Goal: Entertainment & Leisure: Browse casually

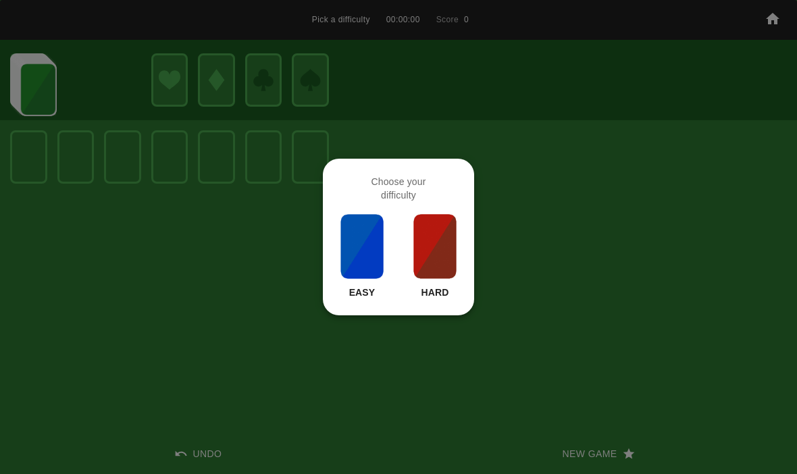
click at [373, 249] on img at bounding box center [362, 247] width 46 height 68
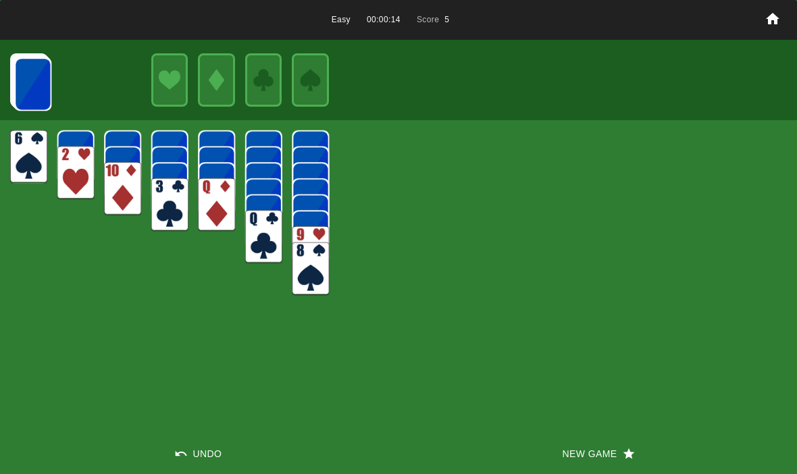
click at [37, 71] on img at bounding box center [32, 83] width 37 height 53
click at [33, 91] on img at bounding box center [32, 83] width 37 height 53
click at [24, 80] on img at bounding box center [32, 83] width 37 height 53
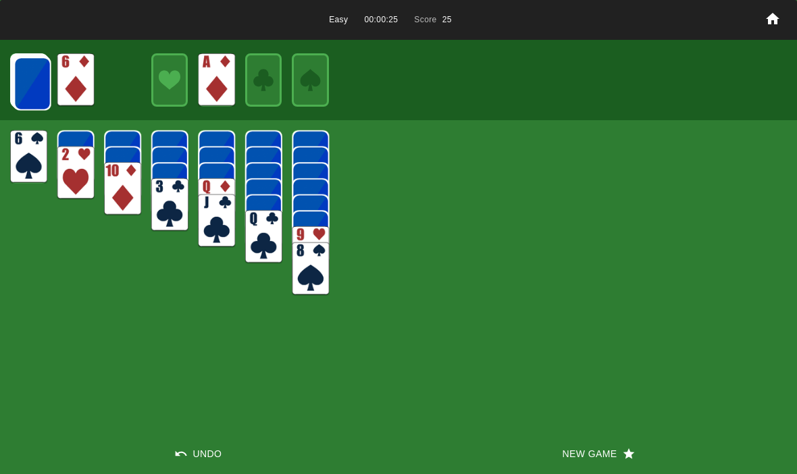
click at [35, 75] on img at bounding box center [32, 83] width 37 height 53
click at [93, 84] on img at bounding box center [107, 75] width 37 height 53
click at [35, 86] on img at bounding box center [32, 83] width 37 height 53
click at [35, 80] on img at bounding box center [32, 83] width 37 height 53
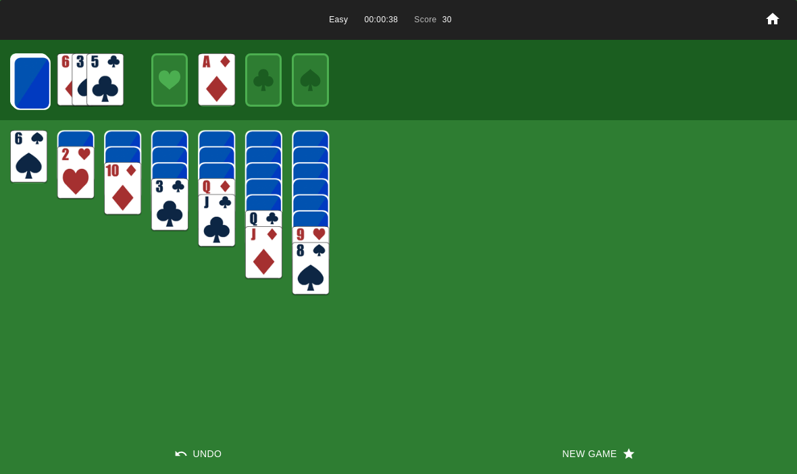
click at [47, 88] on img at bounding box center [32, 83] width 37 height 53
click at [34, 77] on img at bounding box center [31, 82] width 37 height 53
click at [39, 80] on img at bounding box center [31, 82] width 37 height 53
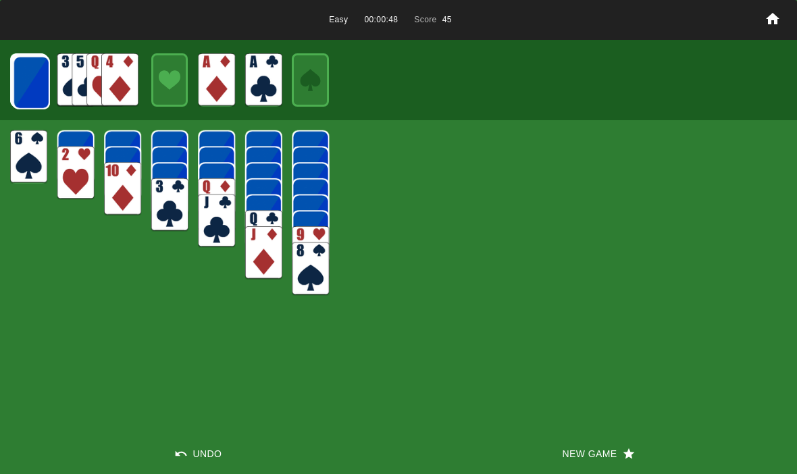
click at [21, 87] on img at bounding box center [31, 82] width 37 height 53
click at [16, 61] on img at bounding box center [31, 82] width 37 height 53
click at [88, 81] on img at bounding box center [104, 79] width 37 height 53
click at [49, 89] on img at bounding box center [30, 81] width 37 height 53
click at [35, 76] on img at bounding box center [30, 81] width 37 height 53
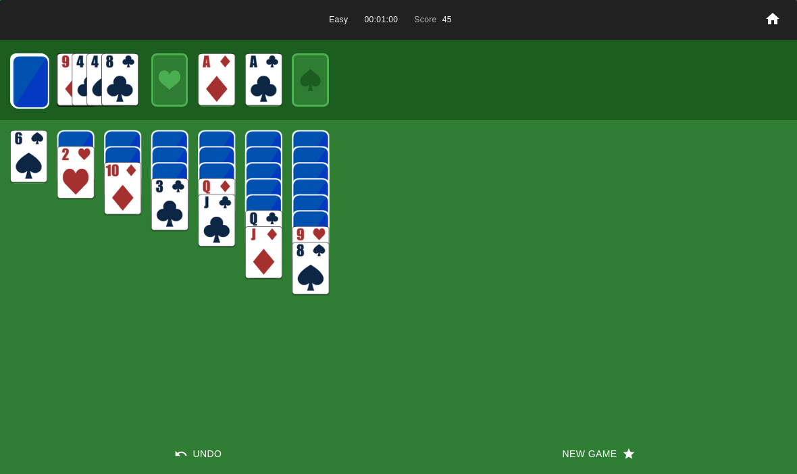
click at [32, 82] on img at bounding box center [30, 81] width 37 height 53
click at [33, 87] on img at bounding box center [30, 81] width 37 height 53
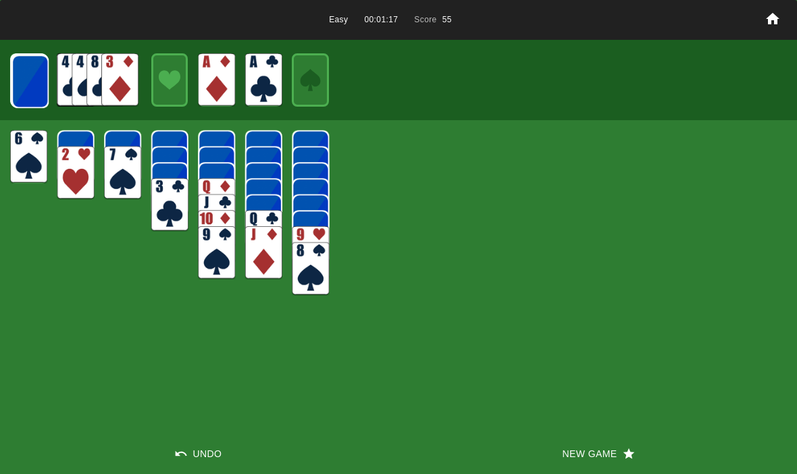
click at [28, 79] on img at bounding box center [29, 81] width 37 height 53
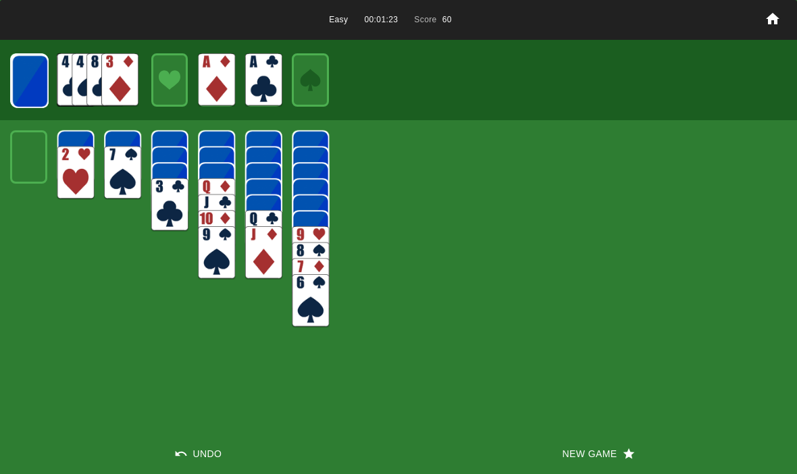
click at [28, 89] on img at bounding box center [29, 81] width 37 height 53
click at [41, 87] on img at bounding box center [29, 81] width 37 height 53
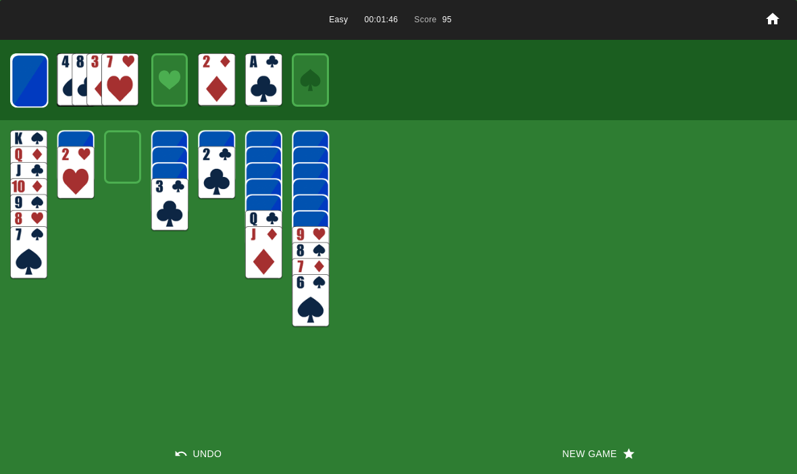
click at [32, 76] on img at bounding box center [29, 80] width 37 height 53
click at [26, 82] on img at bounding box center [29, 80] width 37 height 53
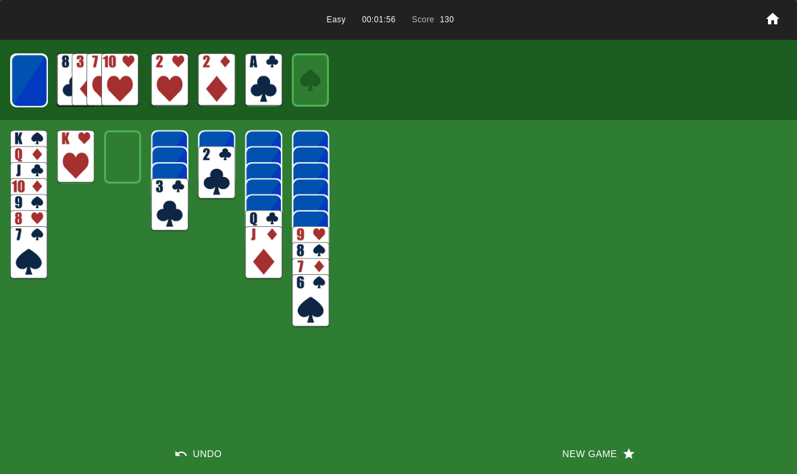
click at [42, 84] on img at bounding box center [29, 80] width 36 height 53
click at [26, 86] on img at bounding box center [29, 80] width 36 height 53
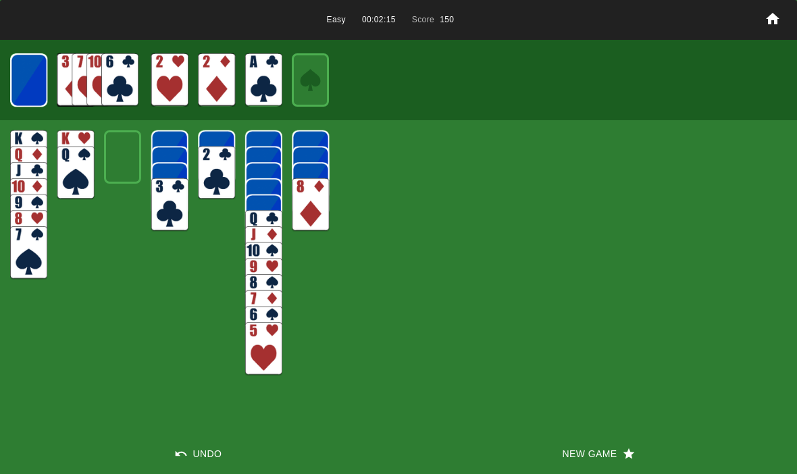
click at [20, 79] on img at bounding box center [28, 79] width 37 height 53
click at [25, 80] on img at bounding box center [28, 79] width 36 height 53
click at [39, 79] on img at bounding box center [29, 80] width 22 height 32
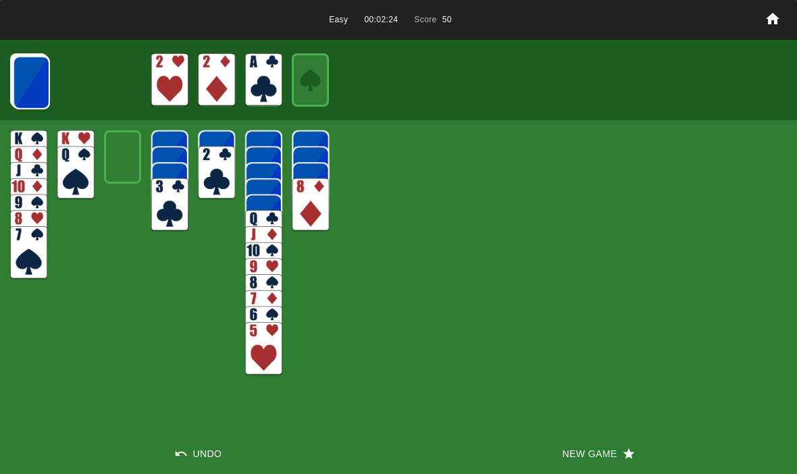
click at [25, 84] on img at bounding box center [31, 82] width 37 height 53
click at [24, 93] on img at bounding box center [31, 82] width 37 height 53
click at [23, 88] on img at bounding box center [30, 81] width 37 height 53
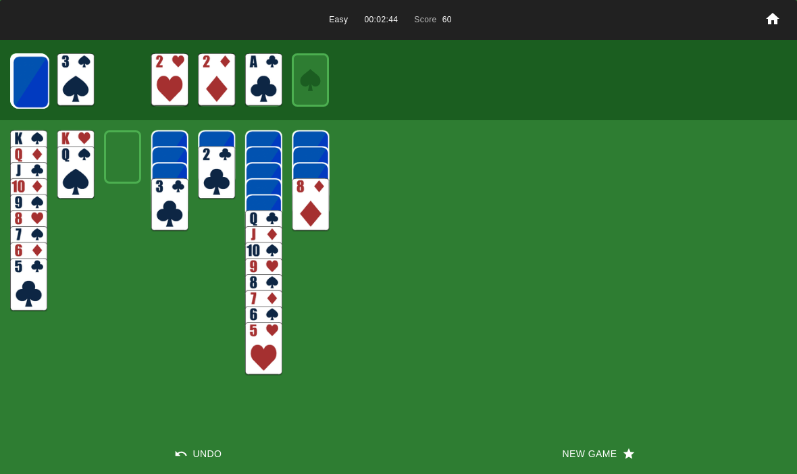
click at [49, 84] on img at bounding box center [30, 81] width 37 height 53
click at [28, 86] on img at bounding box center [30, 81] width 37 height 53
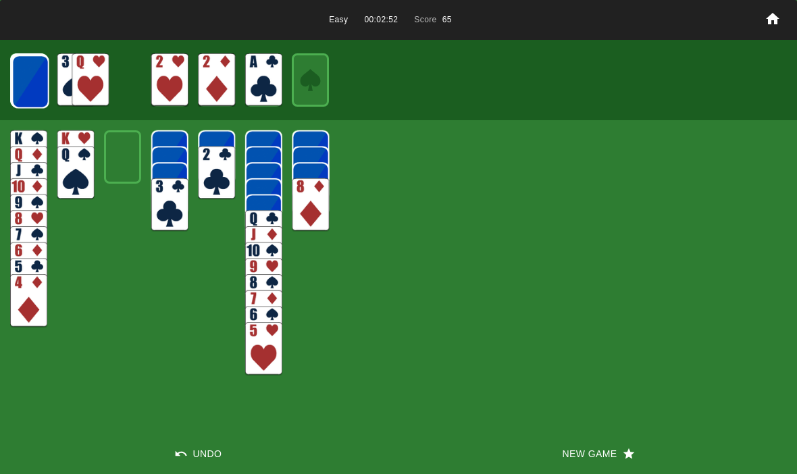
click at [32, 80] on img at bounding box center [30, 81] width 37 height 53
click at [19, 86] on img at bounding box center [29, 81] width 37 height 53
click at [30, 87] on img at bounding box center [29, 81] width 37 height 53
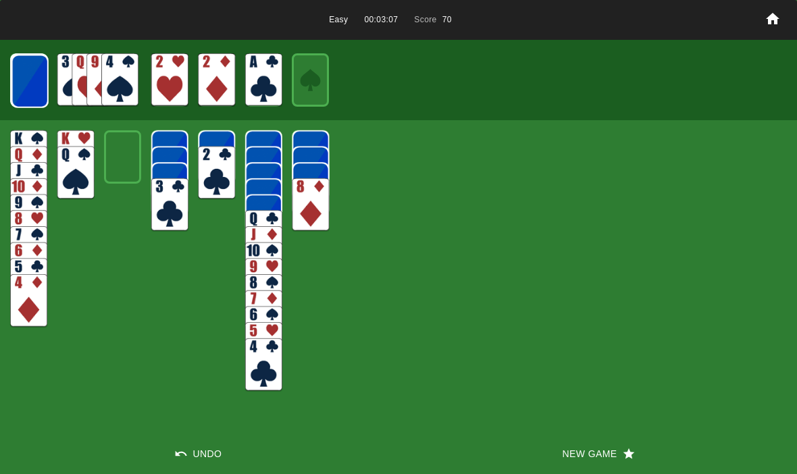
click at [1, 60] on div at bounding box center [398, 80] width 797 height 80
click at [29, 93] on img at bounding box center [29, 81] width 37 height 53
click at [24, 86] on img at bounding box center [29, 80] width 37 height 53
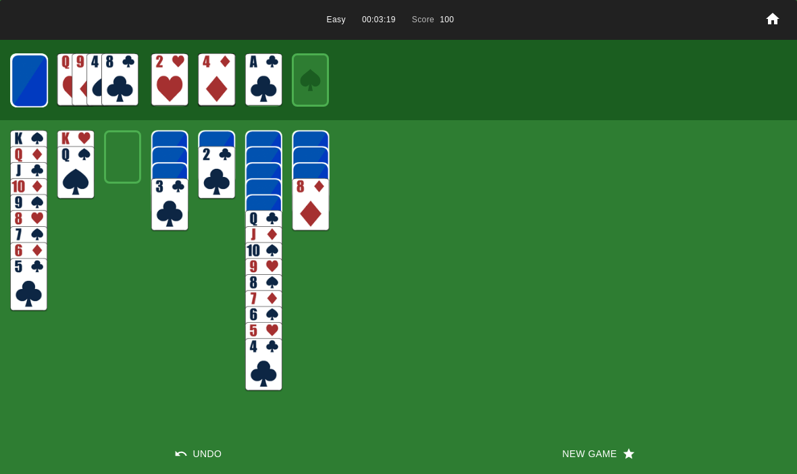
click at [31, 88] on img at bounding box center [29, 80] width 37 height 53
click at [36, 77] on img at bounding box center [29, 80] width 36 height 53
click at [41, 82] on img at bounding box center [29, 80] width 36 height 53
click at [44, 95] on img at bounding box center [28, 79] width 37 height 53
click at [36, 79] on img at bounding box center [28, 79] width 36 height 53
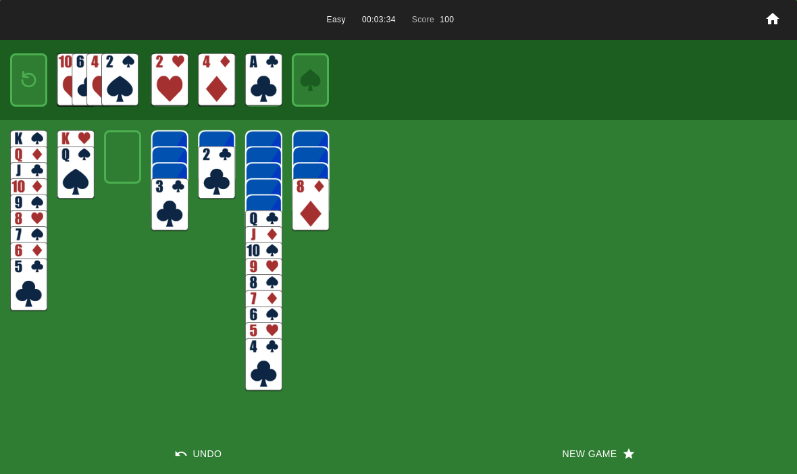
click at [26, 89] on img at bounding box center [29, 80] width 22 height 32
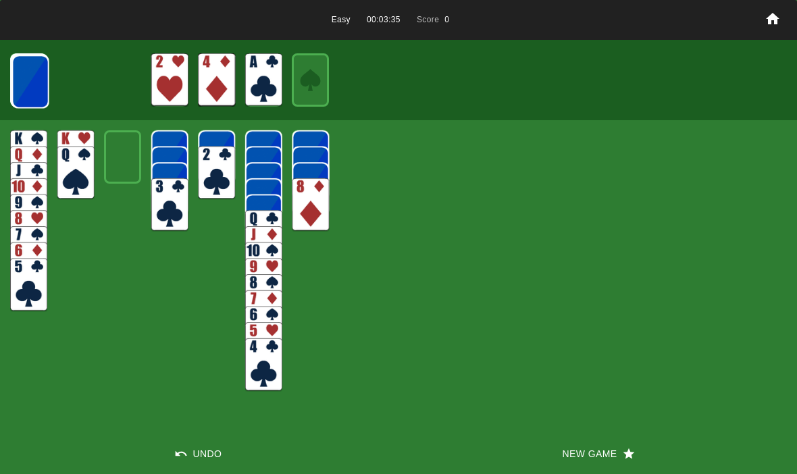
click at [20, 79] on img at bounding box center [30, 81] width 37 height 53
click at [39, 81] on img at bounding box center [29, 81] width 37 height 53
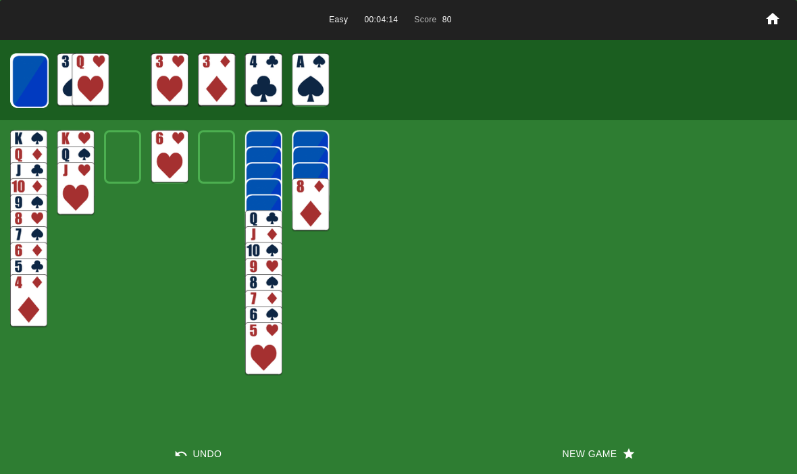
click at [30, 78] on img at bounding box center [29, 81] width 37 height 53
click at [34, 80] on img at bounding box center [29, 81] width 37 height 53
click at [26, 78] on img at bounding box center [29, 80] width 37 height 53
click at [30, 80] on img at bounding box center [29, 80] width 37 height 53
click at [30, 78] on img at bounding box center [29, 80] width 36 height 53
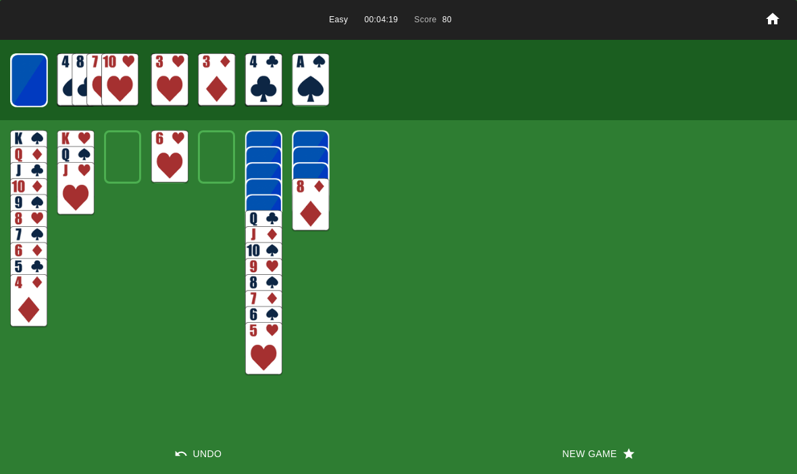
click at [30, 74] on img at bounding box center [29, 80] width 36 height 53
click at [26, 76] on img at bounding box center [28, 79] width 37 height 53
click at [24, 74] on img at bounding box center [28, 79] width 36 height 53
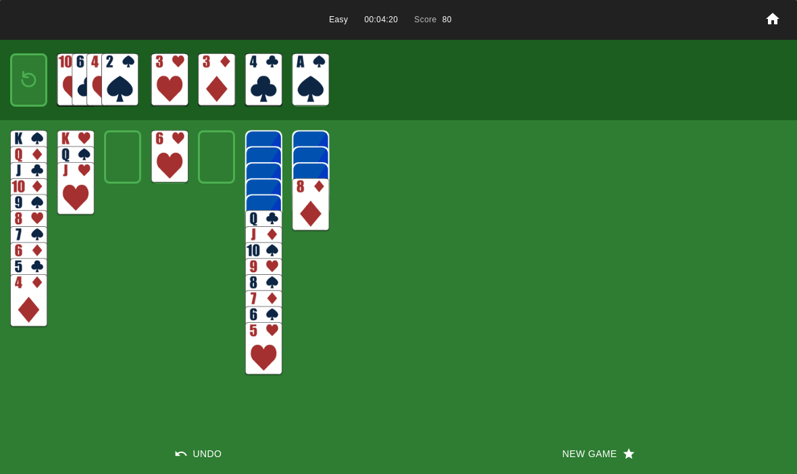
click at [26, 76] on img at bounding box center [29, 80] width 22 height 32
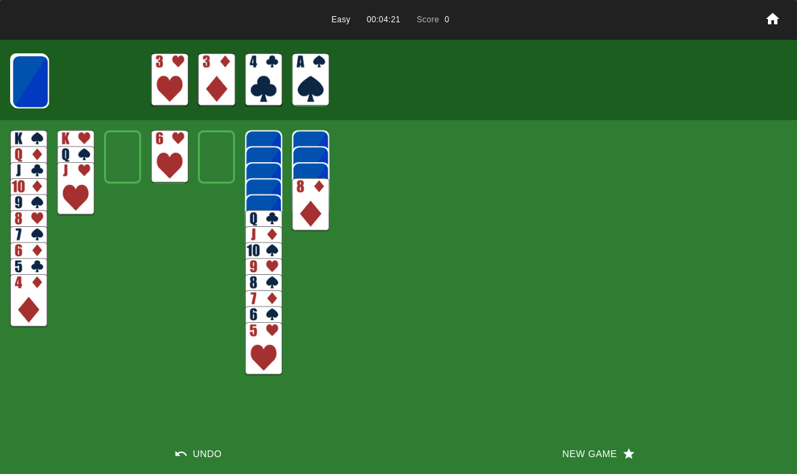
click at [27, 78] on img at bounding box center [30, 81] width 37 height 53
click at [25, 81] on img at bounding box center [29, 81] width 37 height 53
click at [27, 80] on img at bounding box center [29, 81] width 37 height 53
click at [18, 80] on img at bounding box center [29, 81] width 37 height 53
click at [18, 81] on img at bounding box center [29, 80] width 37 height 53
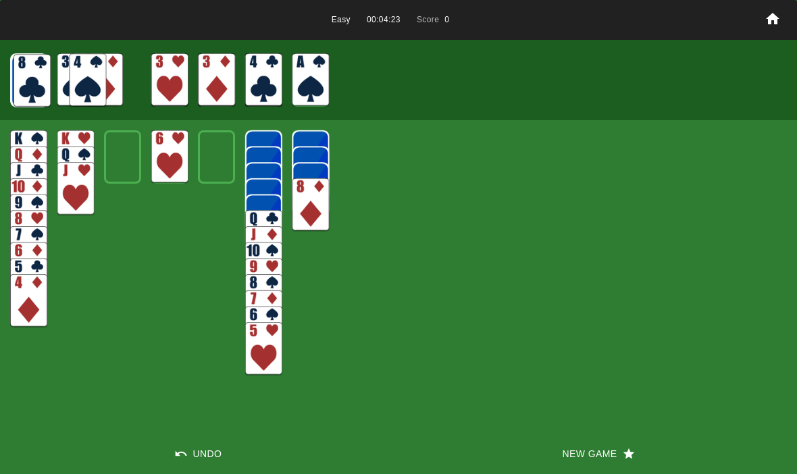
click at [19, 81] on img at bounding box center [29, 80] width 37 height 53
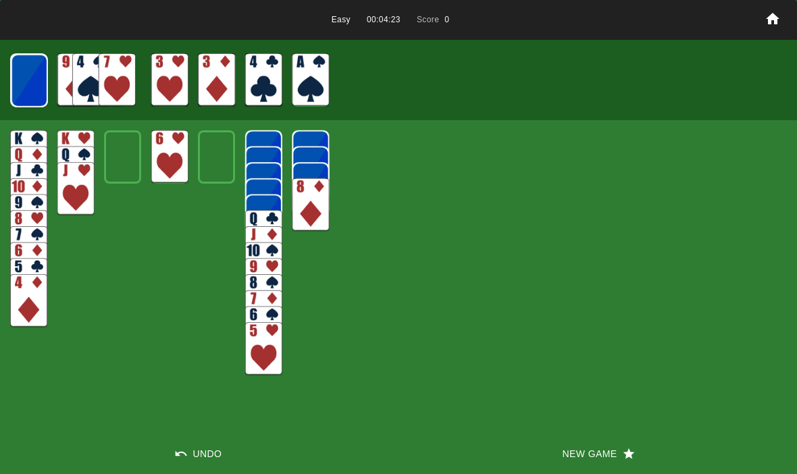
click at [19, 76] on img at bounding box center [29, 80] width 36 height 53
click at [30, 79] on img at bounding box center [29, 80] width 36 height 53
click at [27, 81] on img at bounding box center [28, 79] width 37 height 53
click at [26, 78] on img at bounding box center [28, 79] width 36 height 53
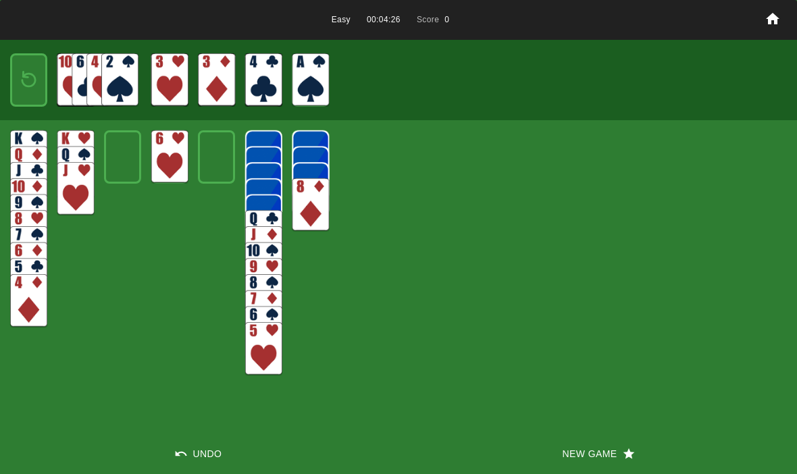
click at [29, 79] on img at bounding box center [29, 80] width 22 height 32
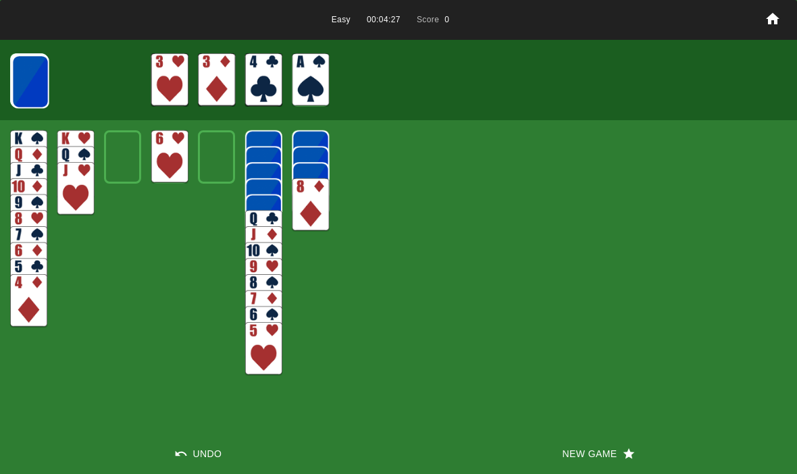
click at [43, 71] on img at bounding box center [30, 81] width 37 height 53
click at [30, 73] on img at bounding box center [29, 81] width 37 height 53
click at [31, 68] on img at bounding box center [29, 81] width 37 height 53
click at [30, 71] on img at bounding box center [35, 81] width 37 height 53
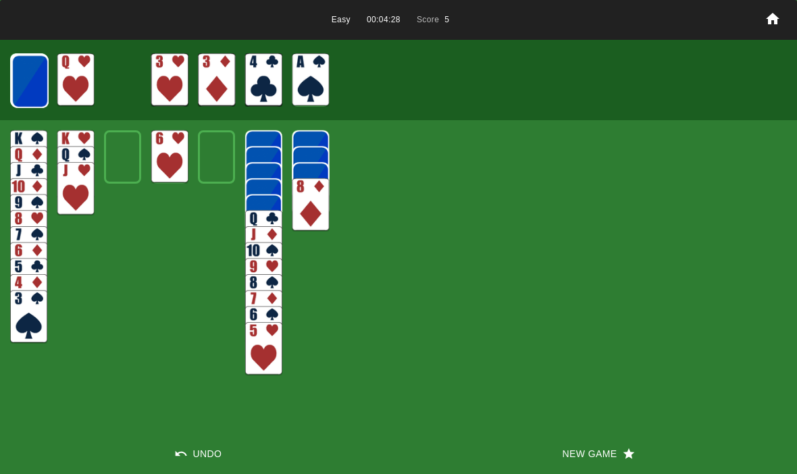
click at [34, 78] on img at bounding box center [29, 81] width 37 height 53
click at [35, 79] on img at bounding box center [29, 81] width 37 height 53
click at [30, 75] on img at bounding box center [29, 80] width 37 height 53
click at [31, 74] on img at bounding box center [29, 80] width 37 height 53
click at [34, 83] on img at bounding box center [29, 80] width 36 height 53
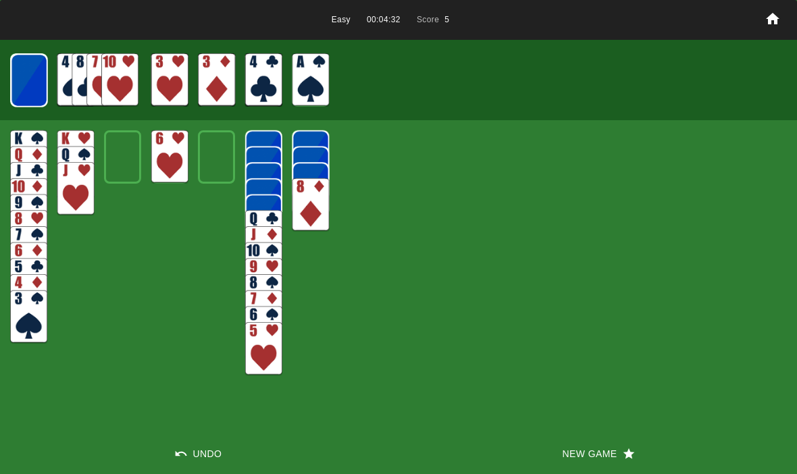
click at [29, 81] on img at bounding box center [29, 80] width 36 height 53
click at [26, 79] on img at bounding box center [28, 79] width 37 height 53
click at [35, 84] on img at bounding box center [28, 79] width 36 height 53
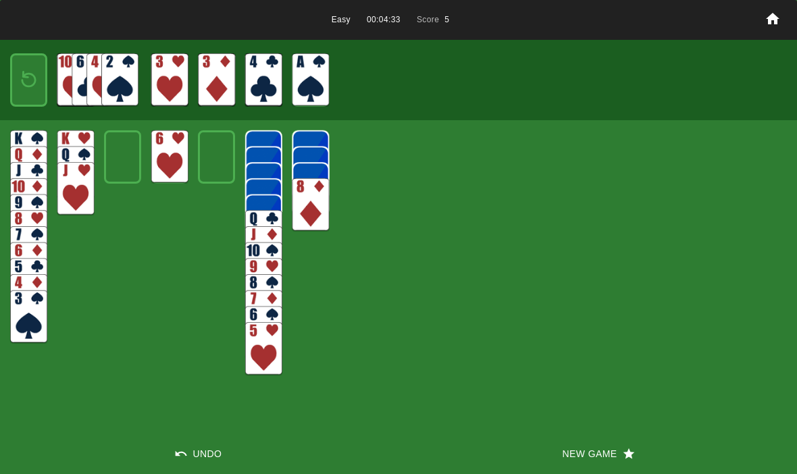
click at [20, 74] on img at bounding box center [29, 80] width 22 height 32
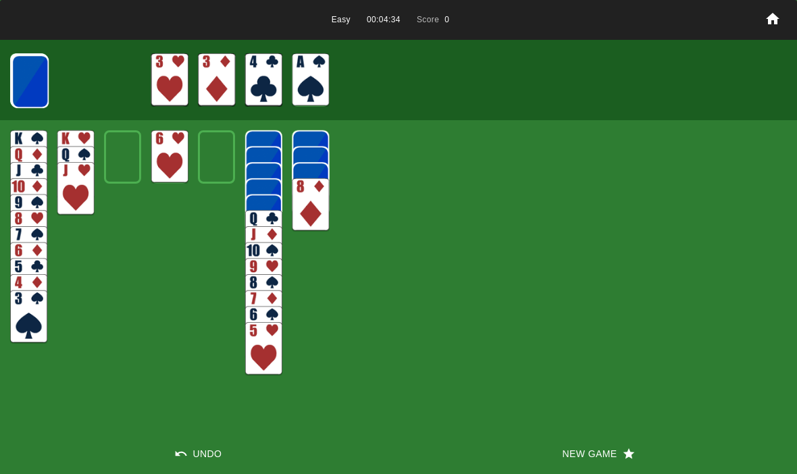
click at [24, 76] on img at bounding box center [29, 81] width 37 height 53
click at [24, 72] on img at bounding box center [29, 81] width 37 height 53
click at [28, 74] on img at bounding box center [29, 81] width 37 height 53
click at [32, 71] on img at bounding box center [29, 80] width 37 height 53
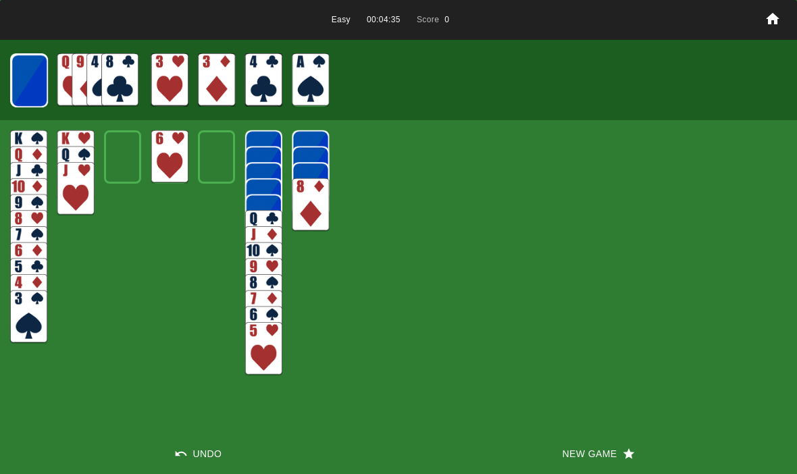
click at [24, 75] on img at bounding box center [29, 80] width 37 height 53
click at [26, 79] on img at bounding box center [29, 80] width 36 height 53
click at [25, 80] on img at bounding box center [29, 80] width 36 height 53
click at [33, 78] on img at bounding box center [28, 79] width 37 height 53
click at [28, 80] on img at bounding box center [28, 79] width 36 height 53
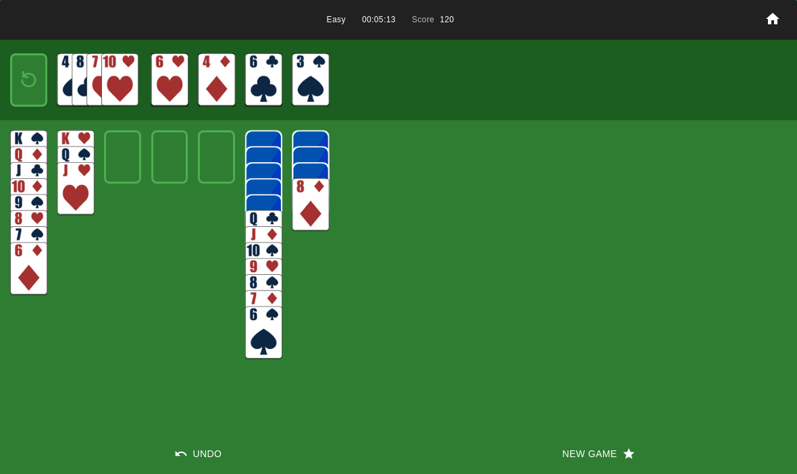
click at [30, 76] on img at bounding box center [29, 80] width 22 height 32
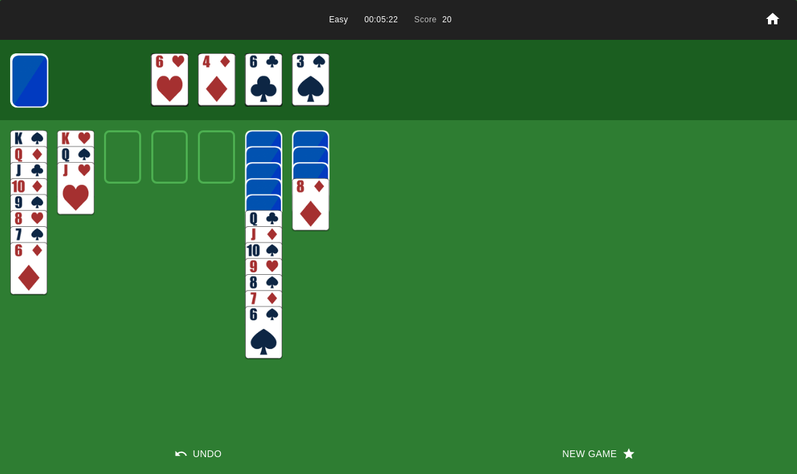
click at [573, 455] on button "New Game" at bounding box center [598, 454] width 399 height 41
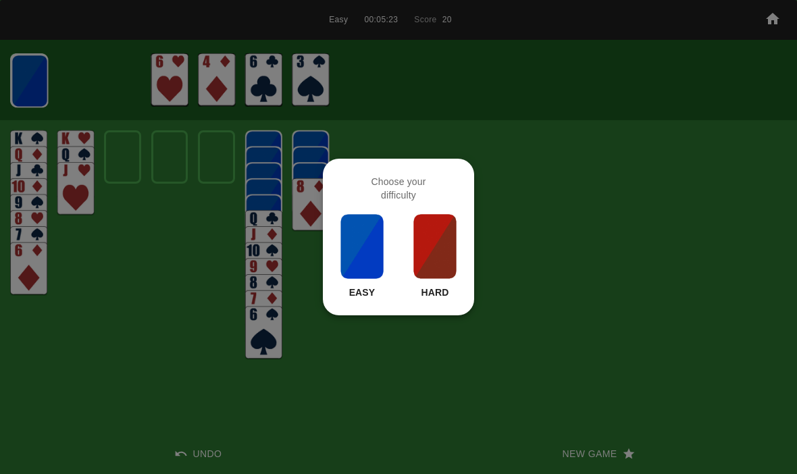
click at [358, 278] on img at bounding box center [362, 247] width 46 height 68
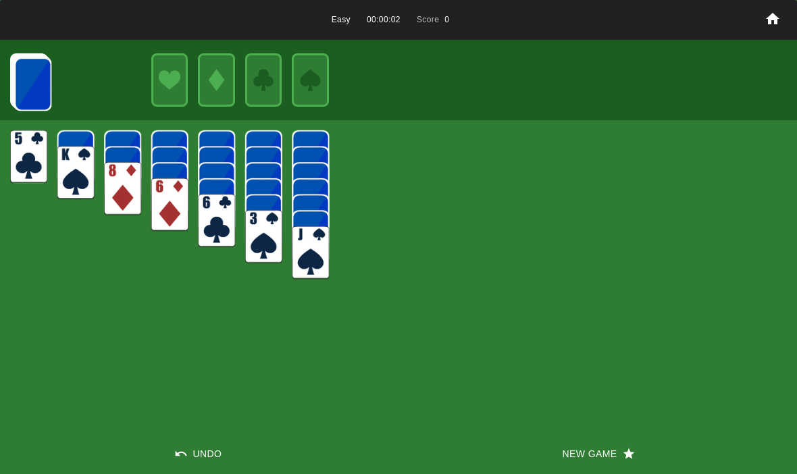
click at [29, 80] on img at bounding box center [32, 83] width 37 height 53
click at [30, 77] on img at bounding box center [32, 83] width 37 height 53
click at [25, 87] on img at bounding box center [32, 83] width 37 height 53
click at [27, 82] on img at bounding box center [32, 83] width 37 height 53
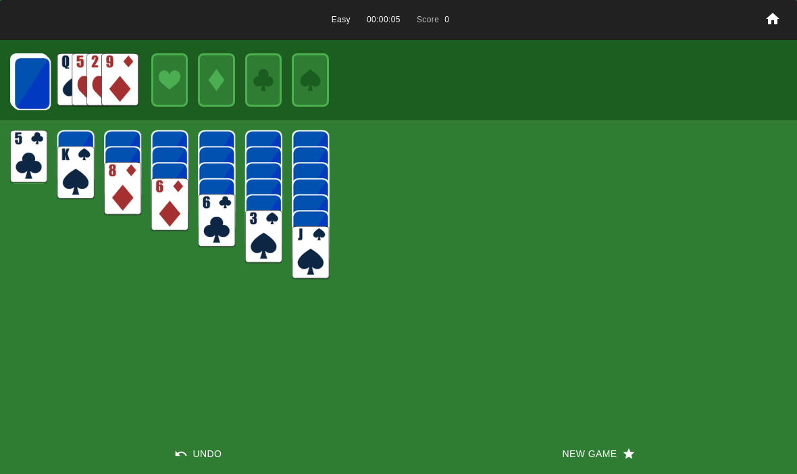
click at [28, 80] on img at bounding box center [32, 83] width 37 height 53
click at [25, 80] on img at bounding box center [32, 83] width 37 height 53
click at [28, 84] on img at bounding box center [32, 83] width 37 height 53
click at [27, 90] on img at bounding box center [31, 82] width 37 height 53
click at [32, 88] on img at bounding box center [31, 82] width 37 height 53
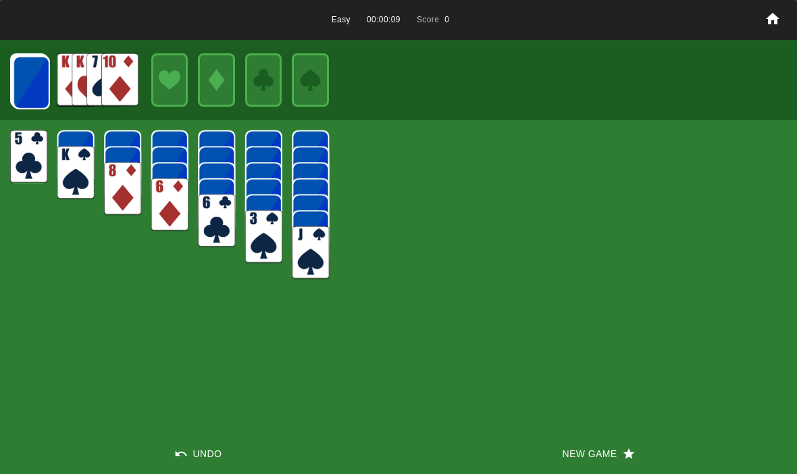
click at [30, 79] on img at bounding box center [31, 82] width 37 height 53
click at [25, 77] on img at bounding box center [31, 82] width 37 height 53
click at [28, 80] on img at bounding box center [30, 81] width 37 height 53
click at [26, 91] on img at bounding box center [30, 81] width 37 height 53
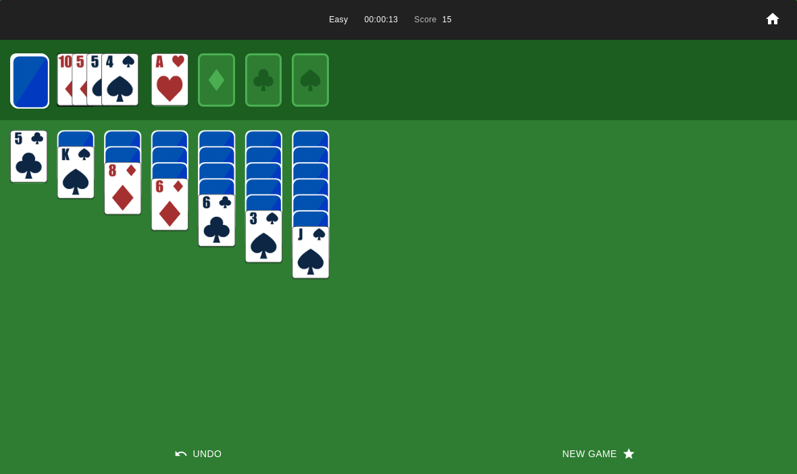
click at [32, 83] on img at bounding box center [30, 81] width 37 height 53
click at [20, 77] on img at bounding box center [30, 81] width 37 height 53
click at [20, 80] on img at bounding box center [29, 81] width 37 height 53
click at [24, 76] on img at bounding box center [29, 81] width 37 height 53
click at [20, 91] on img at bounding box center [29, 81] width 37 height 53
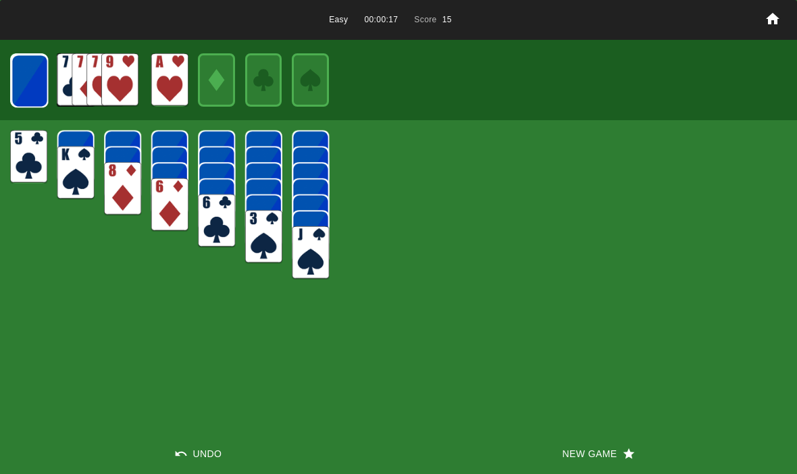
click at [20, 72] on img at bounding box center [29, 80] width 37 height 53
click at [17, 76] on img at bounding box center [29, 80] width 37 height 53
click at [18, 80] on img at bounding box center [29, 80] width 36 height 53
click at [18, 88] on img at bounding box center [29, 80] width 36 height 53
click at [10, 72] on div at bounding box center [28, 79] width 37 height 53
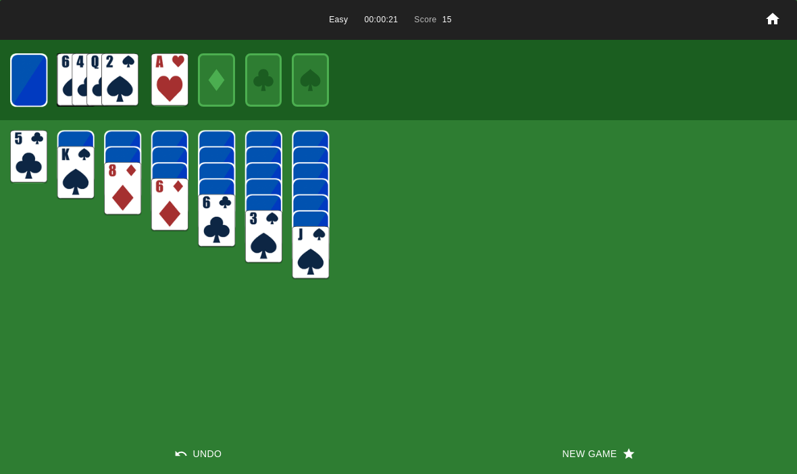
click at [21, 79] on img at bounding box center [28, 79] width 37 height 53
click at [17, 79] on img at bounding box center [28, 79] width 36 height 53
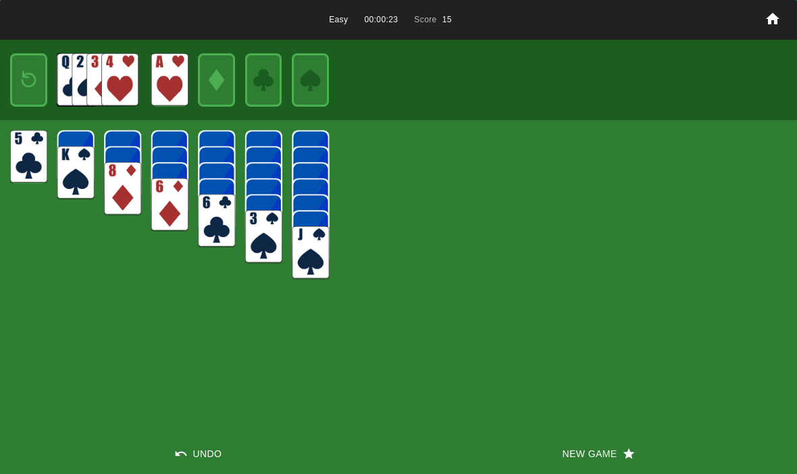
click at [581, 455] on button "New Game" at bounding box center [598, 454] width 399 height 41
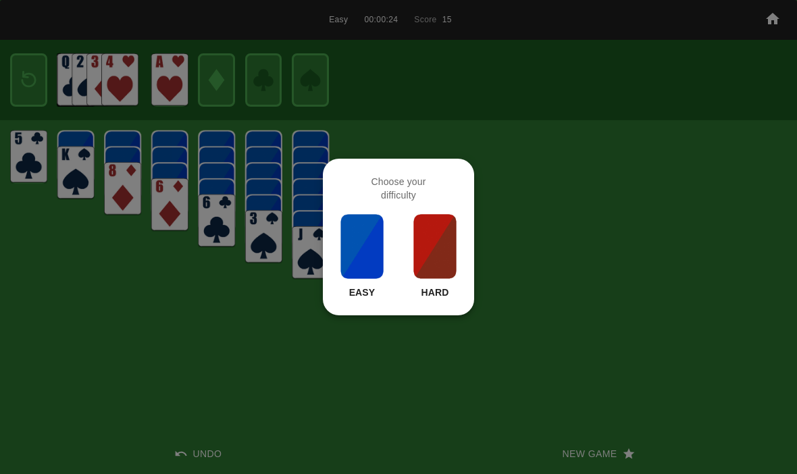
click at [371, 253] on img at bounding box center [362, 247] width 46 height 68
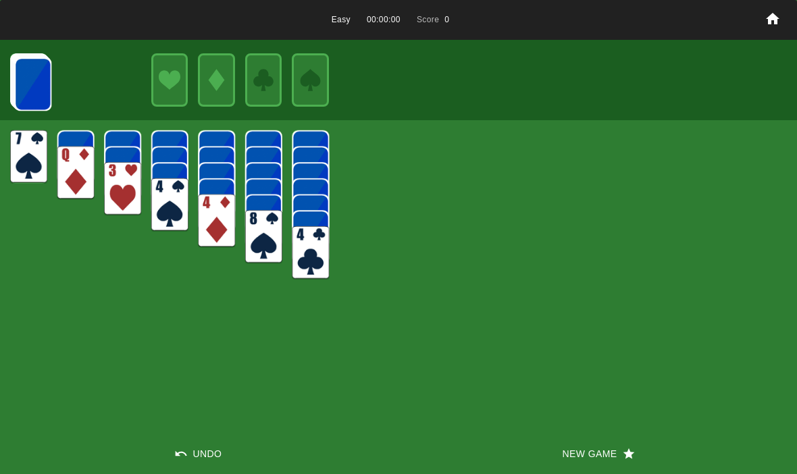
click at [28, 87] on img at bounding box center [32, 83] width 37 height 53
click at [24, 92] on img at bounding box center [32, 83] width 37 height 53
click at [21, 94] on img at bounding box center [32, 83] width 37 height 53
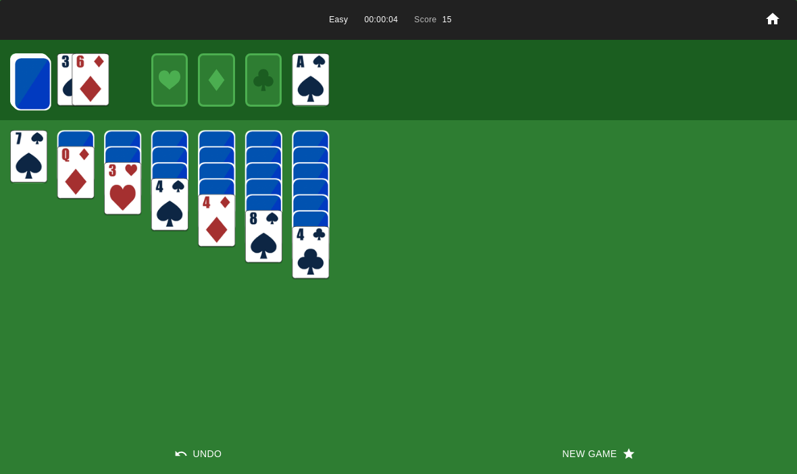
click at [45, 82] on img at bounding box center [32, 83] width 37 height 53
click at [30, 96] on img at bounding box center [32, 83] width 37 height 53
click at [23, 84] on img at bounding box center [32, 83] width 37 height 53
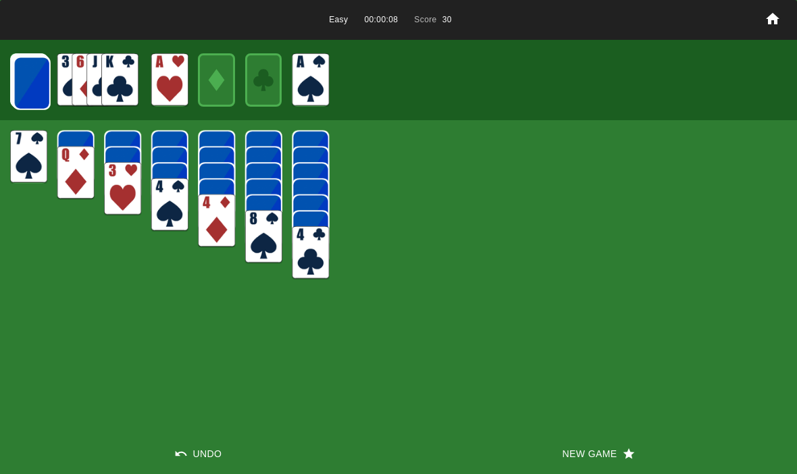
click at [27, 95] on img at bounding box center [32, 83] width 37 height 53
click at [26, 73] on img at bounding box center [31, 82] width 37 height 53
click at [18, 84] on img at bounding box center [31, 82] width 37 height 53
click at [20, 88] on img at bounding box center [31, 82] width 37 height 53
click at [20, 82] on img at bounding box center [31, 82] width 37 height 53
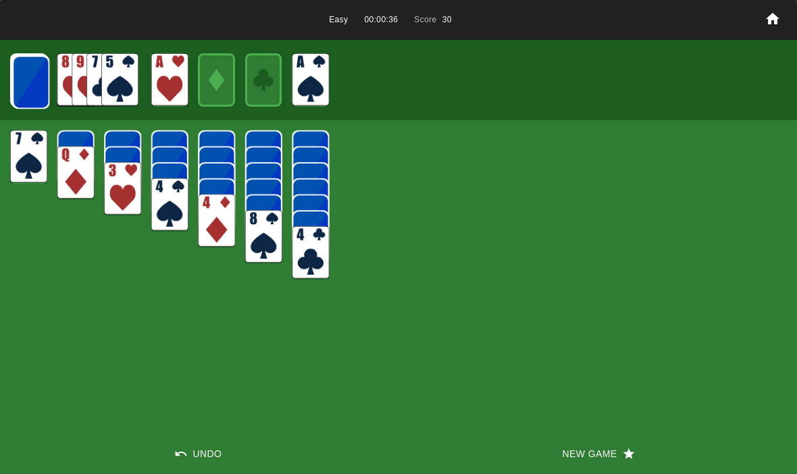
click at [16, 80] on img at bounding box center [30, 81] width 37 height 53
click at [32, 83] on img at bounding box center [30, 81] width 37 height 53
click at [21, 78] on img at bounding box center [30, 81] width 37 height 53
click at [26, 76] on img at bounding box center [30, 81] width 37 height 53
click at [18, 78] on img at bounding box center [29, 81] width 37 height 53
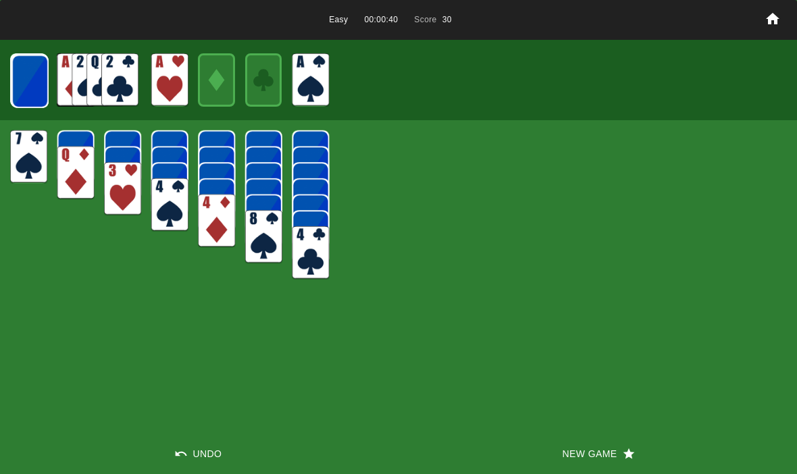
click at [18, 79] on img at bounding box center [29, 81] width 37 height 53
click at [21, 79] on img at bounding box center [29, 81] width 37 height 53
click at [20, 80] on img at bounding box center [29, 80] width 37 height 53
click at [25, 82] on img at bounding box center [29, 80] width 37 height 53
click at [19, 77] on img at bounding box center [29, 80] width 36 height 53
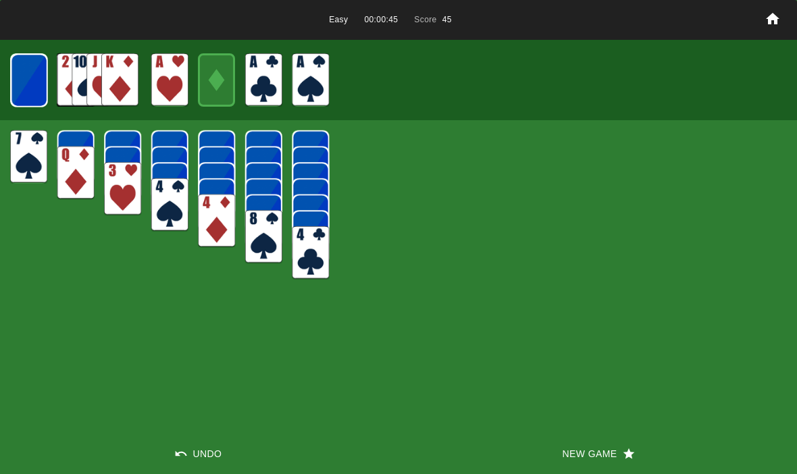
click at [34, 86] on img at bounding box center [29, 80] width 36 height 53
click at [28, 82] on img at bounding box center [28, 79] width 37 height 53
click at [21, 78] on img at bounding box center [28, 79] width 36 height 53
click at [21, 88] on img at bounding box center [29, 80] width 22 height 32
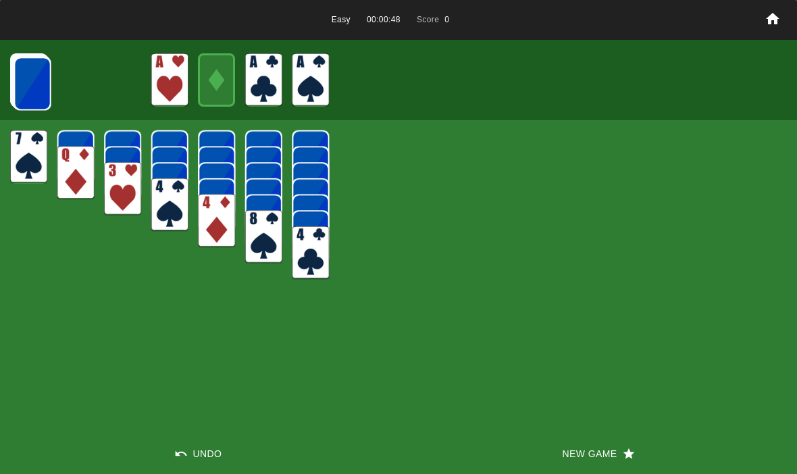
click at [22, 86] on img at bounding box center [32, 83] width 37 height 53
click at [24, 80] on img at bounding box center [32, 83] width 37 height 53
click at [38, 78] on img at bounding box center [32, 83] width 37 height 53
click at [39, 82] on img at bounding box center [32, 83] width 37 height 53
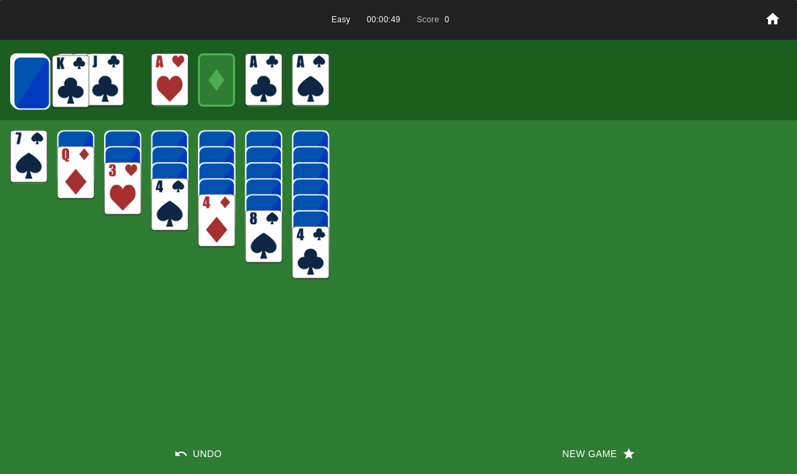
click at [38, 82] on img at bounding box center [31, 82] width 37 height 53
click at [30, 76] on img at bounding box center [31, 82] width 37 height 53
click at [26, 79] on img at bounding box center [31, 82] width 37 height 53
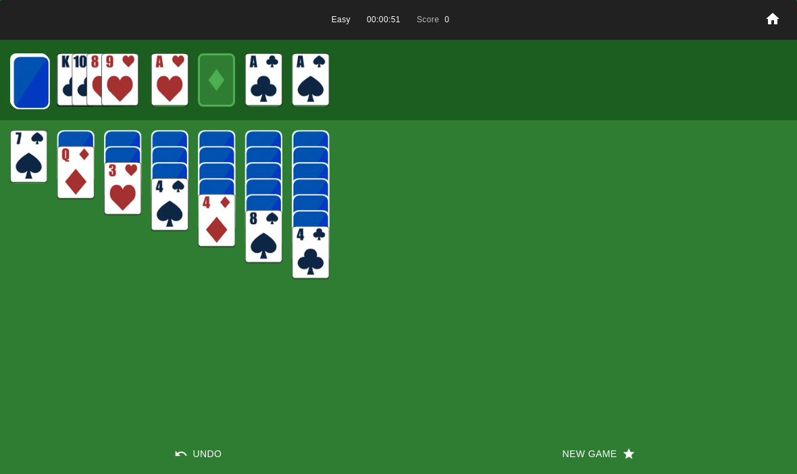
click at [47, 86] on img at bounding box center [31, 82] width 37 height 53
click at [18, 84] on img at bounding box center [30, 81] width 37 height 53
click at [20, 76] on img at bounding box center [30, 81] width 37 height 53
click at [19, 78] on img at bounding box center [30, 81] width 37 height 53
click at [16, 80] on img at bounding box center [30, 81] width 37 height 53
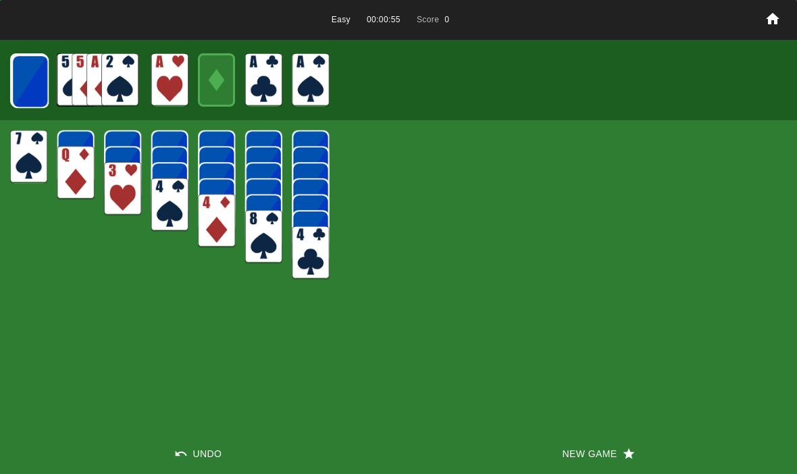
click at [20, 70] on img at bounding box center [29, 81] width 37 height 53
click at [22, 78] on img at bounding box center [29, 81] width 37 height 53
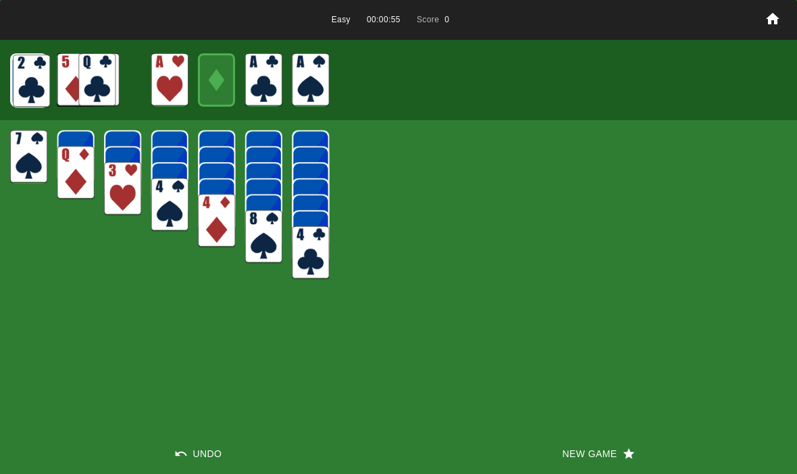
click at [20, 76] on img at bounding box center [29, 81] width 37 height 53
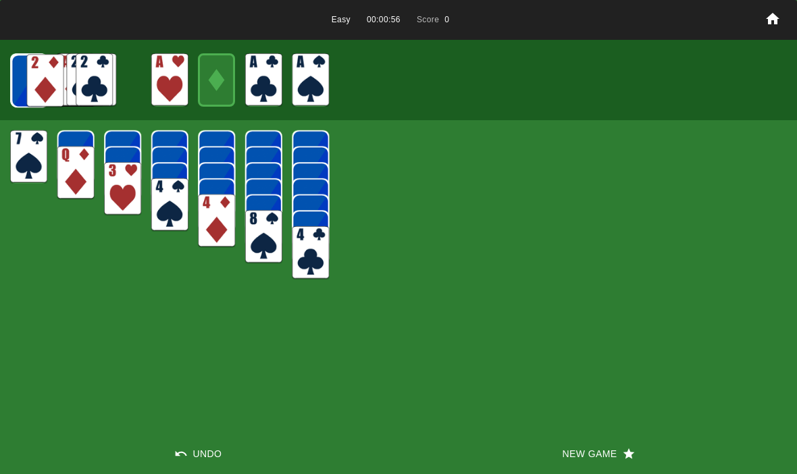
click at [18, 76] on img at bounding box center [29, 80] width 37 height 53
click at [16, 75] on img at bounding box center [29, 80] width 37 height 53
click at [20, 74] on img at bounding box center [29, 80] width 36 height 53
click at [24, 76] on img at bounding box center [29, 80] width 36 height 53
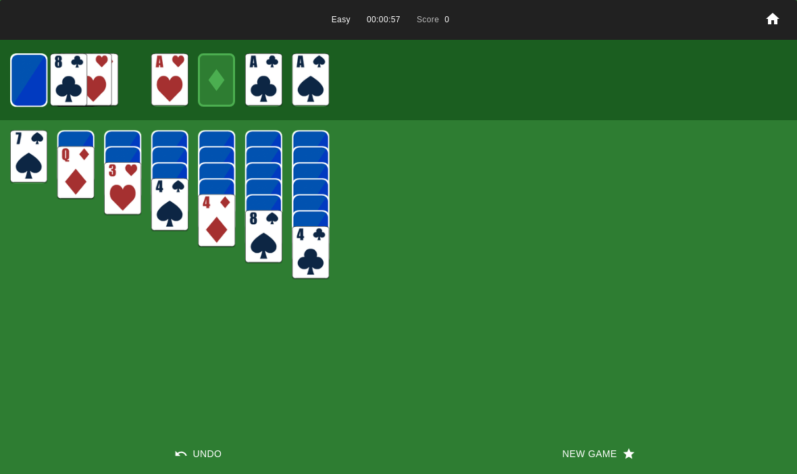
click at [30, 76] on img at bounding box center [28, 79] width 37 height 53
click at [27, 77] on img at bounding box center [28, 79] width 36 height 53
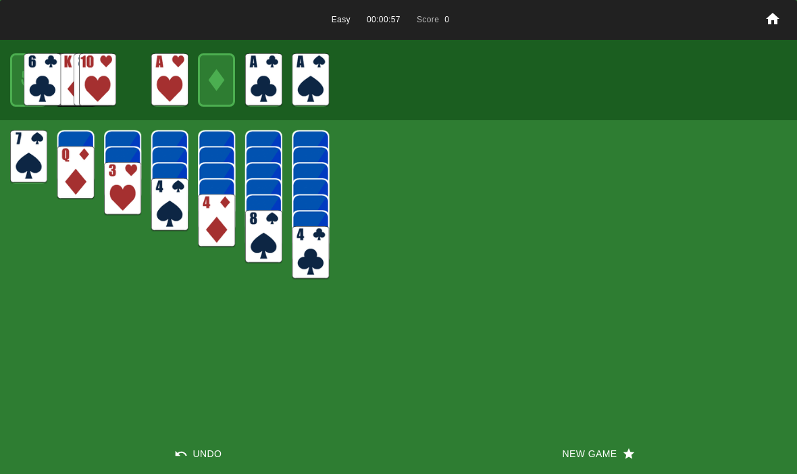
click at [28, 76] on img at bounding box center [29, 80] width 22 height 32
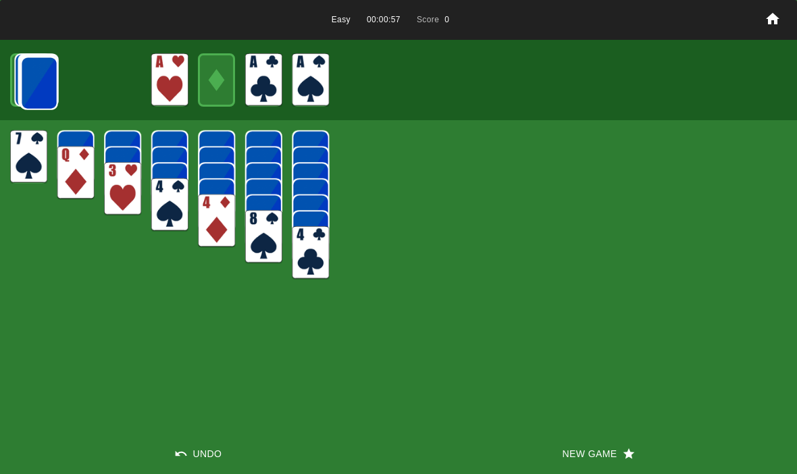
click at [30, 78] on img at bounding box center [39, 83] width 37 height 53
click at [26, 75] on img at bounding box center [32, 83] width 37 height 53
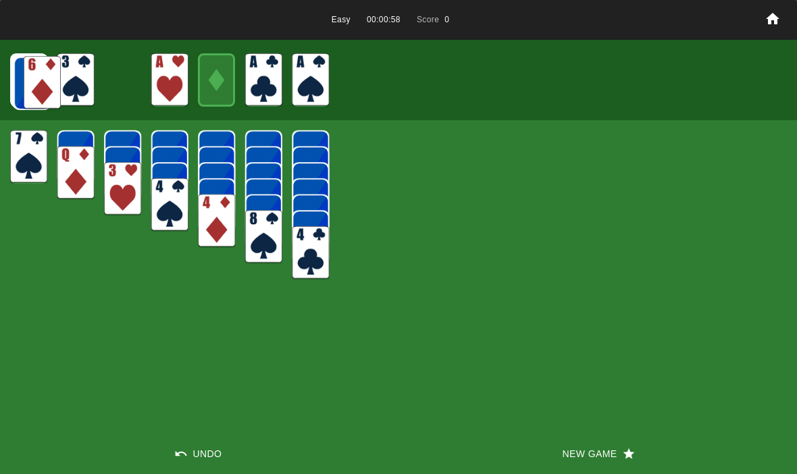
click at [30, 73] on img at bounding box center [42, 82] width 37 height 53
click at [26, 74] on img at bounding box center [32, 83] width 37 height 53
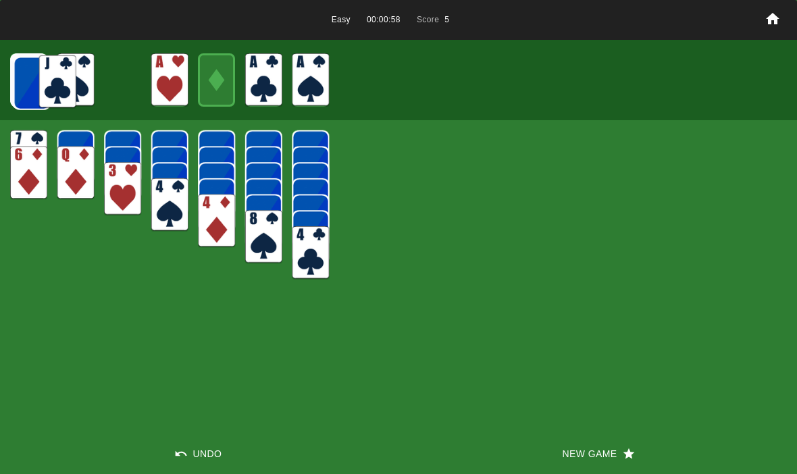
click at [26, 78] on img at bounding box center [32, 83] width 37 height 53
click at [31, 77] on img at bounding box center [31, 82] width 37 height 53
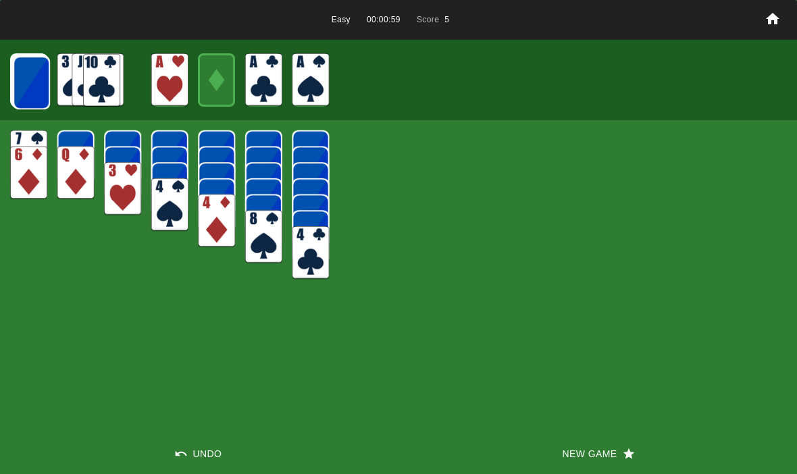
click at [29, 69] on img at bounding box center [31, 82] width 37 height 53
click at [30, 77] on img at bounding box center [31, 82] width 37 height 53
click at [26, 91] on img at bounding box center [31, 82] width 37 height 53
click at [25, 74] on img at bounding box center [30, 81] width 37 height 53
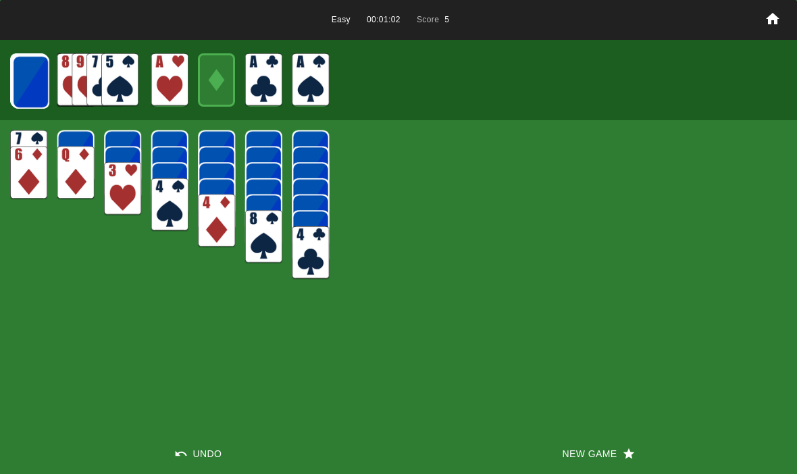
click at [32, 78] on img at bounding box center [30, 81] width 37 height 53
click at [24, 76] on img at bounding box center [30, 81] width 37 height 53
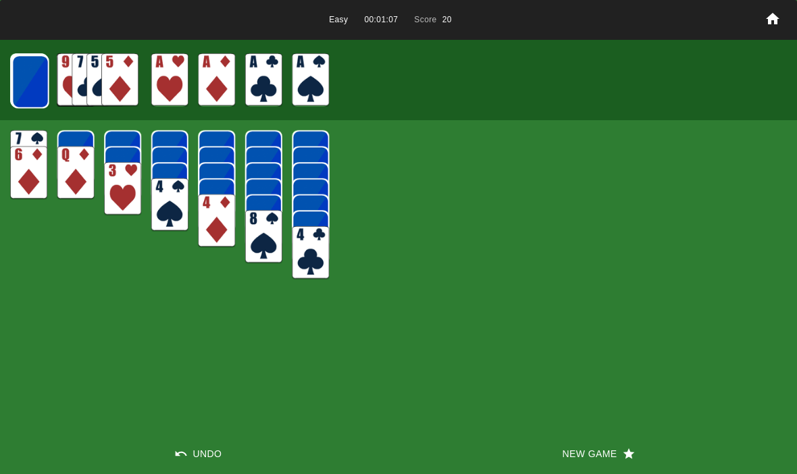
click at [24, 77] on img at bounding box center [30, 81] width 37 height 53
click at [28, 79] on img at bounding box center [29, 81] width 37 height 53
click at [23, 76] on img at bounding box center [29, 81] width 37 height 53
click at [47, 78] on img at bounding box center [29, 81] width 37 height 53
click at [39, 87] on img at bounding box center [29, 80] width 37 height 53
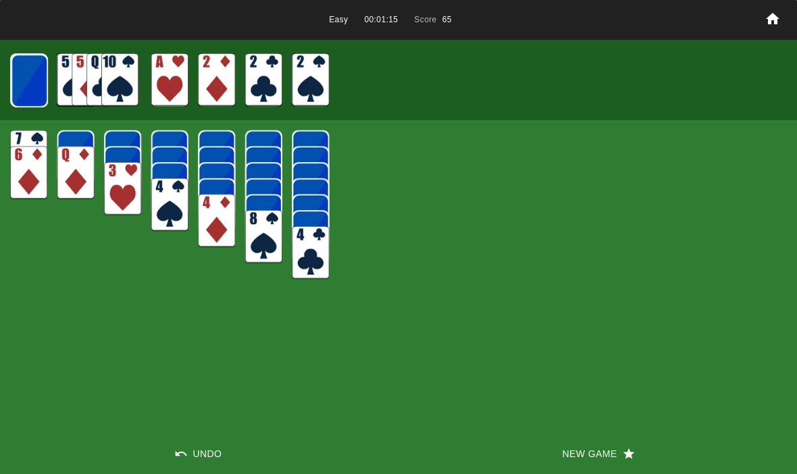
click at [28, 81] on img at bounding box center [29, 80] width 37 height 53
click at [23, 80] on img at bounding box center [29, 80] width 36 height 53
click at [20, 80] on img at bounding box center [28, 79] width 37 height 53
click at [19, 82] on img at bounding box center [28, 79] width 36 height 53
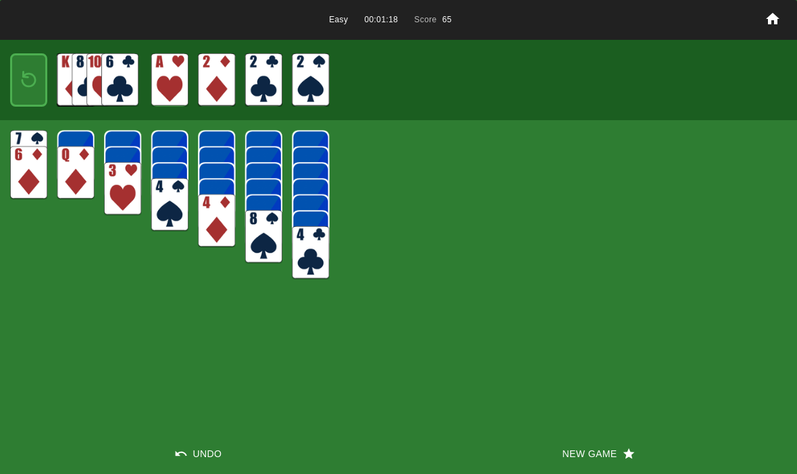
click at [18, 80] on img at bounding box center [29, 80] width 22 height 32
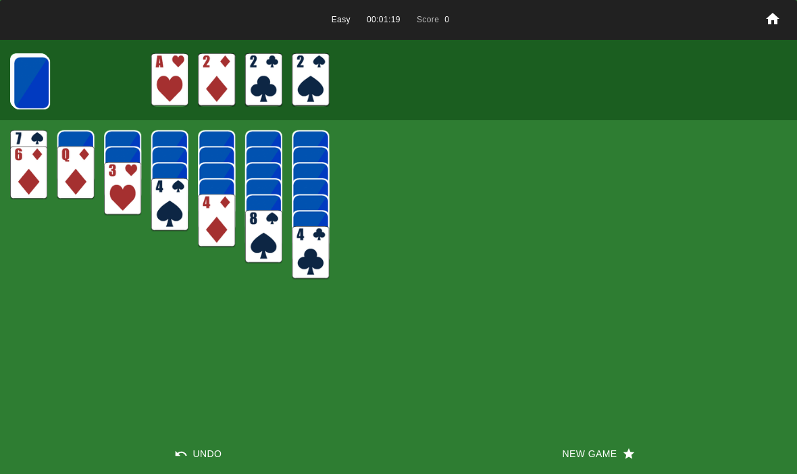
click at [15, 78] on img at bounding box center [31, 82] width 37 height 53
click at [24, 83] on img at bounding box center [31, 82] width 37 height 53
click at [24, 82] on img at bounding box center [31, 82] width 37 height 53
click at [25, 82] on img at bounding box center [30, 81] width 37 height 53
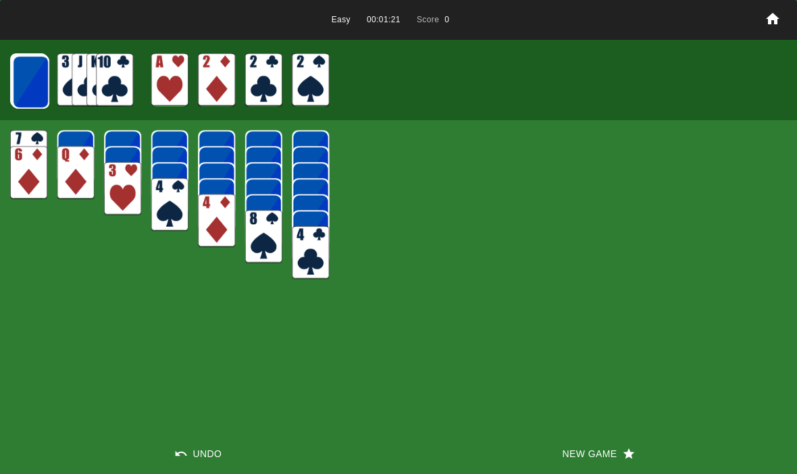
click at [26, 84] on img at bounding box center [30, 81] width 37 height 53
click at [25, 86] on img at bounding box center [30, 81] width 37 height 53
click at [22, 84] on img at bounding box center [29, 81] width 37 height 53
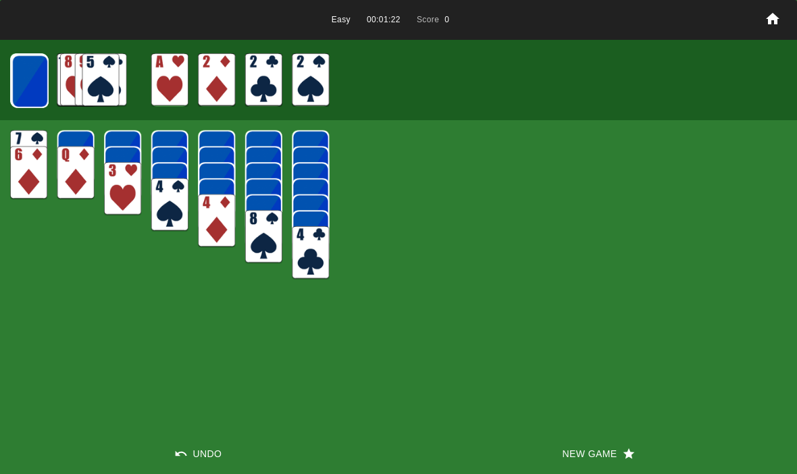
click at [23, 84] on img at bounding box center [29, 81] width 37 height 53
click at [29, 80] on img at bounding box center [29, 81] width 37 height 53
click at [24, 76] on img at bounding box center [29, 80] width 37 height 53
click at [11, 109] on div at bounding box center [29, 82] width 37 height 56
click at [14, 88] on img at bounding box center [29, 80] width 36 height 53
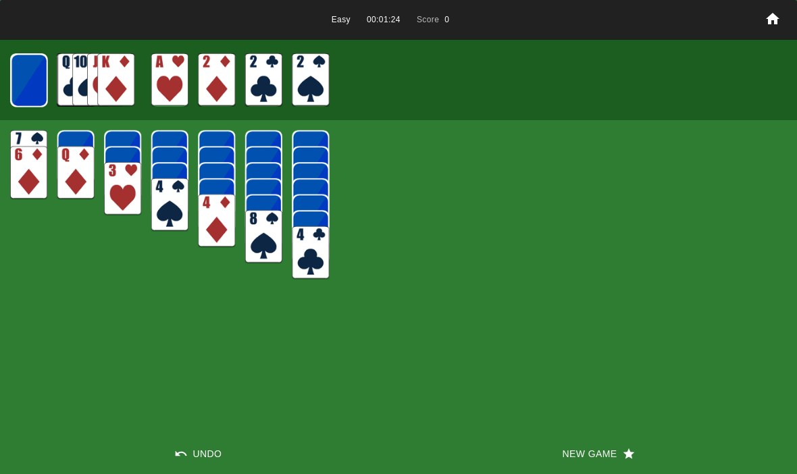
click at [18, 66] on img at bounding box center [29, 80] width 36 height 53
click at [18, 74] on img at bounding box center [28, 79] width 37 height 53
click at [18, 71] on img at bounding box center [28, 79] width 36 height 53
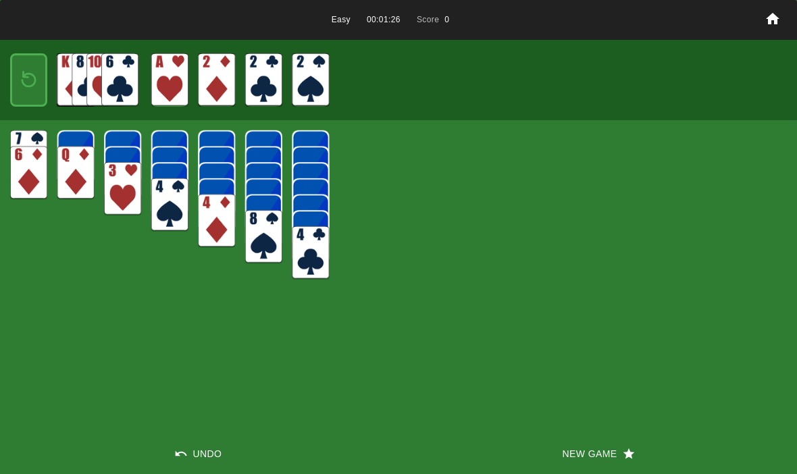
click at [18, 75] on img at bounding box center [29, 80] width 22 height 32
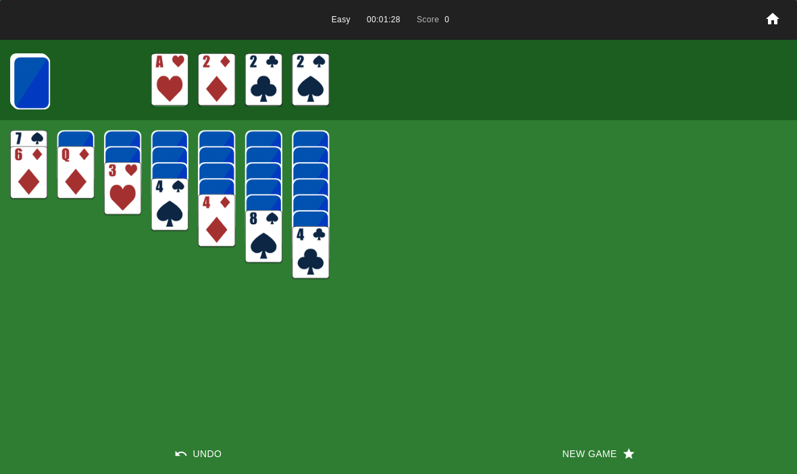
click at [32, 74] on img at bounding box center [31, 82] width 37 height 53
click at [34, 86] on img at bounding box center [31, 82] width 37 height 53
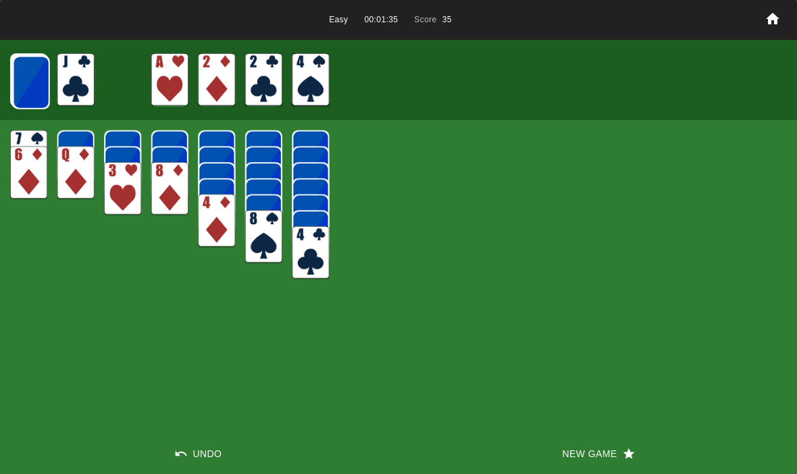
click at [28, 76] on img at bounding box center [31, 82] width 37 height 53
click at [30, 80] on img at bounding box center [30, 81] width 37 height 53
click at [18, 82] on img at bounding box center [30, 81] width 37 height 53
click at [26, 80] on img at bounding box center [30, 81] width 37 height 53
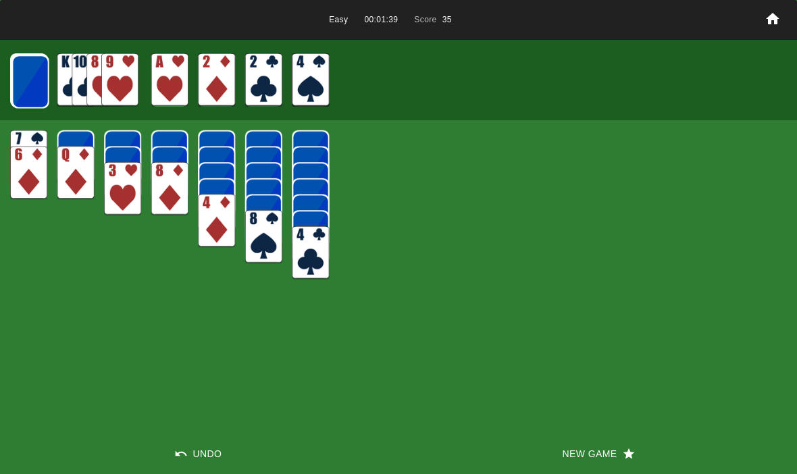
click at [28, 78] on img at bounding box center [30, 81] width 37 height 53
click at [34, 76] on img at bounding box center [29, 81] width 37 height 53
click at [15, 74] on img at bounding box center [29, 81] width 37 height 53
click at [471, 457] on button "New Game" at bounding box center [598, 454] width 399 height 41
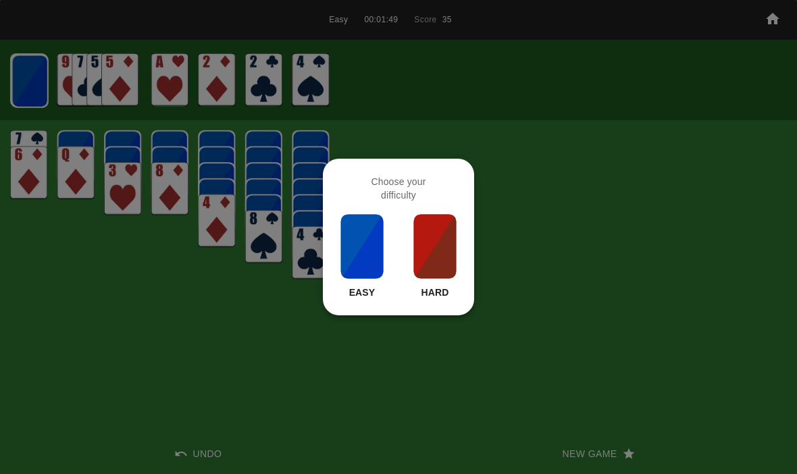
click at [147, 300] on div at bounding box center [398, 237] width 797 height 474
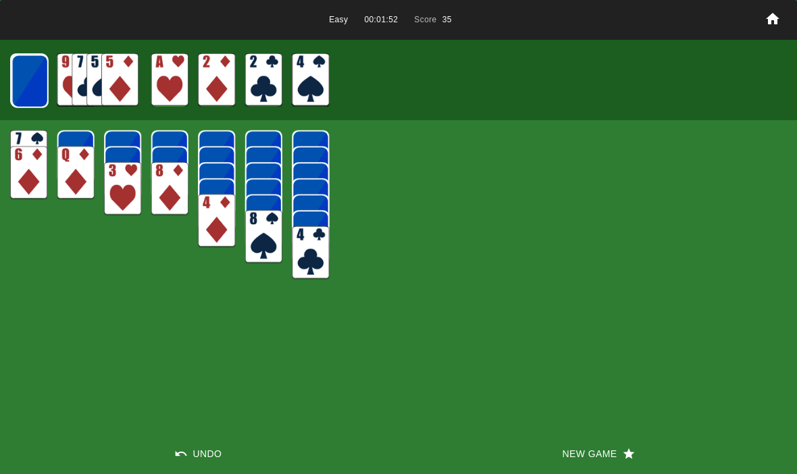
click at [28, 74] on img at bounding box center [29, 81] width 37 height 53
click at [24, 76] on img at bounding box center [29, 80] width 37 height 53
click at [16, 78] on img at bounding box center [29, 80] width 37 height 53
click at [19, 78] on img at bounding box center [29, 80] width 36 height 53
click at [12, 79] on img at bounding box center [29, 80] width 36 height 53
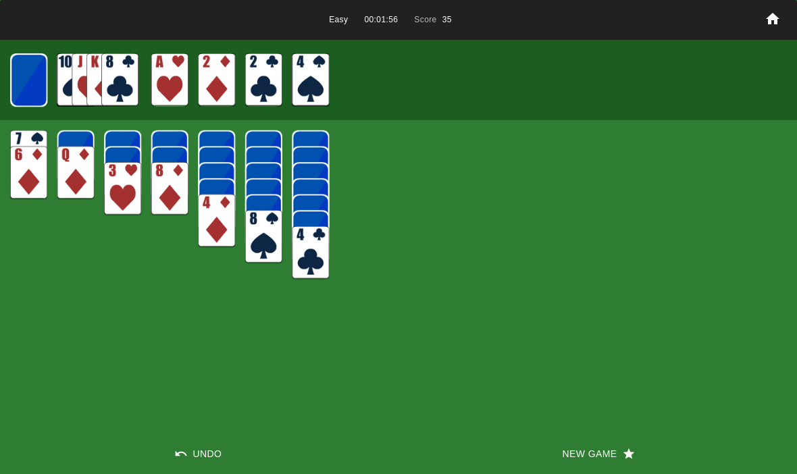
click at [16, 78] on img at bounding box center [28, 79] width 37 height 53
click at [11, 78] on img at bounding box center [28, 79] width 36 height 53
click at [24, 83] on img at bounding box center [29, 80] width 22 height 32
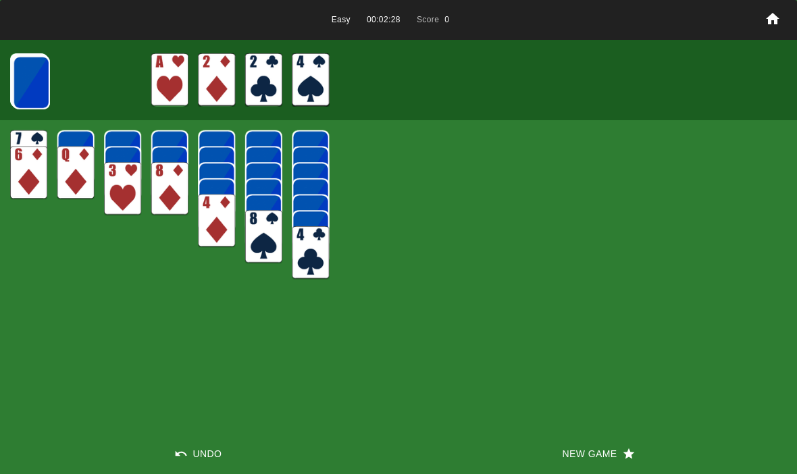
click at [43, 74] on img at bounding box center [31, 82] width 37 height 53
click at [34, 82] on img at bounding box center [31, 82] width 37 height 53
click at [632, 453] on icon "button" at bounding box center [629, 454] width 11 height 11
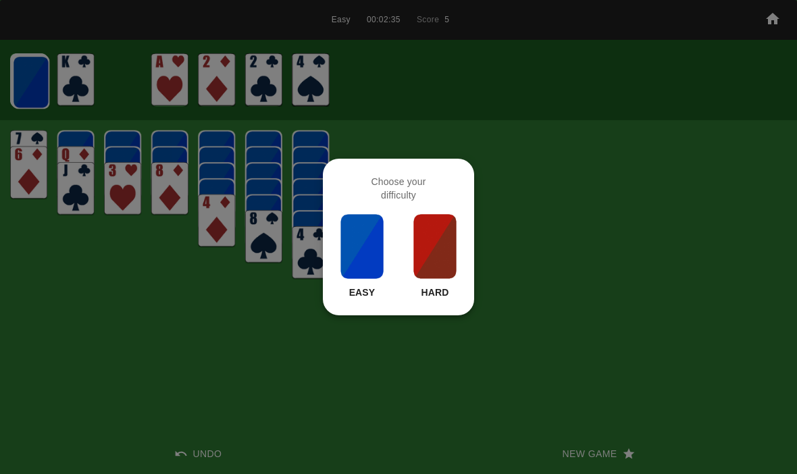
click at [368, 288] on p "Easy" at bounding box center [362, 293] width 26 height 14
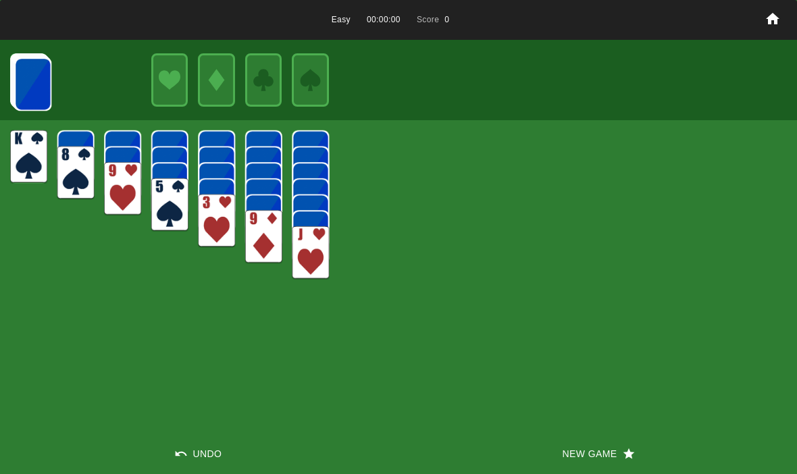
click at [31, 78] on img at bounding box center [32, 83] width 37 height 53
click at [17, 86] on img at bounding box center [32, 83] width 37 height 53
click at [10, 86] on div at bounding box center [28, 79] width 37 height 53
click at [19, 84] on img at bounding box center [32, 83] width 37 height 53
click at [20, 83] on img at bounding box center [32, 83] width 37 height 53
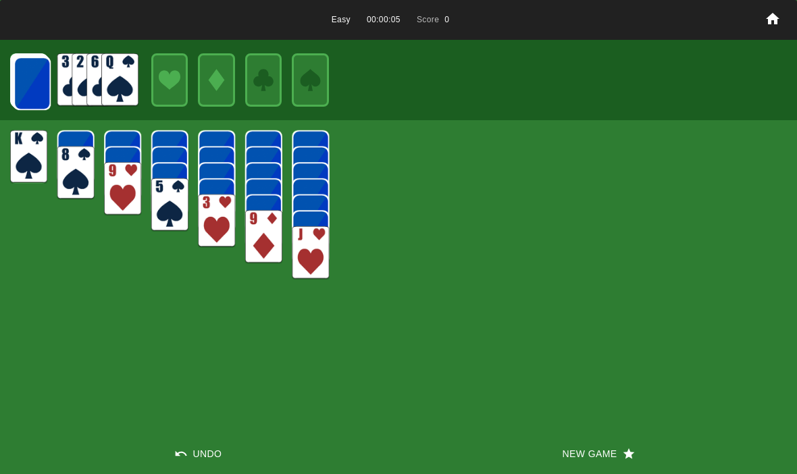
click at [22, 95] on img at bounding box center [32, 83] width 37 height 53
click at [13, 79] on img at bounding box center [31, 82] width 37 height 53
click at [17, 86] on img at bounding box center [32, 83] width 37 height 53
click at [26, 84] on img at bounding box center [31, 82] width 37 height 53
click at [16, 77] on img at bounding box center [31, 82] width 37 height 53
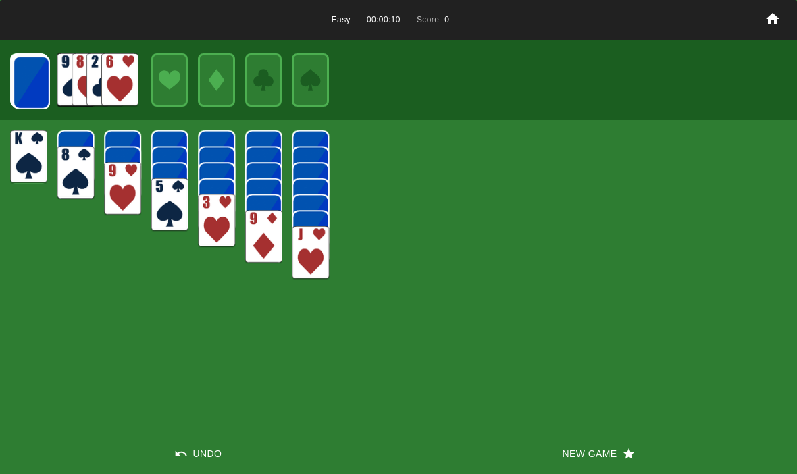
click at [20, 86] on img at bounding box center [31, 82] width 37 height 53
click at [26, 85] on img at bounding box center [31, 82] width 37 height 53
click at [30, 67] on img at bounding box center [30, 81] width 37 height 53
click at [22, 78] on img at bounding box center [30, 81] width 37 height 53
click at [20, 72] on img at bounding box center [30, 81] width 37 height 53
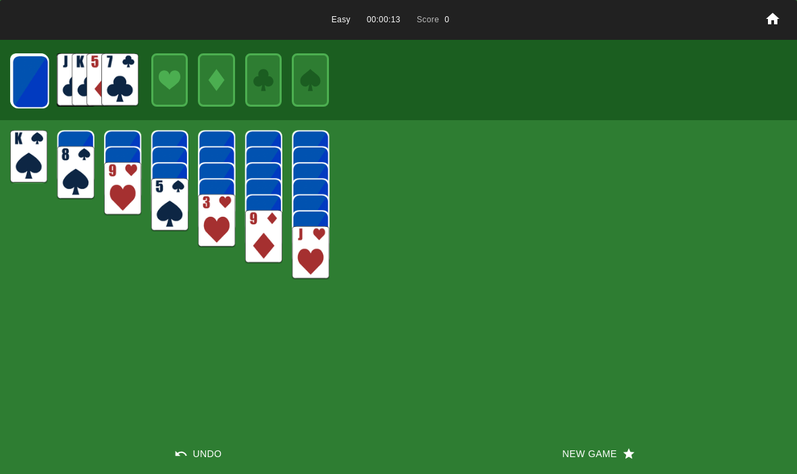
click at [24, 79] on img at bounding box center [30, 81] width 37 height 53
click at [24, 74] on img at bounding box center [29, 81] width 37 height 53
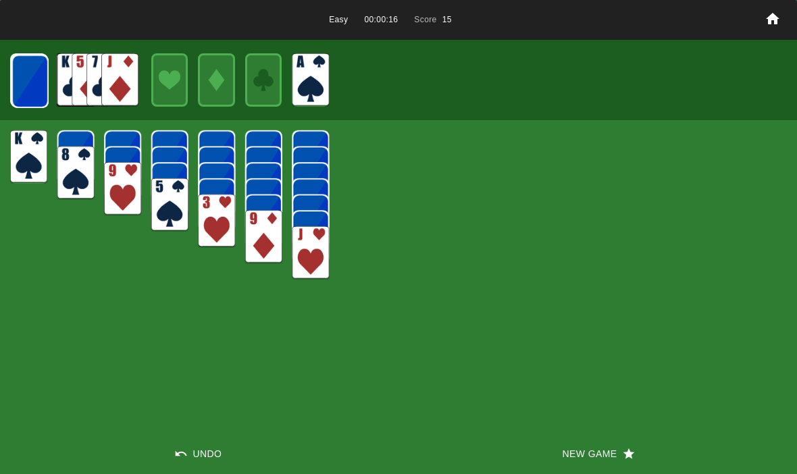
click at [27, 73] on img at bounding box center [29, 81] width 37 height 53
click at [30, 76] on img at bounding box center [29, 81] width 37 height 53
click at [24, 76] on img at bounding box center [29, 80] width 37 height 53
click at [31, 82] on img at bounding box center [29, 80] width 37 height 53
click at [22, 76] on img at bounding box center [29, 80] width 36 height 53
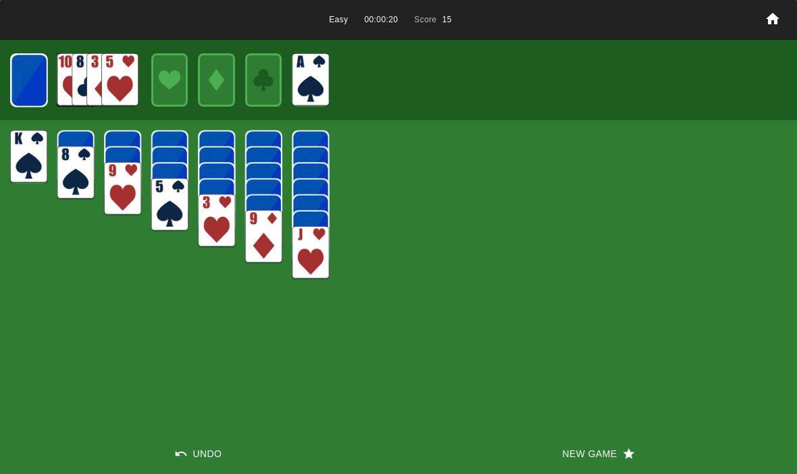
click at [24, 80] on img at bounding box center [29, 80] width 36 height 53
click at [19, 82] on img at bounding box center [28, 79] width 37 height 53
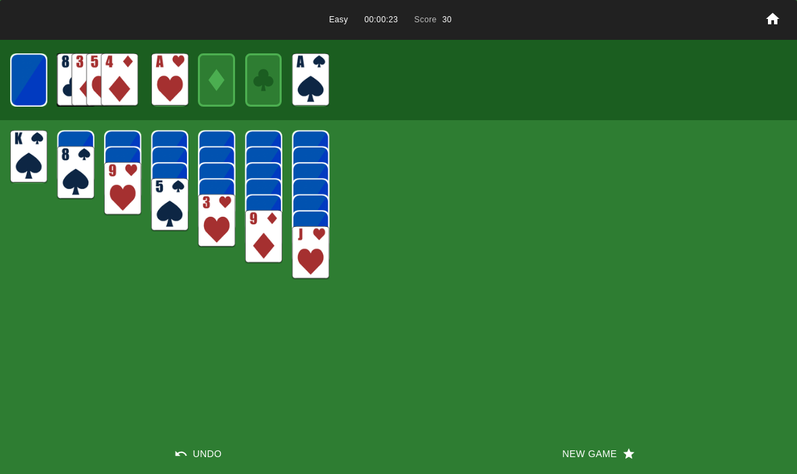
click at [29, 83] on img at bounding box center [28, 79] width 36 height 53
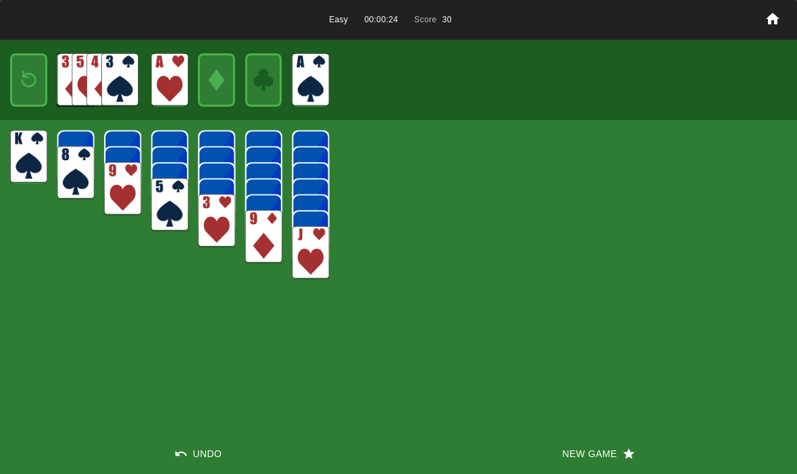
click at [24, 79] on img at bounding box center [29, 80] width 22 height 32
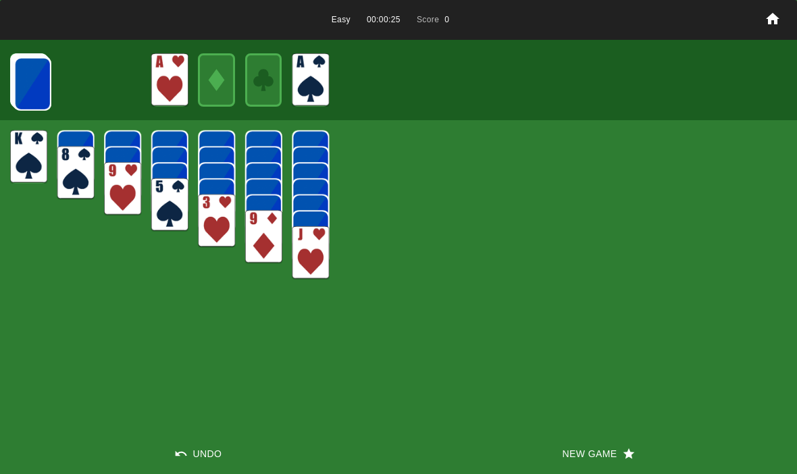
click at [22, 80] on img at bounding box center [32, 83] width 37 height 53
click at [23, 84] on img at bounding box center [32, 83] width 37 height 53
click at [24, 86] on img at bounding box center [32, 83] width 37 height 53
click at [26, 78] on img at bounding box center [32, 83] width 37 height 53
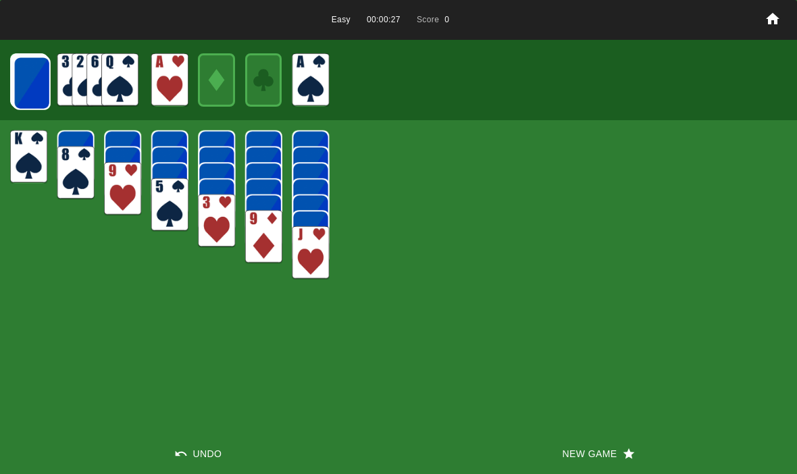
click at [24, 76] on img at bounding box center [32, 83] width 37 height 53
click at [22, 76] on img at bounding box center [31, 82] width 37 height 53
click at [20, 82] on img at bounding box center [31, 82] width 37 height 53
click at [22, 84] on img at bounding box center [31, 82] width 37 height 53
click at [24, 84] on img at bounding box center [31, 82] width 37 height 53
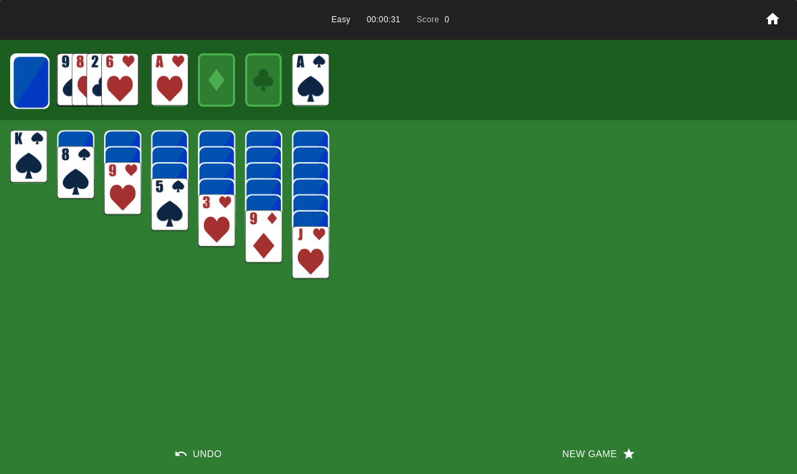
click at [24, 82] on img at bounding box center [30, 81] width 37 height 53
click at [30, 76] on img at bounding box center [30, 81] width 37 height 53
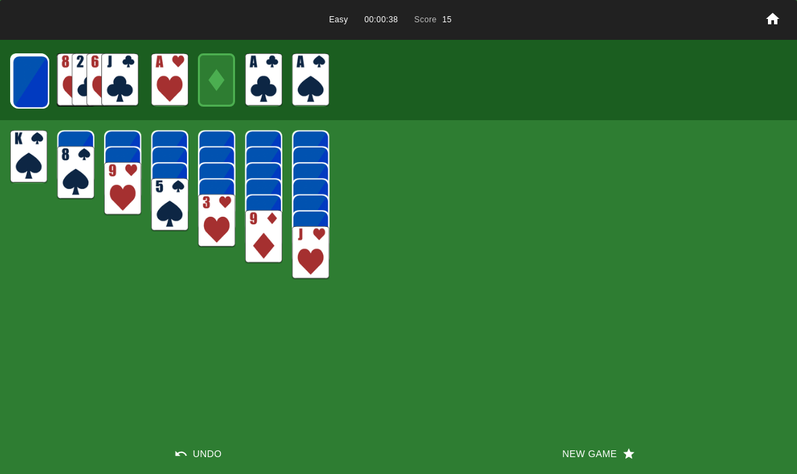
click at [19, 85] on img at bounding box center [30, 81] width 37 height 53
click at [33, 79] on img at bounding box center [30, 81] width 37 height 53
click at [20, 61] on img at bounding box center [29, 81] width 37 height 53
click at [30, 79] on img at bounding box center [29, 81] width 37 height 53
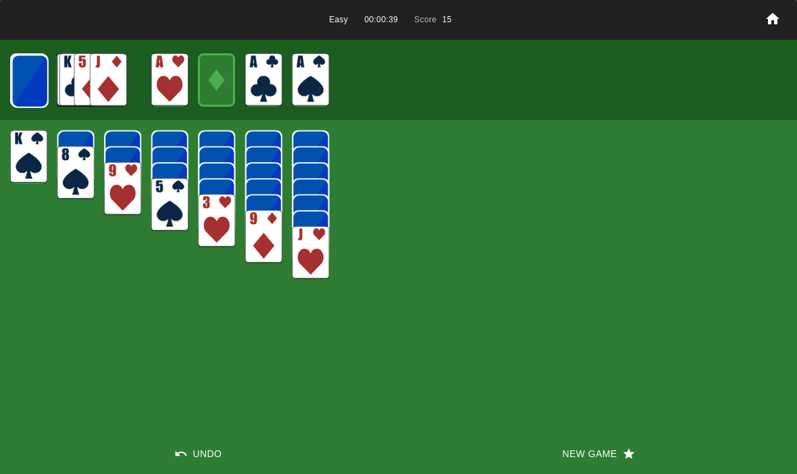
click at [26, 76] on img at bounding box center [29, 81] width 37 height 53
click at [24, 74] on img at bounding box center [29, 80] width 37 height 53
click at [26, 77] on img at bounding box center [29, 80] width 37 height 53
click at [22, 76] on img at bounding box center [29, 80] width 36 height 53
click at [28, 80] on img at bounding box center [29, 80] width 36 height 53
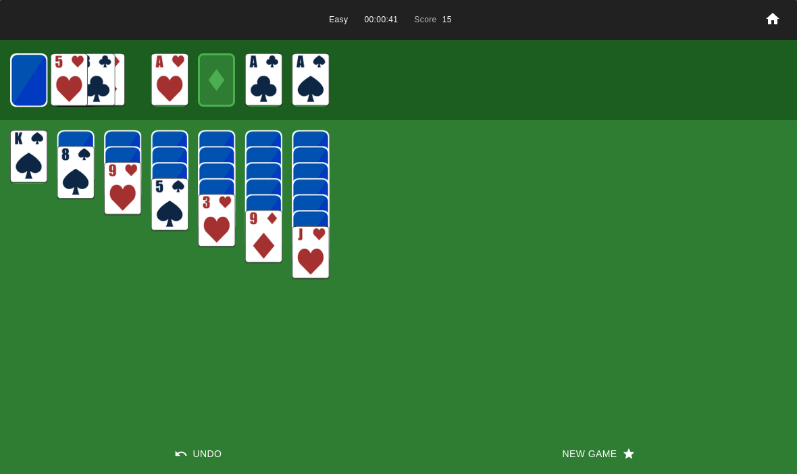
click at [20, 76] on img at bounding box center [28, 79] width 37 height 53
click at [19, 72] on img at bounding box center [28, 79] width 36 height 53
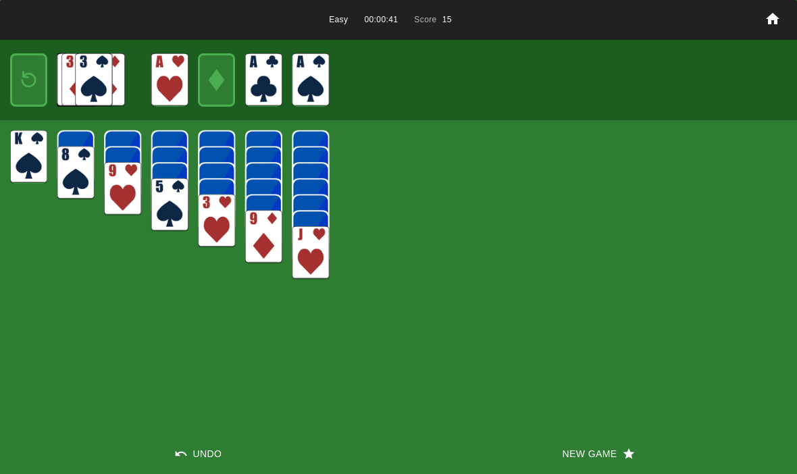
click at [22, 78] on img at bounding box center [29, 80] width 22 height 32
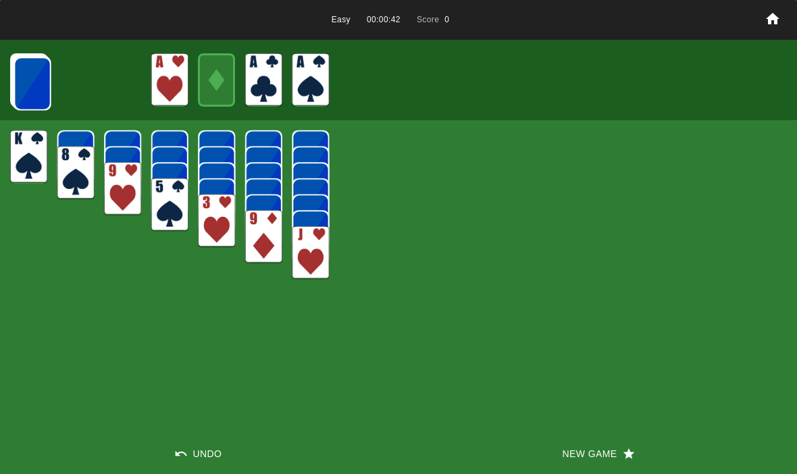
click at [23, 79] on img at bounding box center [32, 83] width 37 height 53
click at [25, 81] on img at bounding box center [32, 83] width 37 height 53
click at [26, 57] on img at bounding box center [32, 83] width 37 height 53
click at [22, 88] on img at bounding box center [32, 83] width 37 height 53
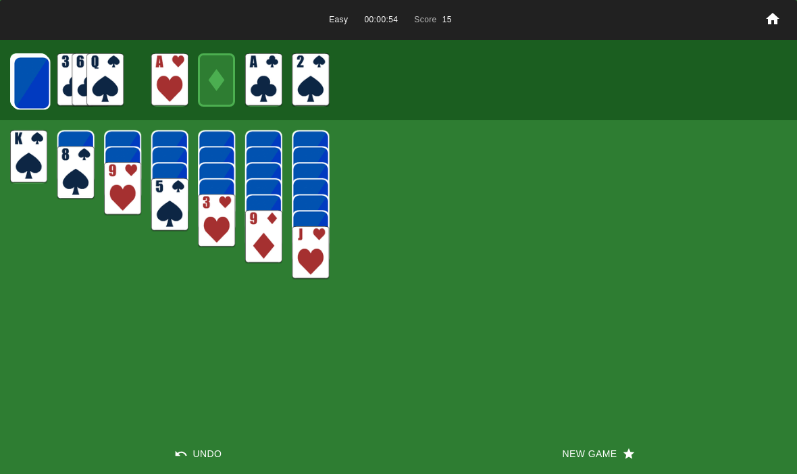
click at [34, 84] on img at bounding box center [31, 82] width 37 height 53
click at [28, 84] on img at bounding box center [31, 82] width 37 height 53
click at [24, 90] on img at bounding box center [31, 82] width 37 height 53
click at [25, 82] on img at bounding box center [31, 82] width 37 height 53
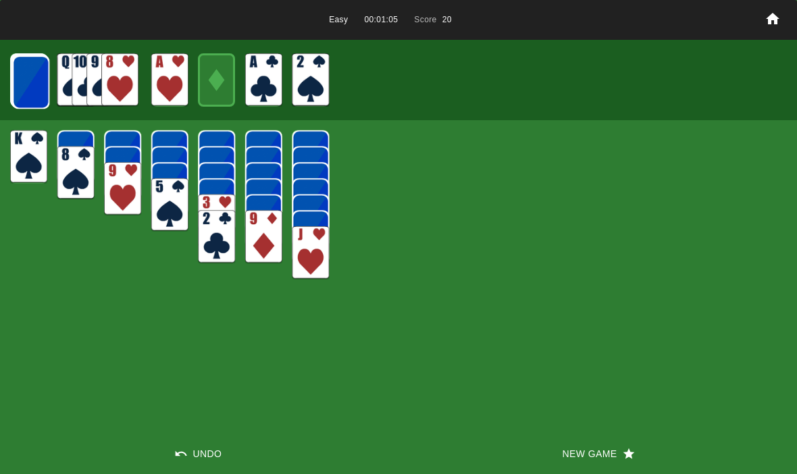
click at [26, 86] on img at bounding box center [30, 81] width 37 height 53
click at [11, 78] on img at bounding box center [29, 81] width 37 height 53
click at [26, 84] on img at bounding box center [30, 81] width 37 height 53
click at [28, 76] on img at bounding box center [30, 81] width 37 height 53
click at [28, 90] on img at bounding box center [29, 81] width 37 height 53
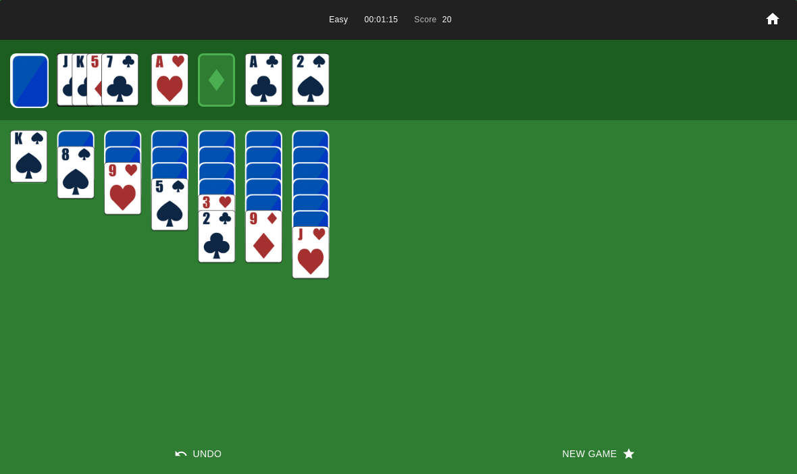
click at [30, 87] on img at bounding box center [29, 81] width 37 height 53
click at [27, 84] on img at bounding box center [29, 81] width 37 height 53
click at [22, 84] on img at bounding box center [29, 80] width 37 height 53
click at [583, 434] on button "New Game" at bounding box center [598, 454] width 399 height 41
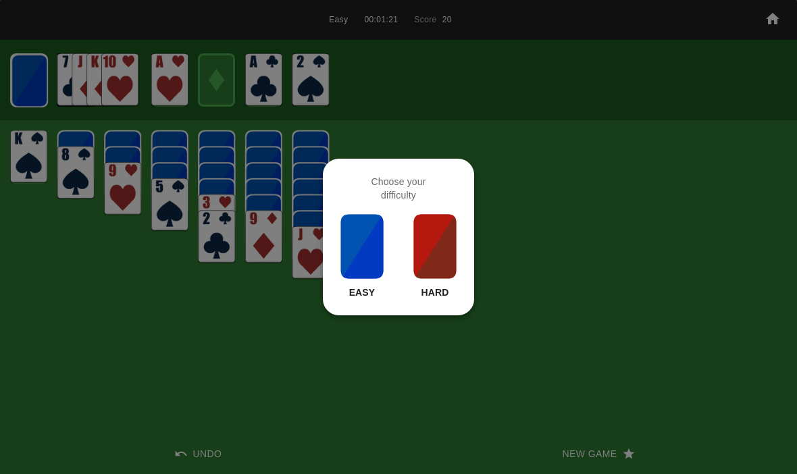
click at [348, 279] on img at bounding box center [362, 247] width 46 height 68
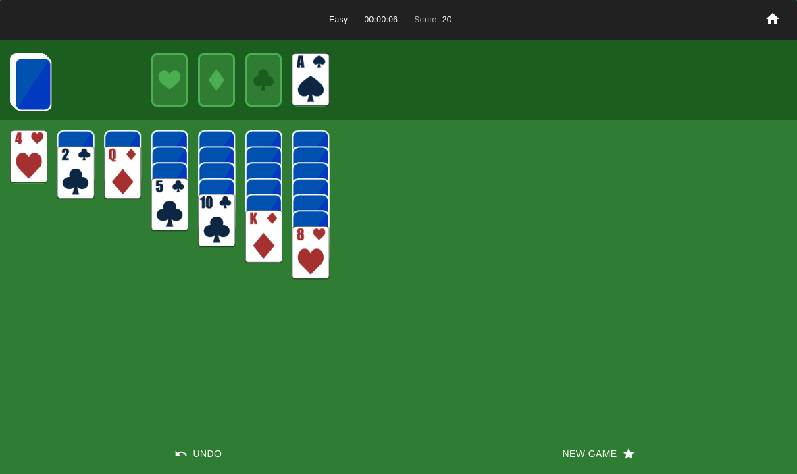
click at [26, 77] on img at bounding box center [32, 83] width 37 height 53
click at [27, 85] on img at bounding box center [32, 83] width 37 height 53
click at [16, 78] on img at bounding box center [32, 83] width 37 height 53
click at [28, 84] on img at bounding box center [32, 83] width 37 height 53
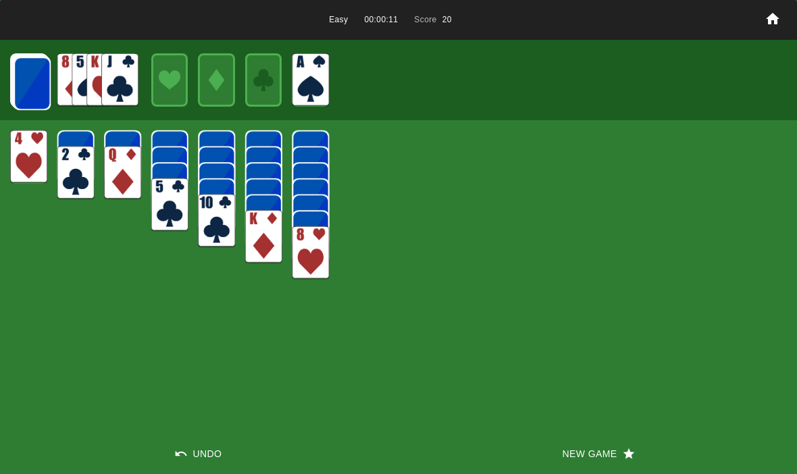
click at [17, 88] on img at bounding box center [32, 83] width 37 height 53
click at [42, 80] on img at bounding box center [32, 83] width 37 height 53
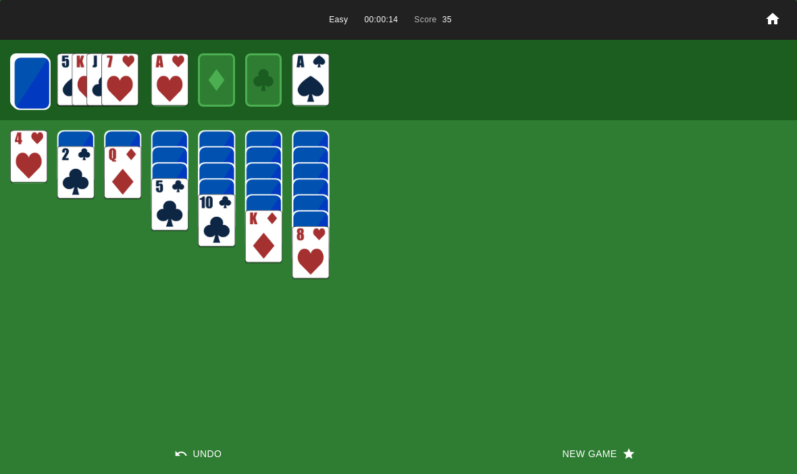
click at [16, 74] on img at bounding box center [32, 83] width 37 height 53
click at [15, 80] on img at bounding box center [31, 82] width 37 height 53
click at [16, 81] on img at bounding box center [31, 82] width 37 height 53
click at [18, 68] on img at bounding box center [31, 82] width 37 height 53
click at [32, 77] on img at bounding box center [31, 82] width 37 height 53
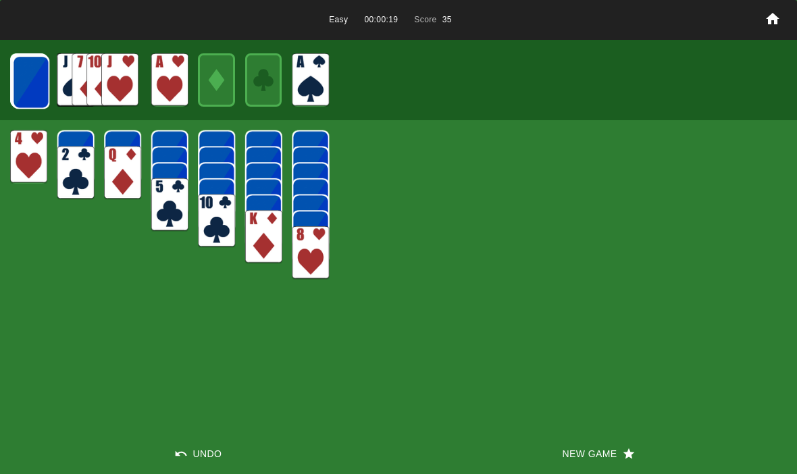
click at [24, 75] on img at bounding box center [30, 81] width 37 height 53
click at [24, 76] on img at bounding box center [30, 81] width 37 height 53
click at [22, 80] on img at bounding box center [30, 81] width 37 height 53
click at [28, 77] on img at bounding box center [30, 81] width 37 height 53
click at [19, 69] on img at bounding box center [29, 81] width 37 height 53
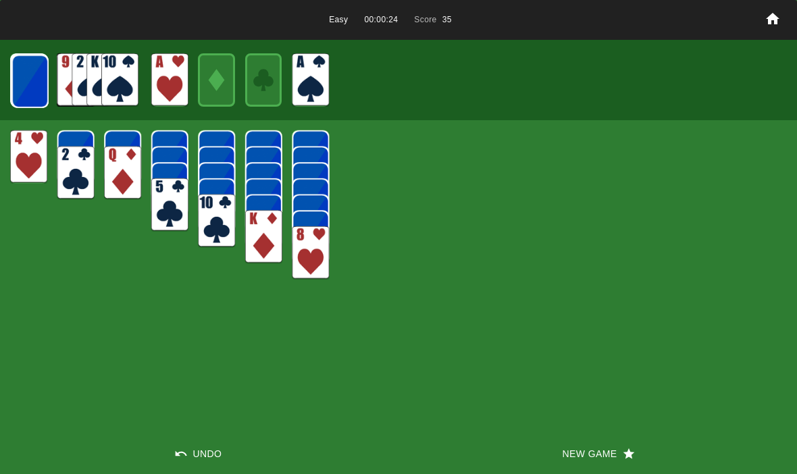
click at [27, 82] on img at bounding box center [29, 81] width 37 height 53
click at [41, 91] on img at bounding box center [29, 81] width 37 height 53
click at [20, 86] on img at bounding box center [29, 80] width 37 height 53
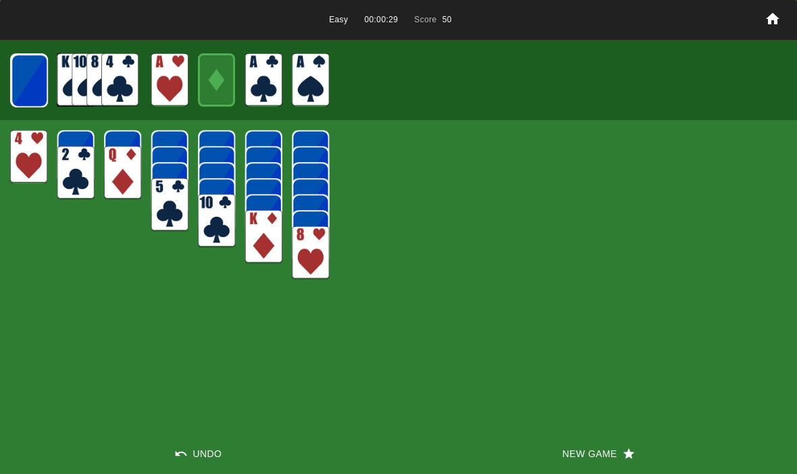
click at [16, 75] on img at bounding box center [29, 80] width 37 height 53
click at [27, 82] on img at bounding box center [29, 80] width 36 height 53
click at [28, 72] on img at bounding box center [29, 80] width 36 height 53
click at [30, 76] on img at bounding box center [28, 79] width 37 height 53
click at [18, 93] on img at bounding box center [28, 79] width 36 height 53
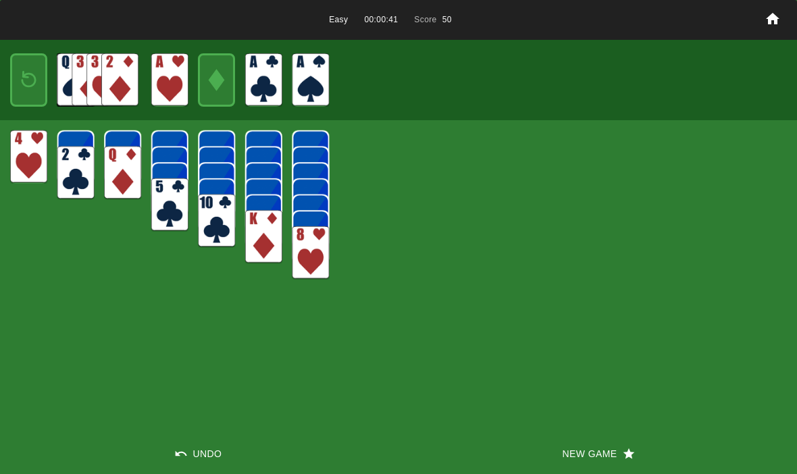
click at [34, 84] on img at bounding box center [29, 80] width 22 height 32
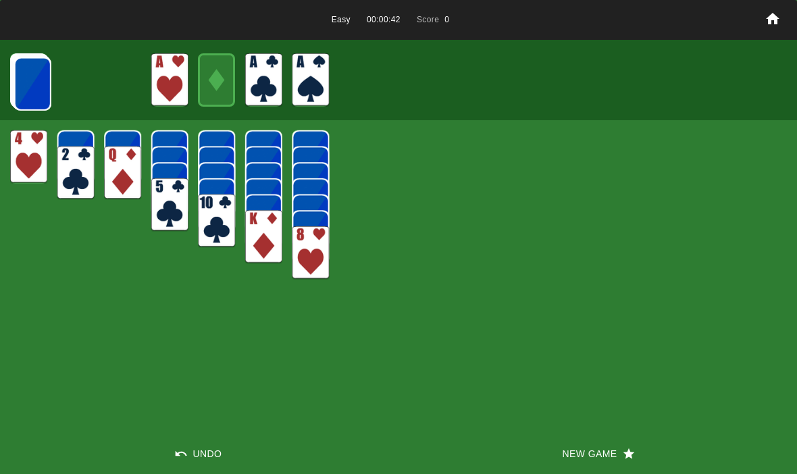
click at [4, 82] on div at bounding box center [398, 80] width 797 height 80
click at [20, 82] on img at bounding box center [32, 83] width 37 height 53
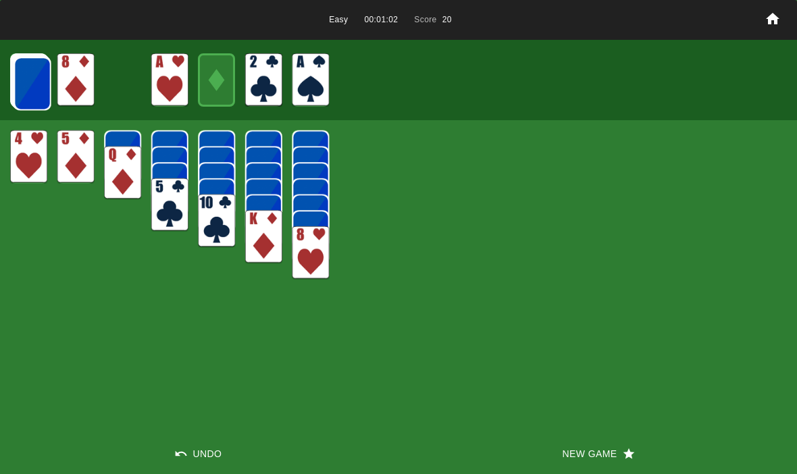
click at [30, 83] on img at bounding box center [32, 83] width 37 height 53
click at [20, 81] on img at bounding box center [32, 83] width 37 height 53
click at [15, 74] on img at bounding box center [32, 83] width 37 height 53
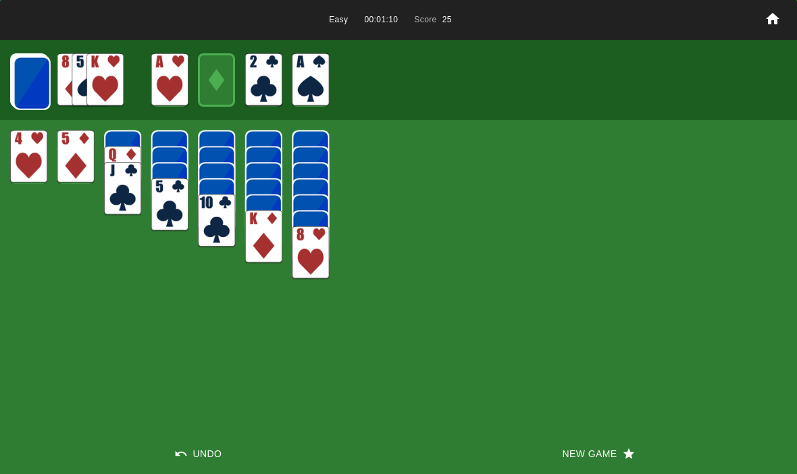
click at [17, 81] on img at bounding box center [32, 83] width 37 height 53
click at [41, 84] on img at bounding box center [31, 82] width 37 height 53
click at [28, 82] on img at bounding box center [31, 82] width 37 height 53
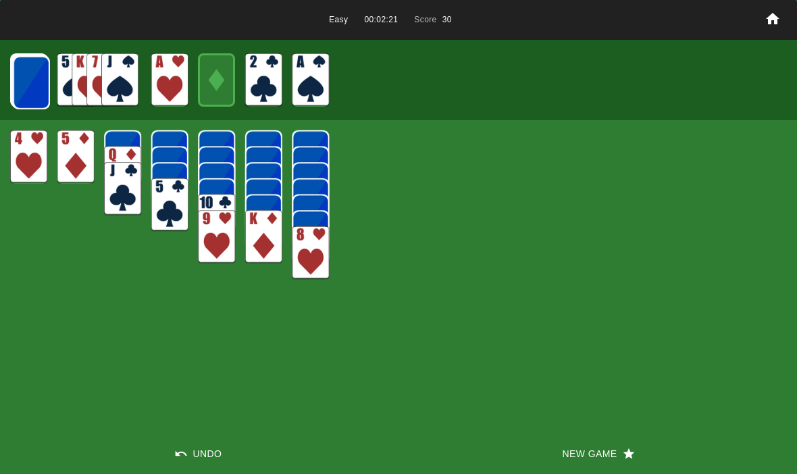
click at [23, 80] on img at bounding box center [31, 82] width 37 height 53
click at [21, 77] on img at bounding box center [31, 82] width 37 height 53
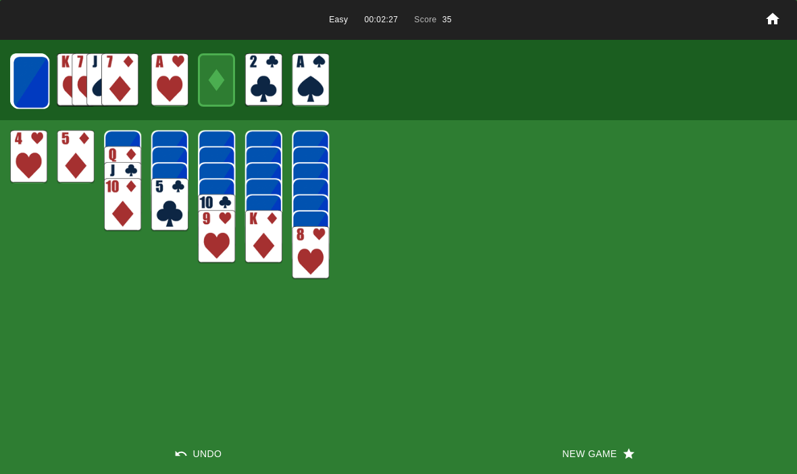
click at [26, 89] on img at bounding box center [30, 81] width 37 height 53
click at [20, 86] on img at bounding box center [30, 81] width 37 height 53
click at [18, 81] on img at bounding box center [30, 81] width 37 height 53
click at [29, 72] on img at bounding box center [30, 81] width 37 height 53
click at [20, 84] on img at bounding box center [29, 81] width 37 height 53
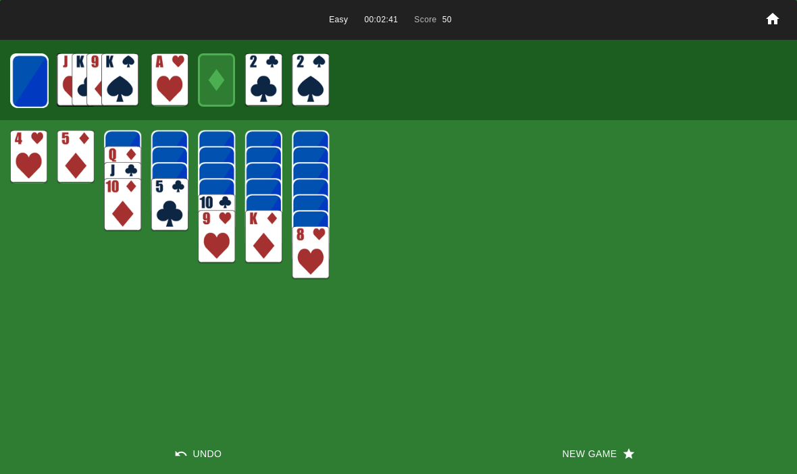
click at [16, 82] on img at bounding box center [29, 81] width 37 height 53
click at [6, 79] on div at bounding box center [398, 80] width 797 height 80
click at [20, 83] on img at bounding box center [29, 81] width 37 height 53
click at [36, 84] on img at bounding box center [29, 80] width 37 height 53
click at [616, 452] on button "New Game" at bounding box center [598, 454] width 399 height 41
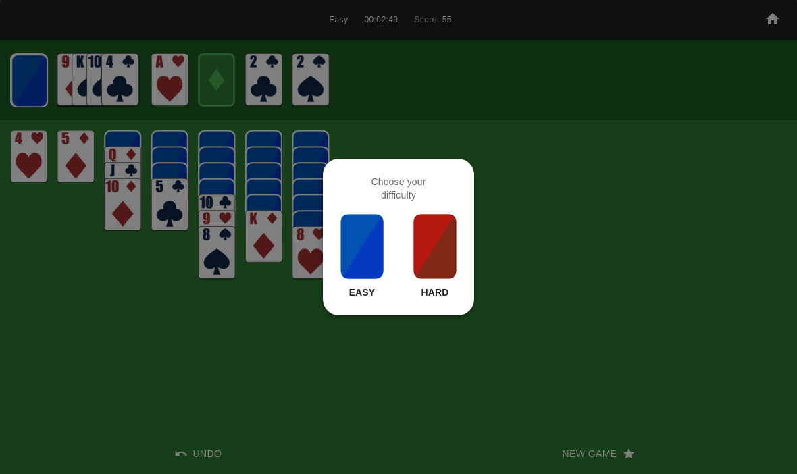
click at [357, 278] on img at bounding box center [362, 247] width 46 height 68
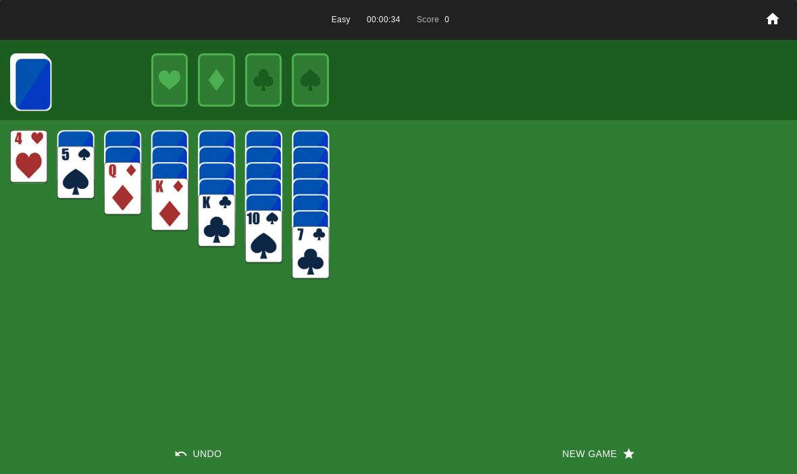
click at [37, 97] on img at bounding box center [32, 83] width 37 height 53
click at [24, 80] on img at bounding box center [32, 83] width 37 height 53
click at [18, 81] on img at bounding box center [32, 83] width 37 height 53
click at [25, 80] on img at bounding box center [32, 83] width 37 height 53
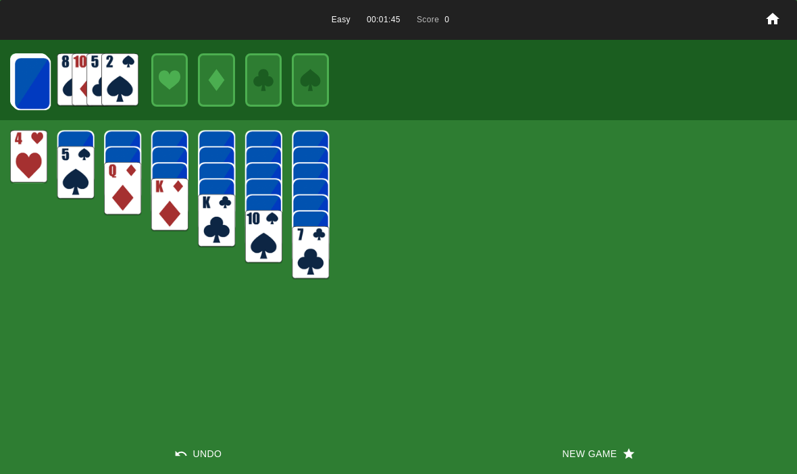
click at [35, 95] on img at bounding box center [32, 83] width 37 height 53
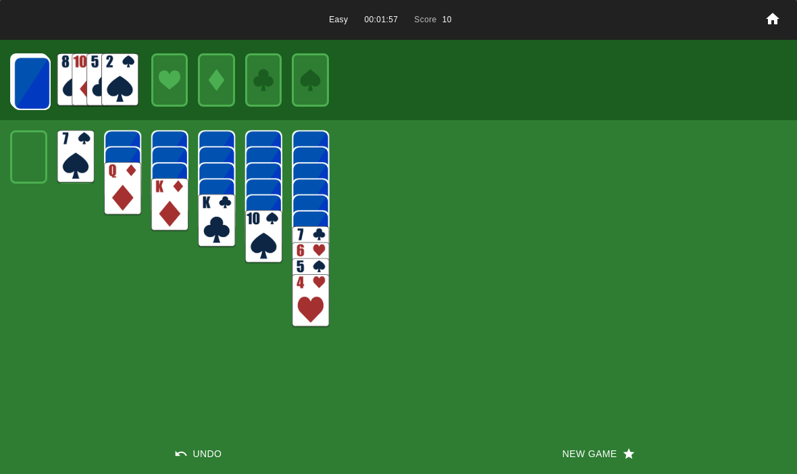
click at [27, 93] on img at bounding box center [32, 83] width 37 height 53
click at [37, 83] on img at bounding box center [32, 83] width 37 height 53
click at [32, 85] on img at bounding box center [31, 82] width 37 height 53
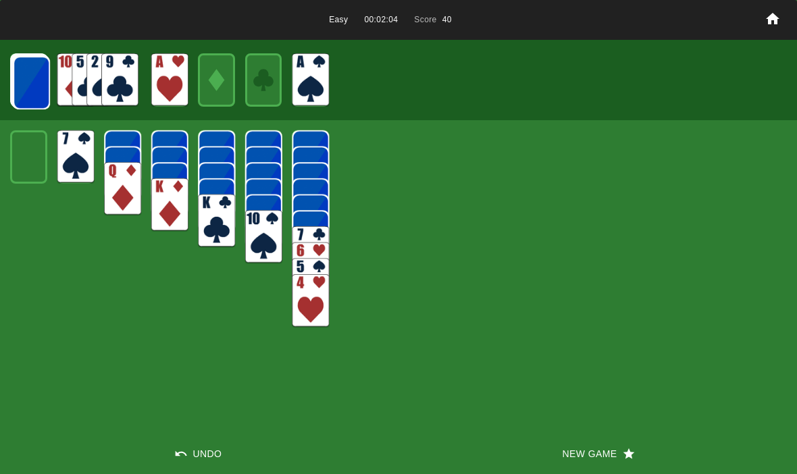
click at [46, 82] on img at bounding box center [31, 82] width 37 height 53
click at [39, 85] on img at bounding box center [31, 82] width 37 height 53
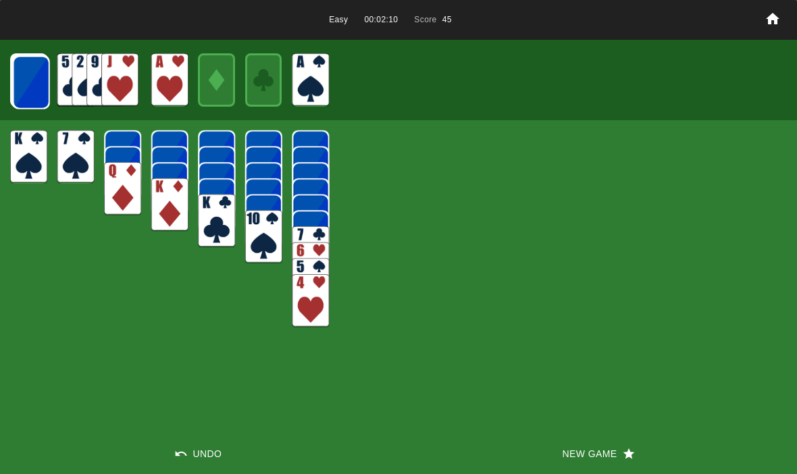
click at [30, 82] on img at bounding box center [31, 82] width 37 height 53
click at [27, 76] on img at bounding box center [30, 81] width 37 height 53
click at [38, 93] on img at bounding box center [30, 81] width 37 height 53
click at [26, 88] on img at bounding box center [30, 81] width 37 height 53
click at [32, 92] on img at bounding box center [30, 81] width 37 height 53
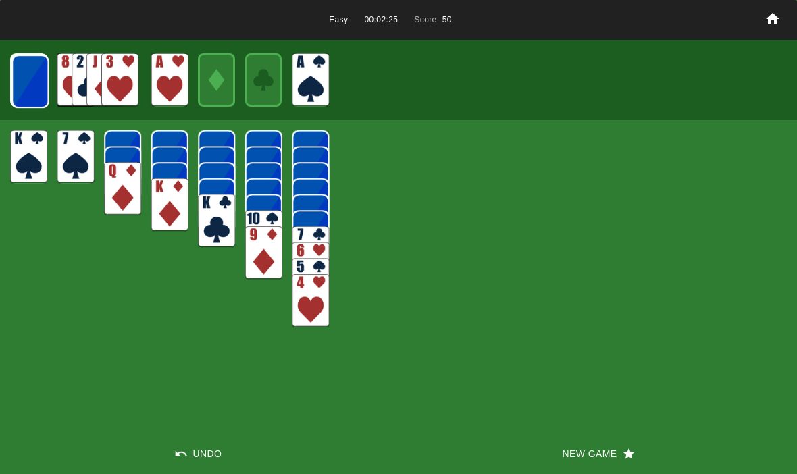
click at [33, 75] on img at bounding box center [29, 81] width 37 height 53
click at [39, 77] on img at bounding box center [29, 81] width 37 height 53
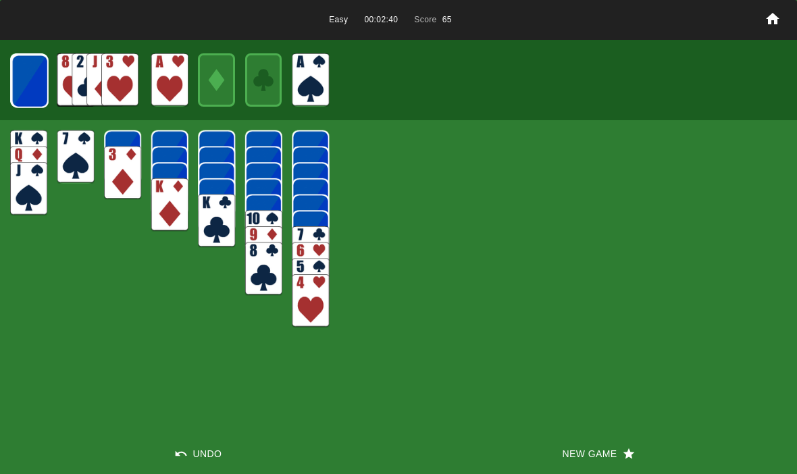
click at [34, 74] on img at bounding box center [29, 81] width 37 height 53
click at [39, 82] on img at bounding box center [29, 80] width 37 height 53
click at [27, 95] on img at bounding box center [29, 80] width 37 height 53
click at [26, 72] on img at bounding box center [29, 80] width 36 height 53
click at [32, 73] on img at bounding box center [29, 80] width 36 height 53
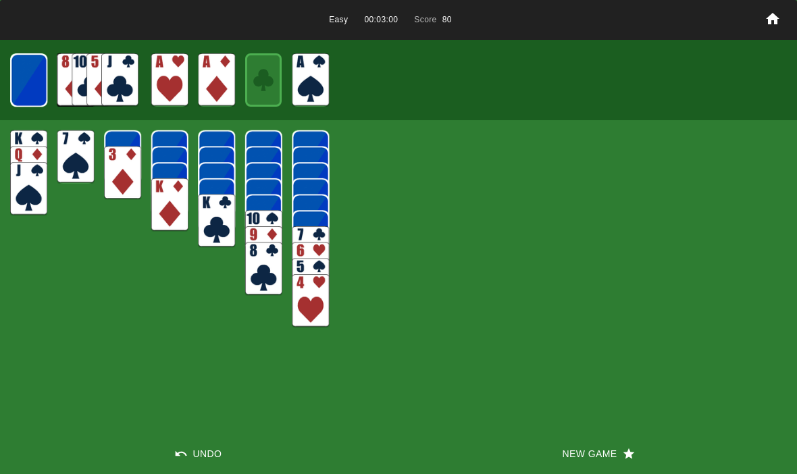
click at [27, 80] on img at bounding box center [28, 79] width 37 height 53
click at [33, 84] on img at bounding box center [28, 79] width 36 height 53
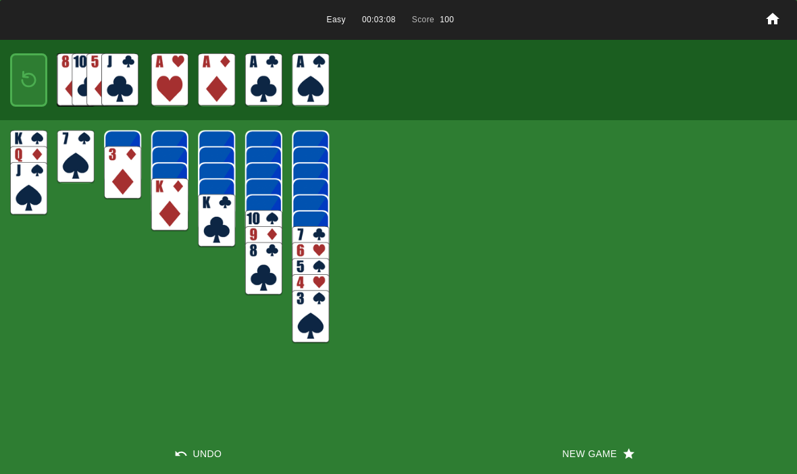
click at [32, 84] on img at bounding box center [29, 80] width 22 height 32
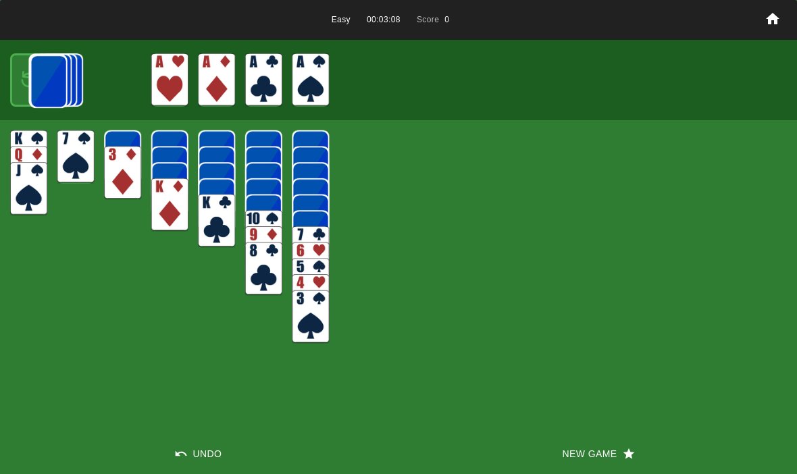
click at [30, 83] on img at bounding box center [48, 81] width 36 height 53
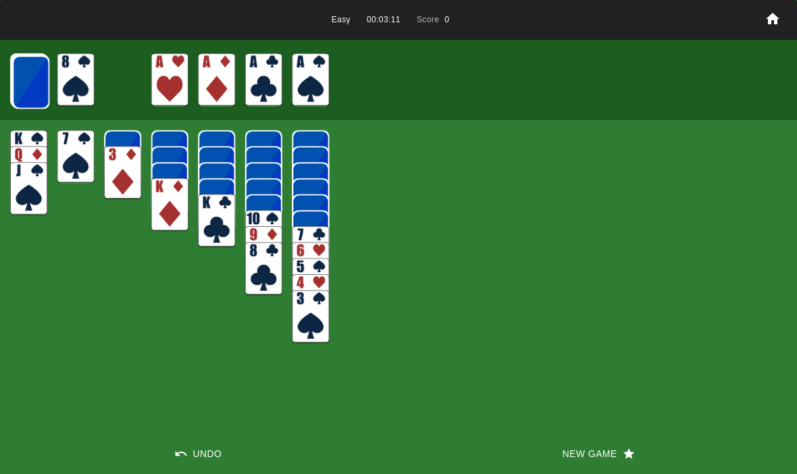
click at [27, 81] on img at bounding box center [30, 81] width 37 height 53
click at [26, 79] on img at bounding box center [30, 81] width 37 height 53
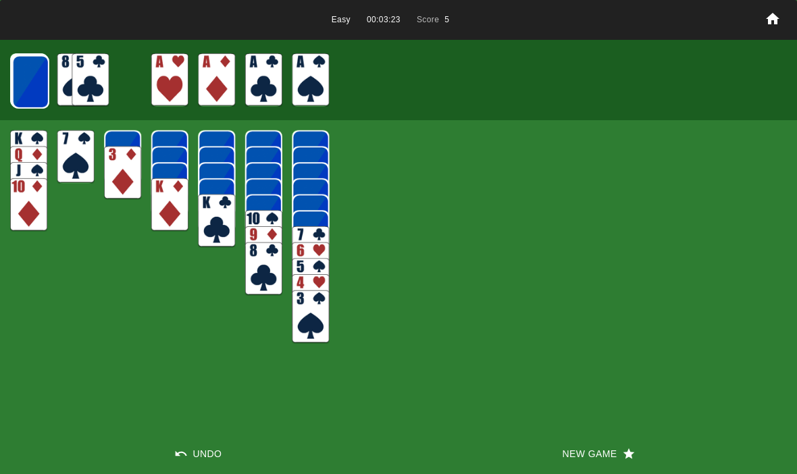
click at [27, 77] on img at bounding box center [30, 81] width 37 height 53
click at [34, 74] on img at bounding box center [30, 81] width 37 height 53
click at [23, 72] on img at bounding box center [29, 81] width 37 height 53
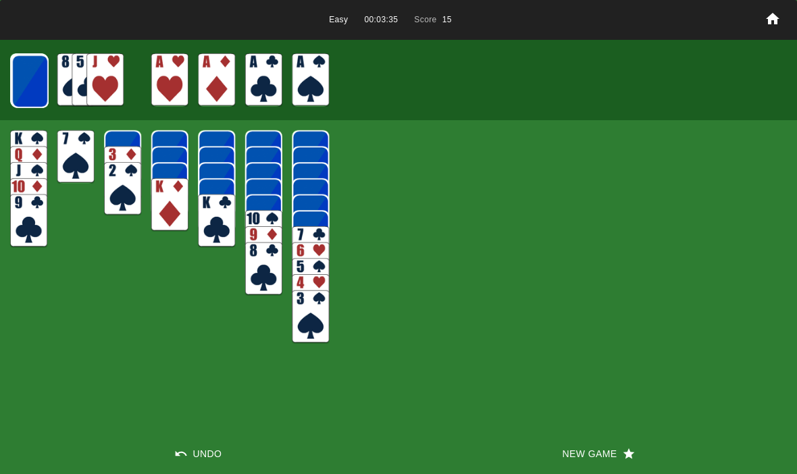
click at [22, 80] on img at bounding box center [29, 81] width 37 height 53
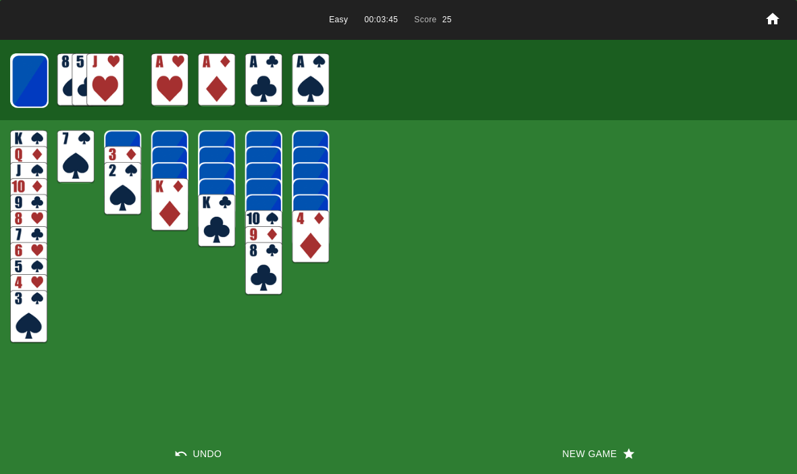
click at [20, 91] on img at bounding box center [29, 81] width 37 height 53
click at [199, 463] on button "Undo" at bounding box center [199, 454] width 399 height 41
click at [199, 457] on button "Undo" at bounding box center [199, 454] width 399 height 41
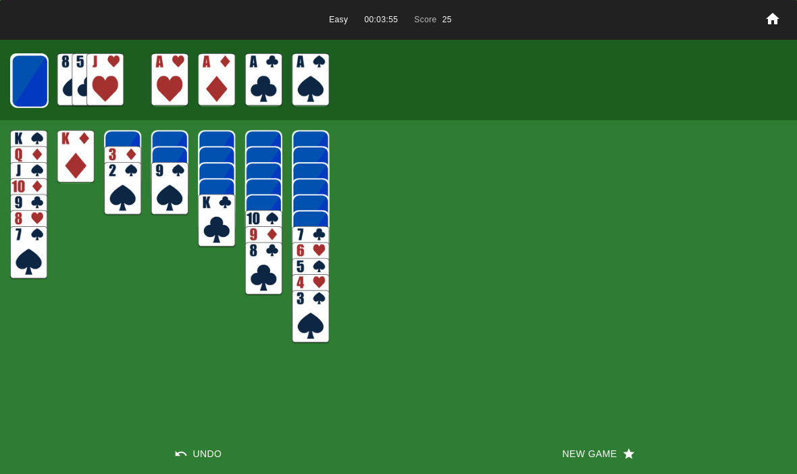
click at [186, 455] on icon "button" at bounding box center [180, 453] width 11 height 5
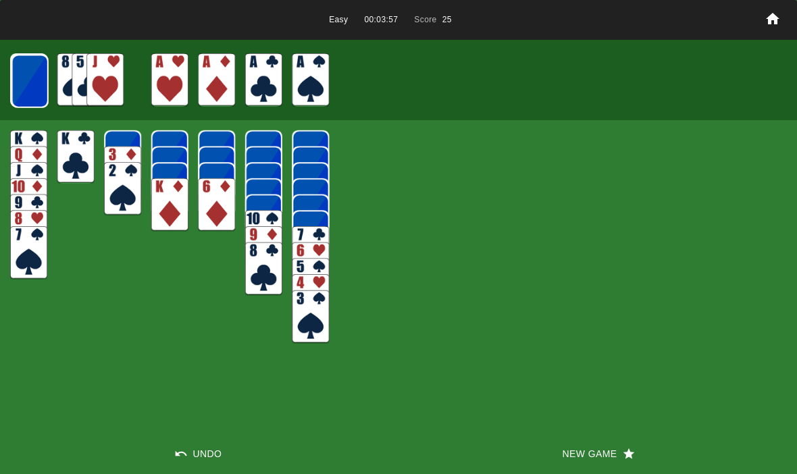
click at [180, 446] on button "Undo" at bounding box center [199, 454] width 399 height 41
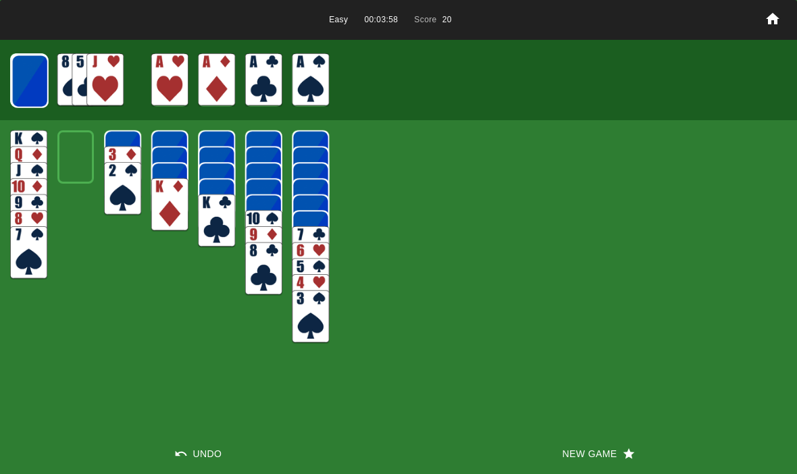
click at [185, 443] on button "Undo" at bounding box center [199, 454] width 399 height 41
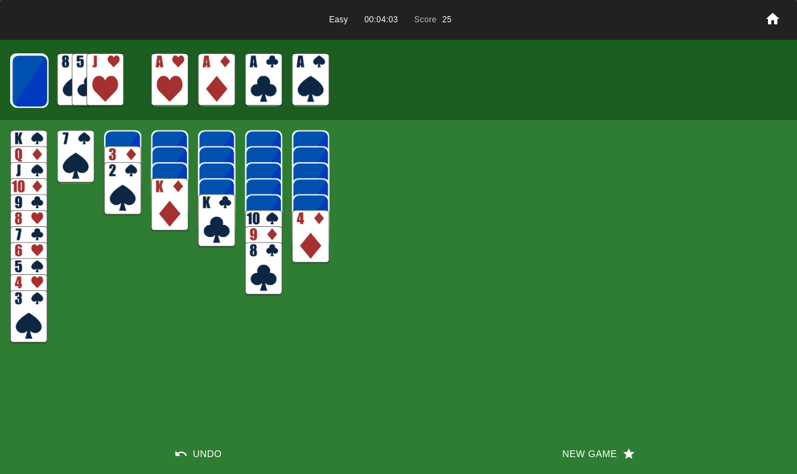
click at [42, 82] on img at bounding box center [29, 81] width 37 height 53
click at [35, 89] on img at bounding box center [29, 80] width 37 height 53
click at [29, 71] on img at bounding box center [29, 80] width 37 height 53
click at [28, 76] on img at bounding box center [29, 80] width 36 height 53
click at [86, 247] on div "Easy 00:04:37 Score 25 Undo New Game" at bounding box center [398, 237] width 797 height 474
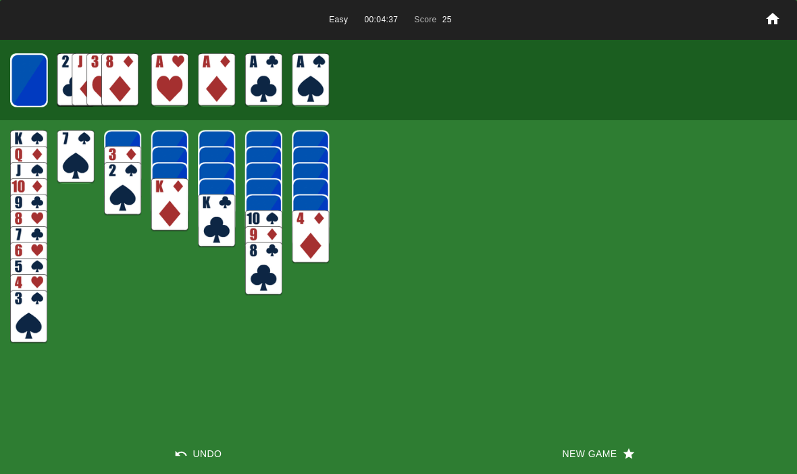
click at [21, 72] on img at bounding box center [29, 80] width 36 height 53
click at [24, 86] on img at bounding box center [28, 79] width 37 height 53
click at [24, 76] on img at bounding box center [28, 79] width 36 height 53
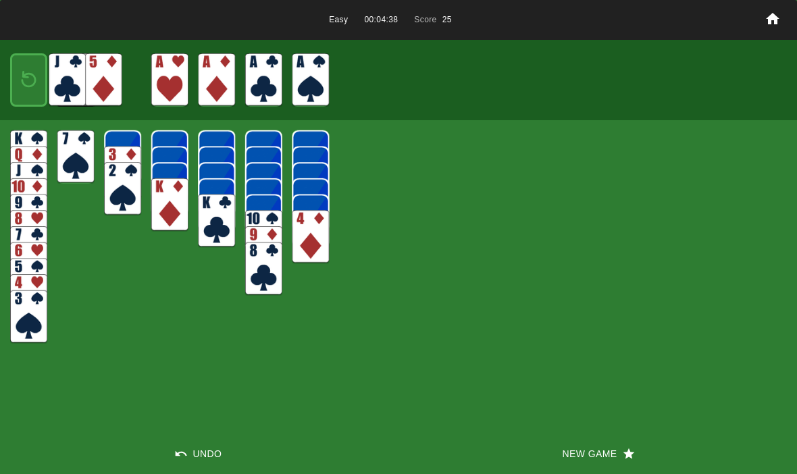
click at [30, 75] on img at bounding box center [29, 80] width 22 height 32
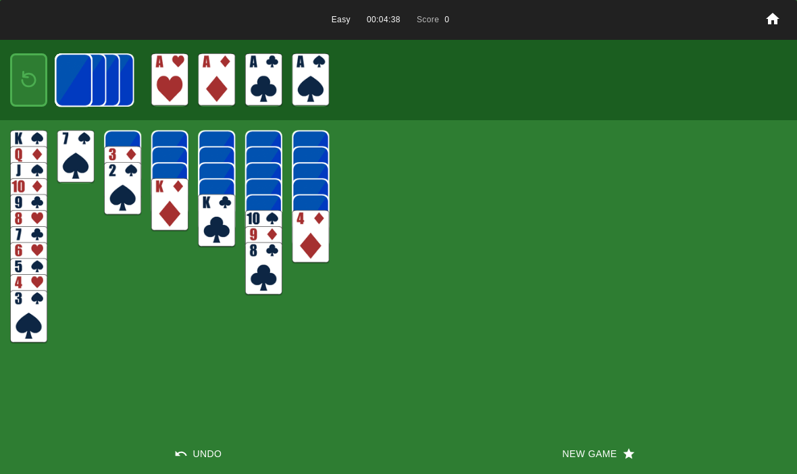
click at [55, 78] on img at bounding box center [73, 79] width 37 height 53
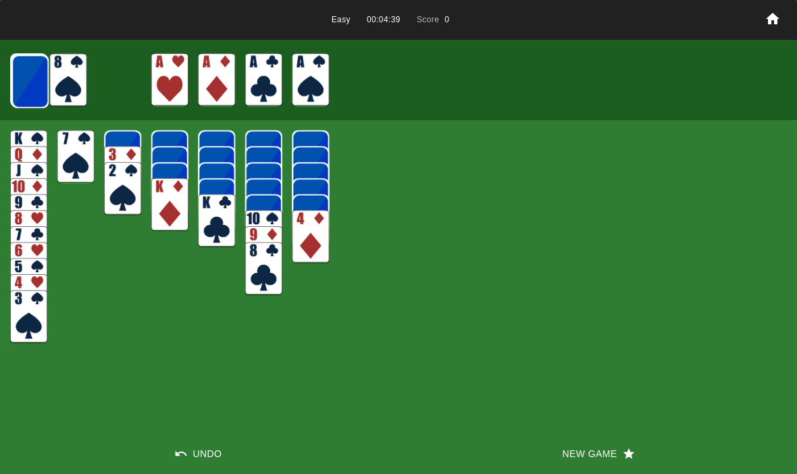
click at [27, 71] on img at bounding box center [29, 81] width 37 height 53
click at [30, 82] on img at bounding box center [29, 81] width 37 height 53
click at [76, 66] on img at bounding box center [90, 79] width 37 height 53
click at [94, 69] on img at bounding box center [104, 79] width 37 height 53
click at [11, 76] on img at bounding box center [29, 81] width 37 height 53
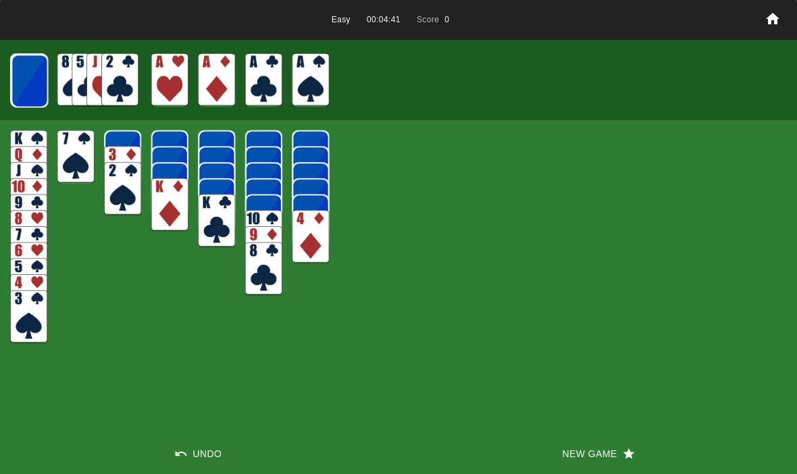
click at [95, 70] on img at bounding box center [104, 79] width 37 height 53
click at [116, 73] on img at bounding box center [119, 79] width 37 height 53
click at [21, 85] on img at bounding box center [29, 80] width 37 height 53
click at [119, 80] on img at bounding box center [119, 79] width 37 height 53
click at [22, 88] on img at bounding box center [29, 80] width 37 height 53
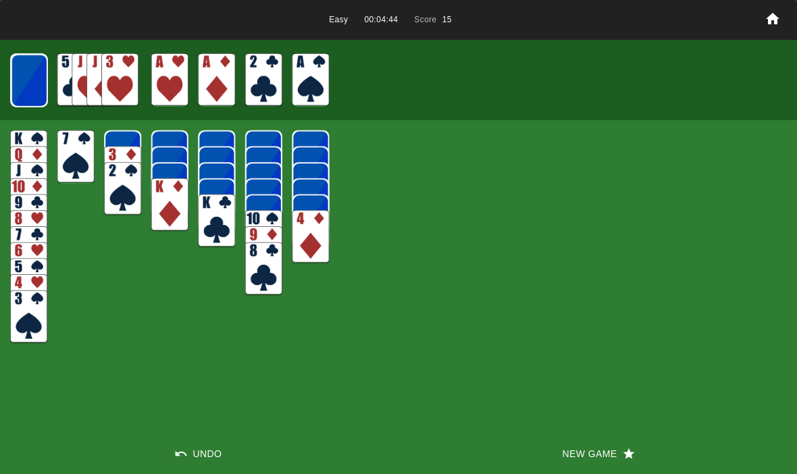
click at [112, 73] on img at bounding box center [119, 79] width 37 height 53
click at [23, 76] on img at bounding box center [29, 80] width 36 height 53
click at [109, 67] on img at bounding box center [119, 79] width 37 height 53
click at [24, 89] on img at bounding box center [29, 80] width 36 height 53
click at [115, 72] on img at bounding box center [112, 79] width 37 height 53
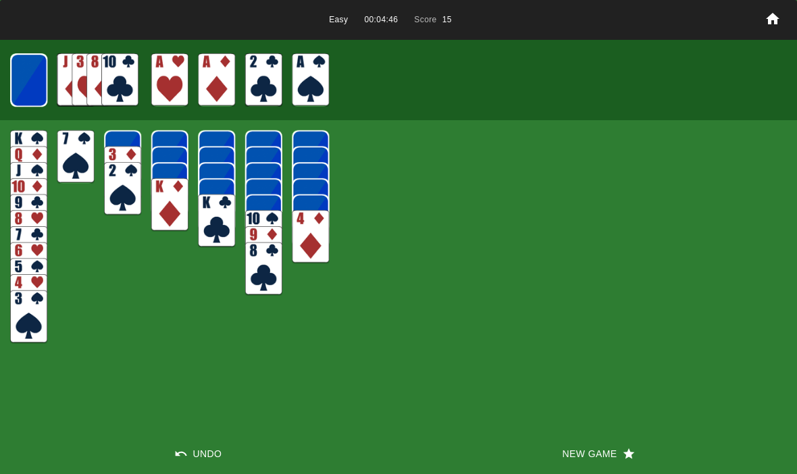
click at [28, 76] on img at bounding box center [28, 79] width 37 height 53
click at [112, 74] on img at bounding box center [117, 79] width 37 height 53
click at [31, 78] on img at bounding box center [28, 79] width 36 height 53
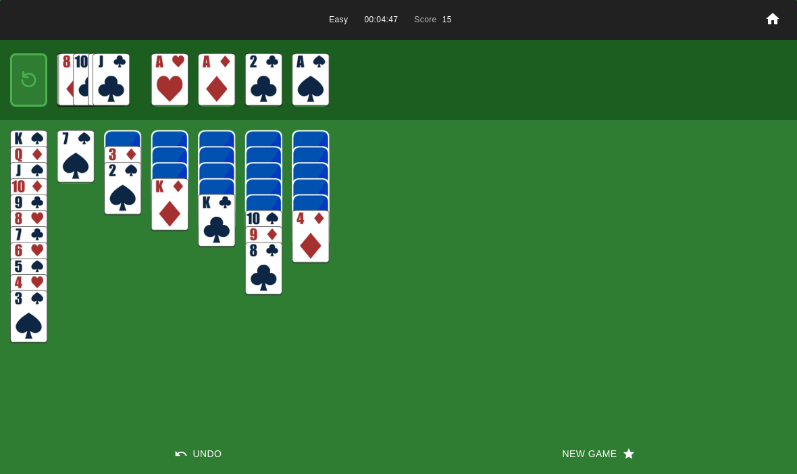
click at [105, 69] on img at bounding box center [111, 79] width 37 height 53
click at [18, 77] on img at bounding box center [29, 80] width 22 height 32
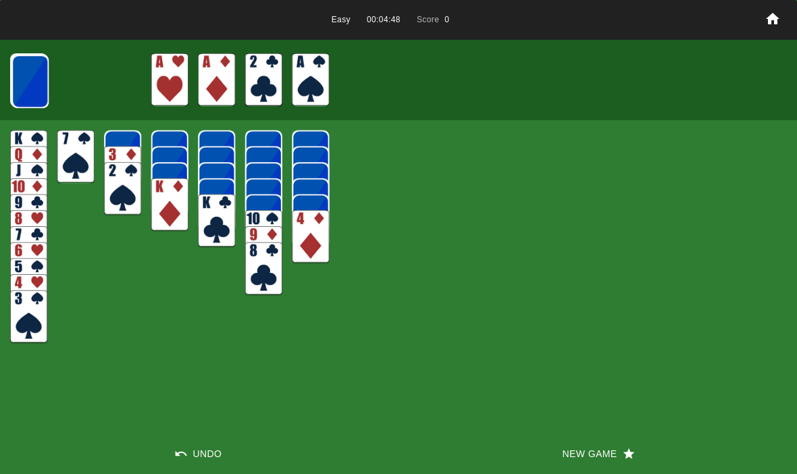
click at [31, 84] on img at bounding box center [29, 81] width 37 height 53
click at [91, 83] on img at bounding box center [75, 79] width 37 height 53
click at [16, 80] on img at bounding box center [29, 81] width 37 height 53
click at [90, 69] on img at bounding box center [90, 79] width 37 height 53
click at [22, 80] on img at bounding box center [29, 81] width 37 height 53
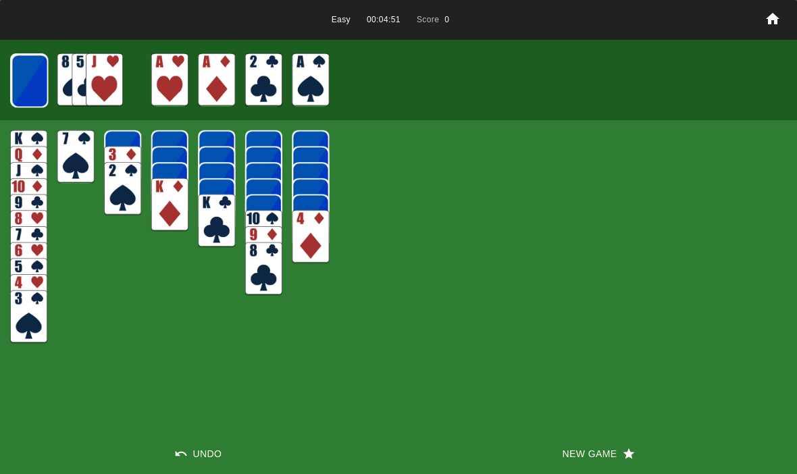
click at [116, 76] on img at bounding box center [104, 79] width 37 height 53
click at [26, 76] on img at bounding box center [29, 80] width 37 height 53
click at [27, 73] on img at bounding box center [29, 80] width 37 height 53
click at [26, 84] on img at bounding box center [29, 80] width 36 height 53
click at [35, 79] on img at bounding box center [29, 80] width 36 height 53
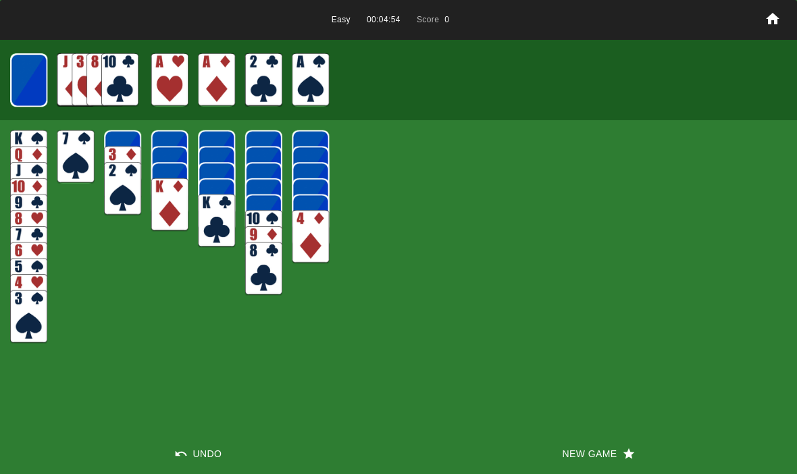
click at [31, 70] on img at bounding box center [28, 79] width 37 height 53
click at [26, 72] on img at bounding box center [28, 79] width 36 height 53
click at [38, 86] on img at bounding box center [29, 80] width 22 height 32
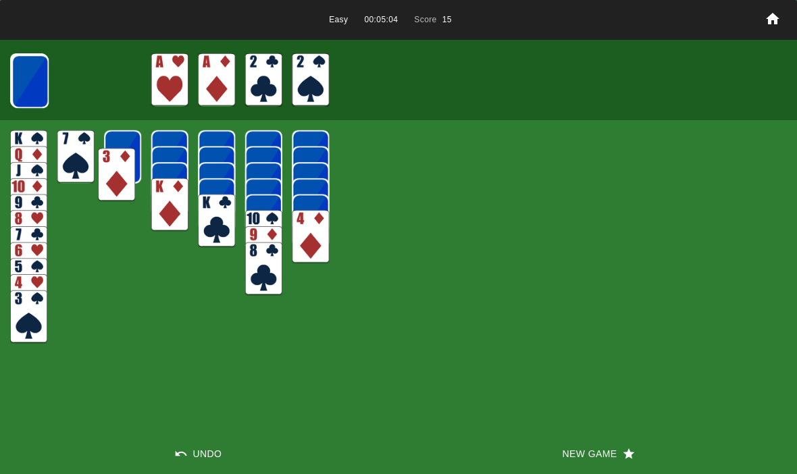
click at [113, 169] on img at bounding box center [116, 174] width 37 height 53
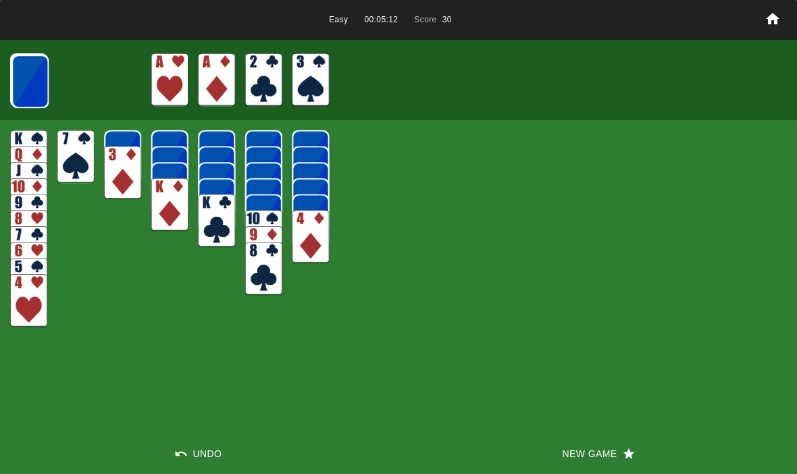
click at [28, 78] on img at bounding box center [29, 81] width 37 height 53
click at [28, 76] on img at bounding box center [29, 81] width 37 height 53
click at [23, 76] on img at bounding box center [29, 81] width 37 height 53
click at [21, 74] on img at bounding box center [29, 80] width 37 height 53
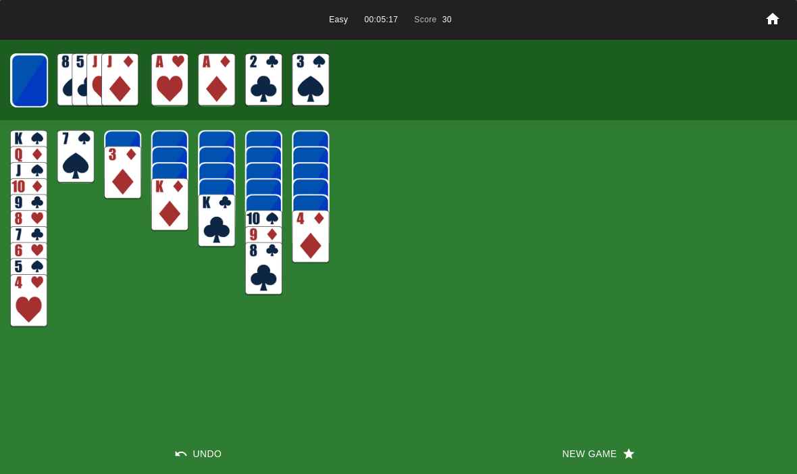
click at [28, 76] on img at bounding box center [29, 80] width 37 height 53
click at [27, 80] on img at bounding box center [29, 80] width 36 height 53
click at [29, 82] on img at bounding box center [29, 80] width 36 height 53
click at [26, 82] on img at bounding box center [28, 79] width 37 height 53
click at [30, 82] on img at bounding box center [28, 79] width 36 height 53
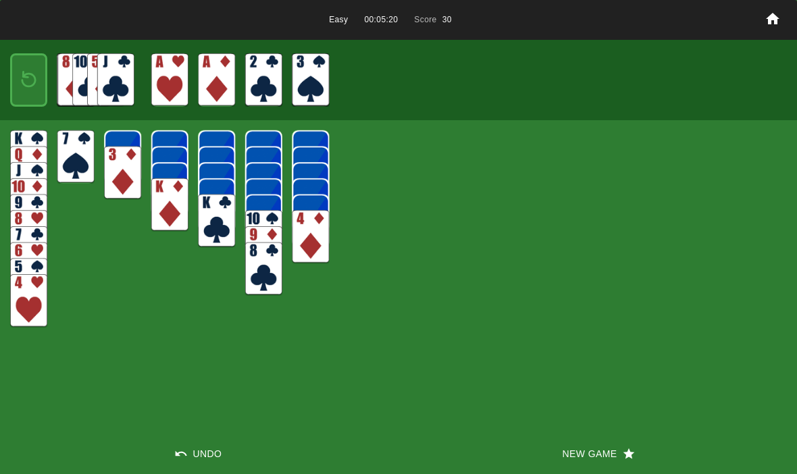
click at [33, 76] on img at bounding box center [29, 80] width 22 height 32
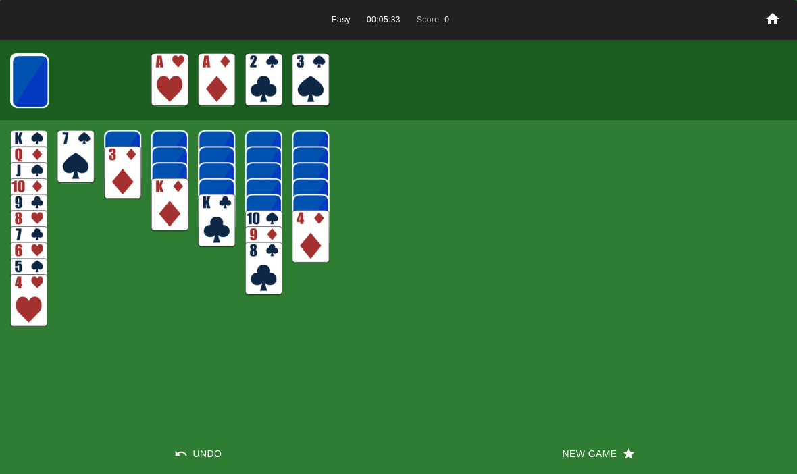
click at [32, 76] on img at bounding box center [29, 81] width 37 height 53
click at [26, 77] on img at bounding box center [29, 81] width 37 height 53
click at [36, 86] on img at bounding box center [29, 81] width 37 height 53
click at [31, 80] on img at bounding box center [29, 80] width 37 height 53
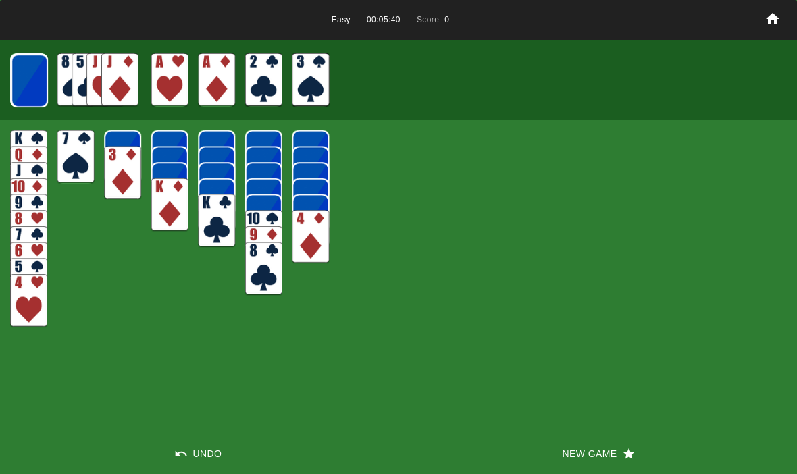
click at [6, 78] on div at bounding box center [398, 80] width 797 height 80
click at [32, 83] on img at bounding box center [29, 80] width 37 height 53
click at [41, 84] on img at bounding box center [29, 80] width 36 height 53
click at [39, 80] on img at bounding box center [29, 80] width 36 height 53
click at [35, 78] on img at bounding box center [28, 79] width 37 height 53
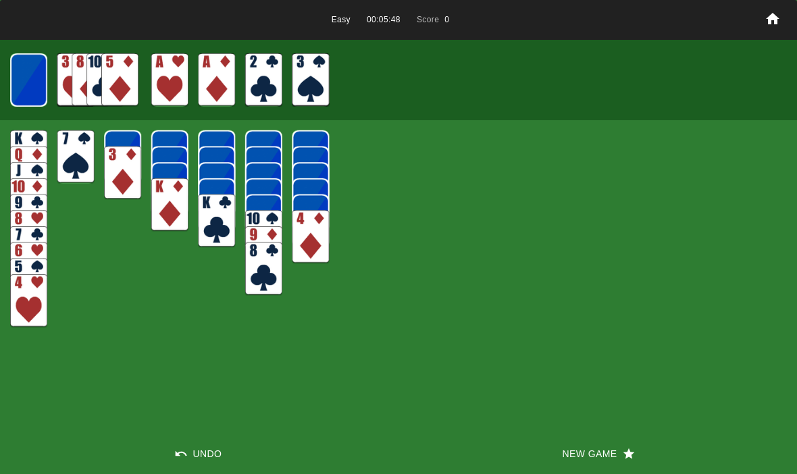
click at [28, 80] on img at bounding box center [28, 79] width 36 height 53
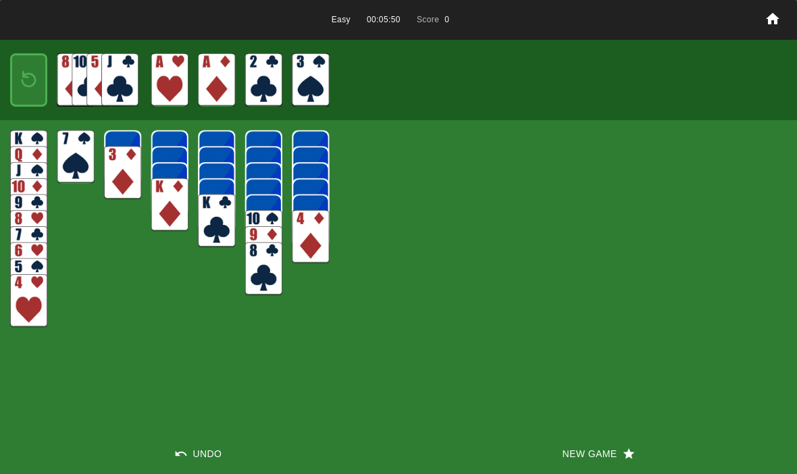
click at [35, 82] on img at bounding box center [29, 80] width 22 height 32
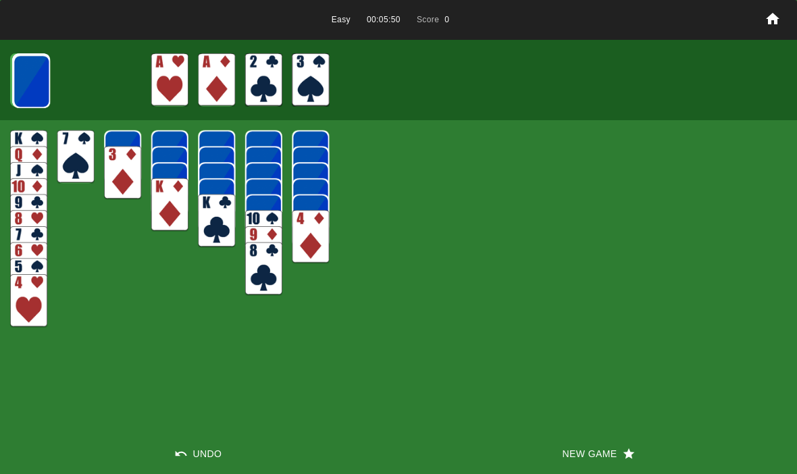
click at [592, 443] on button "New Game" at bounding box center [598, 454] width 399 height 41
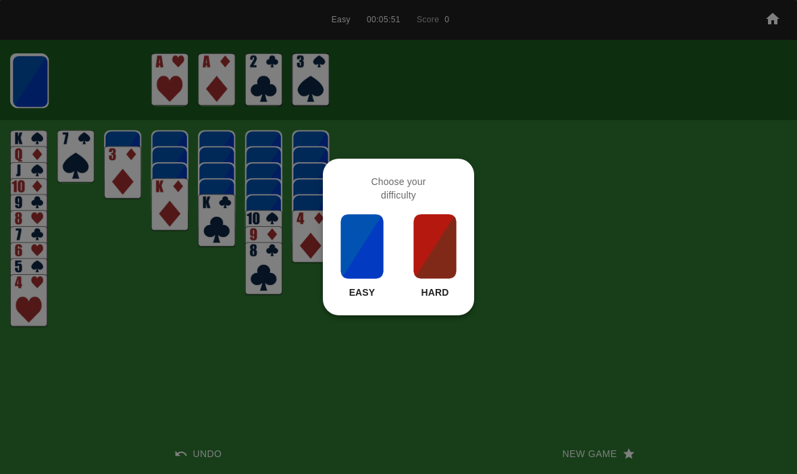
click at [363, 288] on p "Easy" at bounding box center [362, 293] width 26 height 14
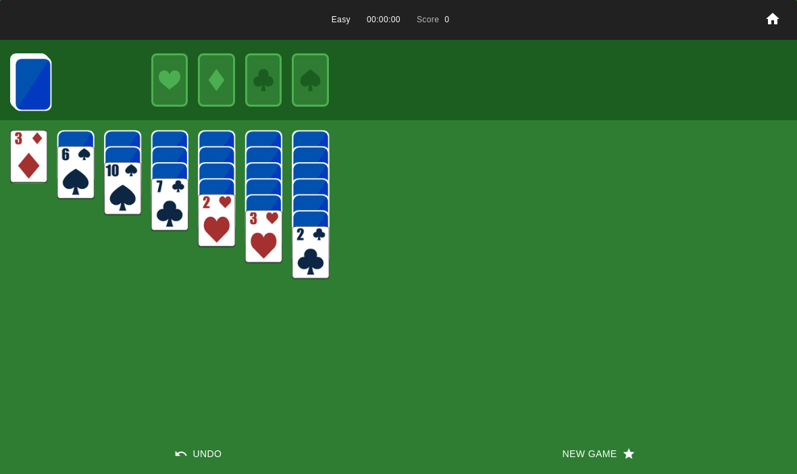
click at [37, 77] on img at bounding box center [32, 83] width 37 height 53
click at [34, 81] on img at bounding box center [32, 83] width 37 height 53
click at [32, 81] on img at bounding box center [32, 83] width 37 height 53
click at [34, 77] on img at bounding box center [32, 83] width 37 height 53
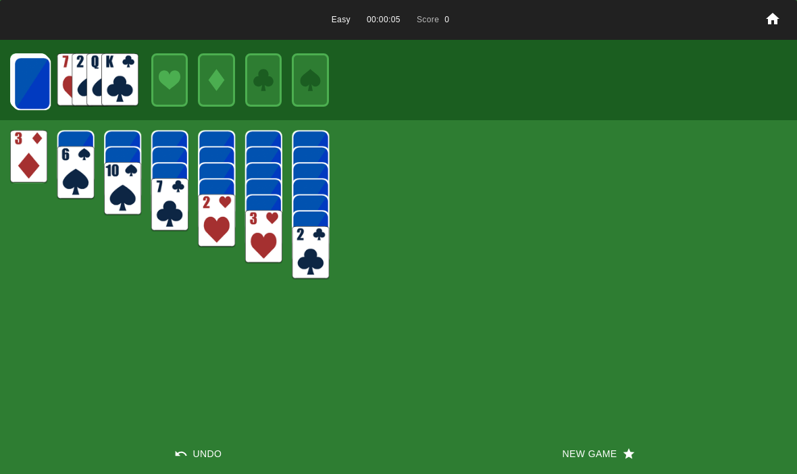
click at [27, 81] on img at bounding box center [32, 83] width 37 height 53
click at [34, 82] on img at bounding box center [32, 83] width 37 height 53
click at [30, 81] on img at bounding box center [32, 83] width 37 height 53
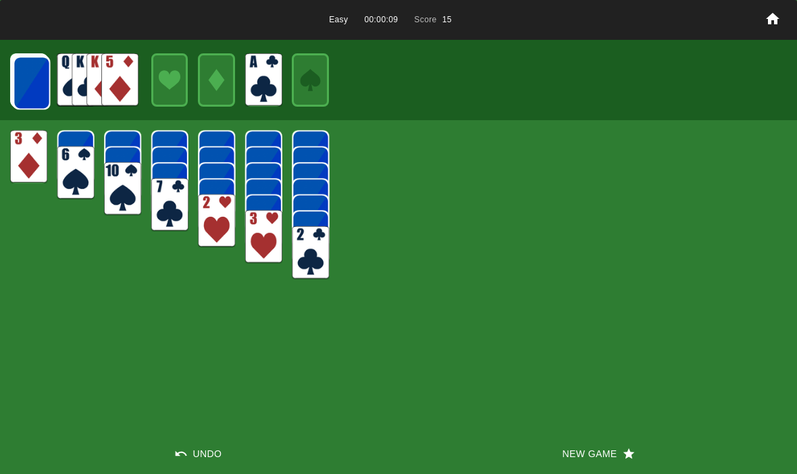
click at [34, 79] on img at bounding box center [31, 82] width 37 height 53
click at [30, 86] on img at bounding box center [31, 82] width 37 height 53
click at [31, 89] on img at bounding box center [31, 82] width 37 height 53
click at [24, 90] on img at bounding box center [31, 82] width 37 height 53
click at [28, 83] on img at bounding box center [30, 81] width 37 height 53
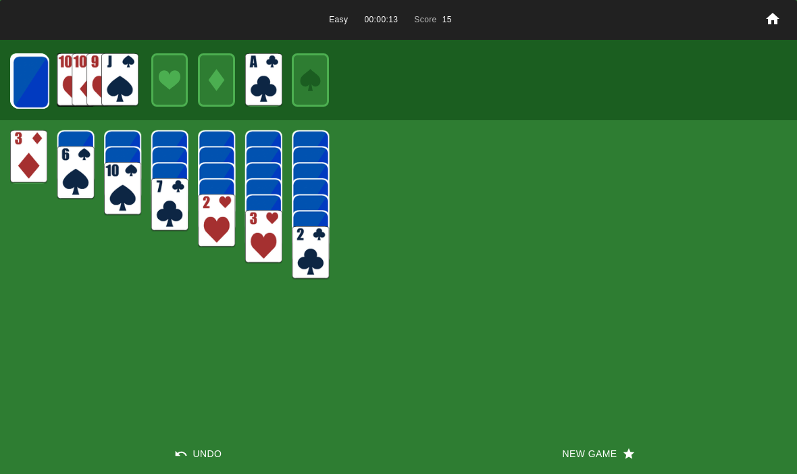
click at [26, 84] on img at bounding box center [30, 81] width 37 height 53
click at [32, 88] on img at bounding box center [30, 81] width 37 height 53
click at [25, 88] on img at bounding box center [30, 81] width 37 height 53
click at [30, 83] on img at bounding box center [29, 81] width 37 height 53
click at [27, 74] on img at bounding box center [29, 81] width 37 height 53
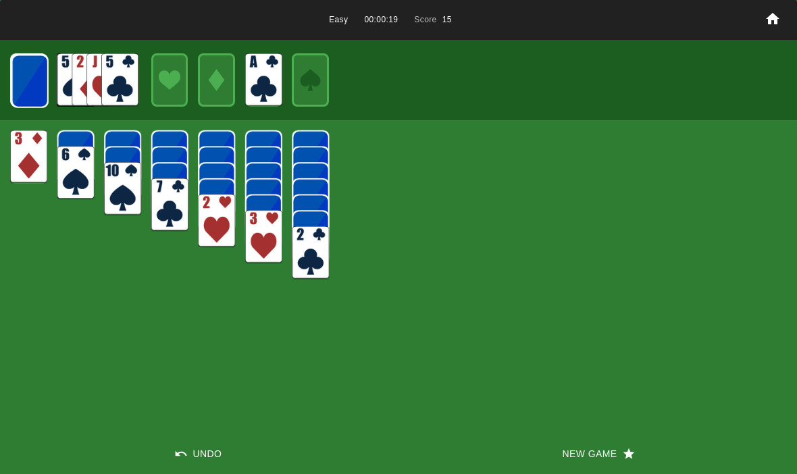
click at [20, 85] on img at bounding box center [29, 81] width 37 height 53
click at [25, 95] on img at bounding box center [29, 80] width 37 height 53
click at [20, 91] on img at bounding box center [29, 80] width 37 height 53
click at [17, 86] on img at bounding box center [29, 80] width 36 height 53
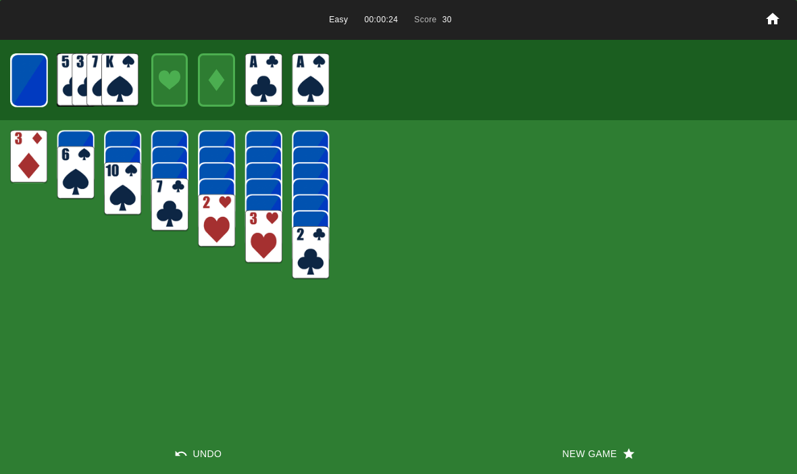
click at [31, 81] on img at bounding box center [29, 80] width 36 height 53
click at [29, 82] on img at bounding box center [28, 79] width 37 height 53
click at [32, 82] on img at bounding box center [28, 79] width 36 height 53
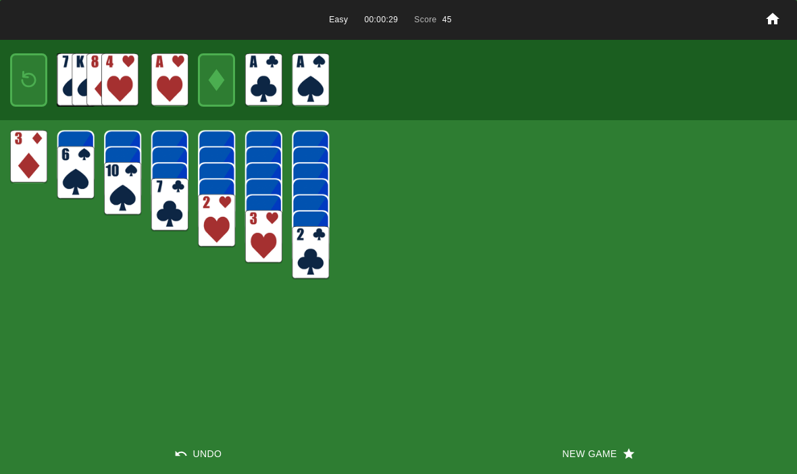
click at [25, 81] on img at bounding box center [29, 80] width 22 height 32
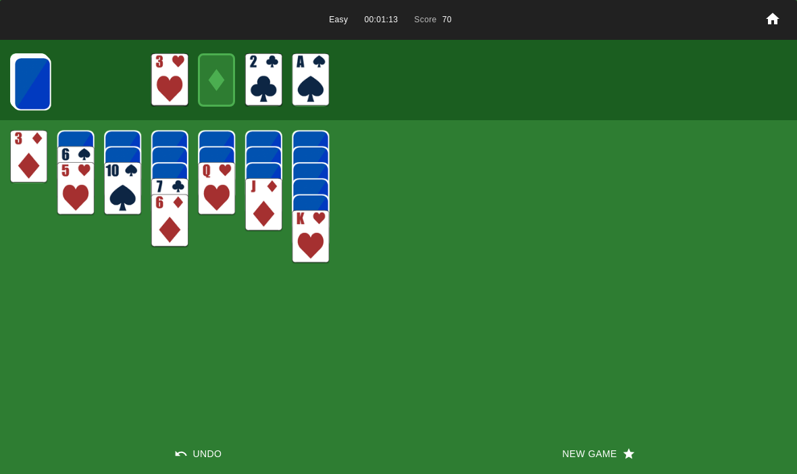
click at [32, 78] on img at bounding box center [32, 83] width 37 height 53
click at [30, 78] on img at bounding box center [32, 83] width 37 height 53
click at [26, 79] on img at bounding box center [32, 83] width 37 height 53
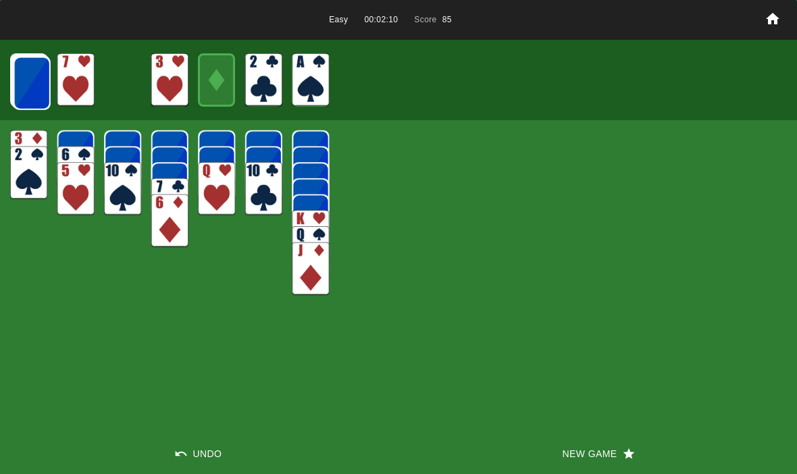
click at [30, 78] on img at bounding box center [32, 83] width 37 height 53
click at [24, 76] on img at bounding box center [31, 82] width 37 height 53
click at [32, 79] on img at bounding box center [31, 82] width 37 height 53
click at [28, 88] on img at bounding box center [31, 82] width 37 height 53
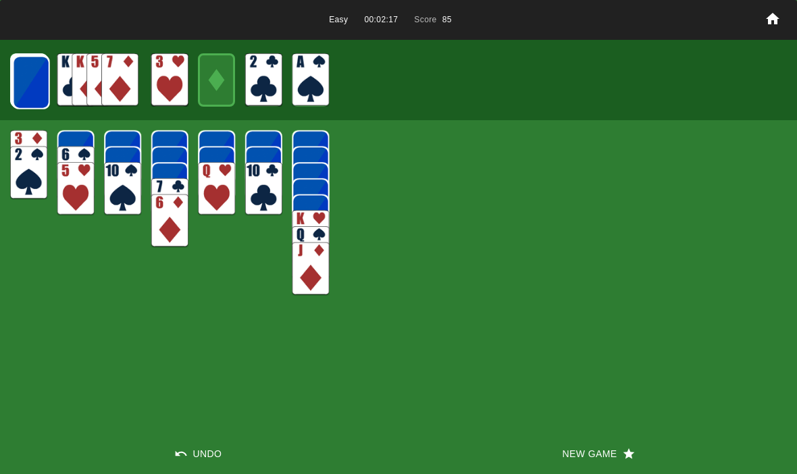
click at [26, 88] on img at bounding box center [31, 82] width 37 height 53
click at [26, 66] on img at bounding box center [30, 81] width 37 height 53
click at [26, 82] on img at bounding box center [30, 81] width 37 height 53
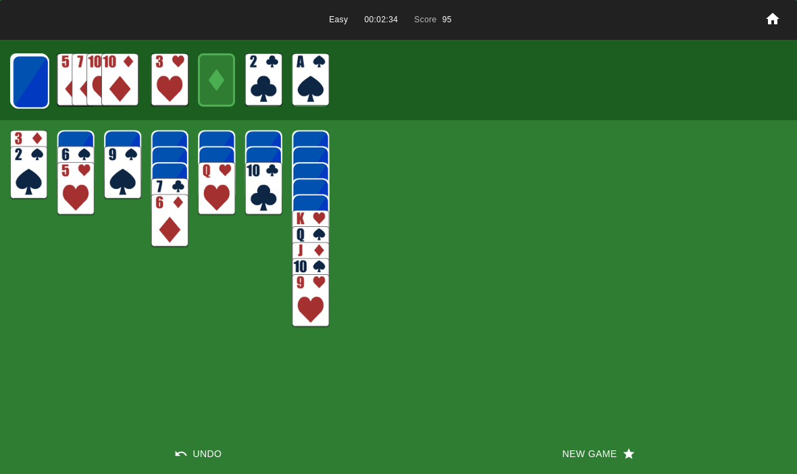
click at [32, 88] on img at bounding box center [30, 81] width 37 height 53
click at [26, 87] on img at bounding box center [30, 81] width 37 height 53
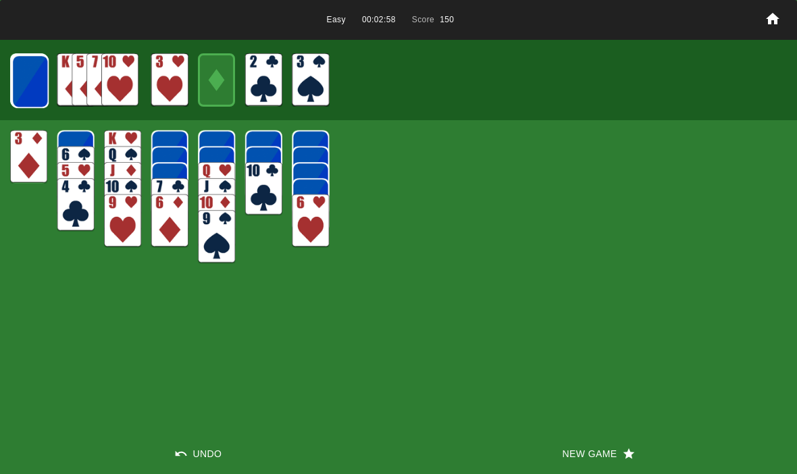
click at [185, 443] on button "Undo" at bounding box center [199, 454] width 399 height 41
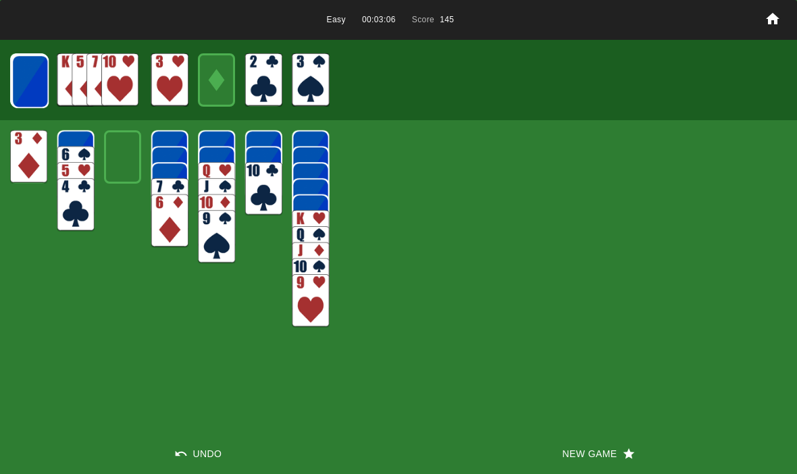
click at [28, 77] on img at bounding box center [29, 81] width 37 height 53
click at [33, 72] on img at bounding box center [29, 81] width 37 height 53
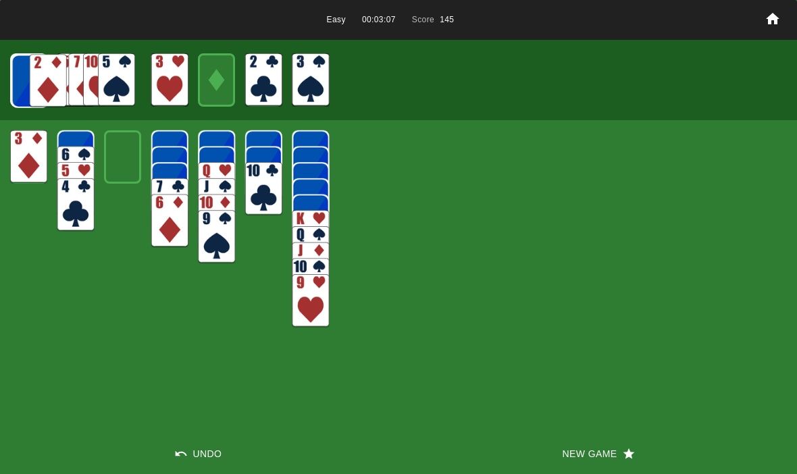
click at [33, 74] on img at bounding box center [29, 81] width 37 height 53
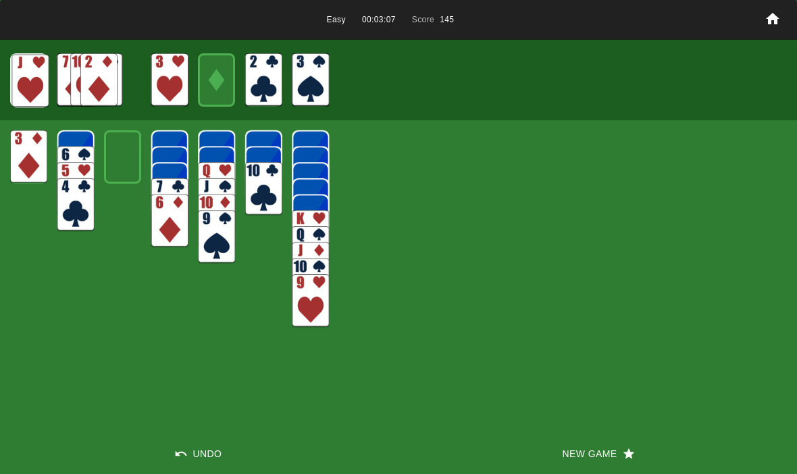
click at [34, 68] on img at bounding box center [29, 80] width 37 height 53
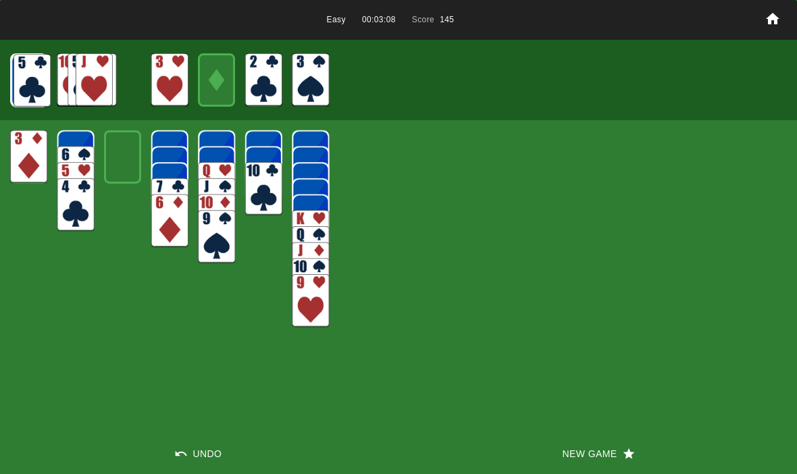
click at [36, 76] on img at bounding box center [29, 80] width 37 height 53
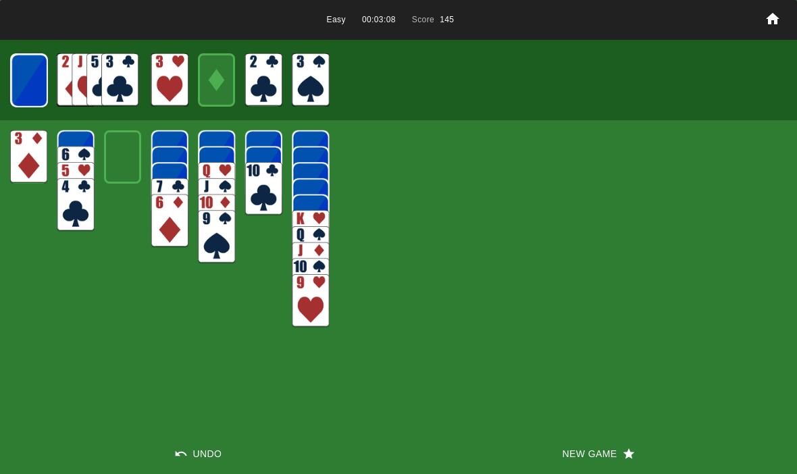
click at [36, 81] on img at bounding box center [29, 80] width 36 height 53
click at [28, 78] on img at bounding box center [29, 80] width 36 height 53
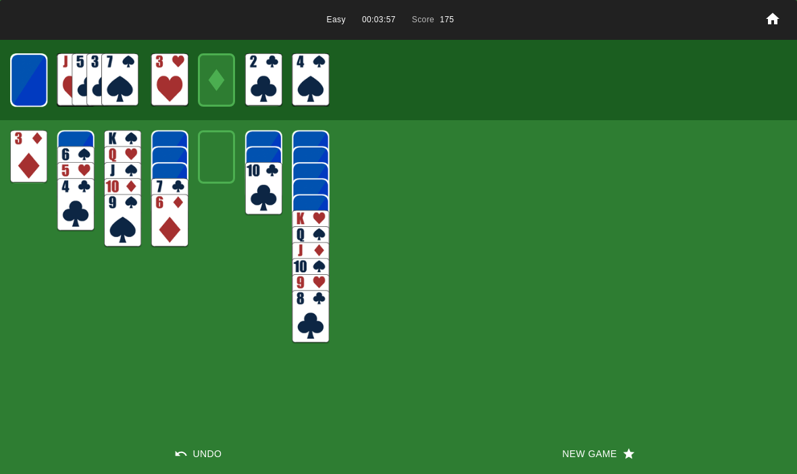
click at [46, 76] on img at bounding box center [28, 79] width 37 height 53
click at [35, 83] on img at bounding box center [28, 79] width 36 height 53
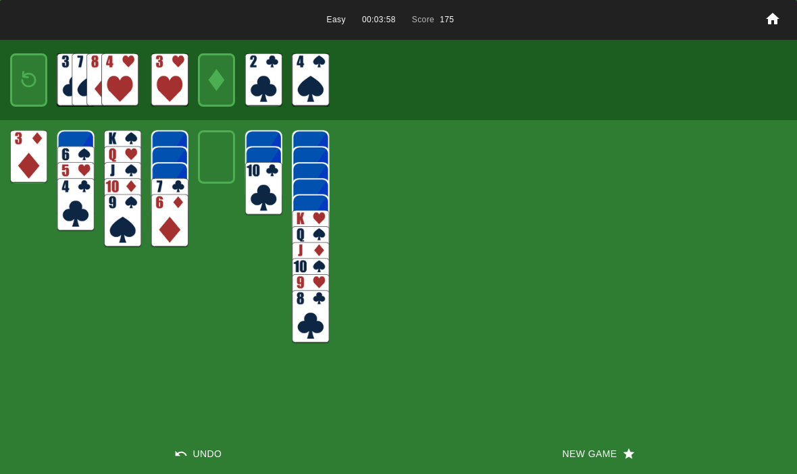
click at [19, 74] on img at bounding box center [29, 80] width 22 height 32
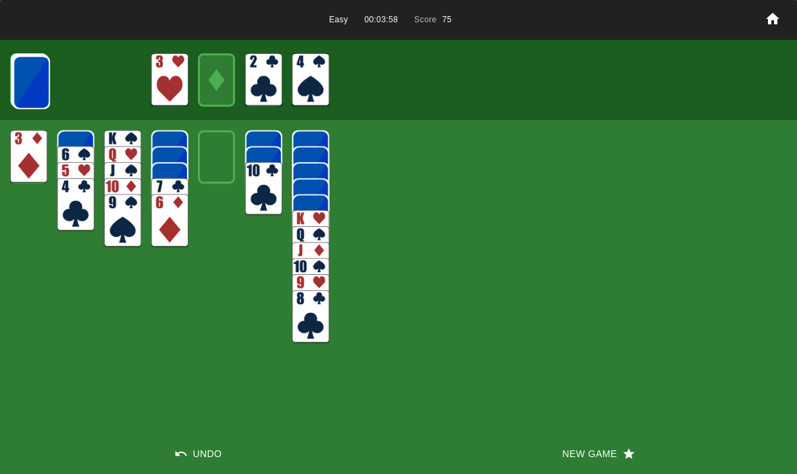
click at [20, 76] on img at bounding box center [31, 82] width 37 height 53
click at [30, 74] on img at bounding box center [30, 81] width 37 height 53
click at [19, 88] on img at bounding box center [30, 81] width 37 height 53
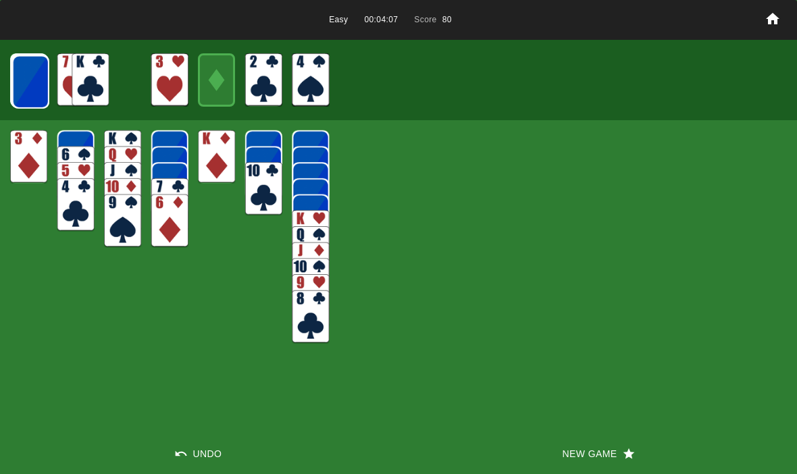
click at [28, 82] on img at bounding box center [30, 81] width 37 height 53
click at [32, 75] on img at bounding box center [30, 81] width 37 height 53
click at [28, 76] on img at bounding box center [29, 81] width 37 height 53
click at [32, 78] on img at bounding box center [29, 81] width 37 height 53
click at [36, 76] on img at bounding box center [29, 81] width 37 height 53
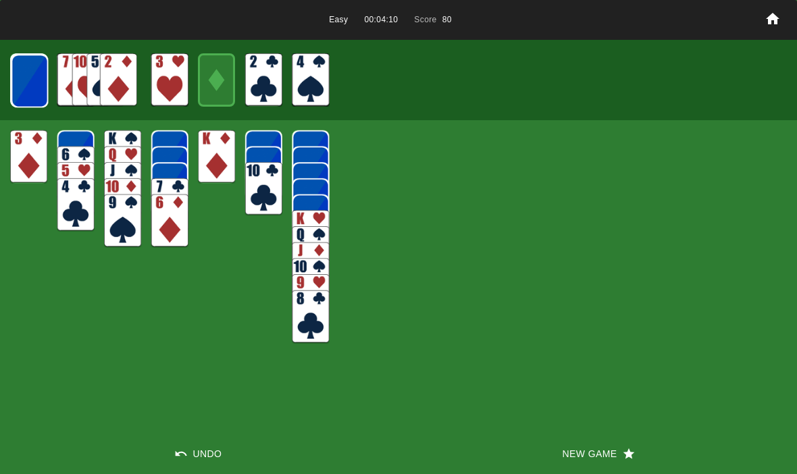
click at [31, 73] on img at bounding box center [29, 80] width 37 height 53
click at [33, 77] on img at bounding box center [29, 80] width 37 height 53
click at [25, 72] on img at bounding box center [29, 80] width 36 height 53
click at [22, 77] on img at bounding box center [29, 80] width 36 height 53
click at [16, 80] on img at bounding box center [28, 79] width 37 height 53
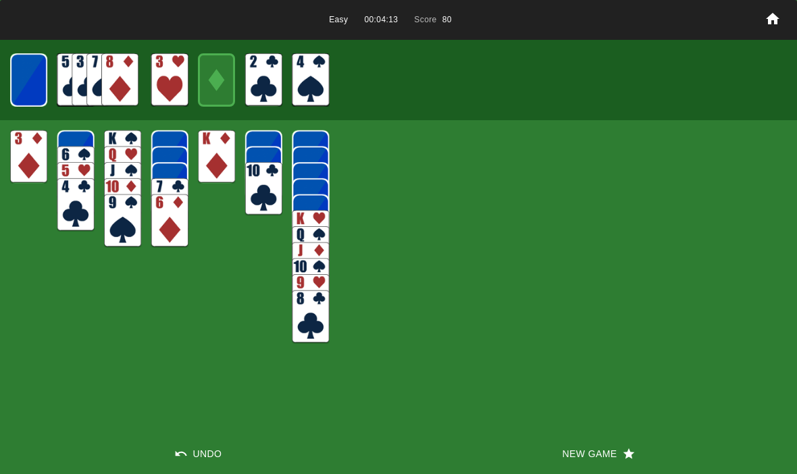
click at [19, 77] on img at bounding box center [28, 79] width 36 height 53
click at [27, 79] on img at bounding box center [29, 80] width 22 height 32
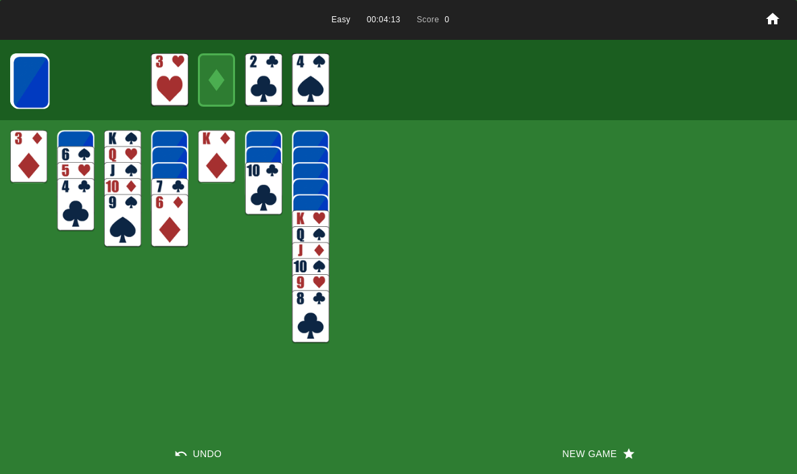
click at [194, 434] on button "Undo" at bounding box center [199, 454] width 399 height 41
click at [197, 448] on button "Undo" at bounding box center [199, 454] width 399 height 41
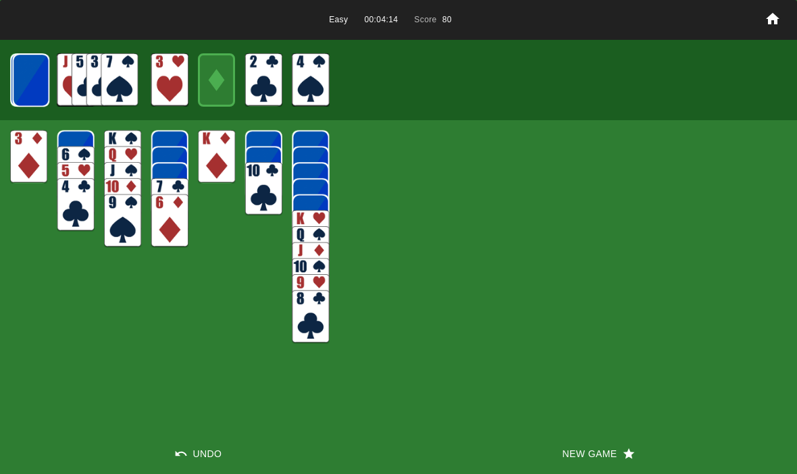
click at [190, 449] on button "Undo" at bounding box center [199, 454] width 399 height 41
click at [185, 447] on button "Undo" at bounding box center [199, 454] width 399 height 41
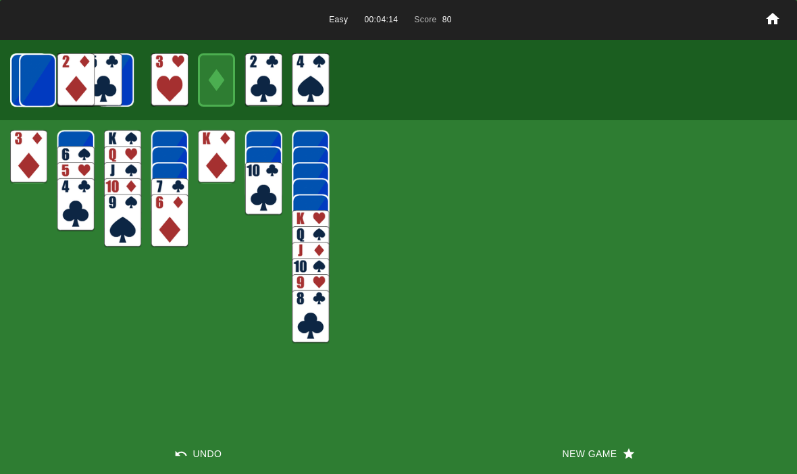
click at [189, 449] on button "Undo" at bounding box center [199, 454] width 399 height 41
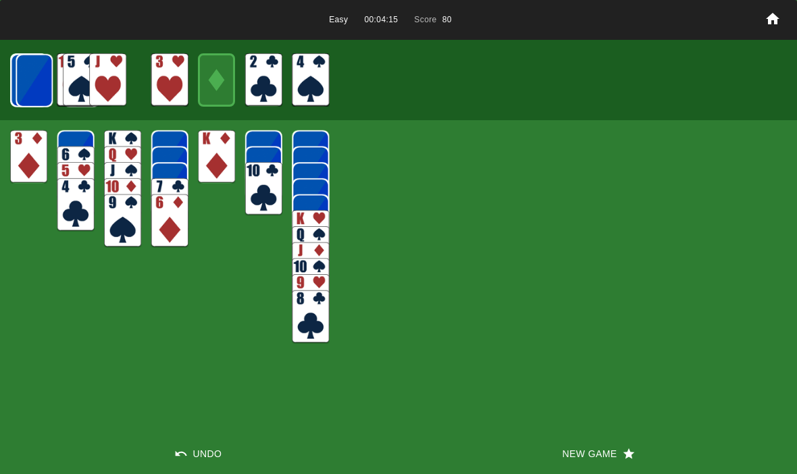
click at [186, 448] on icon "button" at bounding box center [181, 454] width 14 height 14
click at [182, 444] on button "Undo" at bounding box center [199, 454] width 399 height 41
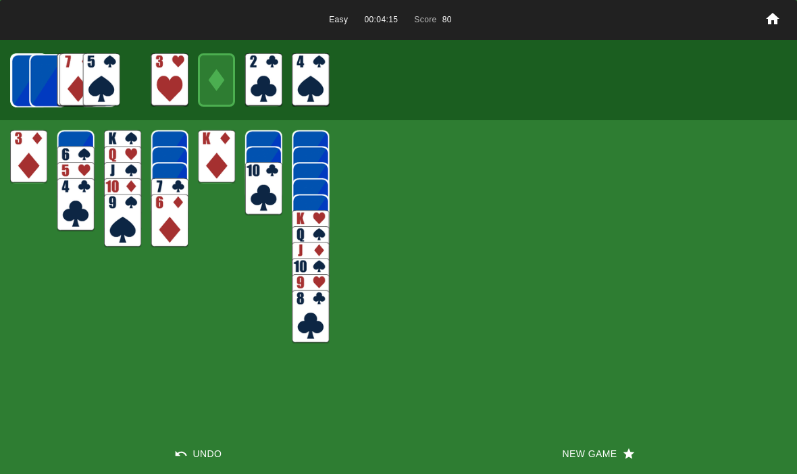
click at [180, 445] on button "Undo" at bounding box center [199, 454] width 399 height 41
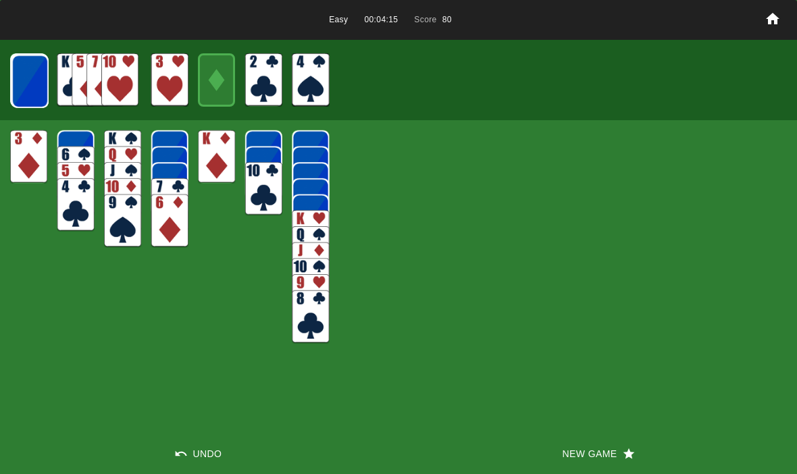
click at [167, 453] on button "Undo" at bounding box center [199, 454] width 399 height 41
click at [174, 453] on icon "button" at bounding box center [181, 454] width 14 height 14
click at [170, 449] on button "Undo" at bounding box center [199, 454] width 399 height 41
click at [167, 447] on button "Undo" at bounding box center [199, 454] width 399 height 41
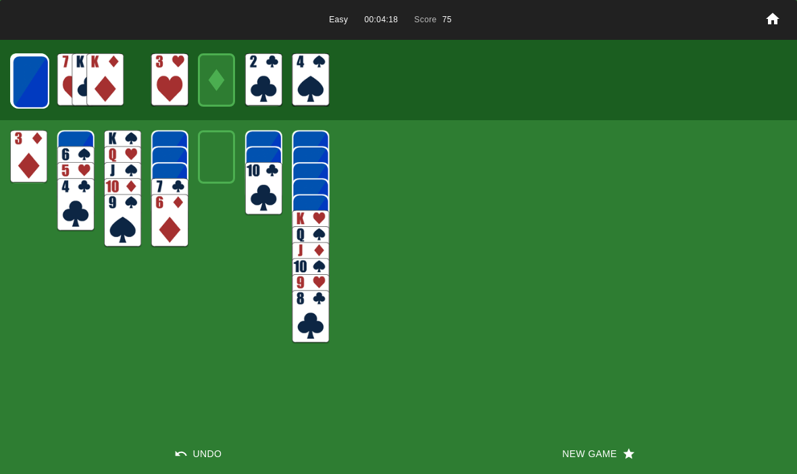
click at [200, 460] on button "Undo" at bounding box center [199, 454] width 399 height 41
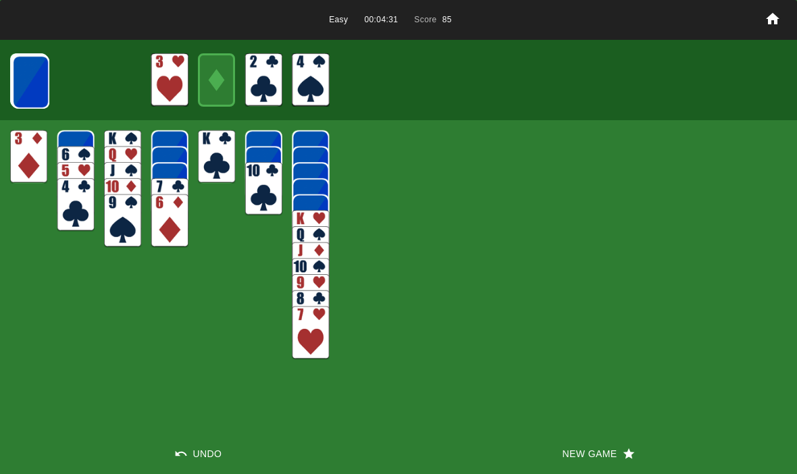
click at [17, 74] on img at bounding box center [30, 81] width 37 height 53
click at [13, 68] on img at bounding box center [30, 81] width 37 height 53
click at [26, 76] on img at bounding box center [30, 81] width 37 height 53
click at [10, 84] on div at bounding box center [28, 79] width 37 height 53
click at [24, 91] on img at bounding box center [29, 81] width 37 height 53
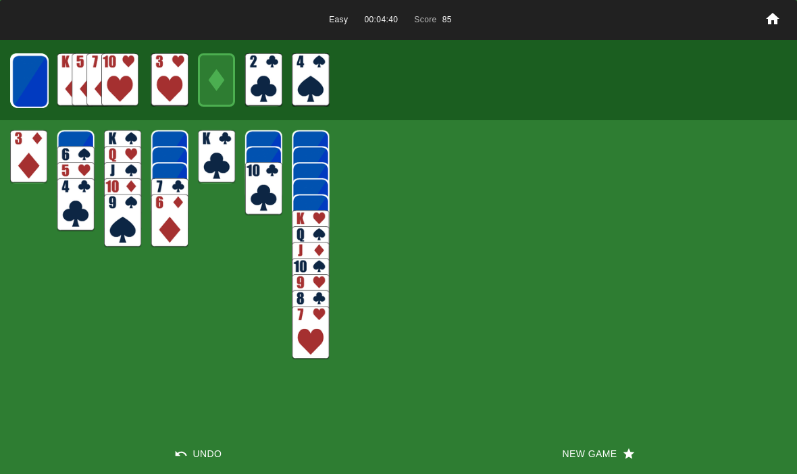
click at [26, 70] on img at bounding box center [29, 81] width 37 height 53
click at [109, 72] on img at bounding box center [119, 79] width 37 height 53
click at [584, 455] on button "New Game" at bounding box center [598, 454] width 399 height 41
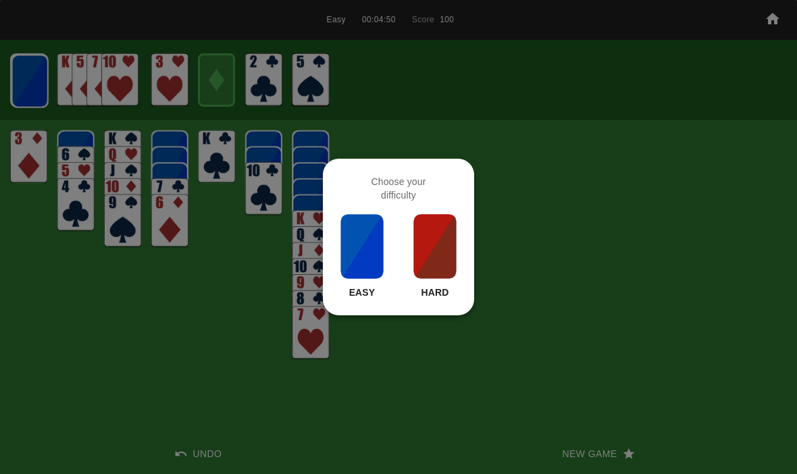
click at [359, 243] on img at bounding box center [362, 247] width 46 height 68
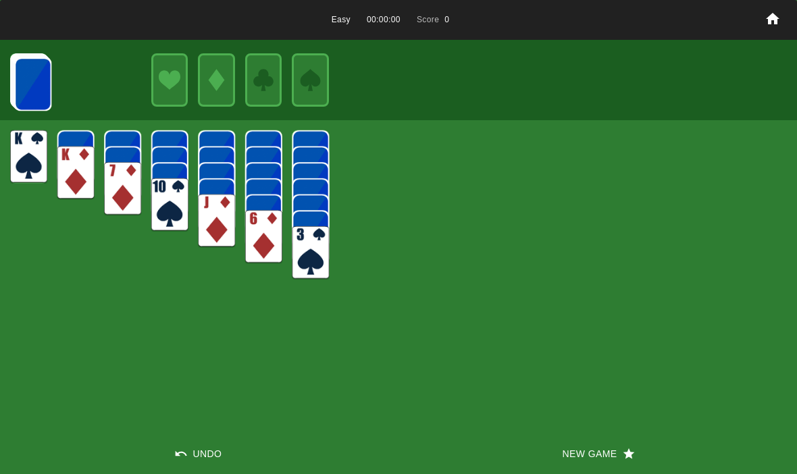
click at [23, 87] on img at bounding box center [32, 83] width 37 height 53
click at [18, 86] on img at bounding box center [32, 83] width 37 height 53
click at [26, 85] on img at bounding box center [32, 83] width 37 height 53
click at [32, 75] on img at bounding box center [32, 83] width 37 height 53
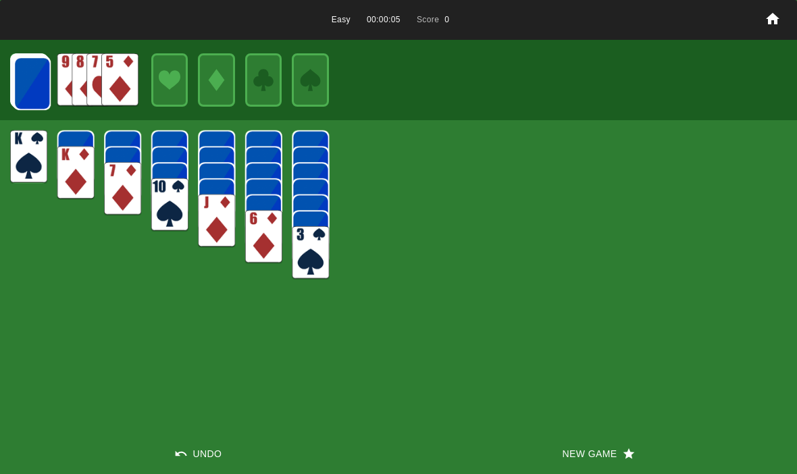
click at [26, 82] on img at bounding box center [32, 83] width 37 height 53
click at [24, 87] on img at bounding box center [32, 83] width 37 height 53
click at [28, 84] on img at bounding box center [32, 83] width 37 height 53
click at [28, 89] on img at bounding box center [31, 82] width 37 height 53
click at [25, 74] on img at bounding box center [31, 82] width 37 height 53
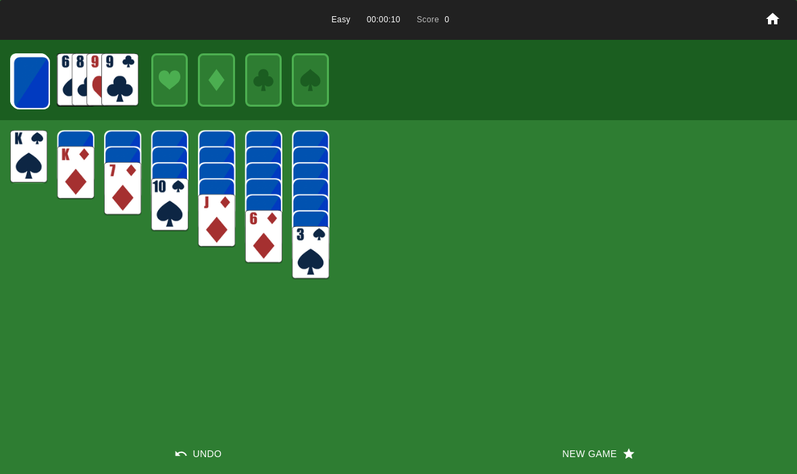
click at [21, 70] on img at bounding box center [31, 82] width 37 height 53
click at [14, 78] on img at bounding box center [31, 82] width 37 height 53
click at [16, 83] on img at bounding box center [30, 81] width 37 height 53
click at [18, 84] on img at bounding box center [30, 81] width 37 height 53
click at [24, 79] on img at bounding box center [30, 81] width 37 height 53
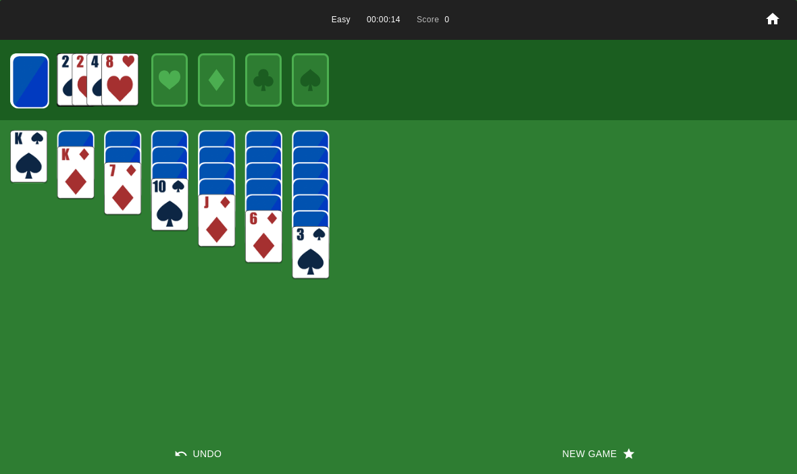
click at [22, 82] on img at bounding box center [30, 81] width 37 height 53
click at [7, 80] on div at bounding box center [398, 80] width 797 height 80
click at [17, 82] on img at bounding box center [29, 81] width 37 height 53
click at [21, 84] on img at bounding box center [29, 81] width 37 height 53
click at [19, 92] on img at bounding box center [29, 81] width 37 height 53
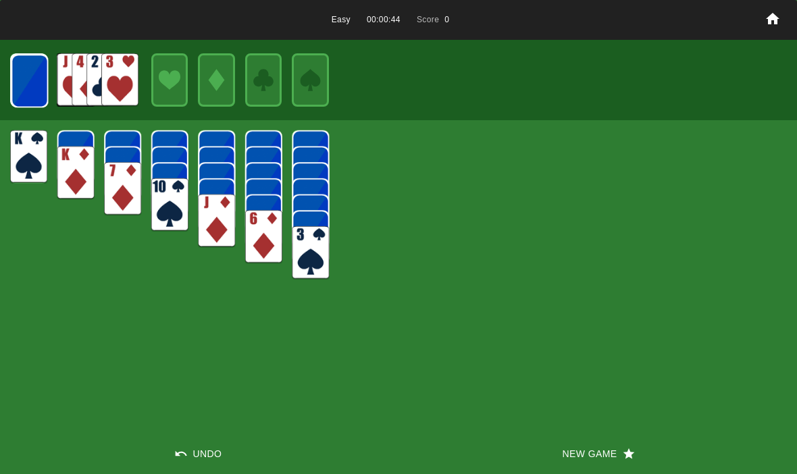
click at [26, 91] on img at bounding box center [29, 80] width 37 height 53
click at [46, 84] on img at bounding box center [29, 80] width 37 height 53
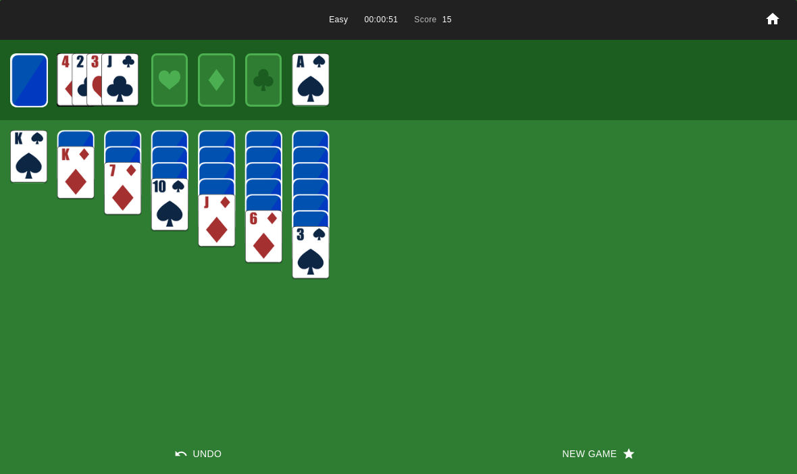
click at [35, 90] on img at bounding box center [29, 80] width 36 height 53
click at [28, 84] on img at bounding box center [29, 80] width 36 height 53
click at [18, 90] on img at bounding box center [28, 79] width 37 height 53
click at [24, 82] on img at bounding box center [28, 79] width 36 height 53
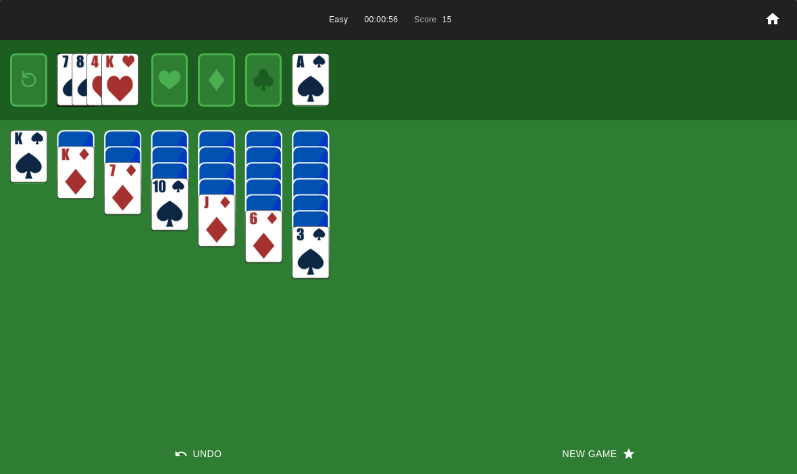
click at [14, 68] on div at bounding box center [28, 79] width 37 height 53
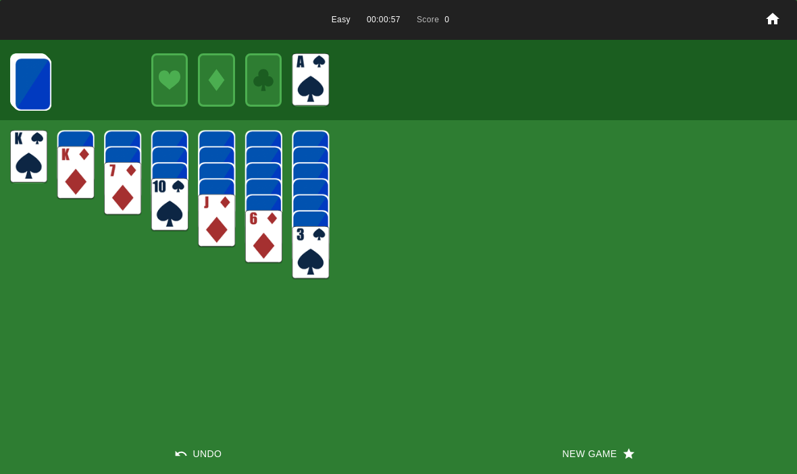
click at [25, 89] on img at bounding box center [32, 83] width 37 height 53
click at [22, 80] on img at bounding box center [32, 83] width 37 height 53
click at [24, 91] on img at bounding box center [32, 83] width 37 height 53
click at [26, 85] on img at bounding box center [32, 83] width 37 height 53
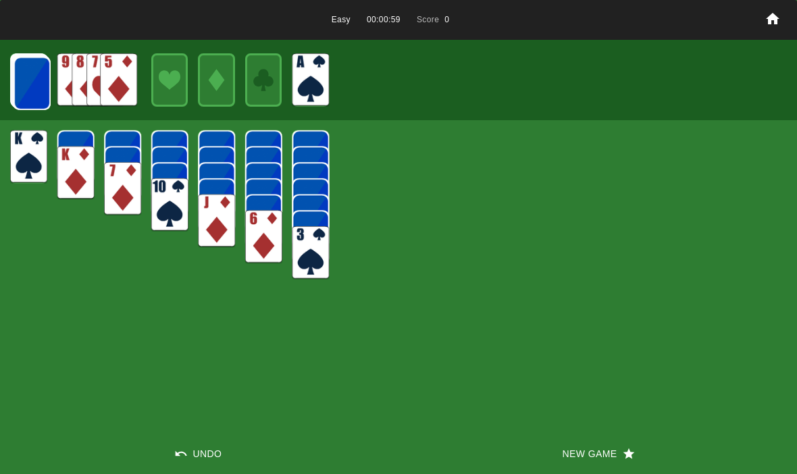
click at [26, 84] on img at bounding box center [32, 83] width 37 height 53
click at [604, 453] on button "New Game" at bounding box center [598, 454] width 399 height 41
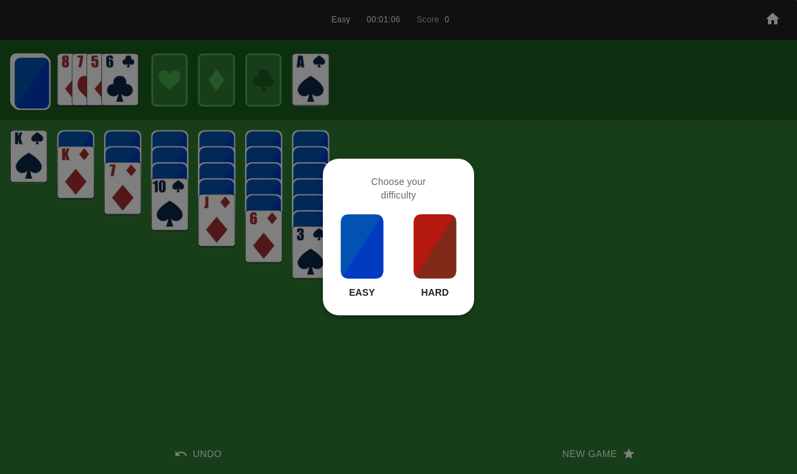
click at [361, 280] on img at bounding box center [362, 247] width 46 height 68
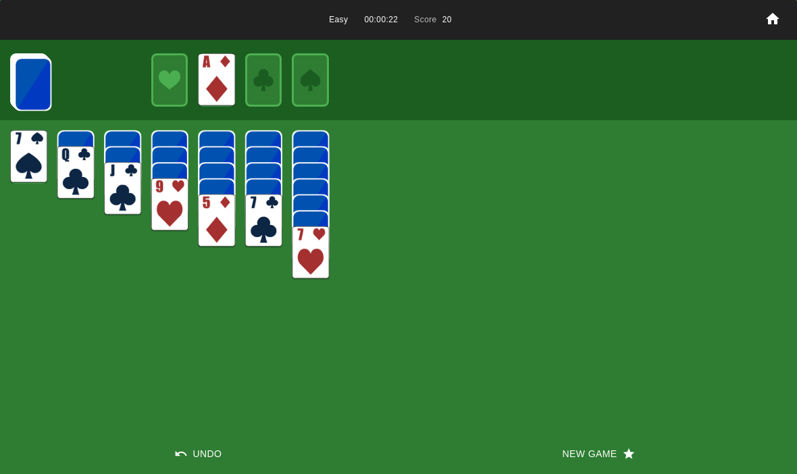
click at [43, 86] on img at bounding box center [32, 83] width 37 height 53
click at [34, 85] on img at bounding box center [32, 83] width 37 height 53
click at [34, 84] on img at bounding box center [32, 83] width 37 height 53
click at [32, 92] on img at bounding box center [32, 83] width 37 height 53
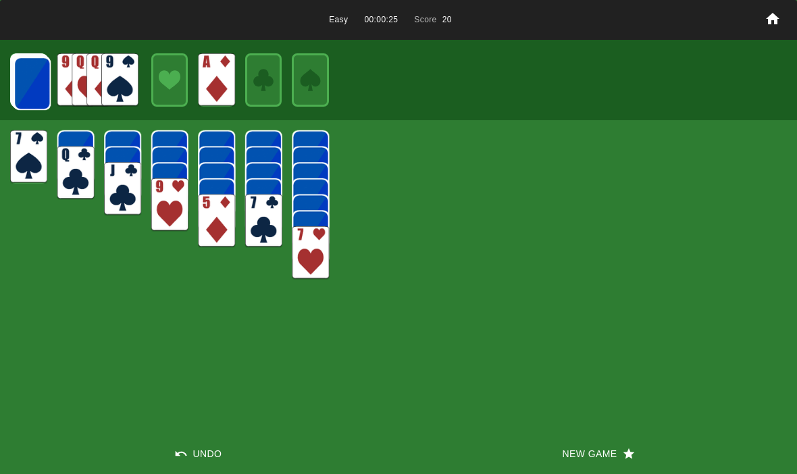
click at [26, 86] on img at bounding box center [32, 83] width 37 height 53
click at [35, 90] on img at bounding box center [32, 83] width 37 height 53
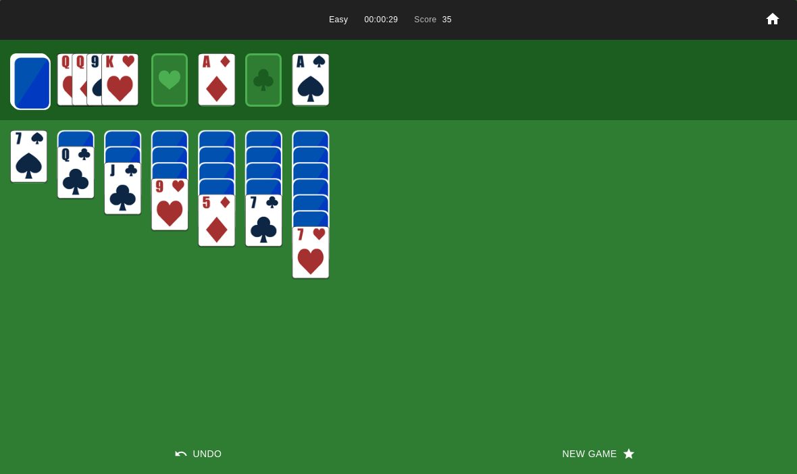
click at [41, 81] on img at bounding box center [32, 83] width 37 height 53
click at [30, 90] on img at bounding box center [31, 82] width 37 height 53
click at [44, 91] on img at bounding box center [31, 82] width 37 height 53
click at [39, 89] on img at bounding box center [31, 82] width 37 height 53
click at [28, 83] on img at bounding box center [31, 82] width 37 height 53
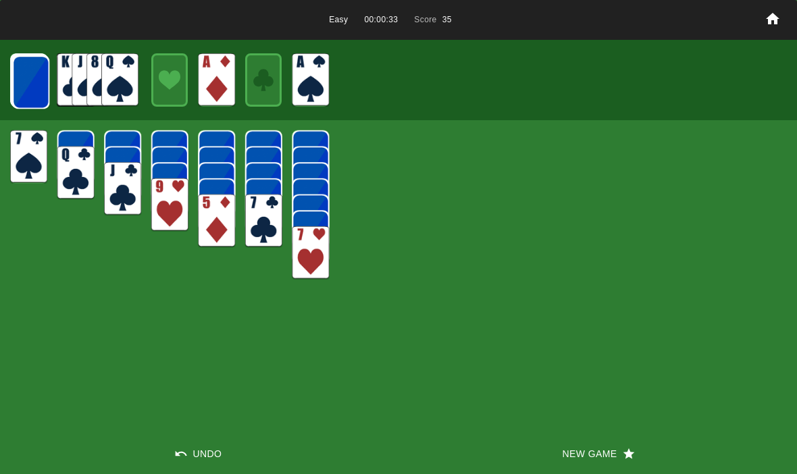
click at [14, 86] on img at bounding box center [30, 81] width 37 height 53
click at [30, 91] on img at bounding box center [30, 81] width 37 height 53
click at [20, 92] on img at bounding box center [30, 81] width 37 height 53
click at [30, 88] on img at bounding box center [30, 81] width 37 height 53
click at [19, 86] on img at bounding box center [29, 81] width 37 height 53
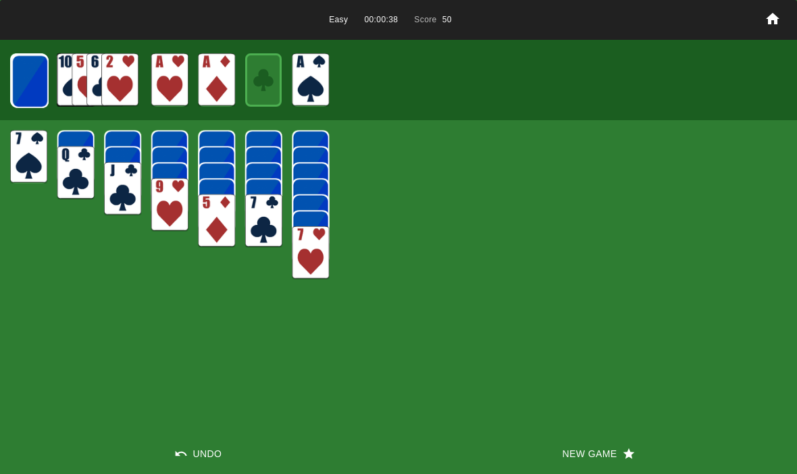
click at [34, 84] on img at bounding box center [29, 81] width 37 height 53
click at [18, 87] on img at bounding box center [29, 81] width 37 height 53
click at [16, 88] on img at bounding box center [29, 80] width 37 height 53
click at [25, 83] on img at bounding box center [29, 80] width 37 height 53
click at [25, 90] on img at bounding box center [29, 80] width 36 height 53
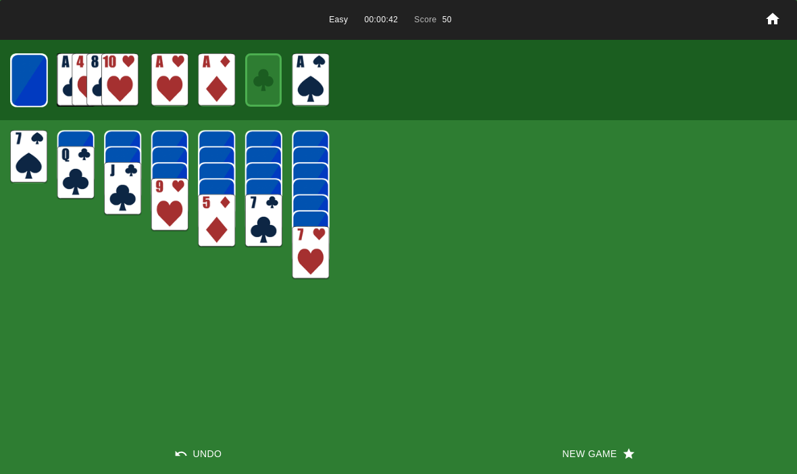
click at [30, 86] on img at bounding box center [29, 80] width 36 height 53
click at [22, 88] on img at bounding box center [28, 79] width 37 height 53
click at [26, 88] on img at bounding box center [28, 79] width 36 height 53
click at [39, 95] on img at bounding box center [29, 80] width 22 height 32
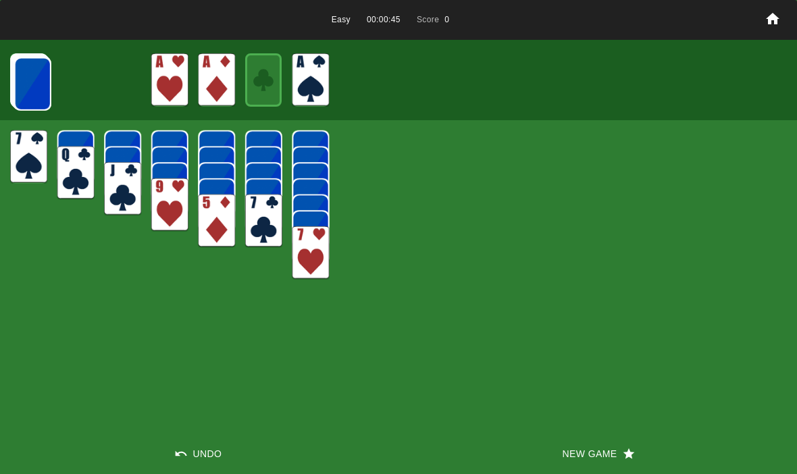
click at [36, 76] on img at bounding box center [32, 83] width 37 height 53
click at [34, 84] on img at bounding box center [32, 83] width 37 height 53
click at [28, 78] on img at bounding box center [32, 83] width 37 height 53
click at [35, 79] on img at bounding box center [32, 83] width 37 height 53
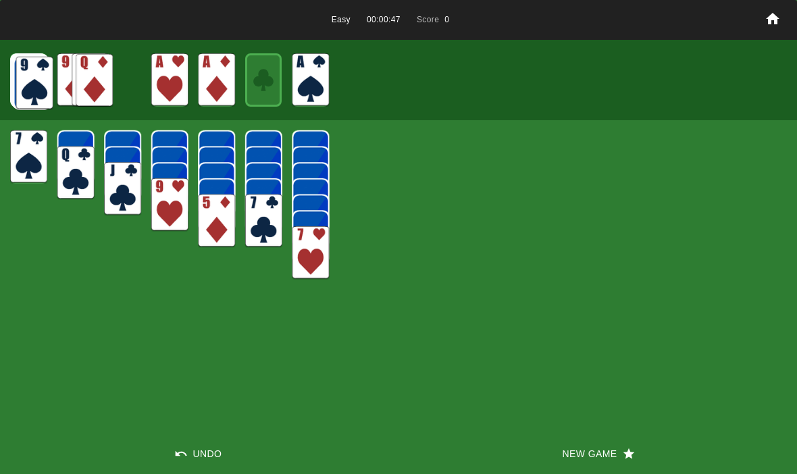
click at [34, 86] on img at bounding box center [32, 83] width 37 height 53
click at [32, 82] on img at bounding box center [31, 82] width 37 height 53
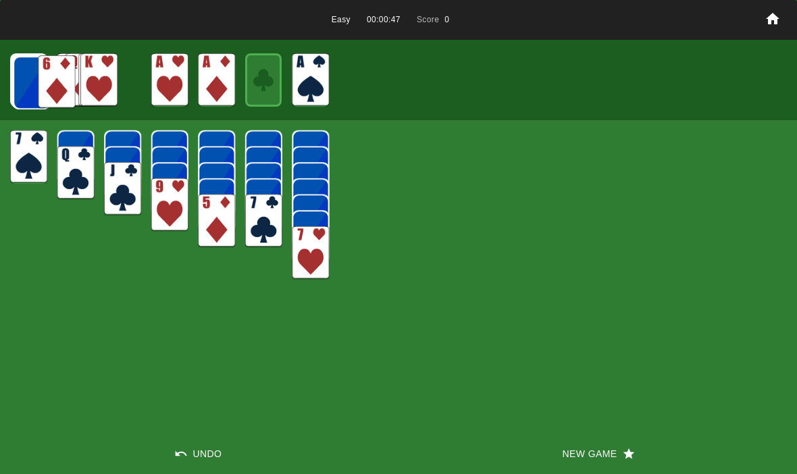
click at [29, 76] on img at bounding box center [31, 82] width 37 height 53
click at [27, 64] on img at bounding box center [31, 82] width 37 height 53
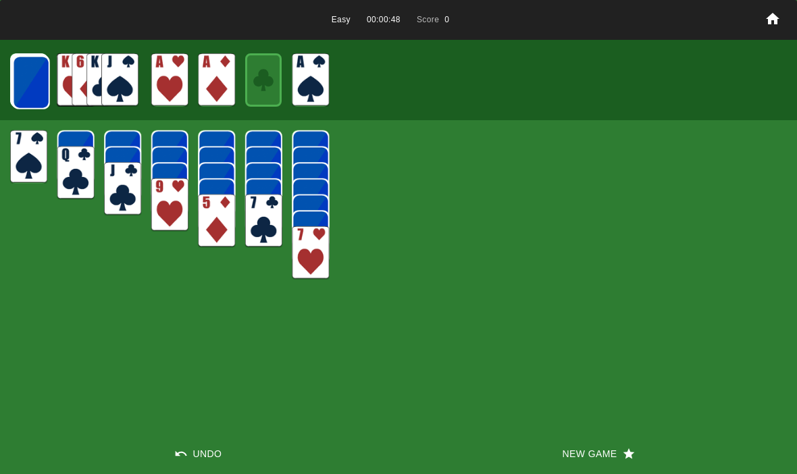
click at [26, 82] on img at bounding box center [31, 82] width 37 height 53
click at [24, 78] on img at bounding box center [30, 81] width 37 height 53
click at [34, 83] on img at bounding box center [30, 81] width 37 height 53
click at [32, 83] on img at bounding box center [30, 81] width 37 height 53
click at [26, 79] on img at bounding box center [30, 81] width 37 height 53
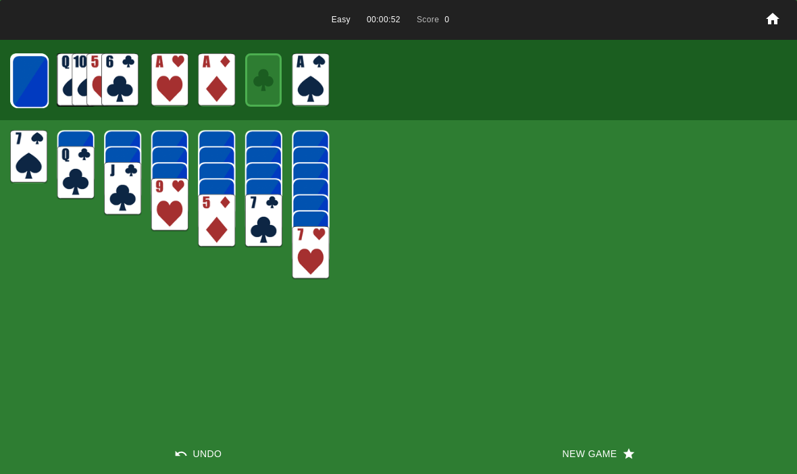
click at [26, 76] on img at bounding box center [29, 81] width 37 height 53
click at [16, 77] on img at bounding box center [29, 81] width 37 height 53
click at [22, 88] on img at bounding box center [29, 81] width 37 height 53
click at [35, 71] on img at bounding box center [29, 80] width 37 height 53
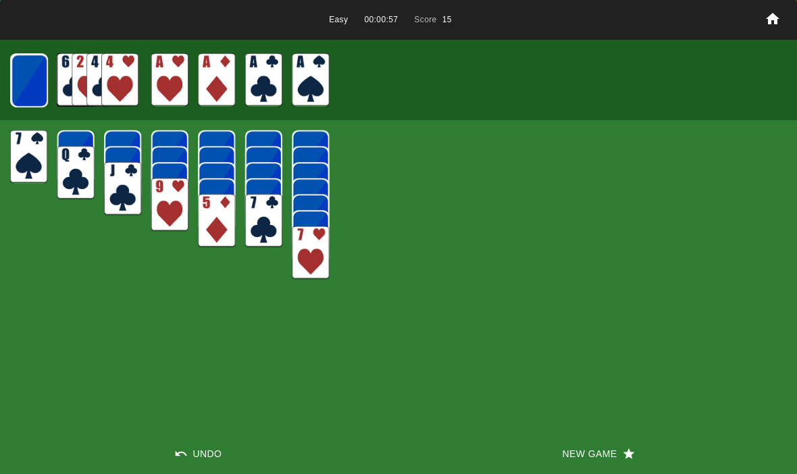
click at [18, 82] on img at bounding box center [29, 80] width 37 height 53
click at [32, 79] on img at bounding box center [29, 80] width 36 height 53
click at [26, 84] on img at bounding box center [29, 80] width 36 height 53
click at [26, 84] on img at bounding box center [28, 79] width 37 height 53
click at [38, 80] on img at bounding box center [28, 79] width 36 height 53
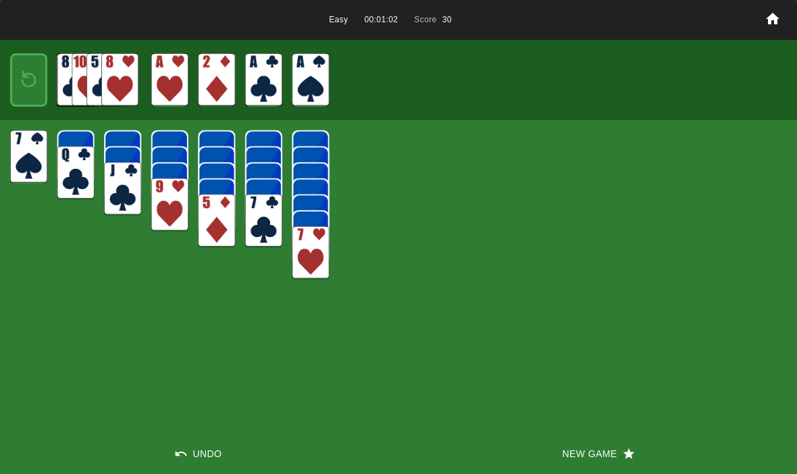
click at [20, 90] on img at bounding box center [29, 80] width 22 height 32
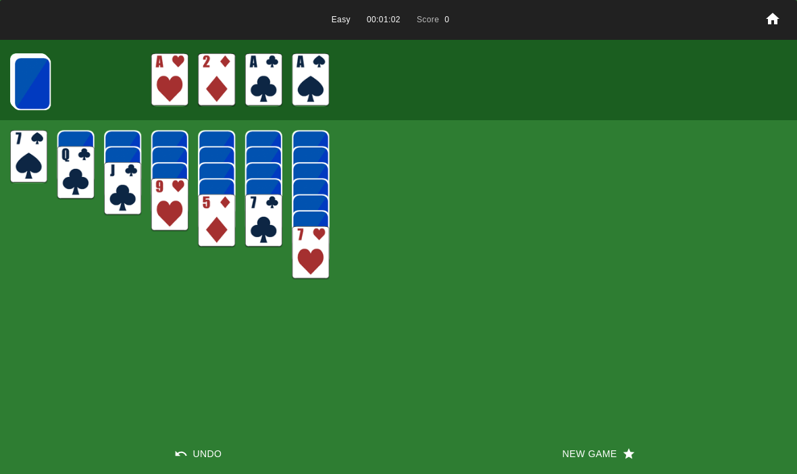
click at [20, 82] on img at bounding box center [32, 83] width 37 height 53
click at [19, 74] on img at bounding box center [32, 83] width 37 height 53
click at [28, 76] on img at bounding box center [32, 83] width 37 height 53
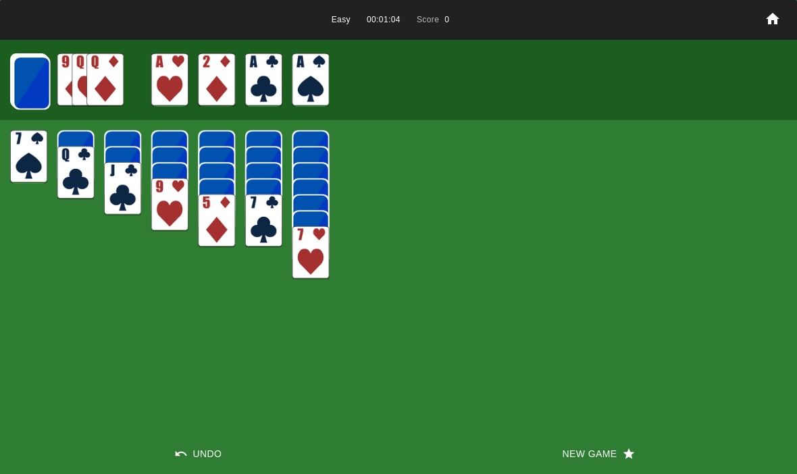
click at [27, 80] on img at bounding box center [31, 82] width 37 height 53
click at [20, 83] on img at bounding box center [31, 82] width 37 height 53
click at [18, 80] on img at bounding box center [31, 82] width 37 height 53
click at [33, 83] on img at bounding box center [31, 82] width 37 height 53
click at [24, 80] on img at bounding box center [30, 81] width 37 height 53
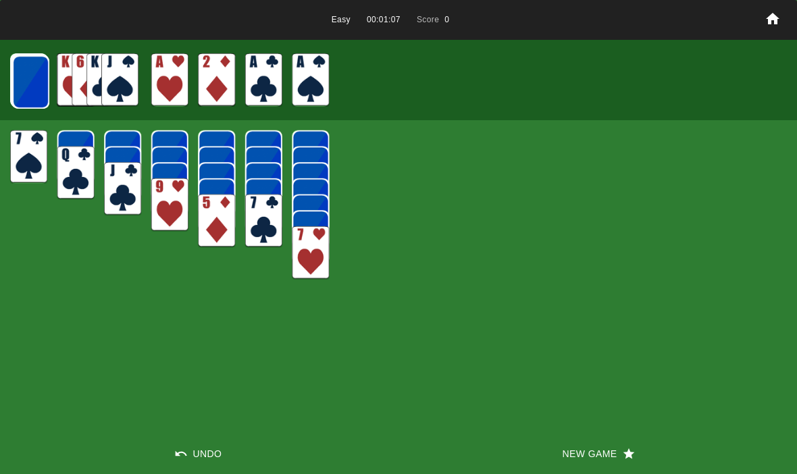
click at [23, 81] on img at bounding box center [30, 81] width 37 height 53
click at [26, 75] on img at bounding box center [30, 81] width 37 height 53
click at [27, 74] on img at bounding box center [30, 81] width 37 height 53
click at [26, 76] on img at bounding box center [29, 81] width 37 height 53
click at [20, 79] on img at bounding box center [29, 81] width 37 height 53
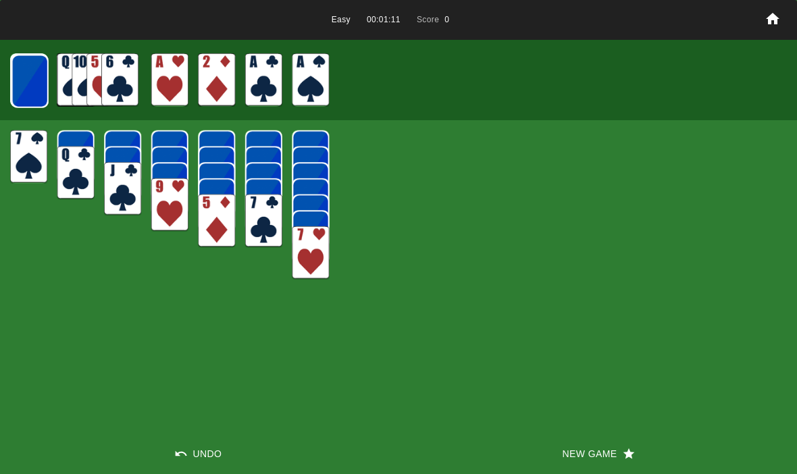
click at [29, 77] on img at bounding box center [29, 81] width 37 height 53
click at [26, 87] on img at bounding box center [29, 80] width 37 height 53
click at [24, 73] on img at bounding box center [29, 80] width 37 height 53
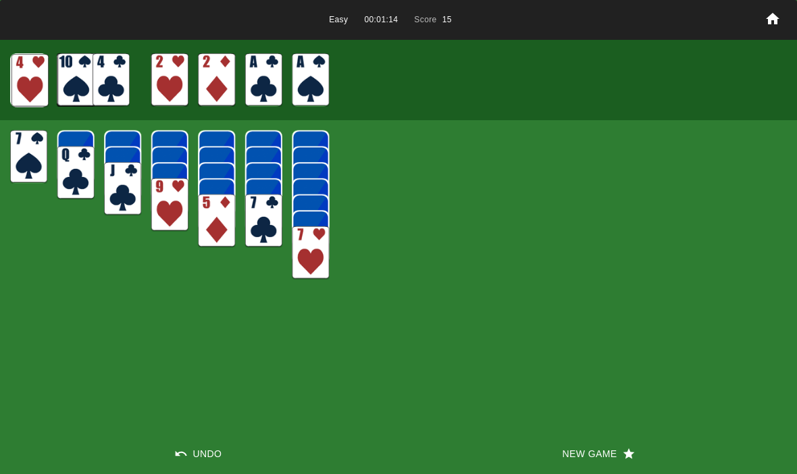
click at [34, 79] on img at bounding box center [29, 80] width 36 height 53
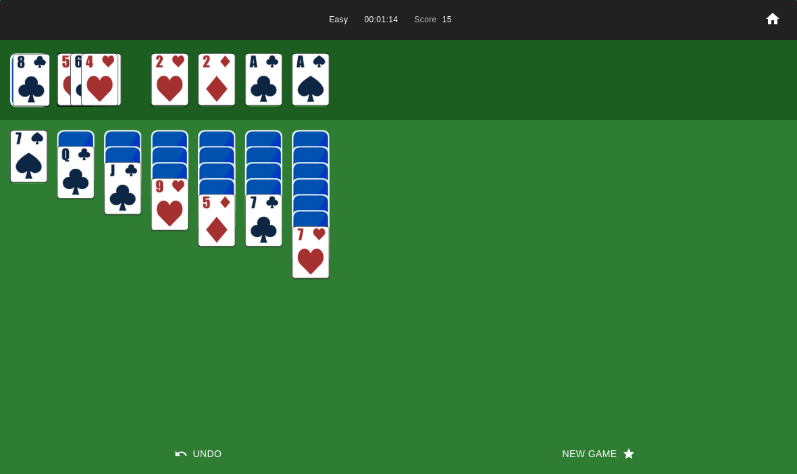
click at [36, 78] on img at bounding box center [29, 80] width 36 height 53
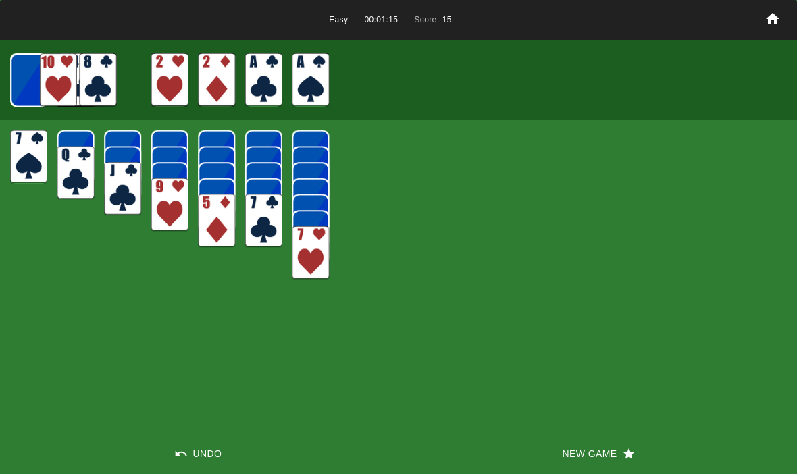
click at [39, 68] on img at bounding box center [28, 79] width 37 height 53
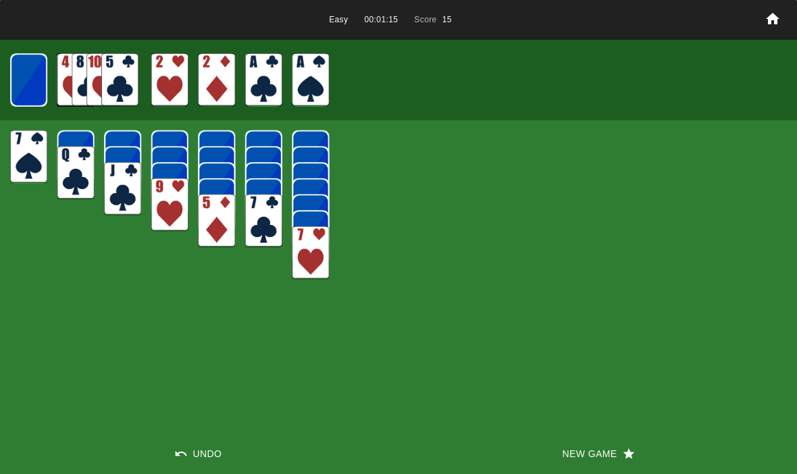
click at [45, 85] on img at bounding box center [28, 79] width 36 height 53
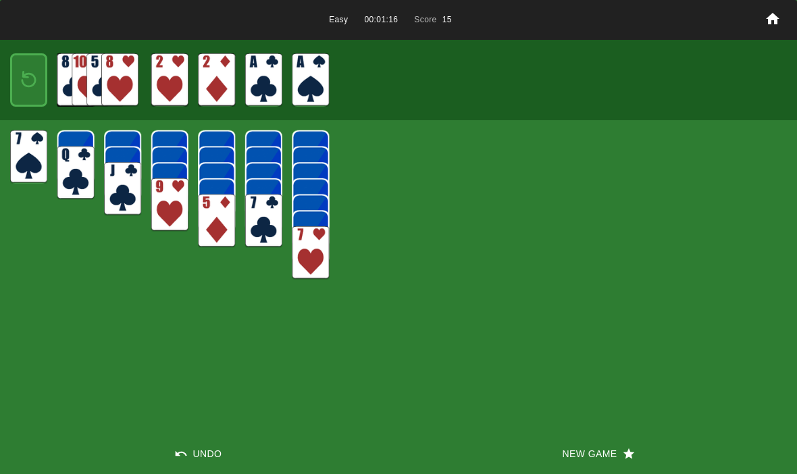
click at [22, 85] on img at bounding box center [29, 80] width 22 height 32
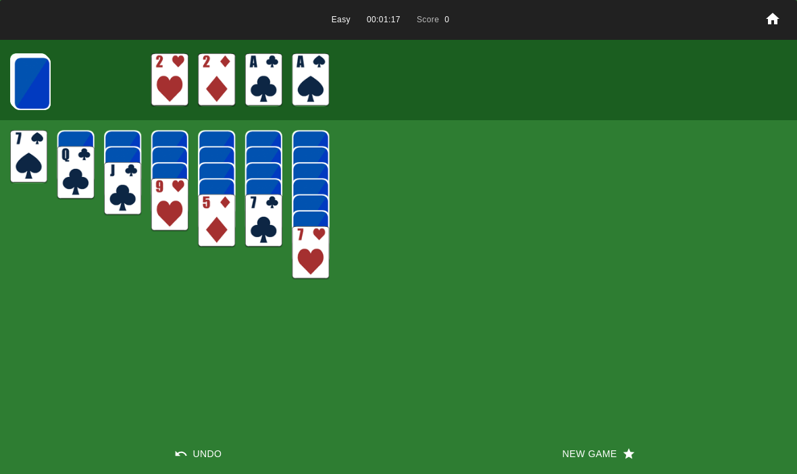
click at [14, 88] on img at bounding box center [32, 83] width 37 height 53
click at [37, 78] on img at bounding box center [32, 83] width 37 height 53
click at [20, 82] on img at bounding box center [31, 82] width 37 height 53
click at [28, 78] on img at bounding box center [31, 82] width 37 height 53
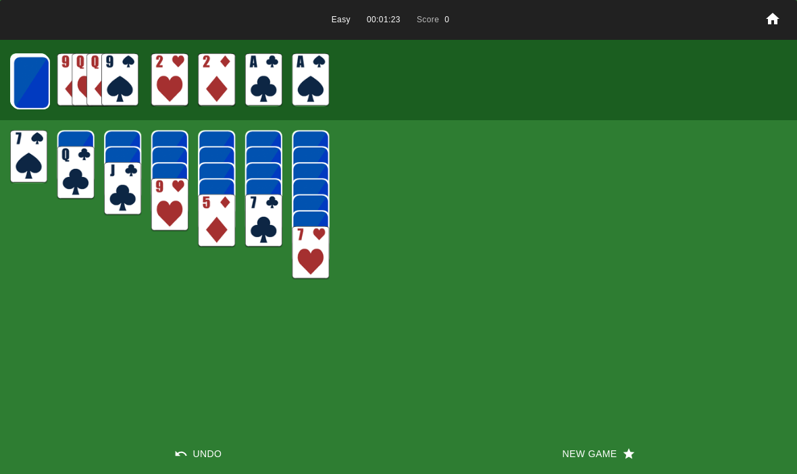
click at [26, 78] on img at bounding box center [31, 82] width 37 height 53
click at [28, 82] on img at bounding box center [31, 82] width 37 height 53
click at [31, 79] on img at bounding box center [30, 81] width 37 height 53
click at [30, 79] on img at bounding box center [30, 81] width 37 height 53
click at [26, 85] on img at bounding box center [30, 81] width 37 height 53
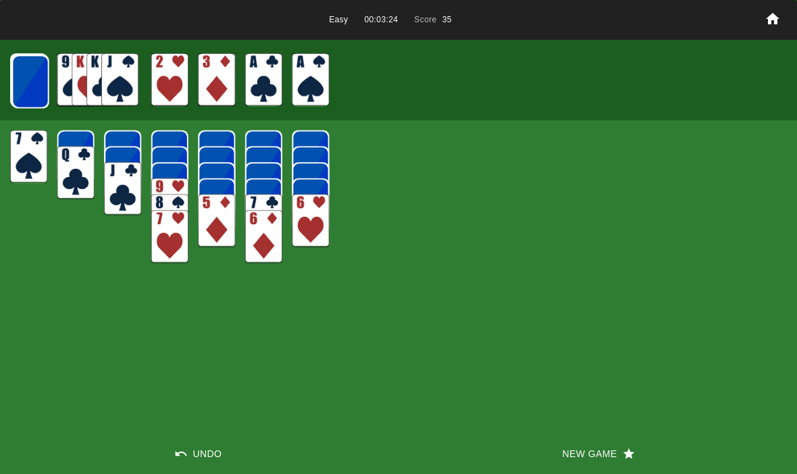
click at [35, 80] on img at bounding box center [30, 81] width 37 height 53
click at [19, 88] on img at bounding box center [29, 81] width 37 height 53
click at [26, 83] on img at bounding box center [29, 81] width 37 height 53
click at [22, 82] on img at bounding box center [29, 81] width 37 height 53
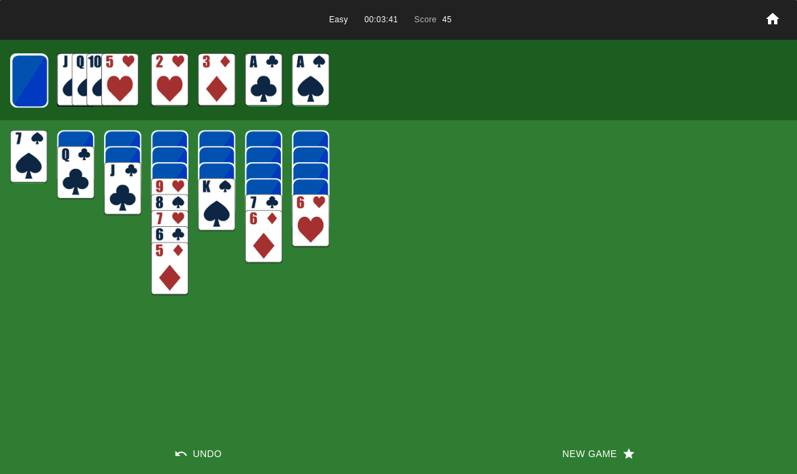
click at [197, 460] on button "Undo" at bounding box center [199, 454] width 399 height 41
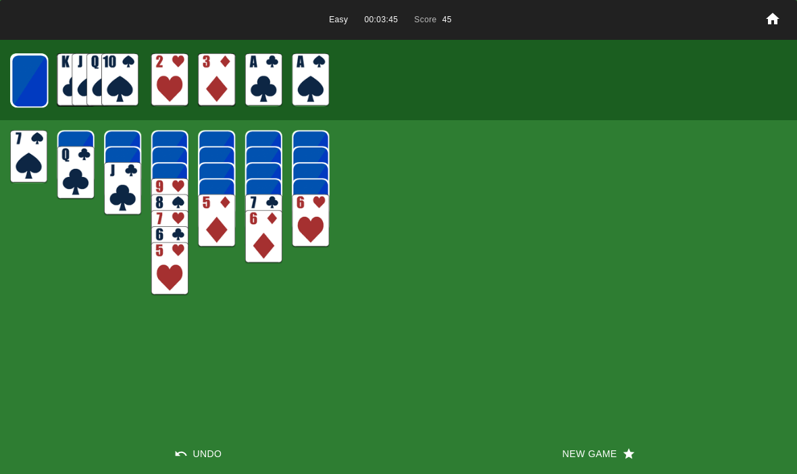
click at [18, 79] on img at bounding box center [29, 80] width 37 height 53
click at [24, 84] on img at bounding box center [29, 80] width 37 height 53
click at [27, 86] on img at bounding box center [29, 80] width 36 height 53
click at [28, 75] on img at bounding box center [29, 80] width 36 height 53
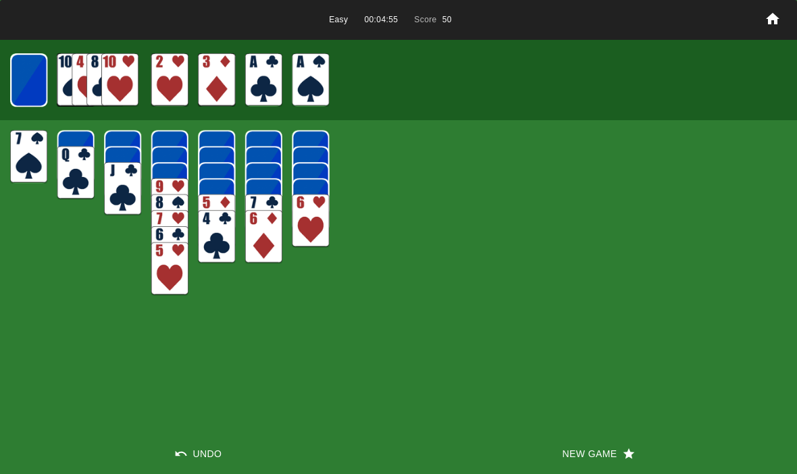
click at [18, 79] on img at bounding box center [28, 79] width 37 height 53
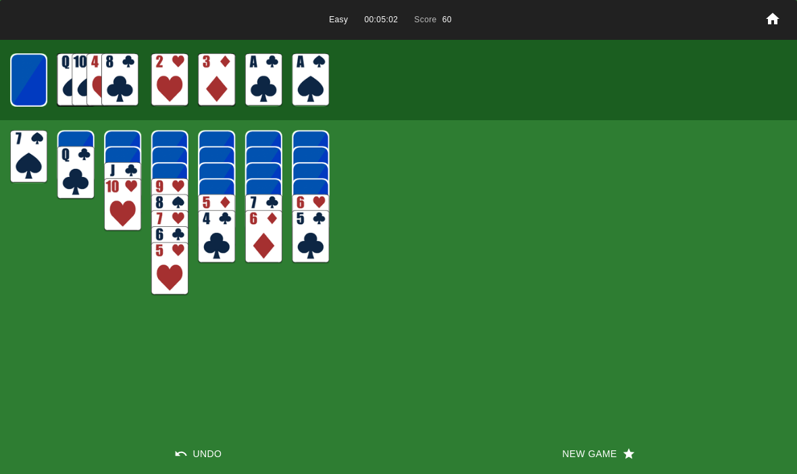
click at [26, 88] on img at bounding box center [28, 79] width 36 height 53
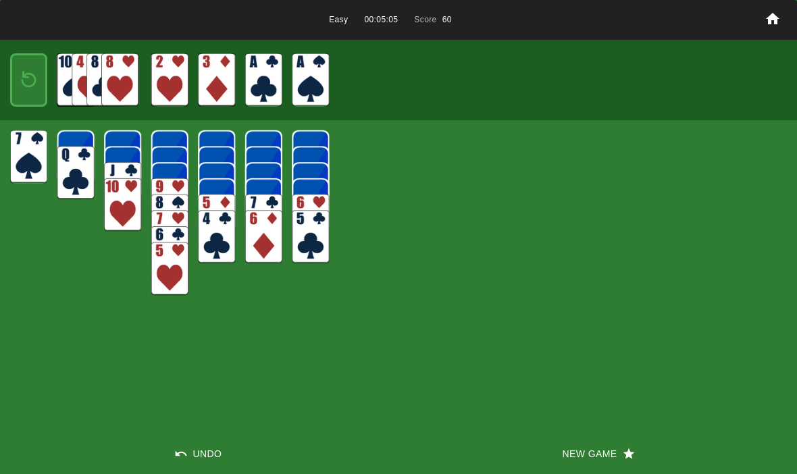
click at [26, 80] on img at bounding box center [29, 80] width 22 height 32
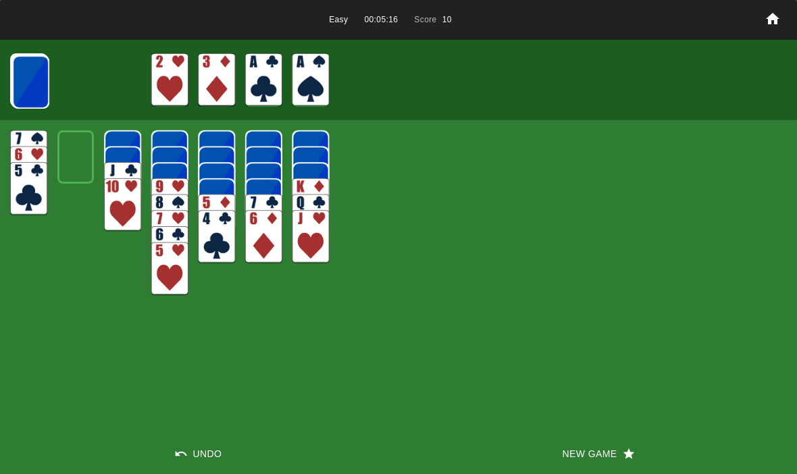
click at [32, 91] on img at bounding box center [30, 81] width 37 height 53
click at [23, 87] on img at bounding box center [30, 81] width 37 height 53
click at [31, 83] on img at bounding box center [30, 81] width 37 height 53
click at [20, 77] on img at bounding box center [29, 81] width 37 height 53
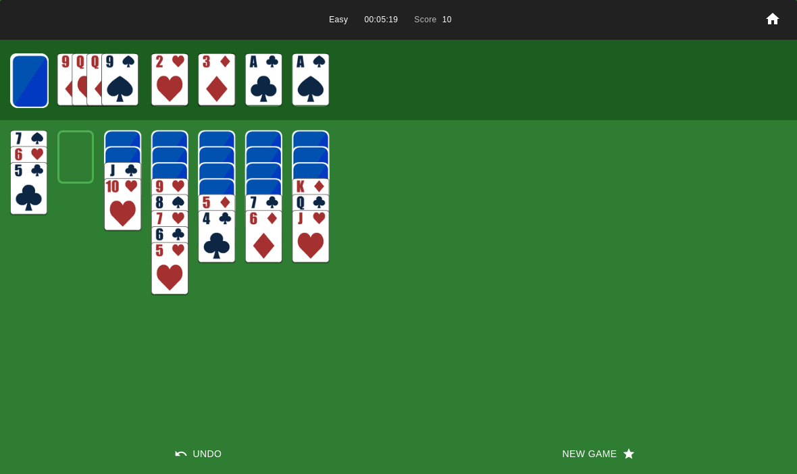
click at [26, 89] on img at bounding box center [29, 81] width 37 height 53
click at [193, 455] on button "Undo" at bounding box center [199, 454] width 399 height 41
click at [40, 86] on img at bounding box center [29, 81] width 37 height 53
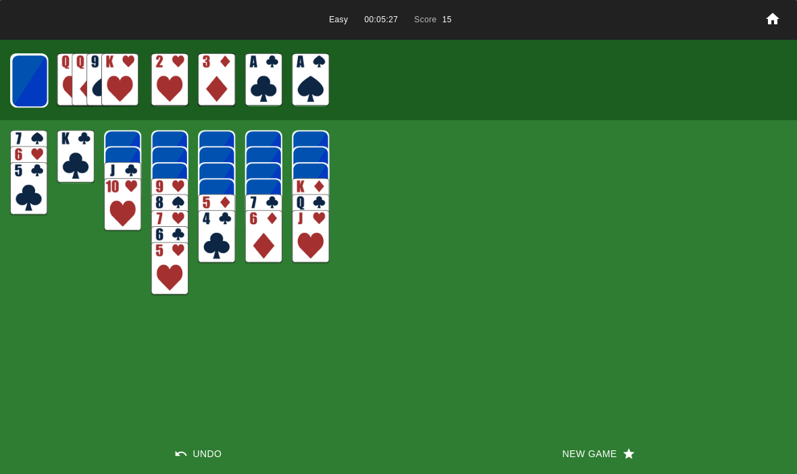
click at [26, 75] on img at bounding box center [29, 80] width 37 height 53
click at [26, 74] on img at bounding box center [29, 80] width 37 height 53
click at [29, 84] on img at bounding box center [29, 80] width 36 height 53
click at [32, 77] on img at bounding box center [29, 80] width 36 height 53
click at [30, 74] on img at bounding box center [28, 79] width 37 height 53
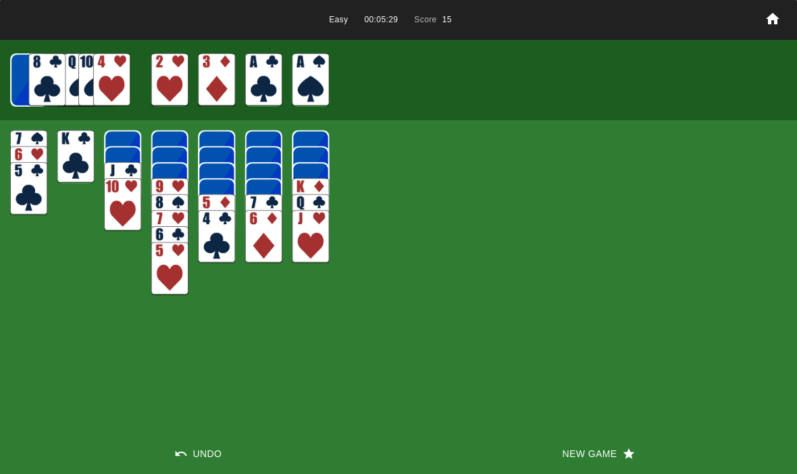
click at [30, 71] on img at bounding box center [28, 79] width 36 height 53
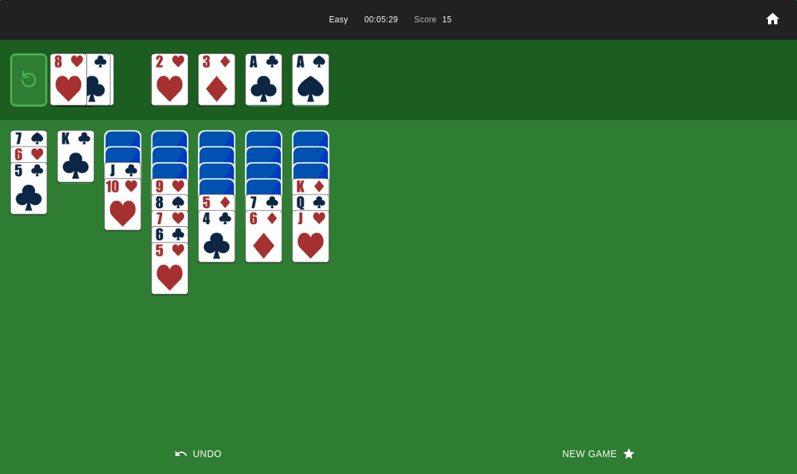
click at [27, 72] on img at bounding box center [29, 80] width 22 height 32
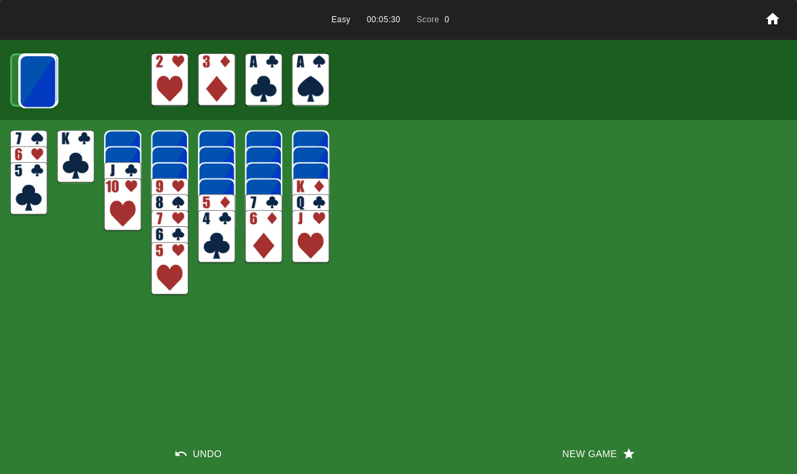
click at [26, 74] on img at bounding box center [38, 81] width 37 height 53
click at [24, 74] on img at bounding box center [30, 81] width 37 height 53
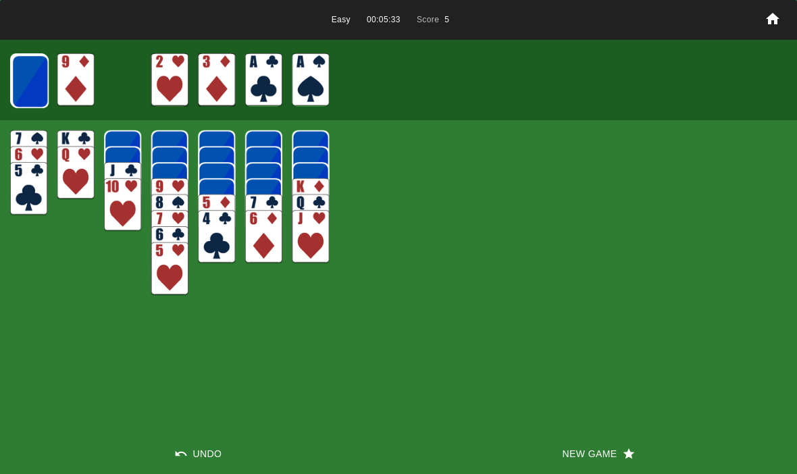
click at [23, 82] on img at bounding box center [29, 81] width 37 height 53
click at [35, 86] on img at bounding box center [29, 81] width 37 height 53
click at [28, 90] on img at bounding box center [29, 81] width 37 height 53
click at [21, 84] on img at bounding box center [29, 80] width 37 height 53
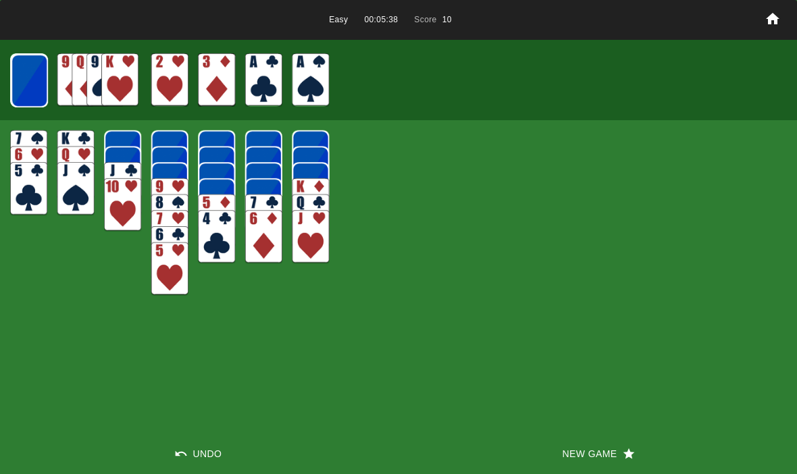
click at [18, 77] on img at bounding box center [29, 80] width 37 height 53
click at [20, 76] on img at bounding box center [29, 80] width 36 height 53
click at [22, 80] on img at bounding box center [29, 80] width 36 height 53
click at [26, 84] on img at bounding box center [28, 79] width 37 height 53
click at [26, 88] on img at bounding box center [28, 79] width 36 height 53
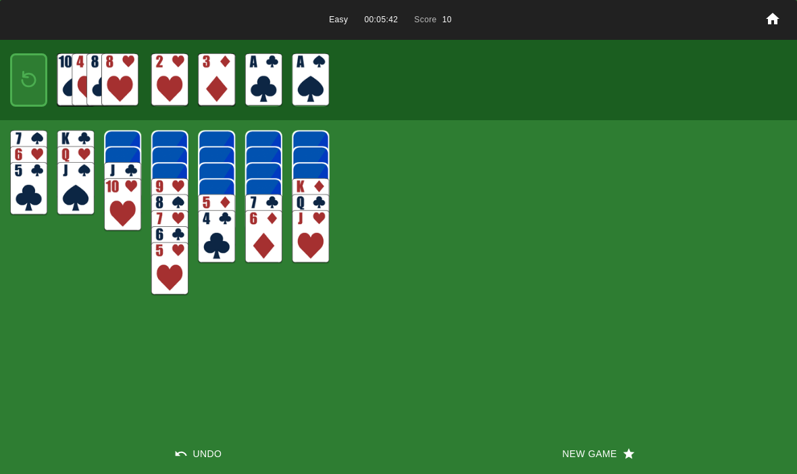
click at [22, 88] on img at bounding box center [29, 80] width 22 height 32
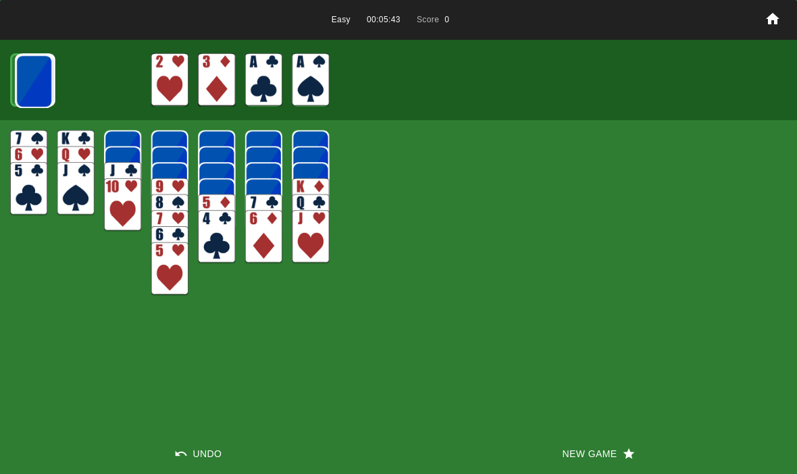
click at [23, 86] on img at bounding box center [34, 81] width 37 height 53
click at [28, 86] on img at bounding box center [29, 81] width 37 height 53
click at [20, 88] on img at bounding box center [29, 81] width 37 height 53
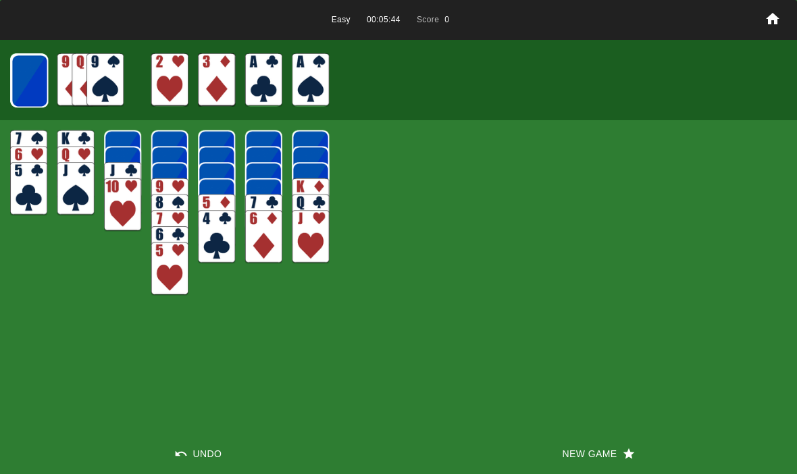
click at [27, 85] on img at bounding box center [29, 80] width 37 height 53
click at [27, 82] on img at bounding box center [29, 80] width 37 height 53
click at [26, 86] on img at bounding box center [29, 80] width 36 height 53
click at [28, 95] on img at bounding box center [29, 80] width 36 height 53
click at [25, 91] on img at bounding box center [28, 79] width 37 height 53
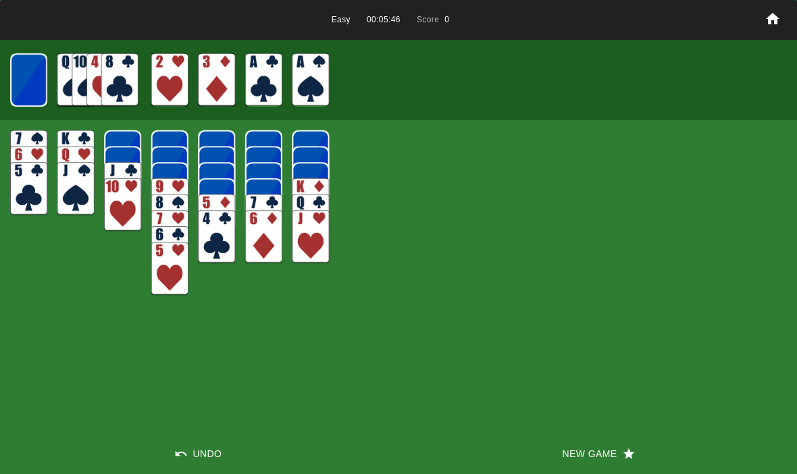
click at [11, 82] on img at bounding box center [28, 79] width 36 height 53
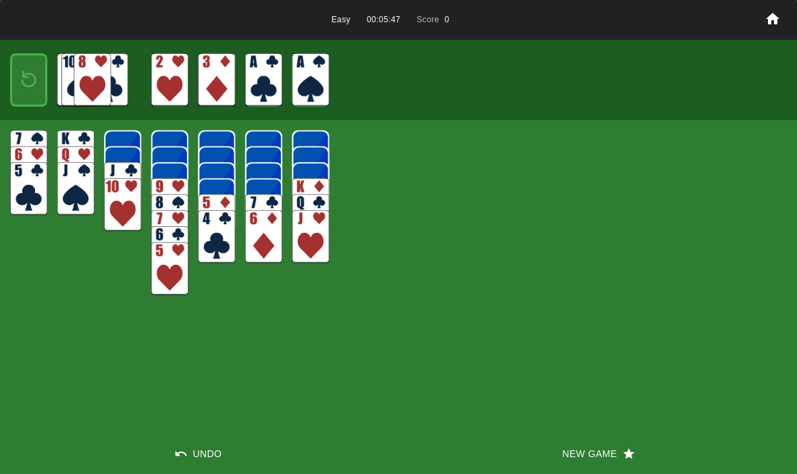
click at [19, 88] on img at bounding box center [29, 80] width 22 height 32
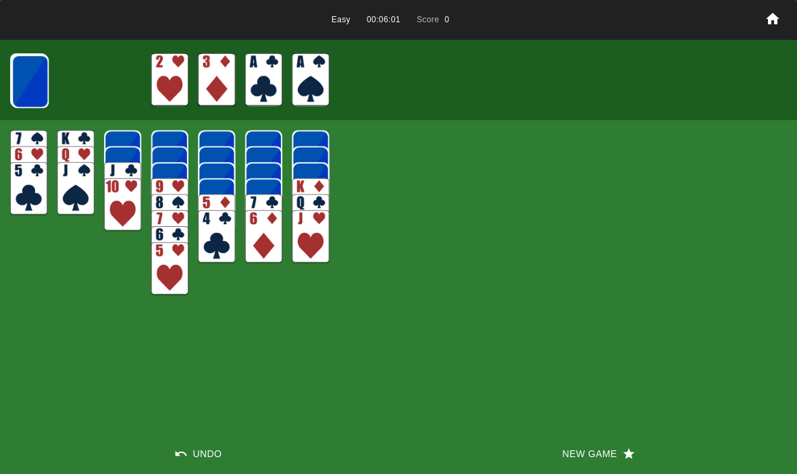
click at [16, 92] on img at bounding box center [29, 81] width 37 height 53
click at [74, 85] on img at bounding box center [75, 79] width 37 height 53
click at [22, 86] on img at bounding box center [29, 81] width 37 height 53
click at [91, 77] on img at bounding box center [90, 79] width 37 height 53
click at [27, 87] on img at bounding box center [29, 81] width 37 height 53
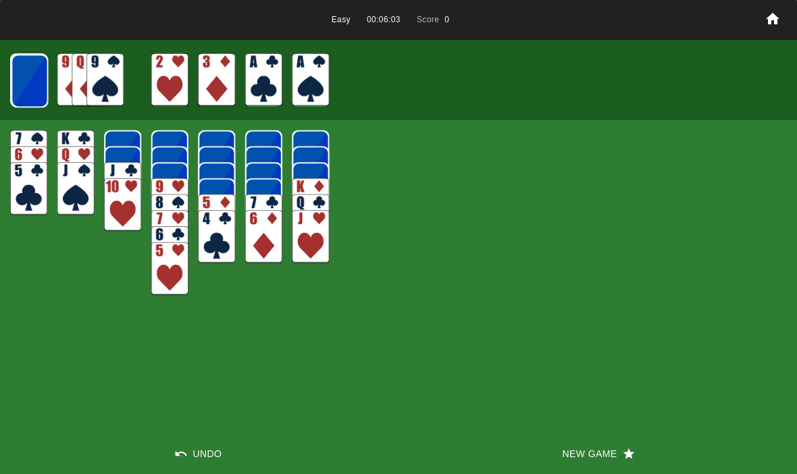
click at [113, 76] on img at bounding box center [104, 79] width 37 height 53
click at [22, 80] on img at bounding box center [29, 80] width 37 height 53
click at [97, 86] on img at bounding box center [104, 79] width 37 height 53
click at [27, 94] on img at bounding box center [29, 80] width 37 height 53
click at [109, 76] on img at bounding box center [119, 79] width 37 height 53
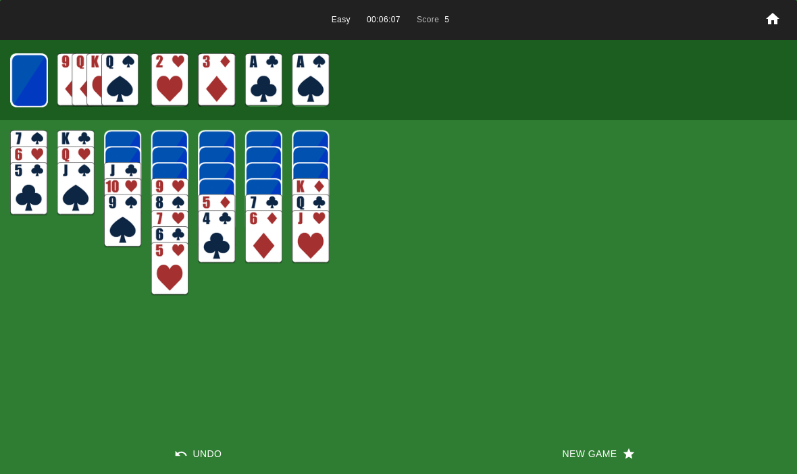
click at [26, 91] on img at bounding box center [29, 80] width 36 height 53
click at [122, 77] on img at bounding box center [119, 79] width 37 height 53
click at [25, 83] on img at bounding box center [29, 80] width 36 height 53
click at [117, 75] on img at bounding box center [119, 79] width 37 height 53
click at [16, 86] on img at bounding box center [28, 79] width 37 height 53
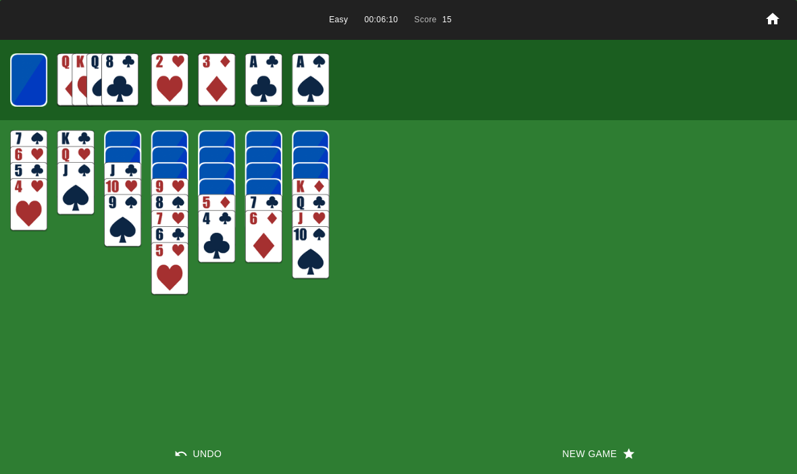
click at [115, 78] on img at bounding box center [119, 79] width 37 height 53
click at [28, 78] on img at bounding box center [28, 79] width 36 height 53
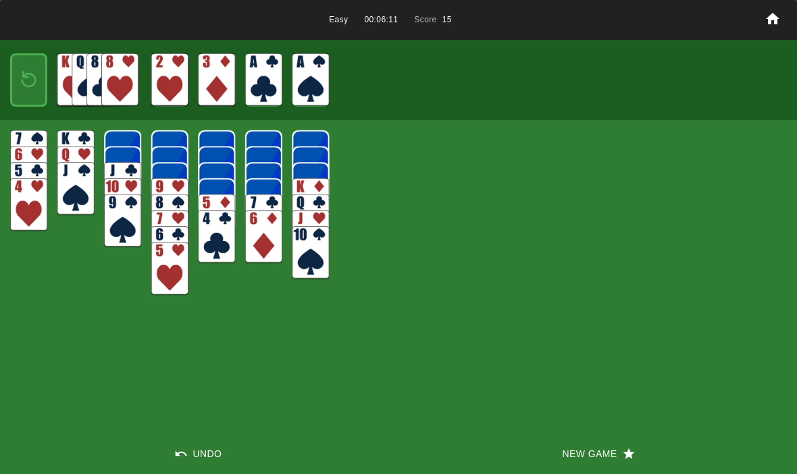
click at [113, 71] on img at bounding box center [119, 79] width 37 height 53
click at [27, 81] on img at bounding box center [29, 80] width 22 height 32
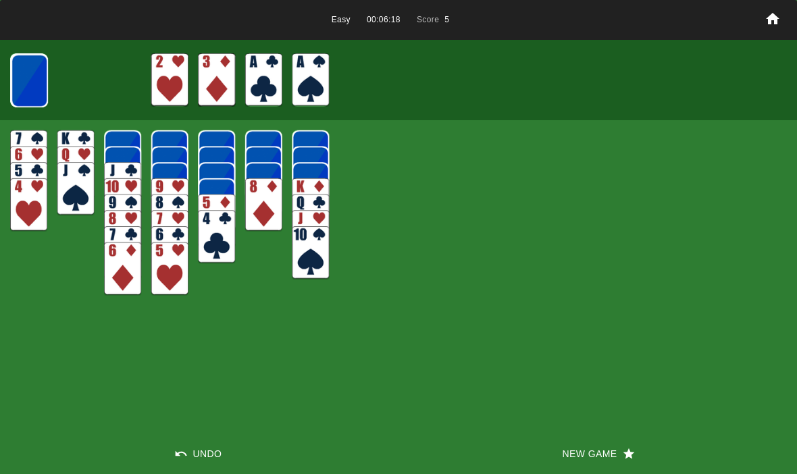
click at [16, 80] on img at bounding box center [29, 80] width 37 height 53
click at [29, 76] on img at bounding box center [29, 80] width 36 height 53
click at [28, 79] on img at bounding box center [29, 80] width 36 height 53
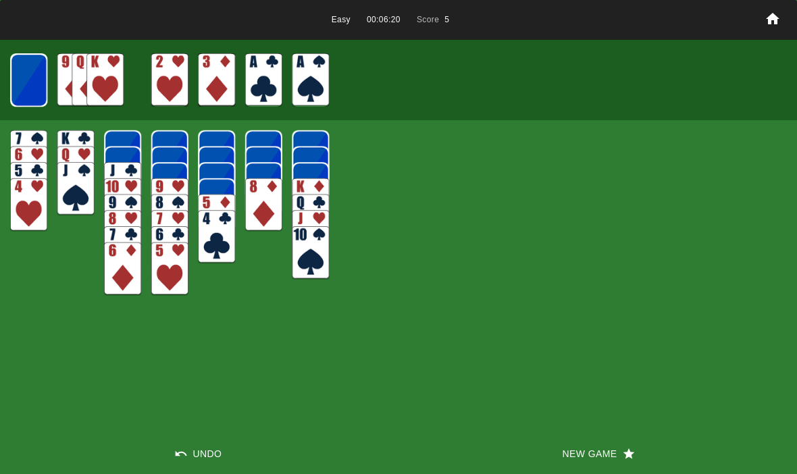
click at [31, 71] on img at bounding box center [28, 79] width 37 height 53
click at [31, 74] on img at bounding box center [28, 79] width 36 height 53
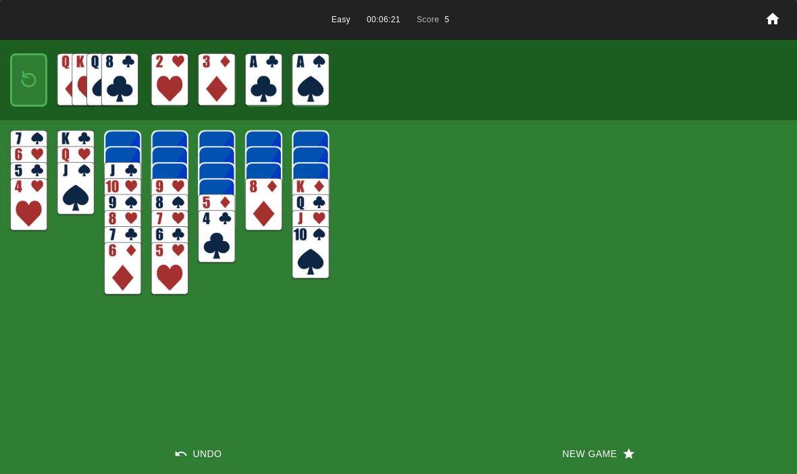
click at [27, 78] on img at bounding box center [29, 80] width 22 height 32
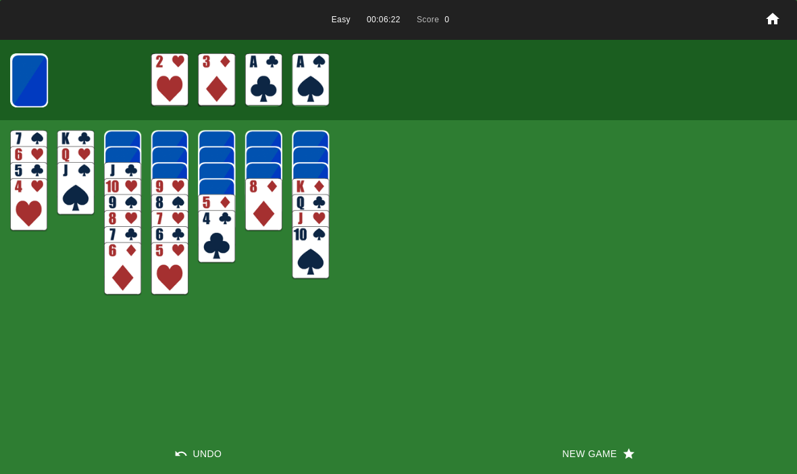
click at [25, 84] on img at bounding box center [29, 80] width 37 height 53
click at [77, 78] on img at bounding box center [75, 79] width 37 height 53
click at [20, 82] on img at bounding box center [29, 80] width 36 height 53
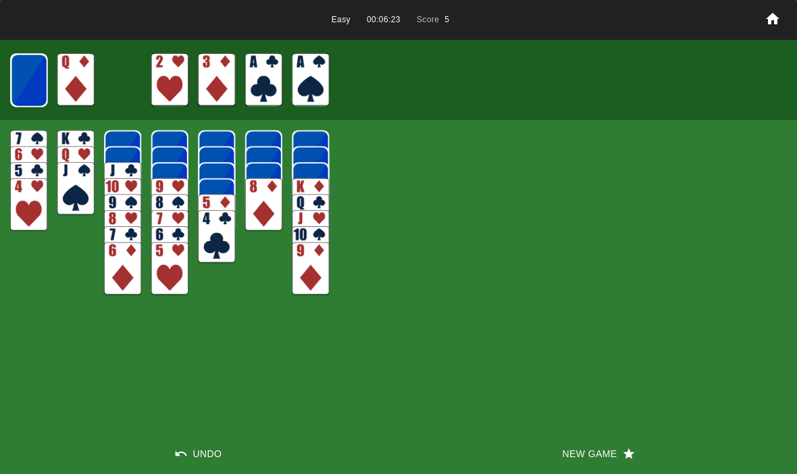
click at [77, 70] on img at bounding box center [75, 79] width 37 height 53
click at [24, 74] on img at bounding box center [29, 80] width 36 height 53
click at [79, 76] on img at bounding box center [90, 79] width 37 height 53
click at [24, 83] on img at bounding box center [28, 79] width 37 height 53
click at [86, 72] on img at bounding box center [90, 79] width 37 height 53
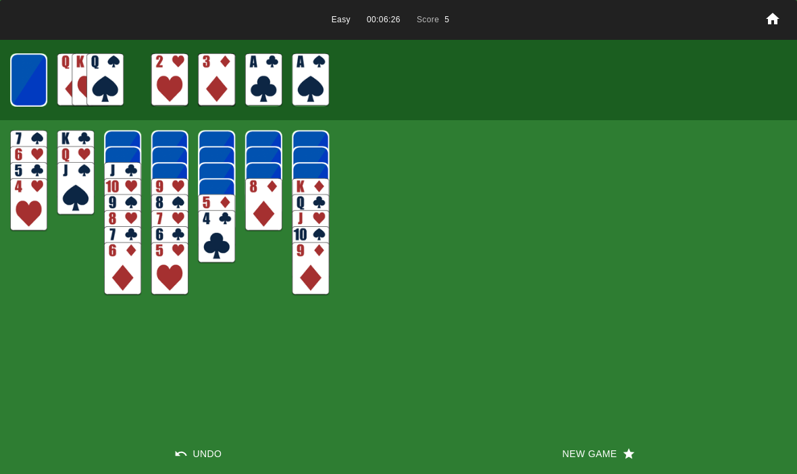
click at [94, 76] on img at bounding box center [104, 79] width 37 height 53
click at [7, 80] on div at bounding box center [398, 80] width 797 height 80
click at [30, 91] on img at bounding box center [28, 79] width 36 height 53
click at [125, 76] on img at bounding box center [119, 79] width 37 height 53
click at [30, 85] on img at bounding box center [29, 80] width 22 height 32
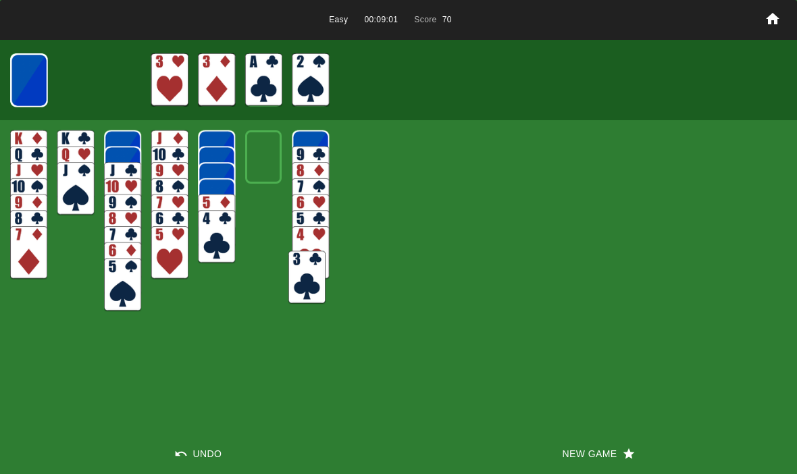
click at [298, 275] on img at bounding box center [306, 277] width 37 height 53
click at [42, 86] on img at bounding box center [29, 80] width 36 height 53
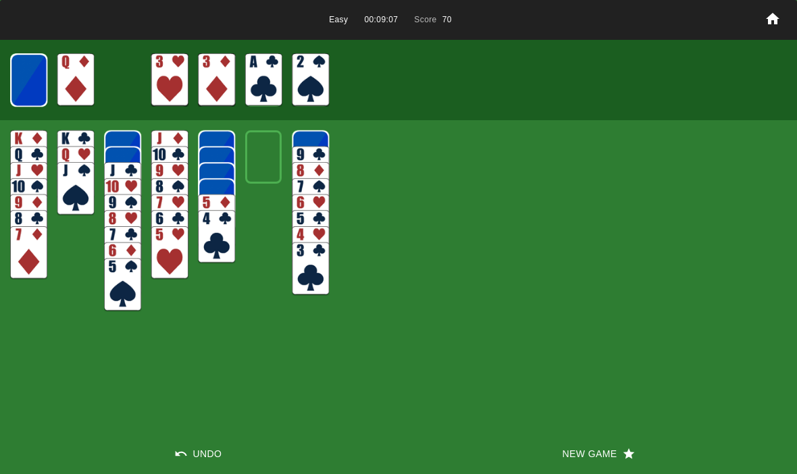
click at [14, 84] on img at bounding box center [28, 79] width 37 height 53
click at [35, 89] on img at bounding box center [28, 79] width 36 height 53
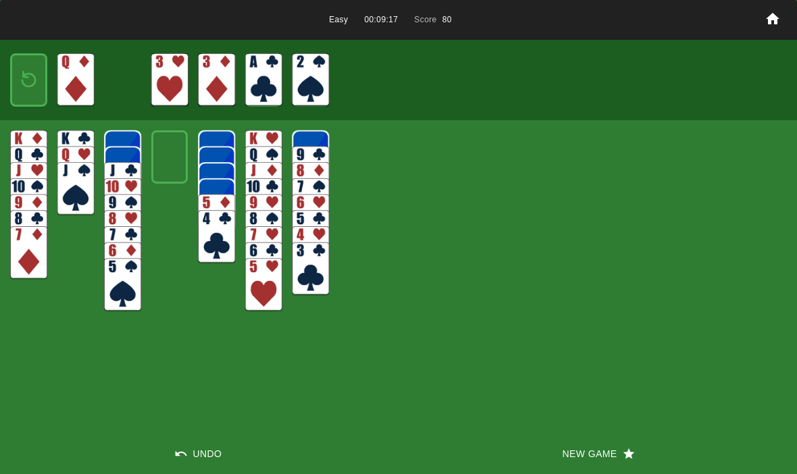
click at [18, 84] on img at bounding box center [29, 80] width 22 height 32
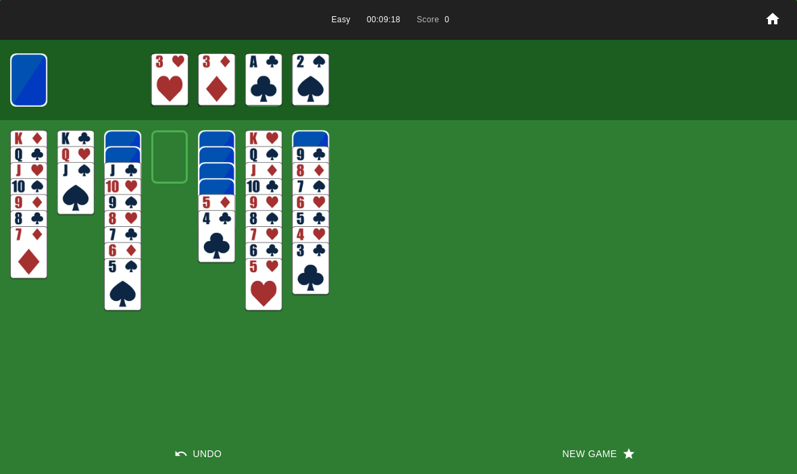
click at [24, 84] on img at bounding box center [28, 79] width 36 height 53
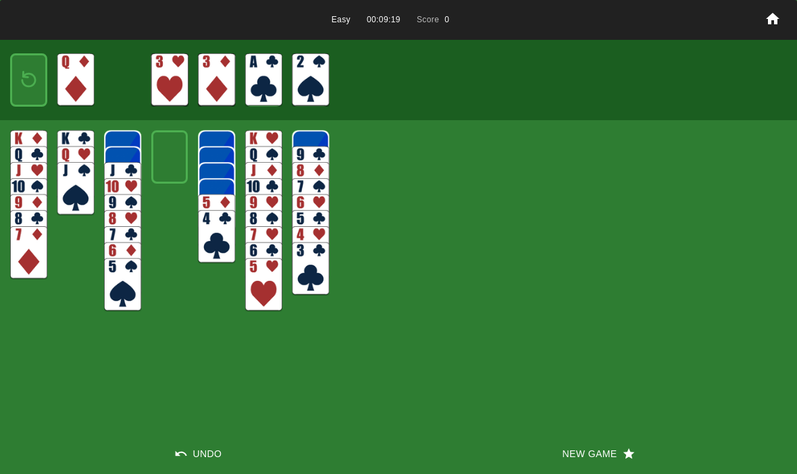
click at [35, 80] on img at bounding box center [29, 80] width 22 height 32
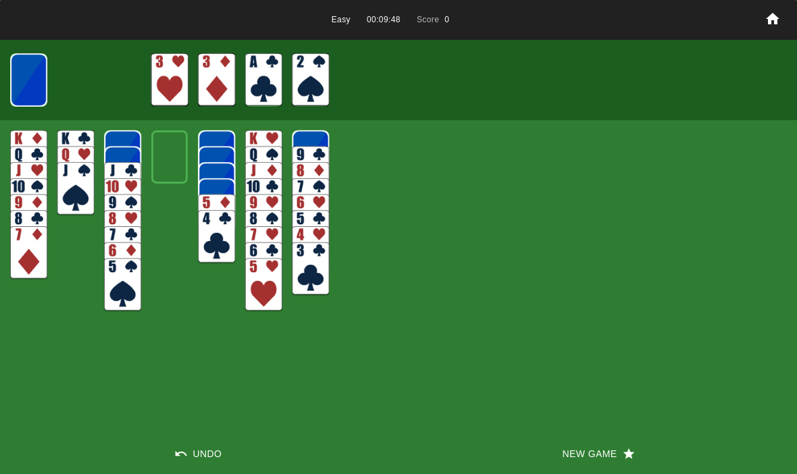
click at [581, 444] on button "New Game" at bounding box center [598, 454] width 399 height 41
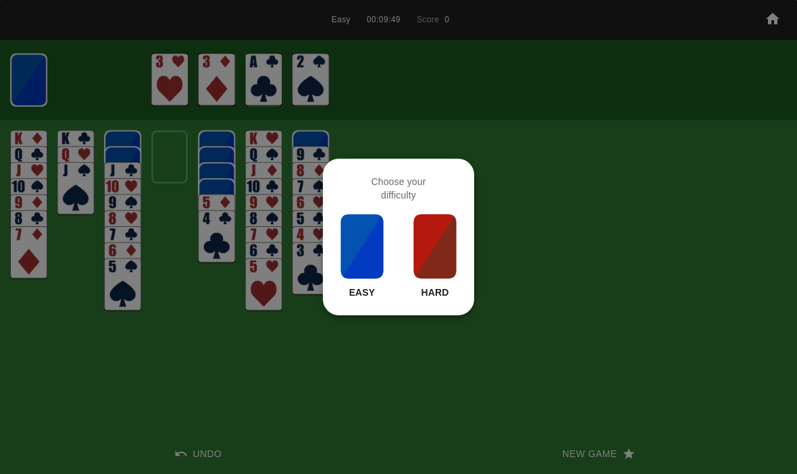
click at [354, 271] on img at bounding box center [362, 247] width 46 height 68
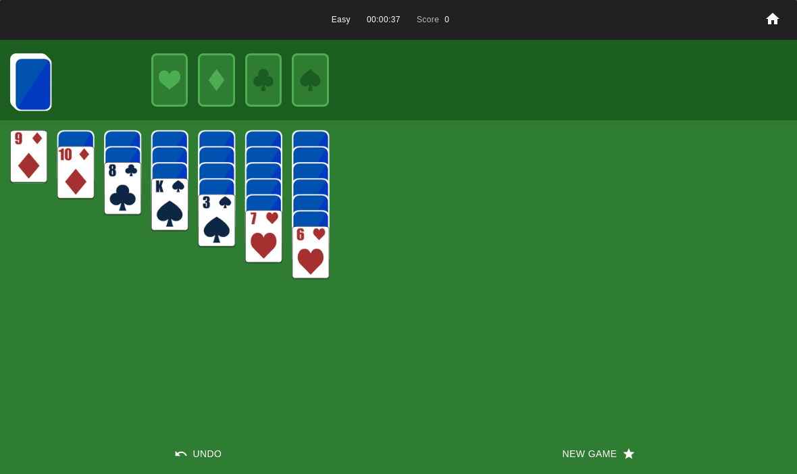
click at [47, 94] on img at bounding box center [32, 83] width 37 height 53
click at [35, 84] on img at bounding box center [32, 83] width 37 height 53
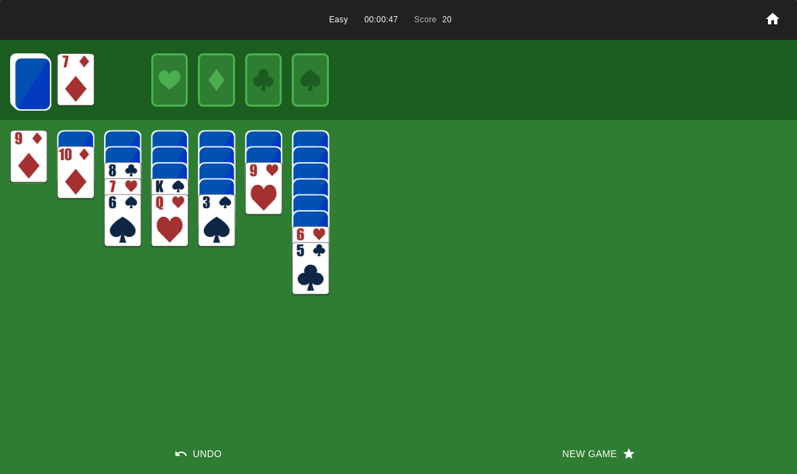
click at [58, 94] on img at bounding box center [75, 79] width 37 height 53
click at [27, 87] on img at bounding box center [32, 83] width 37 height 53
click at [38, 80] on img at bounding box center [32, 83] width 37 height 53
click at [37, 80] on img at bounding box center [32, 83] width 37 height 53
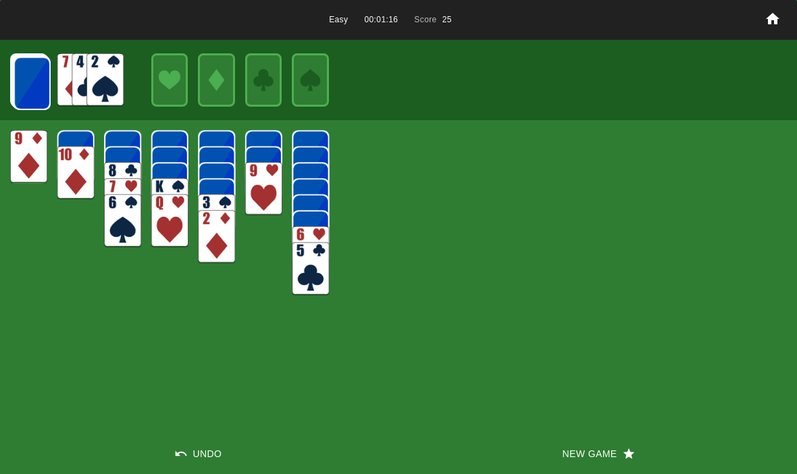
click at [15, 96] on img at bounding box center [32, 83] width 37 height 53
click at [20, 86] on img at bounding box center [32, 83] width 37 height 53
click at [27, 91] on img at bounding box center [31, 82] width 37 height 53
click at [34, 87] on img at bounding box center [31, 82] width 37 height 53
click at [20, 94] on img at bounding box center [31, 82] width 37 height 53
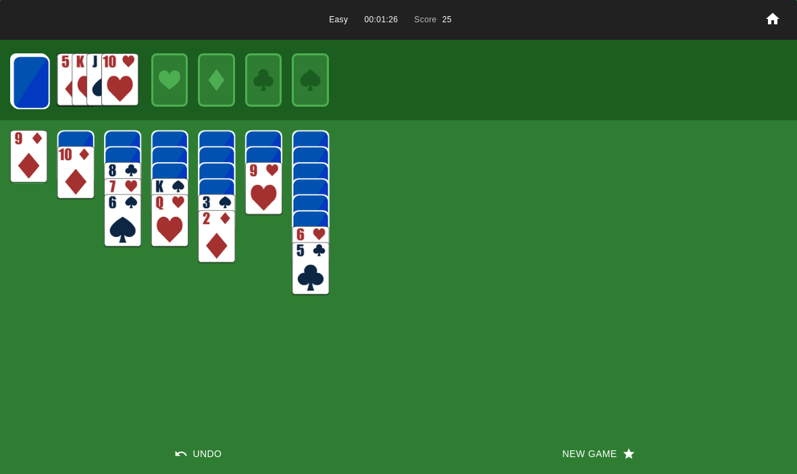
click at [32, 82] on img at bounding box center [31, 82] width 37 height 53
click at [22, 91] on img at bounding box center [30, 81] width 37 height 53
click at [23, 84] on img at bounding box center [30, 81] width 37 height 53
click at [16, 93] on img at bounding box center [30, 81] width 37 height 53
click at [26, 79] on img at bounding box center [30, 81] width 37 height 53
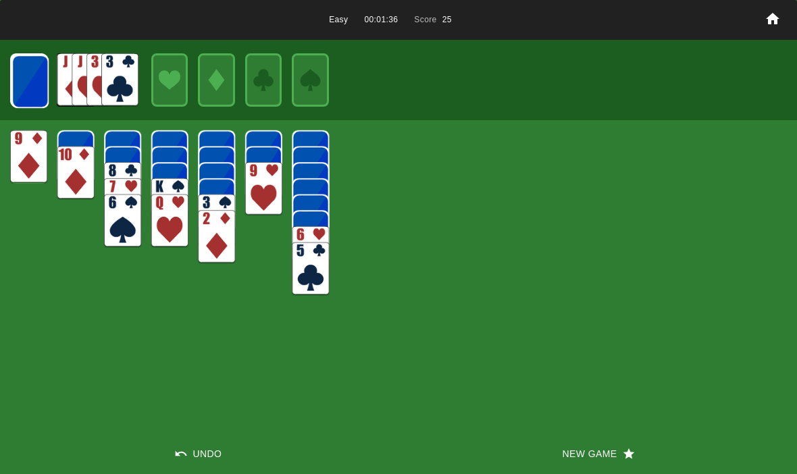
click at [25, 82] on img at bounding box center [29, 81] width 37 height 53
click at [33, 88] on img at bounding box center [29, 81] width 37 height 53
click at [30, 91] on img at bounding box center [29, 81] width 37 height 53
click at [25, 88] on img at bounding box center [29, 80] width 37 height 53
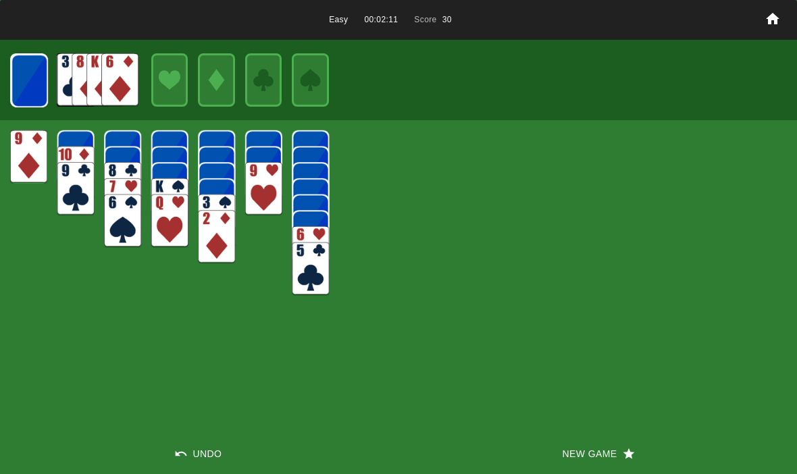
click at [30, 83] on img at bounding box center [29, 80] width 37 height 53
click at [39, 92] on img at bounding box center [29, 80] width 36 height 53
click at [19, 84] on img at bounding box center [29, 80] width 36 height 53
click at [26, 86] on img at bounding box center [28, 79] width 37 height 53
click at [17, 88] on img at bounding box center [28, 79] width 36 height 53
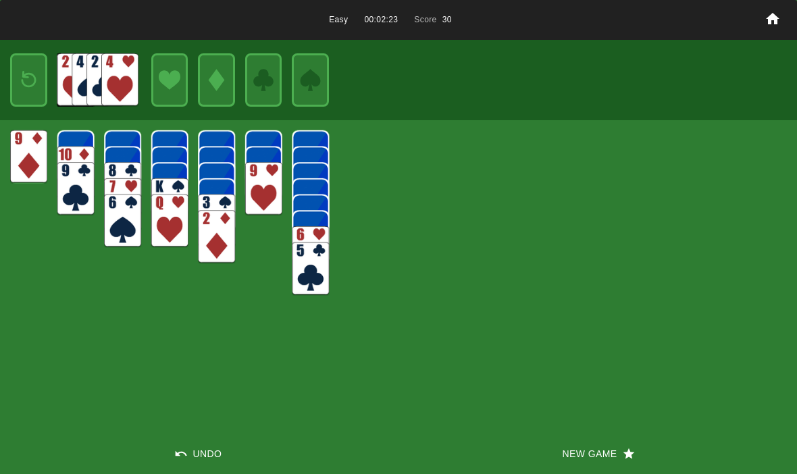
click at [577, 444] on button "New Game" at bounding box center [598, 454] width 399 height 41
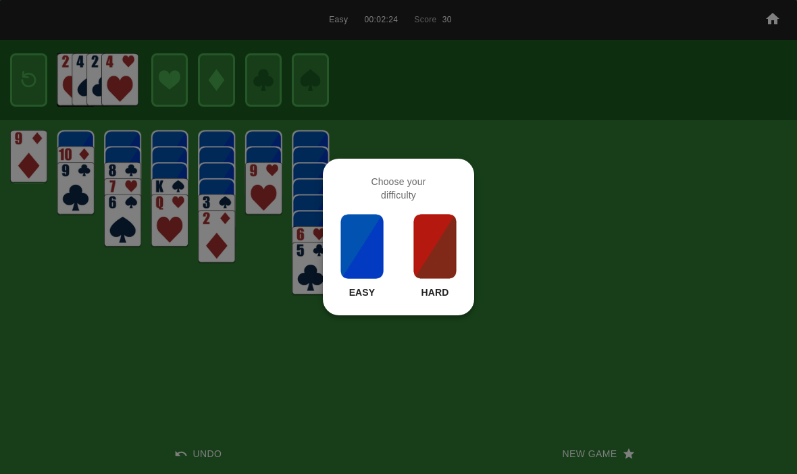
click at [365, 263] on img at bounding box center [362, 247] width 46 height 68
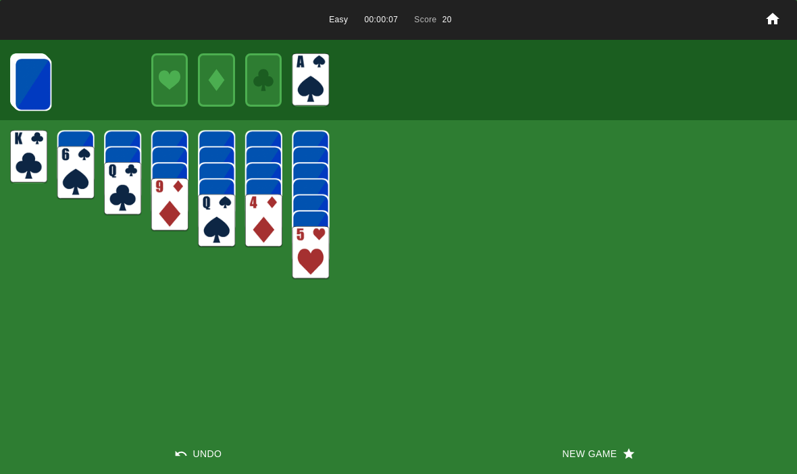
click at [34, 96] on img at bounding box center [32, 83] width 37 height 53
click at [32, 97] on img at bounding box center [32, 83] width 37 height 53
click at [24, 94] on img at bounding box center [32, 83] width 37 height 53
click at [30, 91] on img at bounding box center [32, 83] width 37 height 53
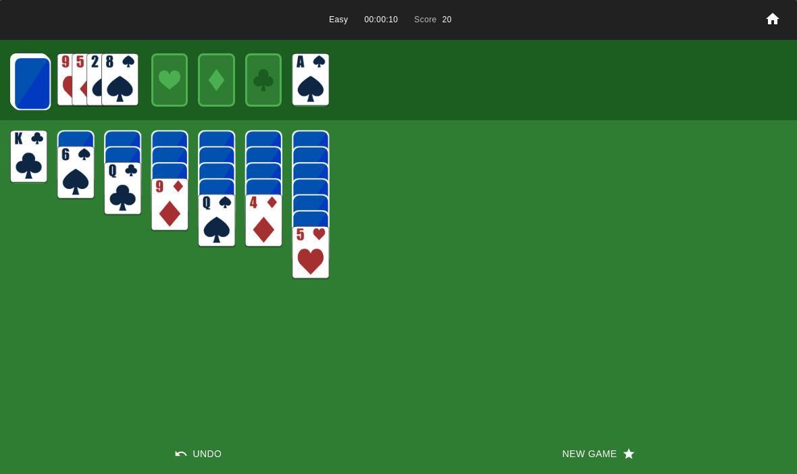
click at [32, 91] on img at bounding box center [32, 83] width 37 height 53
click at [26, 88] on img at bounding box center [32, 83] width 37 height 53
click at [26, 86] on img at bounding box center [32, 83] width 37 height 53
click at [26, 84] on img at bounding box center [31, 82] width 37 height 53
click at [29, 86] on img at bounding box center [31, 82] width 37 height 53
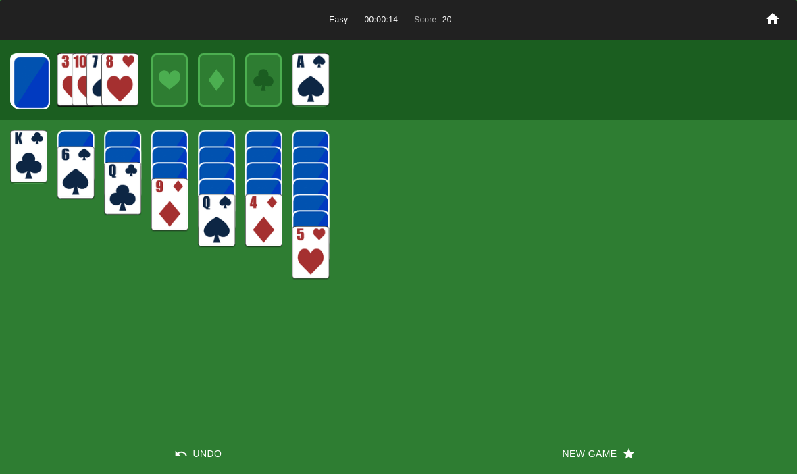
click at [24, 93] on img at bounding box center [31, 82] width 37 height 53
click at [21, 88] on img at bounding box center [31, 82] width 37 height 53
click at [22, 88] on img at bounding box center [30, 81] width 37 height 53
click at [26, 88] on img at bounding box center [30, 81] width 37 height 53
click at [18, 81] on img at bounding box center [30, 81] width 37 height 53
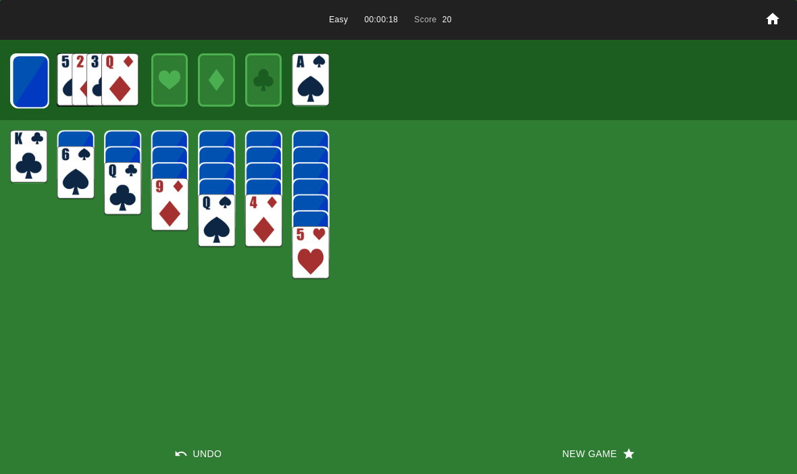
click at [24, 80] on img at bounding box center [30, 81] width 37 height 53
click at [20, 78] on img at bounding box center [29, 81] width 37 height 53
click at [4, 79] on div at bounding box center [398, 80] width 797 height 80
click at [25, 85] on img at bounding box center [29, 81] width 37 height 53
click at [16, 82] on img at bounding box center [29, 81] width 37 height 53
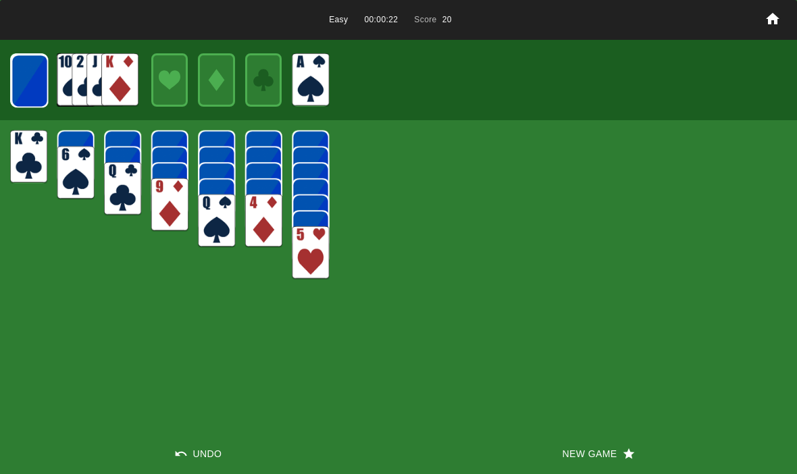
click at [11, 81] on img at bounding box center [29, 80] width 36 height 53
click at [31, 88] on img at bounding box center [29, 80] width 37 height 53
click at [24, 74] on img at bounding box center [29, 80] width 36 height 53
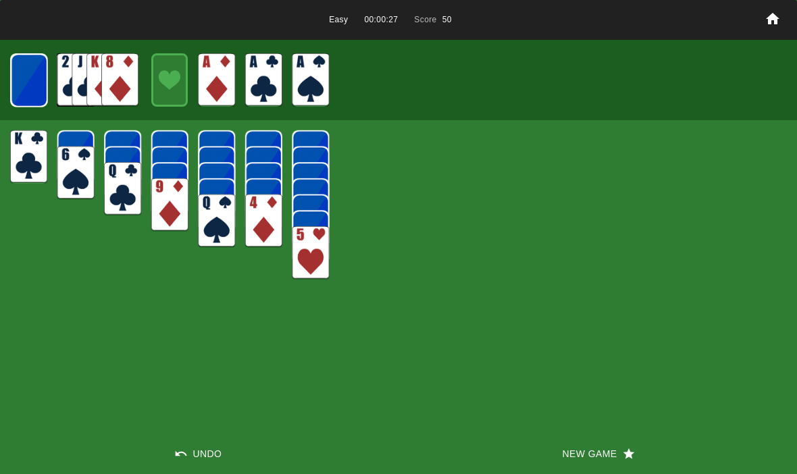
click at [14, 81] on img at bounding box center [29, 80] width 36 height 53
click at [26, 79] on img at bounding box center [28, 79] width 37 height 53
click at [34, 92] on img at bounding box center [28, 79] width 36 height 53
click at [34, 76] on img at bounding box center [29, 80] width 22 height 32
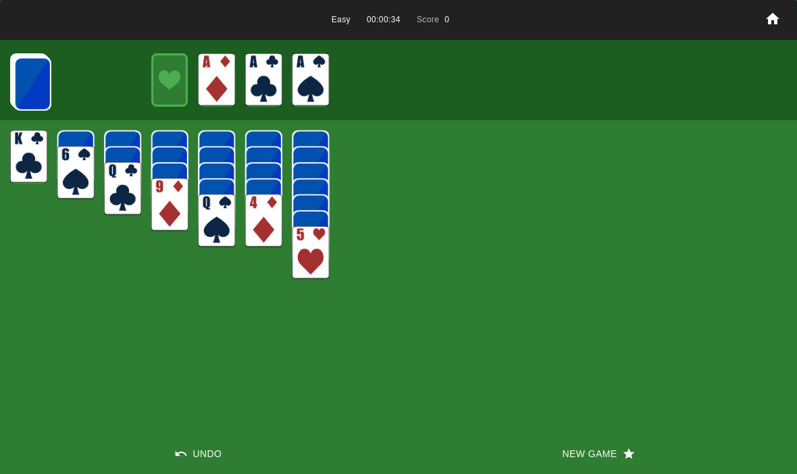
click at [16, 82] on img at bounding box center [32, 83] width 37 height 53
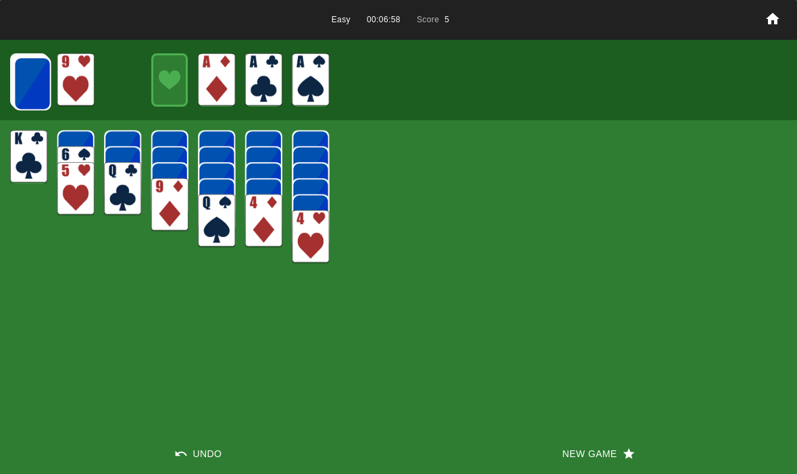
click at [32, 97] on img at bounding box center [32, 83] width 37 height 53
click at [20, 91] on img at bounding box center [32, 83] width 37 height 53
click at [27, 88] on img at bounding box center [32, 83] width 37 height 53
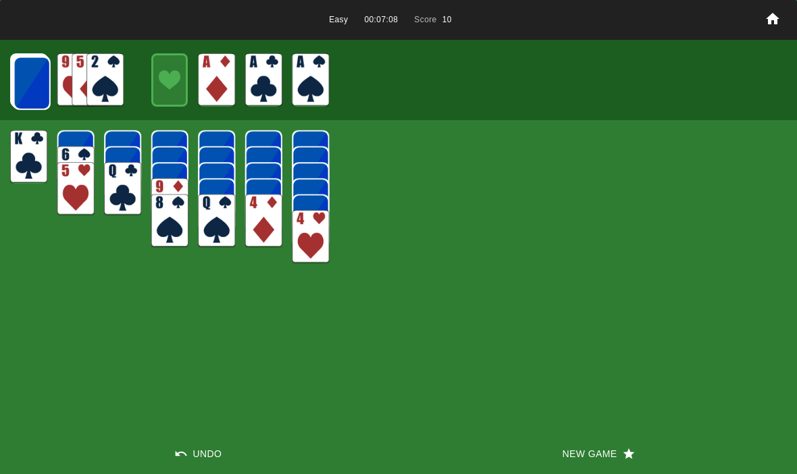
click at [26, 87] on img at bounding box center [32, 83] width 37 height 53
click at [18, 91] on img at bounding box center [31, 82] width 37 height 53
click at [34, 93] on img at bounding box center [31, 82] width 37 height 53
click at [24, 78] on img at bounding box center [31, 82] width 37 height 53
click at [42, 95] on img at bounding box center [31, 82] width 37 height 53
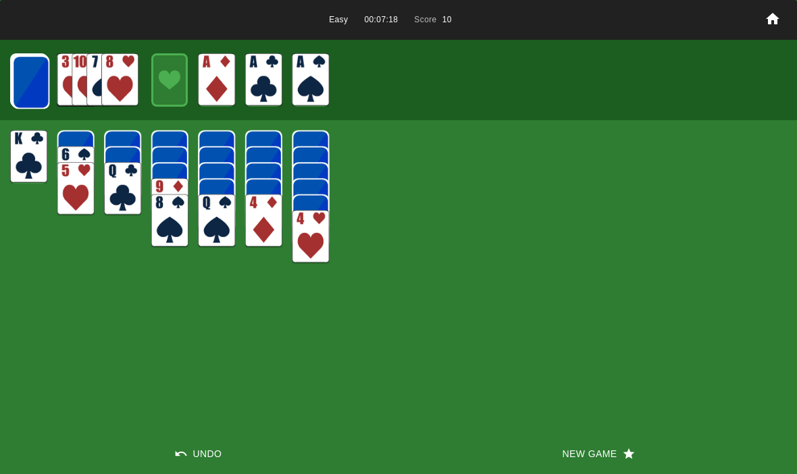
click at [33, 80] on img at bounding box center [30, 81] width 37 height 53
click at [20, 87] on img at bounding box center [30, 81] width 37 height 53
click at [28, 80] on img at bounding box center [30, 81] width 37 height 53
click at [27, 93] on img at bounding box center [30, 81] width 37 height 53
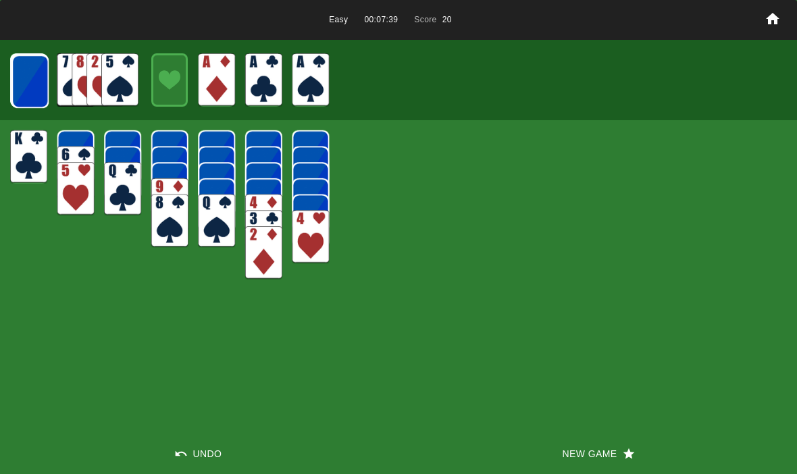
click at [24, 87] on img at bounding box center [29, 81] width 37 height 53
click at [23, 80] on img at bounding box center [29, 81] width 37 height 53
click at [39, 89] on img at bounding box center [29, 81] width 37 height 53
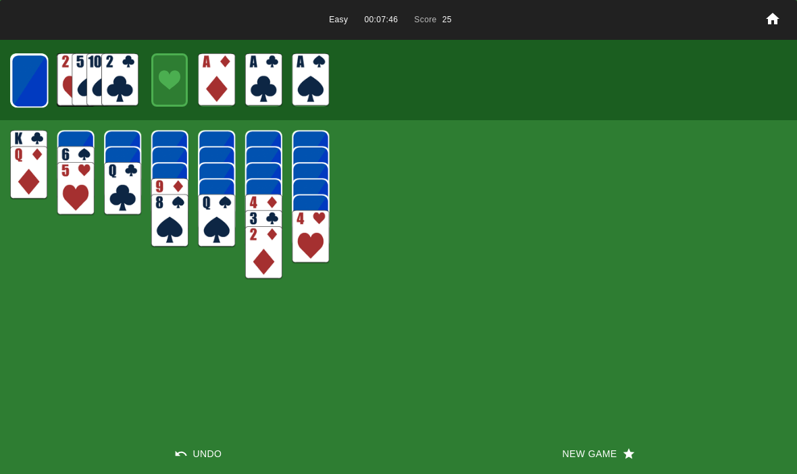
click at [28, 87] on img at bounding box center [29, 80] width 37 height 53
click at [18, 72] on img at bounding box center [29, 80] width 37 height 53
click at [30, 86] on img at bounding box center [29, 80] width 36 height 53
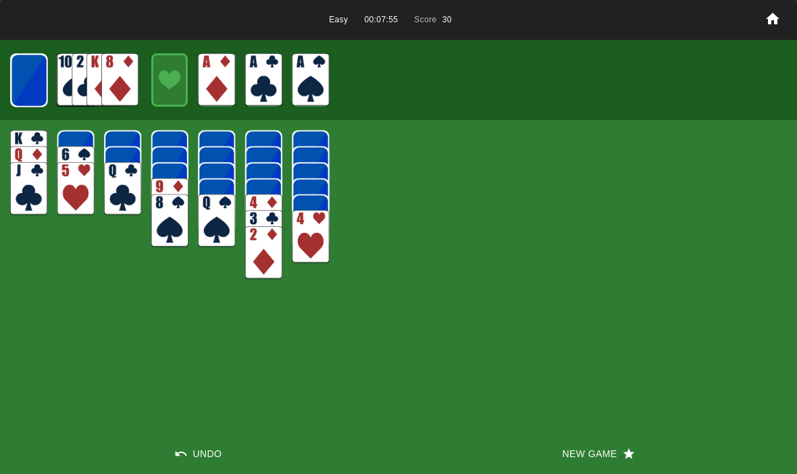
click at [31, 90] on img at bounding box center [29, 80] width 36 height 53
click at [30, 88] on img at bounding box center [28, 79] width 37 height 53
click at [37, 88] on img at bounding box center [28, 79] width 36 height 53
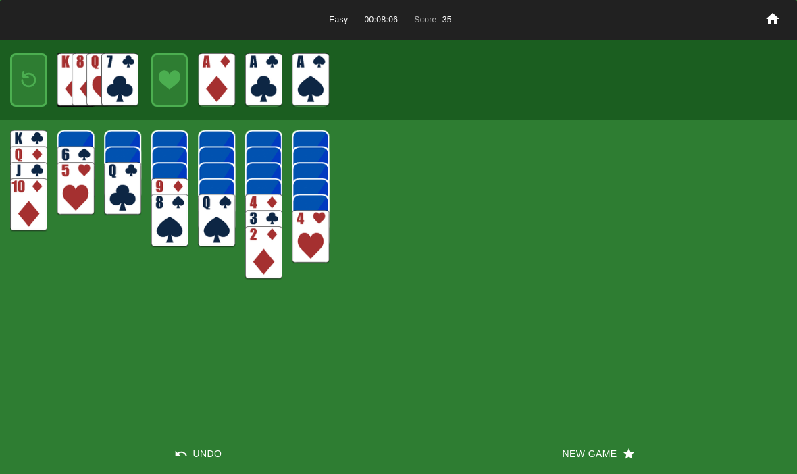
click at [24, 88] on img at bounding box center [29, 80] width 22 height 32
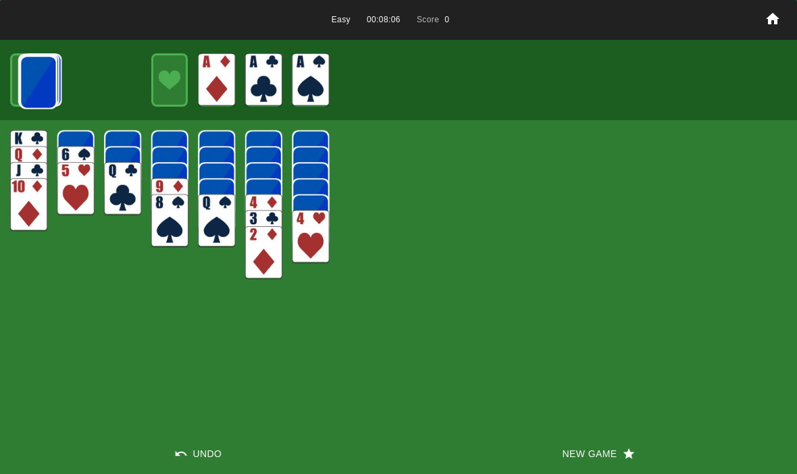
click at [25, 78] on img at bounding box center [38, 81] width 37 height 53
click at [23, 75] on img at bounding box center [31, 82] width 37 height 53
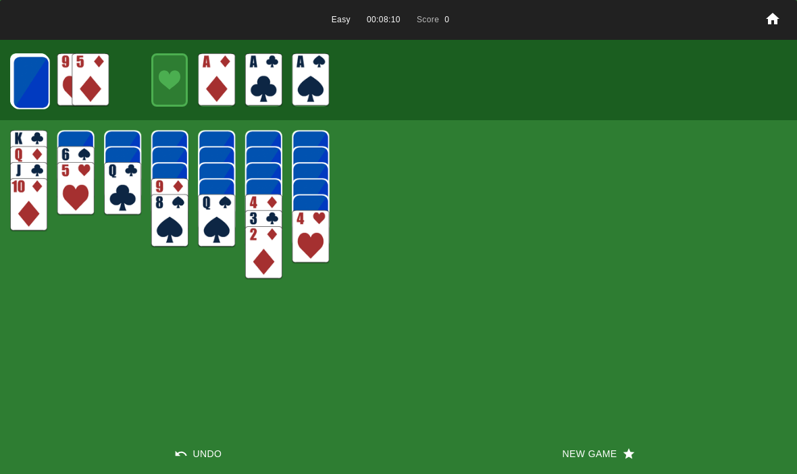
click at [28, 88] on img at bounding box center [31, 82] width 37 height 53
click at [28, 80] on img at bounding box center [30, 81] width 37 height 53
click at [30, 79] on img at bounding box center [30, 81] width 37 height 53
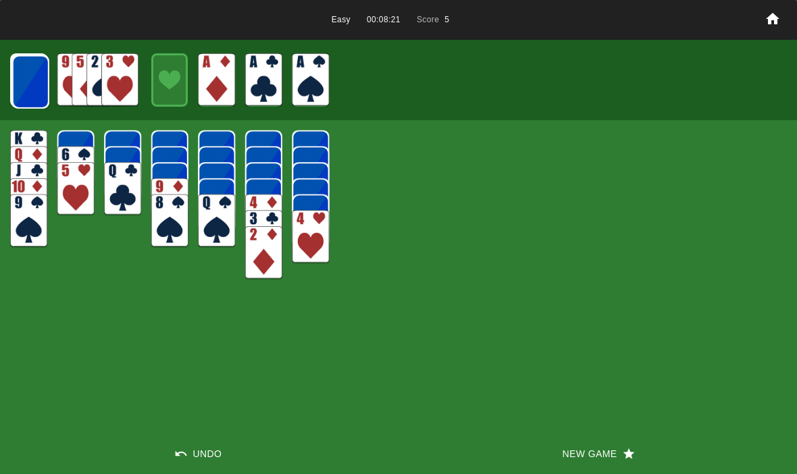
click at [21, 80] on img at bounding box center [30, 81] width 37 height 53
click at [28, 85] on img at bounding box center [30, 81] width 37 height 53
click at [31, 79] on img at bounding box center [29, 81] width 37 height 53
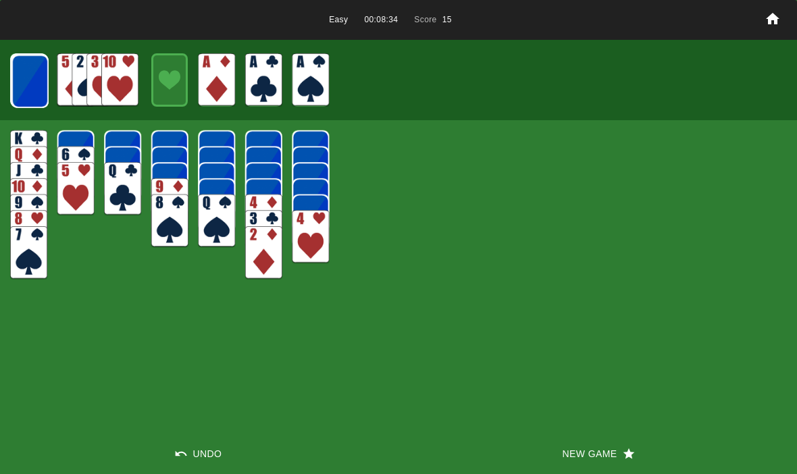
click at [29, 82] on img at bounding box center [29, 81] width 37 height 53
click at [26, 82] on img at bounding box center [29, 81] width 37 height 53
click at [24, 86] on img at bounding box center [29, 80] width 37 height 53
click at [20, 88] on img at bounding box center [29, 80] width 37 height 53
click at [19, 87] on img at bounding box center [29, 80] width 36 height 53
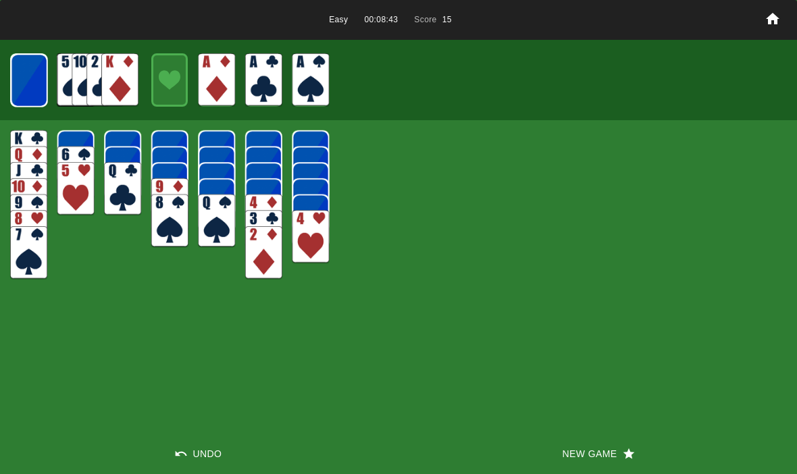
click at [24, 88] on img at bounding box center [29, 80] width 36 height 53
click at [21, 88] on img at bounding box center [28, 79] width 37 height 53
click at [31, 86] on img at bounding box center [28, 79] width 36 height 53
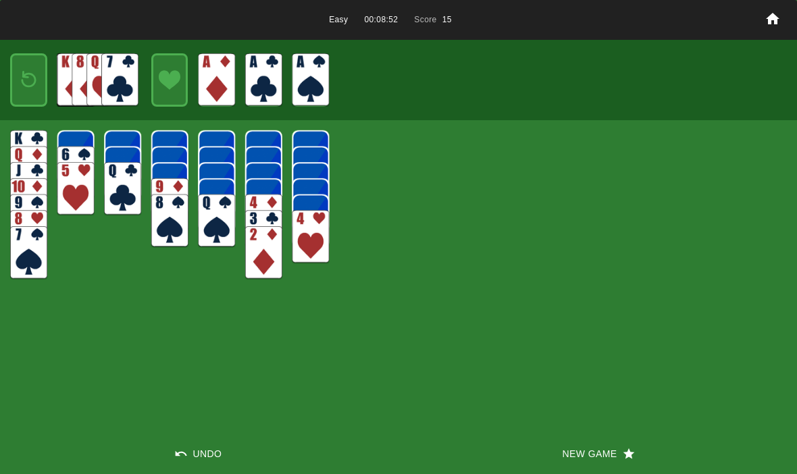
click at [31, 95] on img at bounding box center [29, 80] width 22 height 32
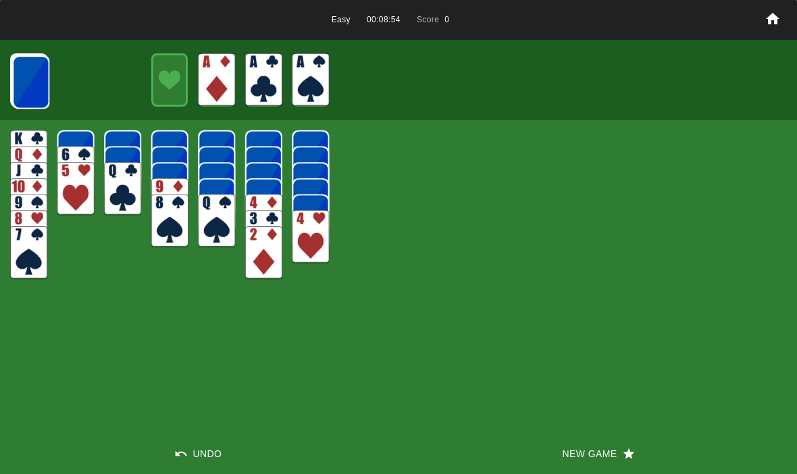
click at [574, 463] on button "New Game" at bounding box center [598, 454] width 399 height 41
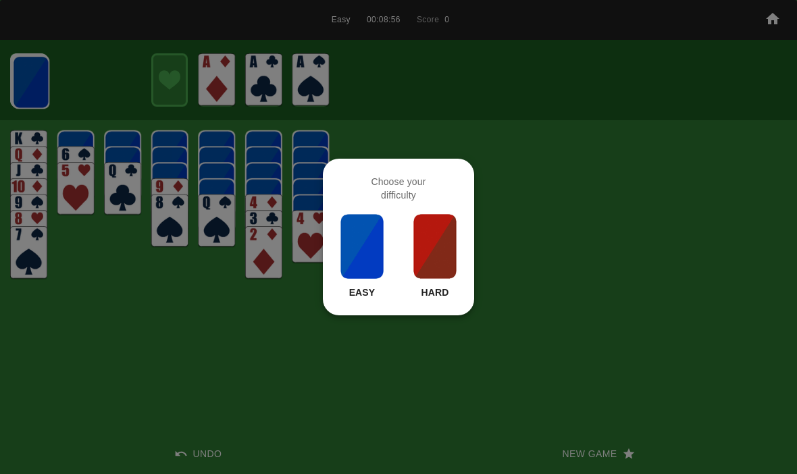
click at [344, 280] on img at bounding box center [362, 247] width 46 height 68
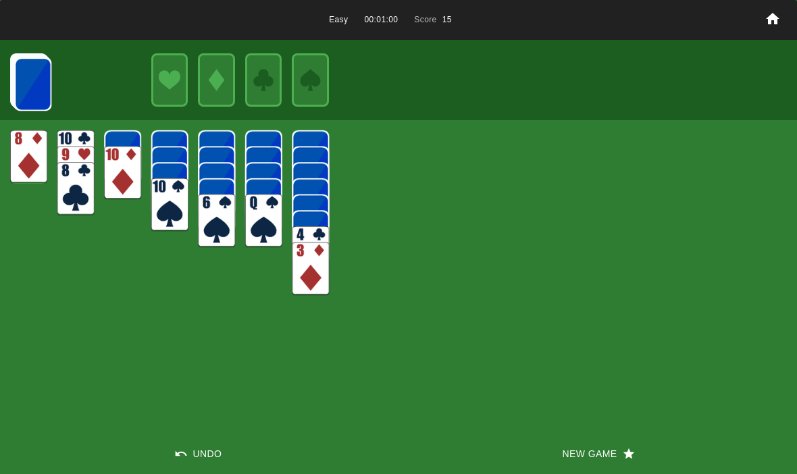
click at [39, 93] on img at bounding box center [32, 83] width 37 height 53
click at [26, 77] on img at bounding box center [32, 83] width 37 height 53
click at [38, 79] on img at bounding box center [32, 83] width 37 height 53
click at [30, 99] on img at bounding box center [32, 83] width 37 height 53
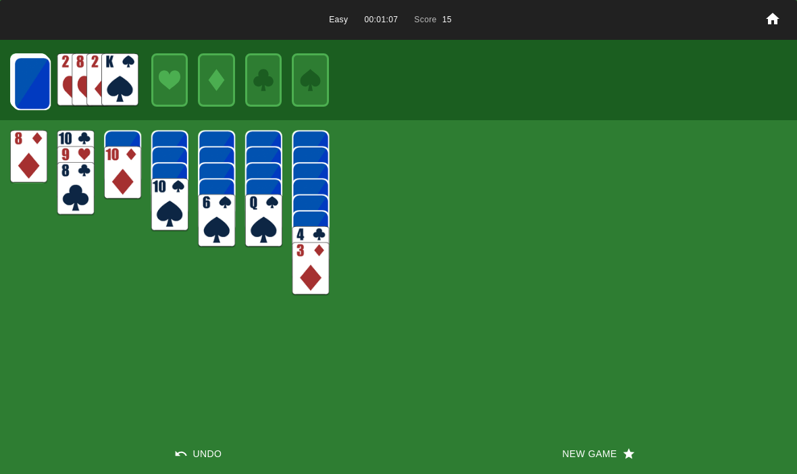
click at [26, 74] on img at bounding box center [32, 83] width 37 height 53
click at [30, 83] on img at bounding box center [32, 83] width 37 height 53
click at [22, 89] on img at bounding box center [32, 83] width 37 height 53
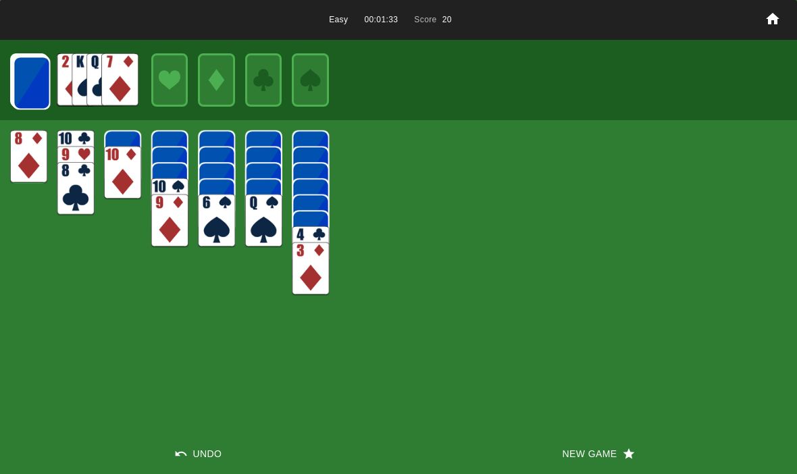
click at [31, 84] on img at bounding box center [31, 82] width 37 height 53
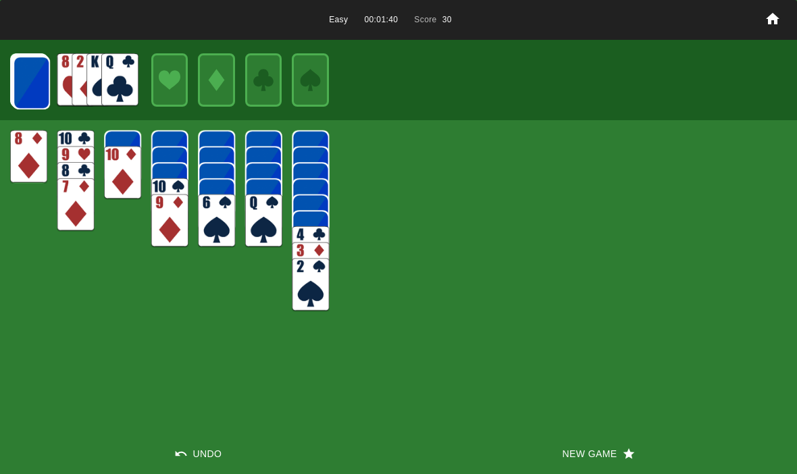
click at [24, 79] on img at bounding box center [31, 82] width 37 height 53
click at [20, 83] on img at bounding box center [31, 82] width 37 height 53
click at [20, 78] on img at bounding box center [31, 82] width 37 height 53
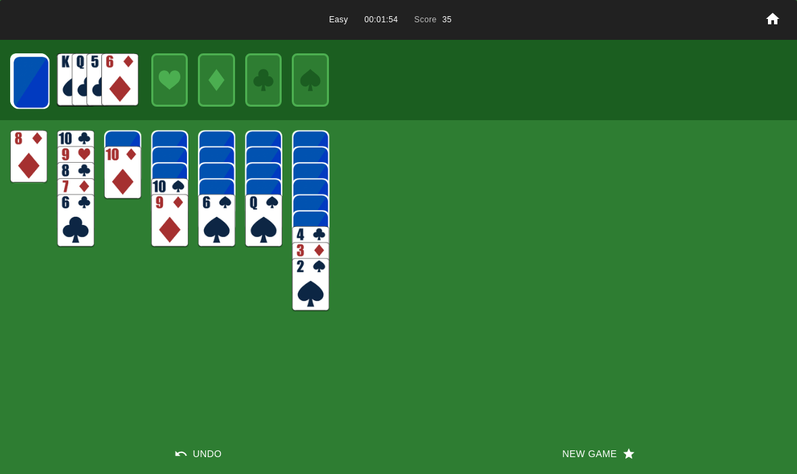
click at [38, 78] on img at bounding box center [30, 81] width 37 height 53
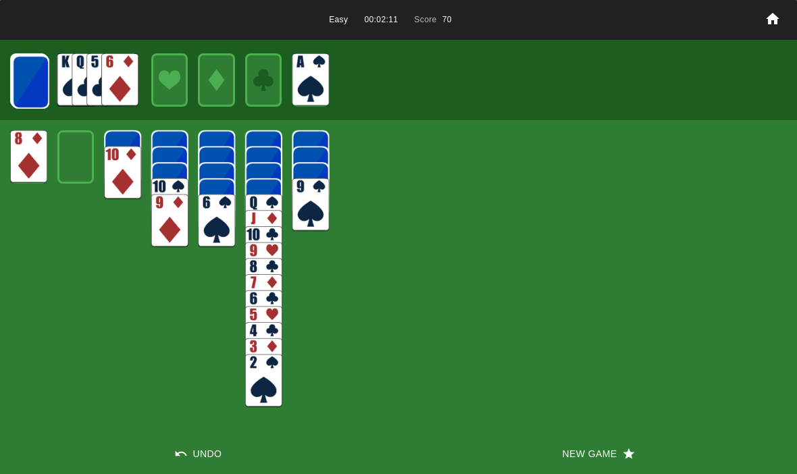
click at [12, 80] on img at bounding box center [30, 81] width 37 height 53
click at [34, 92] on img at bounding box center [30, 81] width 37 height 53
click at [30, 91] on img at bounding box center [30, 81] width 37 height 53
click at [38, 84] on img at bounding box center [29, 81] width 37 height 53
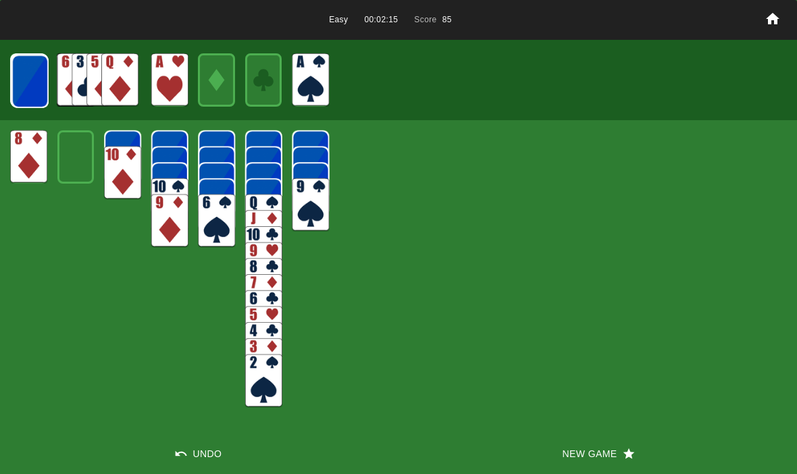
click at [32, 79] on img at bounding box center [29, 81] width 37 height 53
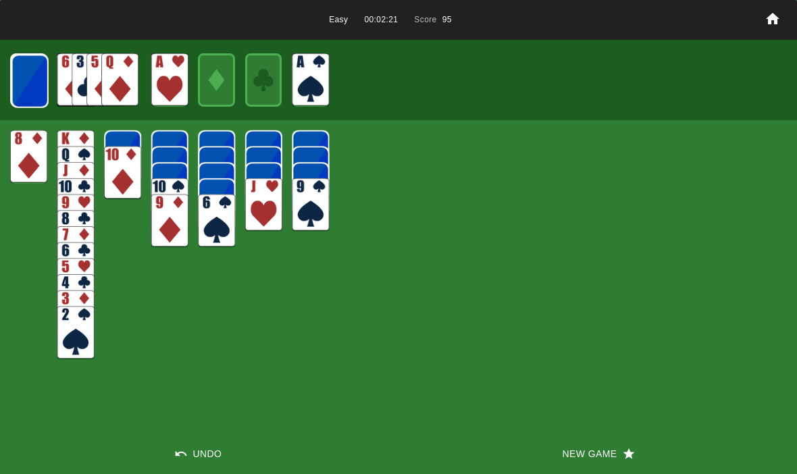
click at [29, 88] on img at bounding box center [29, 81] width 37 height 53
click at [16, 79] on img at bounding box center [29, 80] width 37 height 53
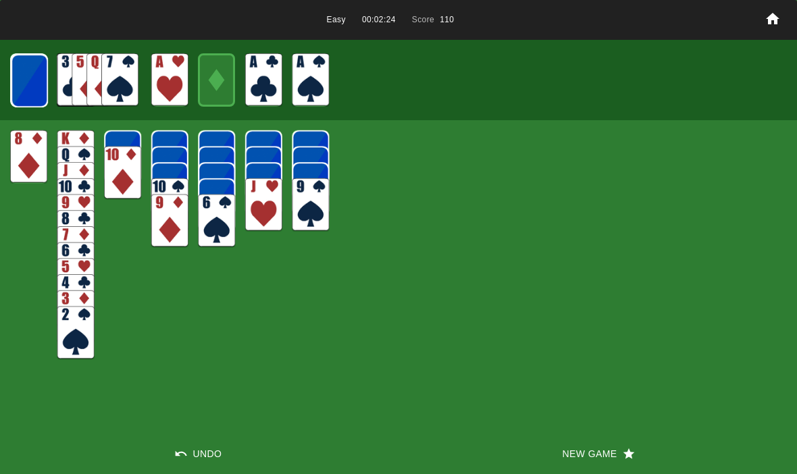
click at [30, 87] on img at bounding box center [29, 80] width 37 height 53
click at [26, 92] on img at bounding box center [29, 80] width 36 height 53
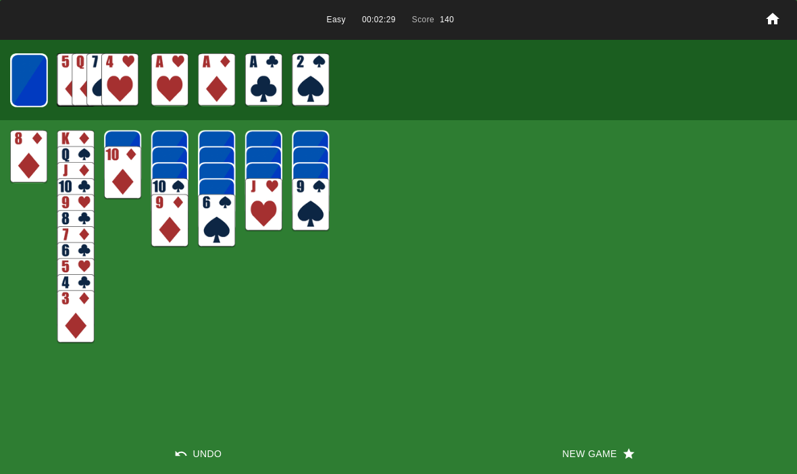
click at [28, 91] on img at bounding box center [29, 80] width 36 height 53
click at [32, 81] on img at bounding box center [28, 79] width 37 height 53
click at [32, 82] on img at bounding box center [28, 79] width 36 height 53
click at [26, 82] on img at bounding box center [29, 80] width 22 height 32
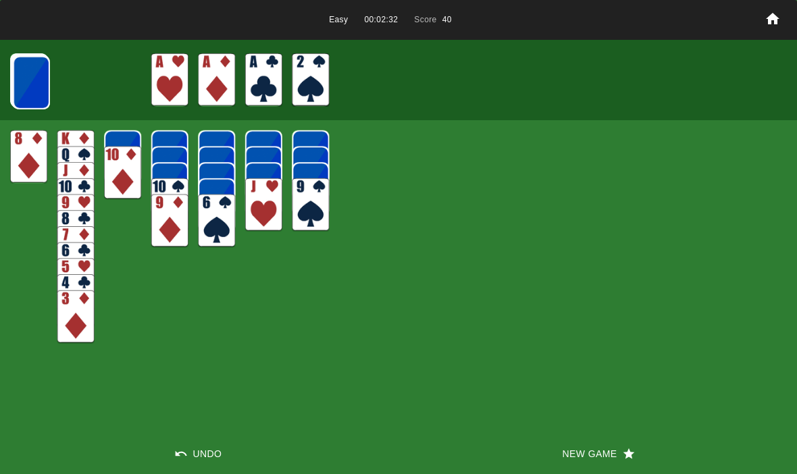
click at [24, 83] on img at bounding box center [31, 82] width 37 height 53
click at [21, 85] on img at bounding box center [31, 82] width 37 height 53
click at [36, 88] on img at bounding box center [30, 81] width 37 height 53
click at [20, 80] on img at bounding box center [30, 81] width 37 height 53
click at [32, 88] on img at bounding box center [30, 81] width 37 height 53
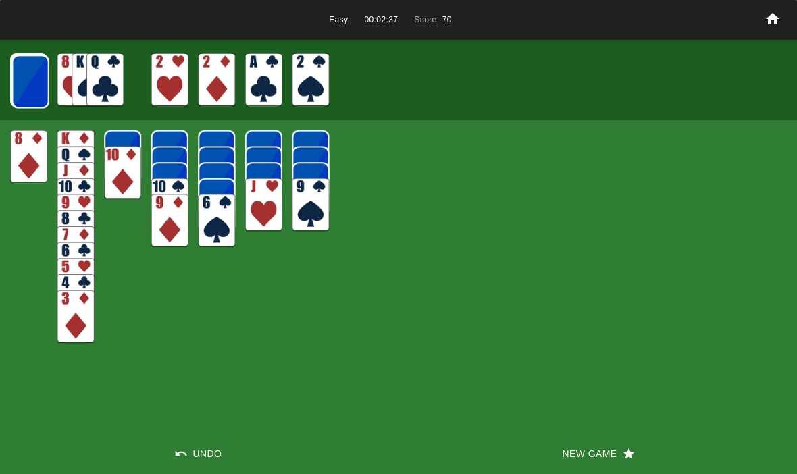
click at [30, 88] on img at bounding box center [30, 81] width 37 height 53
click at [29, 97] on img at bounding box center [29, 81] width 37 height 53
click at [35, 85] on img at bounding box center [29, 81] width 37 height 53
click at [33, 87] on img at bounding box center [29, 81] width 37 height 53
click at [18, 92] on img at bounding box center [29, 80] width 37 height 53
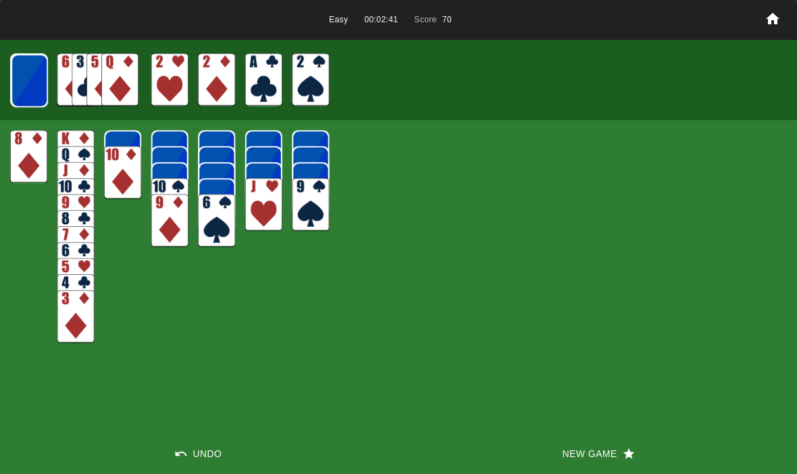
click at [26, 94] on img at bounding box center [29, 80] width 37 height 53
click at [29, 87] on img at bounding box center [29, 80] width 36 height 53
click at [24, 84] on img at bounding box center [29, 80] width 36 height 53
click at [22, 90] on img at bounding box center [28, 79] width 37 height 53
click at [19, 93] on img at bounding box center [28, 79] width 36 height 53
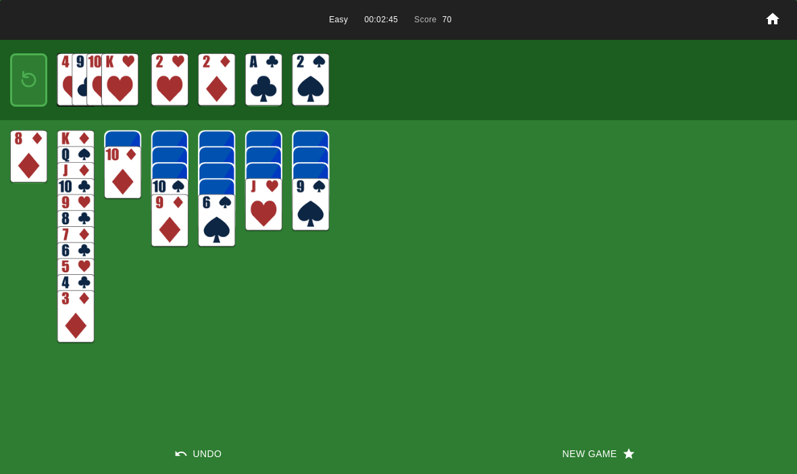
click at [14, 93] on div at bounding box center [28, 79] width 37 height 53
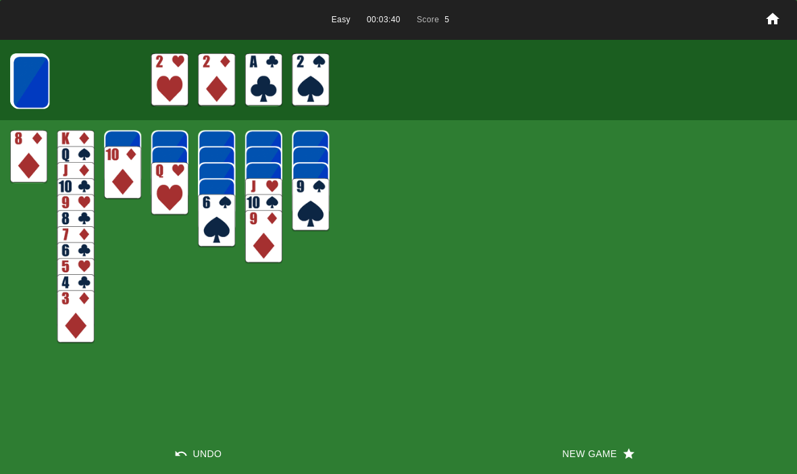
click at [24, 77] on img at bounding box center [30, 81] width 37 height 53
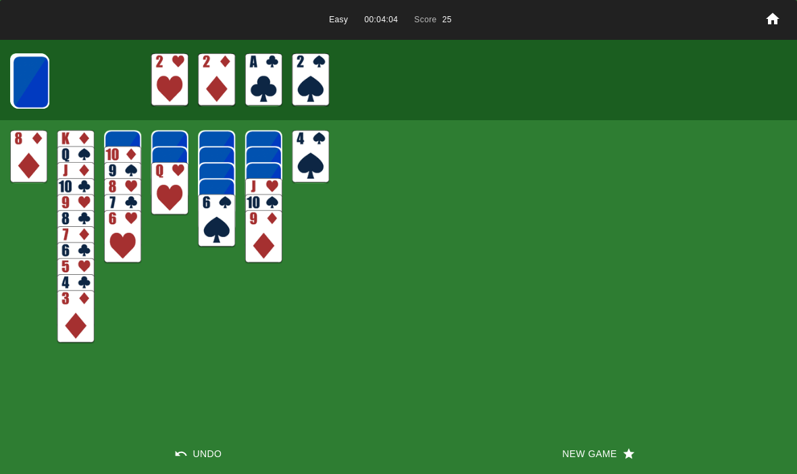
click at [24, 85] on img at bounding box center [30, 81] width 37 height 53
click at [18, 85] on img at bounding box center [30, 81] width 37 height 53
click at [21, 93] on img at bounding box center [30, 81] width 37 height 53
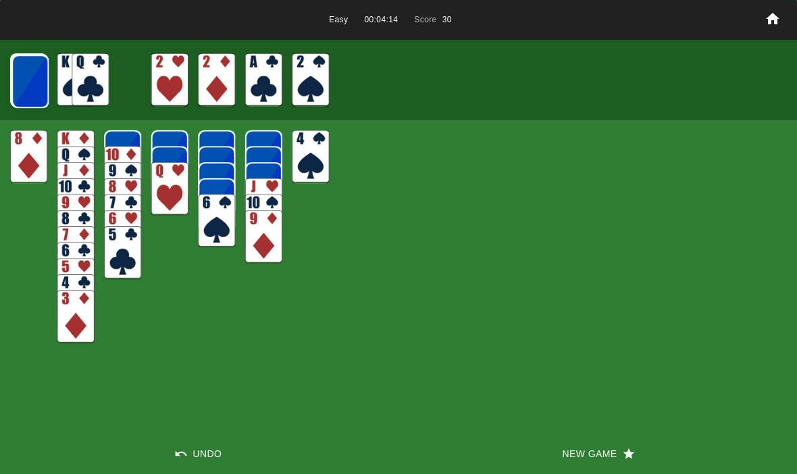
click at [25, 81] on img at bounding box center [29, 81] width 37 height 53
click at [22, 89] on img at bounding box center [29, 81] width 37 height 53
click at [27, 77] on img at bounding box center [29, 81] width 37 height 53
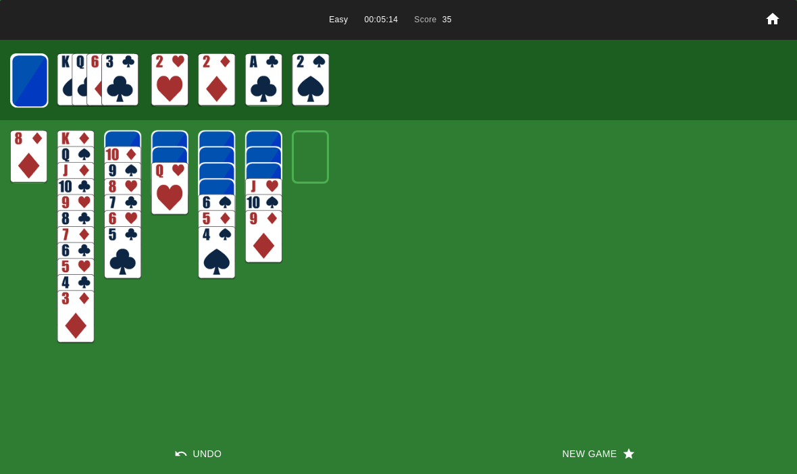
click at [30, 80] on img at bounding box center [29, 80] width 37 height 53
click at [22, 81] on img at bounding box center [29, 80] width 37 height 53
click at [22, 88] on img at bounding box center [29, 80] width 36 height 53
click at [20, 84] on img at bounding box center [29, 80] width 36 height 53
click at [22, 73] on img at bounding box center [28, 79] width 37 height 53
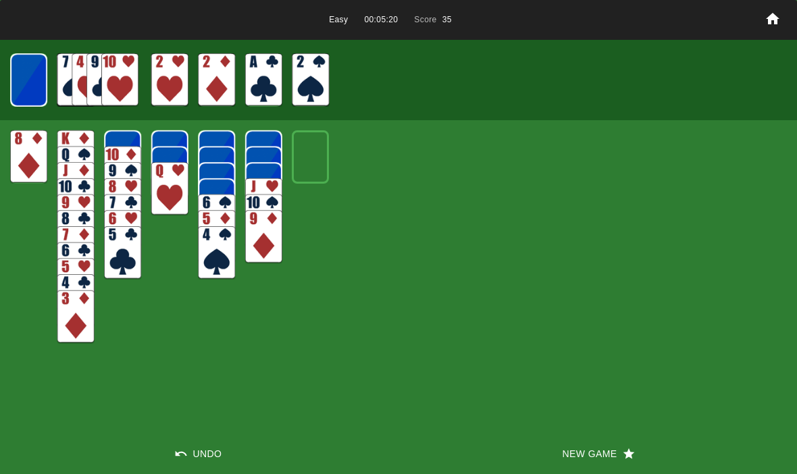
click at [21, 62] on img at bounding box center [28, 79] width 36 height 53
click at [26, 79] on img at bounding box center [29, 80] width 22 height 32
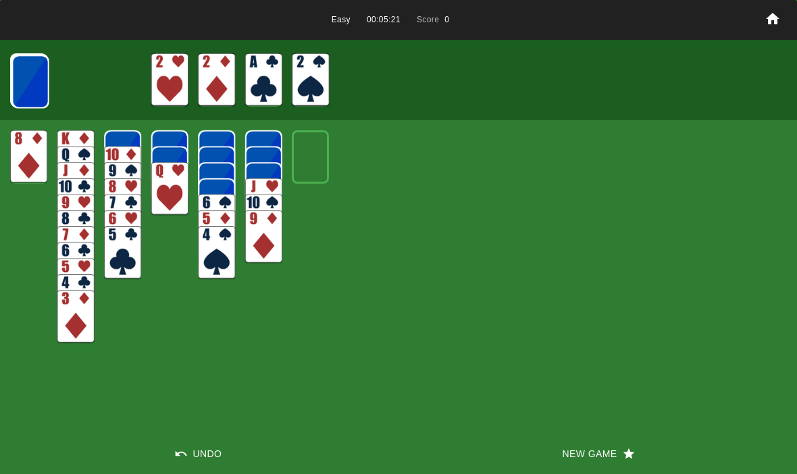
click at [23, 91] on img at bounding box center [30, 81] width 37 height 53
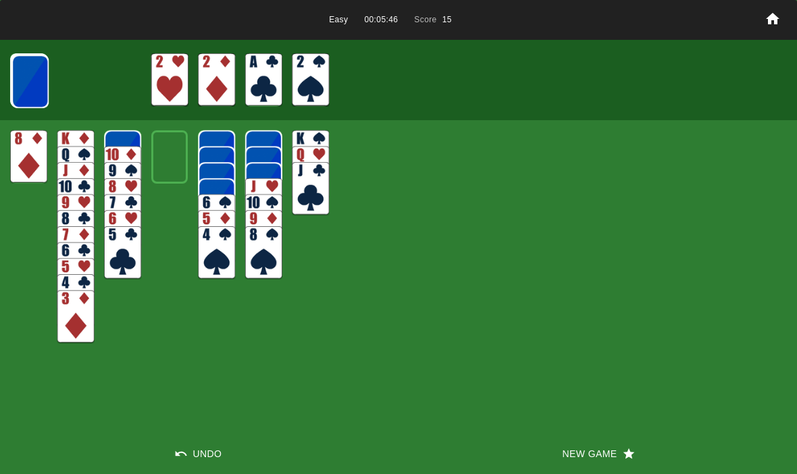
click at [30, 97] on img at bounding box center [29, 81] width 37 height 53
click at [31, 94] on img at bounding box center [29, 81] width 37 height 53
click at [24, 90] on img at bounding box center [29, 81] width 37 height 53
click at [37, 95] on img at bounding box center [29, 80] width 37 height 53
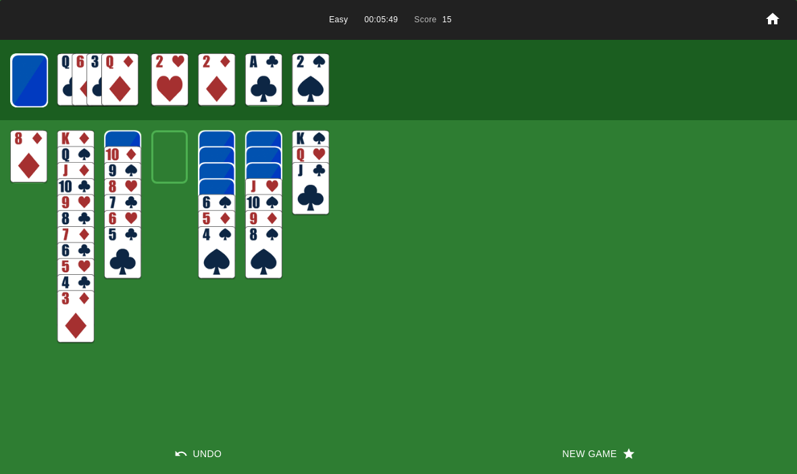
click at [22, 82] on img at bounding box center [29, 80] width 37 height 53
click at [28, 81] on img at bounding box center [29, 80] width 36 height 53
click at [25, 84] on img at bounding box center [29, 80] width 36 height 53
click at [21, 80] on img at bounding box center [28, 79] width 37 height 53
click at [19, 80] on img at bounding box center [28, 79] width 36 height 53
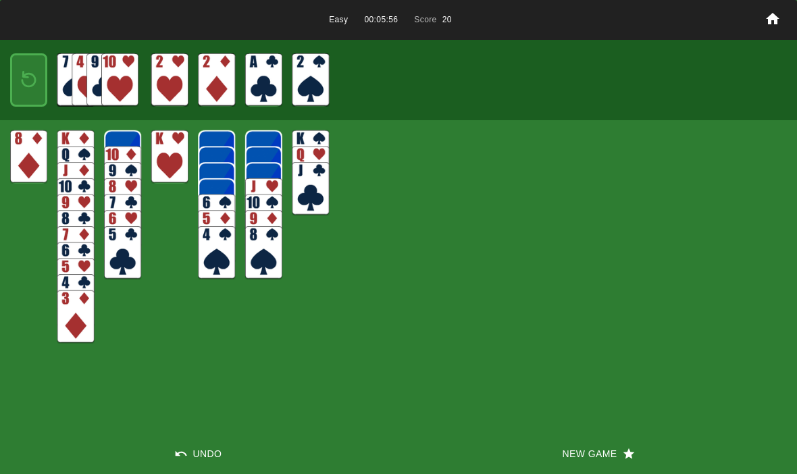
click at [11, 88] on div at bounding box center [28, 79] width 37 height 53
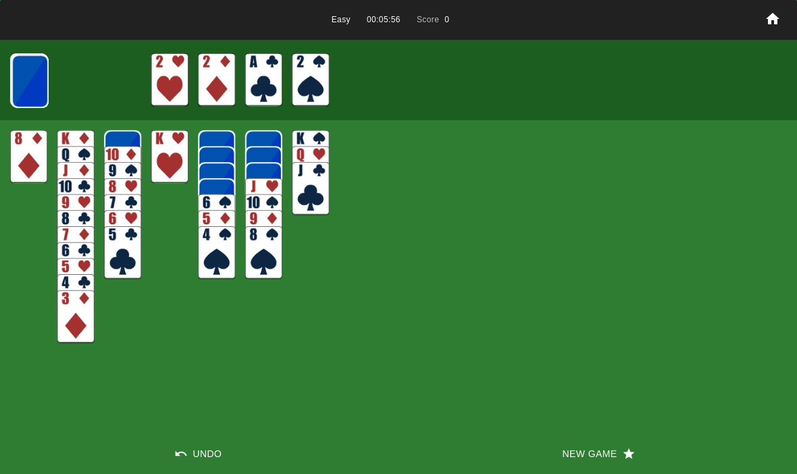
click at [21, 85] on img at bounding box center [29, 81] width 37 height 53
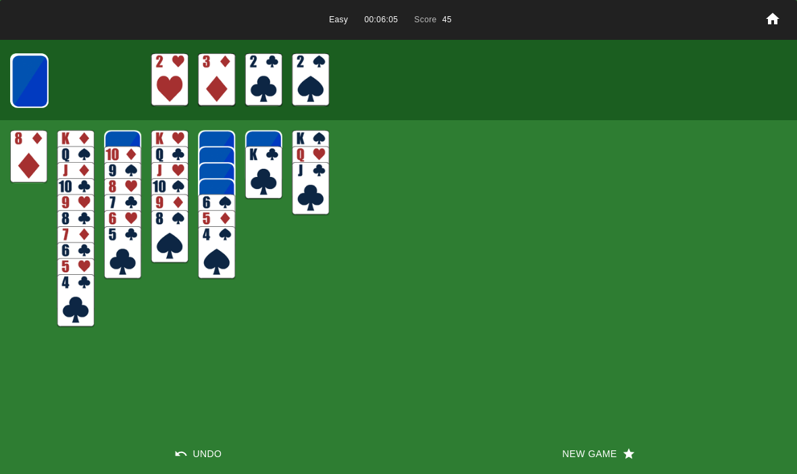
click at [30, 67] on img at bounding box center [29, 81] width 37 height 53
click at [29, 76] on img at bounding box center [29, 80] width 37 height 53
click at [16, 72] on img at bounding box center [29, 80] width 37 height 53
click at [21, 76] on img at bounding box center [29, 80] width 36 height 53
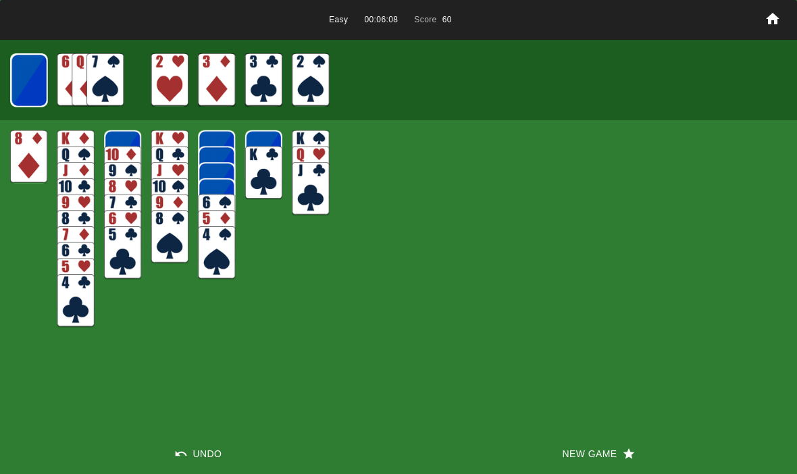
click at [22, 82] on img at bounding box center [29, 80] width 36 height 53
click at [31, 82] on img at bounding box center [28, 79] width 37 height 53
click at [22, 80] on img at bounding box center [28, 79] width 36 height 53
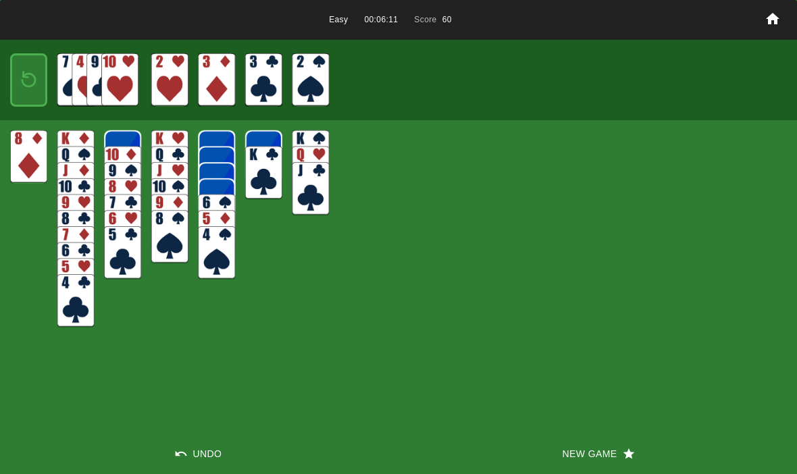
click at [21, 77] on img at bounding box center [29, 80] width 22 height 32
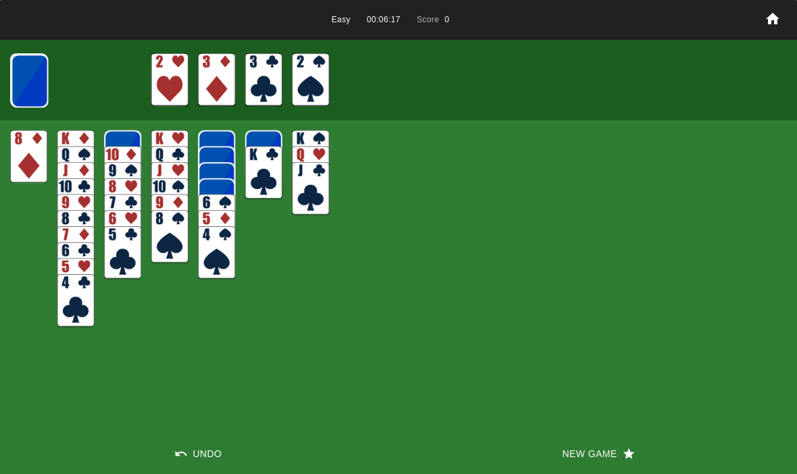
click at [109, 143] on img at bounding box center [122, 156] width 37 height 53
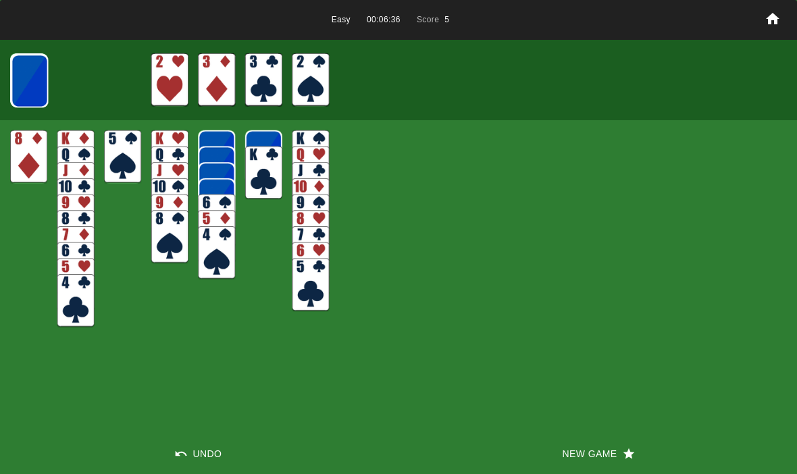
click at [23, 79] on img at bounding box center [29, 80] width 37 height 53
click at [25, 83] on img at bounding box center [29, 80] width 37 height 53
click at [29, 82] on img at bounding box center [29, 80] width 36 height 53
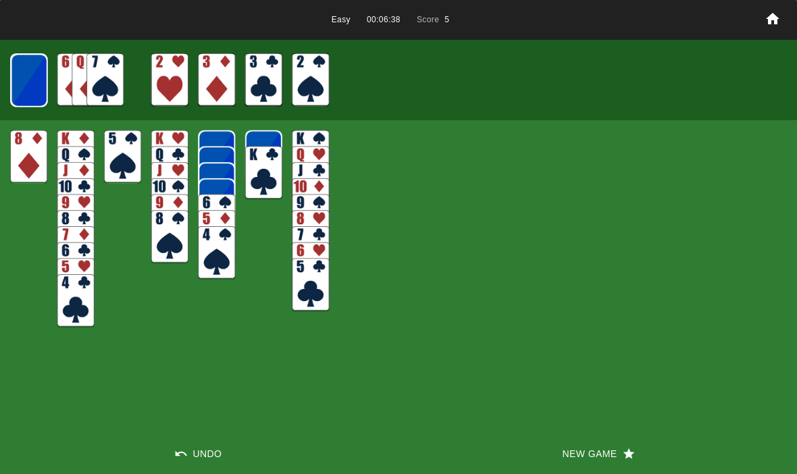
click at [22, 78] on img at bounding box center [29, 80] width 36 height 53
click at [27, 86] on img at bounding box center [28, 79] width 37 height 53
click at [28, 87] on img at bounding box center [28, 79] width 36 height 53
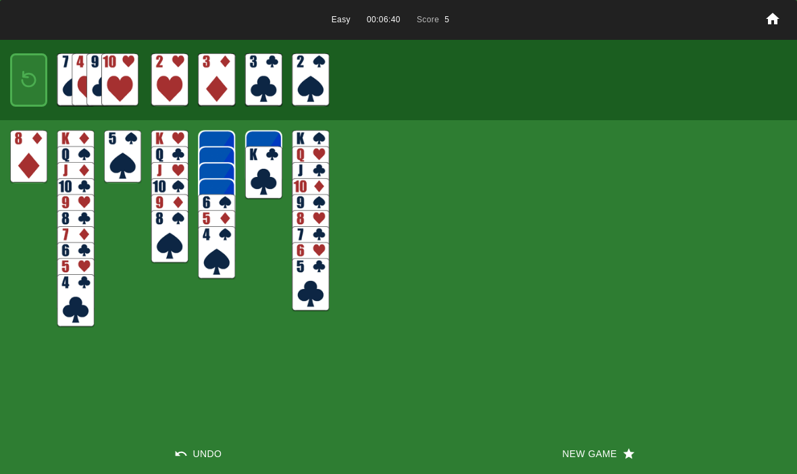
click at [19, 82] on img at bounding box center [29, 80] width 22 height 32
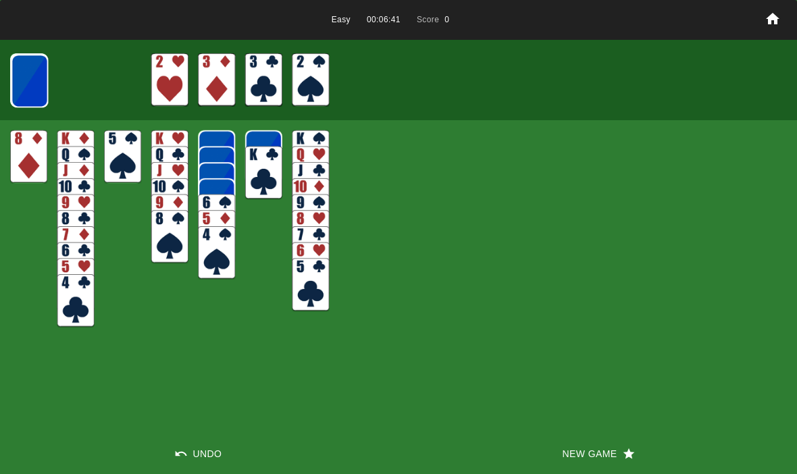
click at [26, 84] on img at bounding box center [29, 80] width 37 height 53
click at [24, 85] on img at bounding box center [29, 80] width 37 height 53
click at [23, 86] on img at bounding box center [29, 80] width 36 height 53
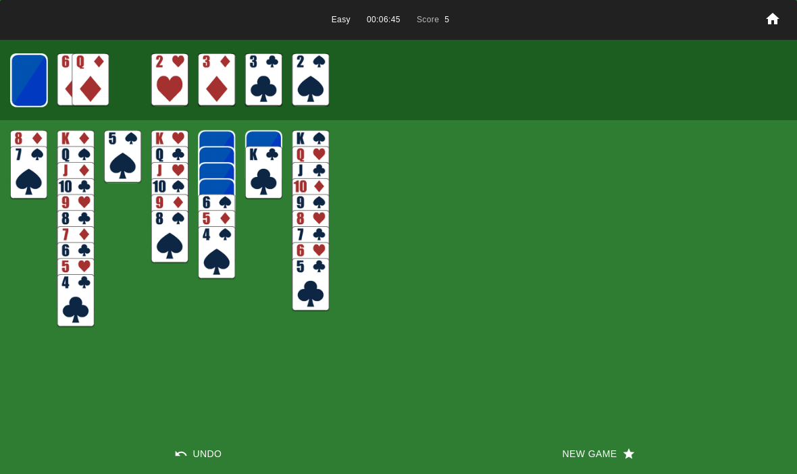
click at [24, 75] on img at bounding box center [29, 80] width 36 height 53
click at [27, 78] on img at bounding box center [28, 79] width 37 height 53
click at [24, 82] on img at bounding box center [28, 79] width 36 height 53
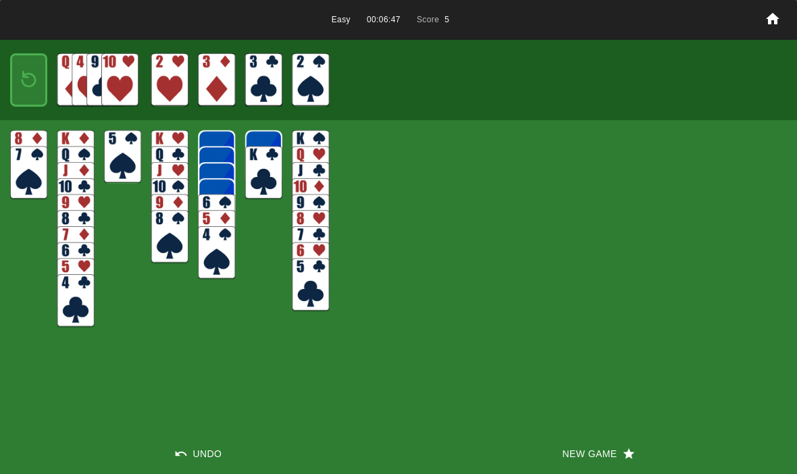
click at [22, 86] on img at bounding box center [29, 80] width 22 height 32
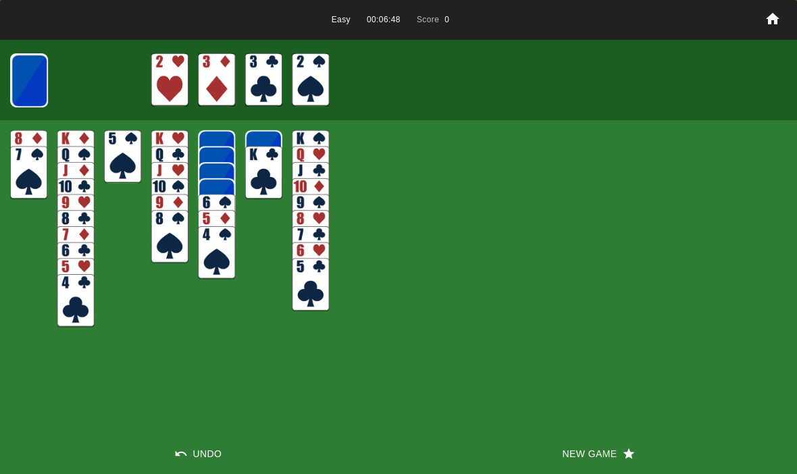
click at [21, 84] on img at bounding box center [29, 80] width 37 height 53
click at [20, 85] on img at bounding box center [29, 80] width 36 height 53
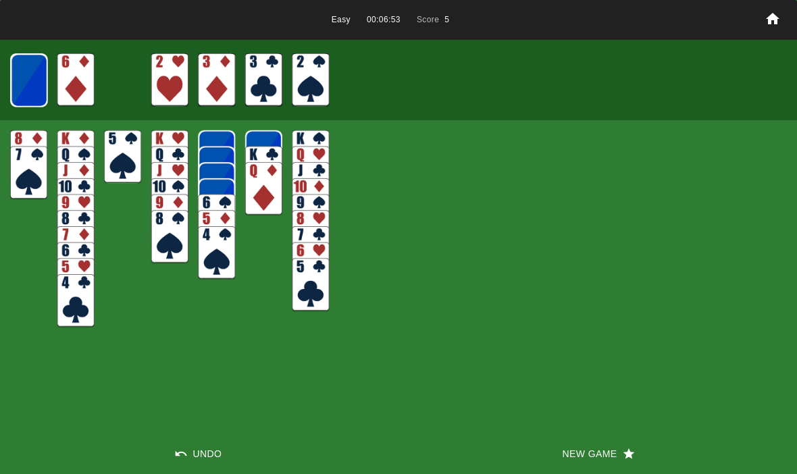
click at [23, 88] on img at bounding box center [29, 80] width 36 height 53
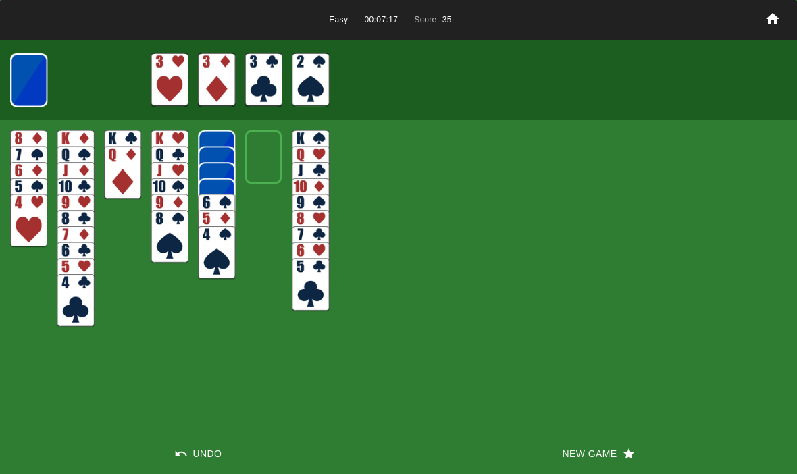
click at [585, 459] on button "New Game" at bounding box center [598, 454] width 399 height 41
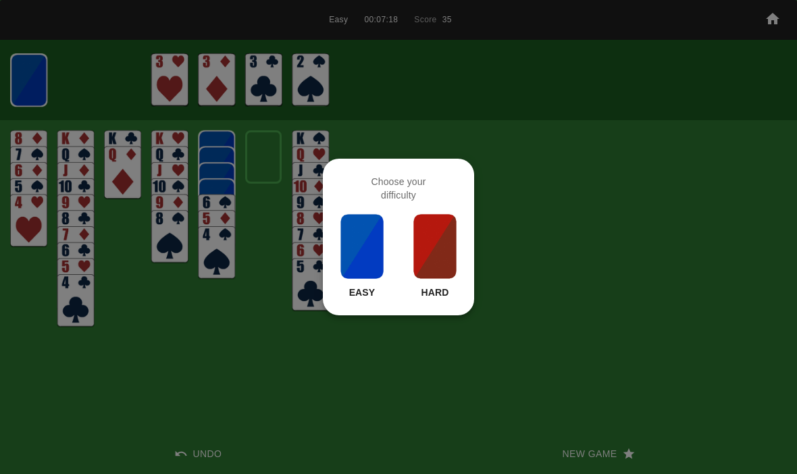
click at [357, 290] on p "Easy" at bounding box center [362, 293] width 26 height 14
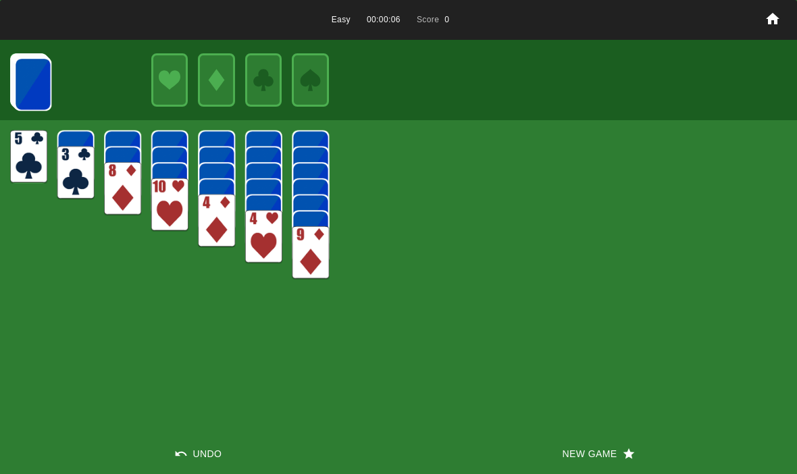
click at [39, 89] on img at bounding box center [32, 83] width 37 height 53
click at [70, 74] on img at bounding box center [75, 79] width 37 height 53
click at [22, 82] on img at bounding box center [32, 83] width 37 height 53
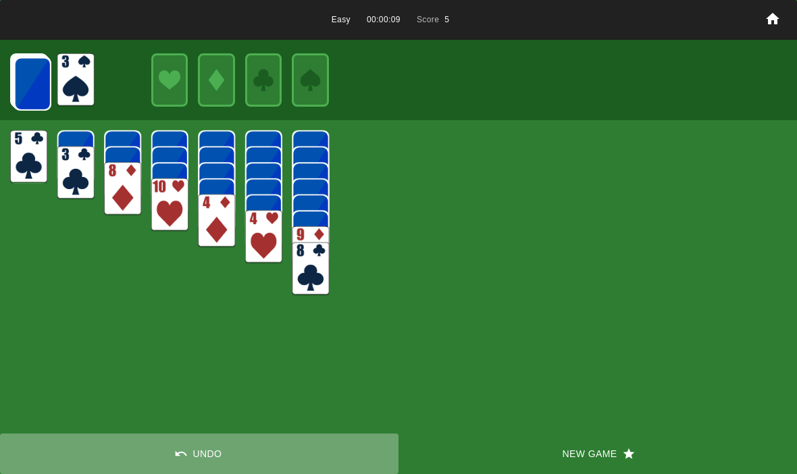
click at [184, 447] on button "Undo" at bounding box center [199, 454] width 399 height 41
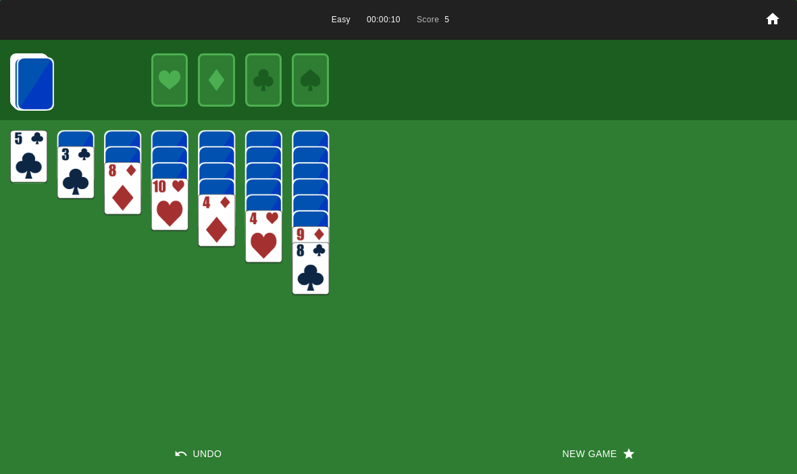
click at [186, 459] on icon "button" at bounding box center [181, 454] width 14 height 14
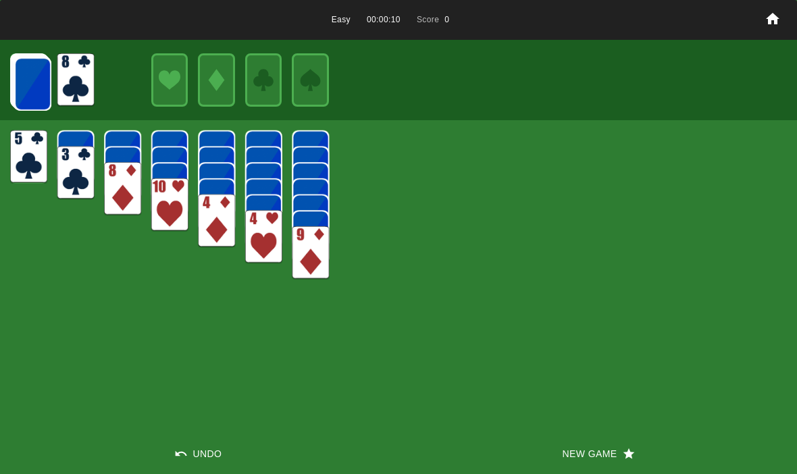
click at [30, 91] on img at bounding box center [32, 83] width 37 height 53
click at [32, 81] on img at bounding box center [32, 83] width 37 height 53
click at [26, 81] on img at bounding box center [32, 83] width 37 height 53
click at [25, 82] on img at bounding box center [32, 83] width 37 height 53
click at [23, 82] on img at bounding box center [32, 83] width 37 height 53
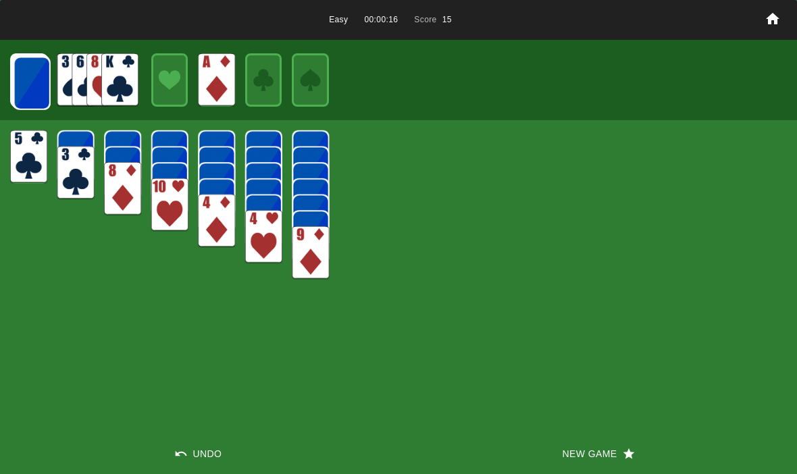
click at [32, 88] on img at bounding box center [32, 83] width 37 height 53
click at [30, 84] on img at bounding box center [31, 82] width 37 height 53
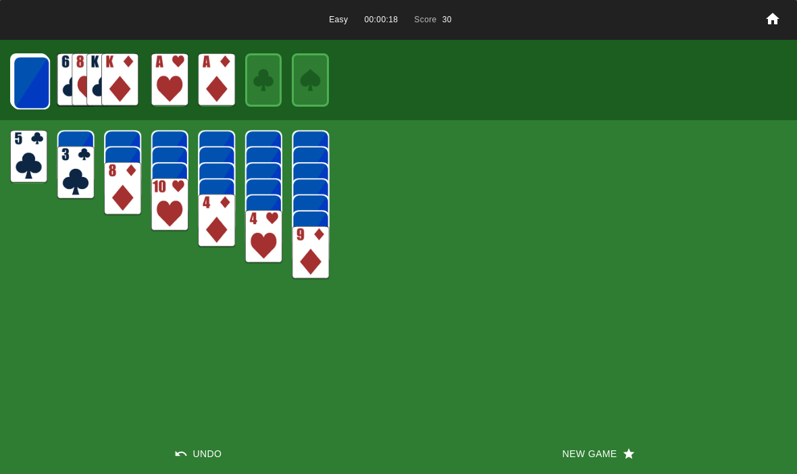
click at [30, 83] on img at bounding box center [31, 82] width 37 height 53
click at [32, 84] on img at bounding box center [31, 82] width 37 height 53
click at [32, 86] on img at bounding box center [31, 82] width 37 height 53
click at [30, 86] on img at bounding box center [30, 81] width 37 height 53
click at [26, 81] on img at bounding box center [30, 81] width 37 height 53
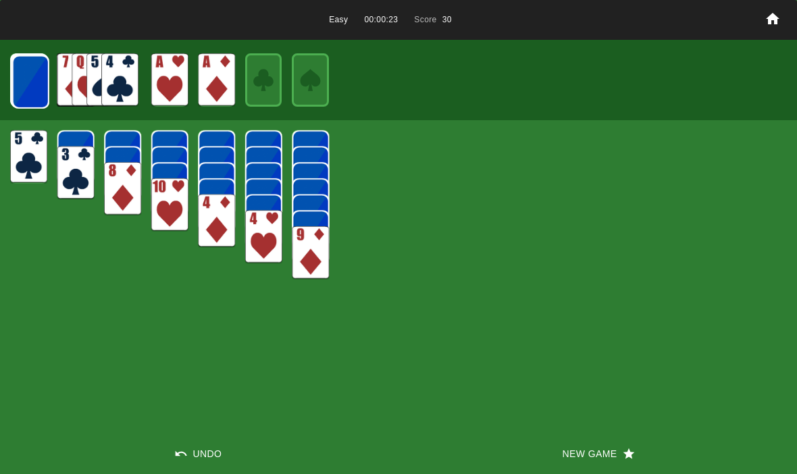
click at [25, 83] on img at bounding box center [30, 81] width 37 height 53
click at [29, 87] on img at bounding box center [30, 81] width 37 height 53
click at [27, 80] on img at bounding box center [29, 81] width 37 height 53
click at [33, 82] on img at bounding box center [29, 81] width 37 height 53
click at [22, 83] on img at bounding box center [29, 81] width 37 height 53
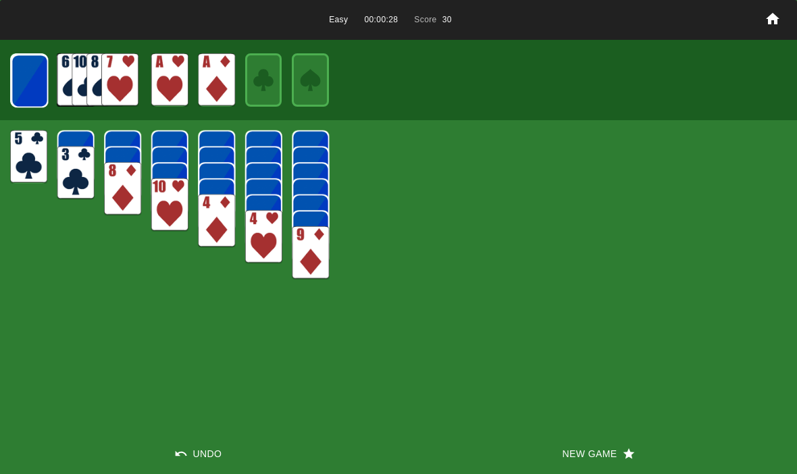
click at [24, 78] on img at bounding box center [29, 80] width 37 height 53
click at [24, 83] on img at bounding box center [29, 80] width 37 height 53
click at [28, 84] on img at bounding box center [29, 80] width 36 height 53
click at [29, 76] on img at bounding box center [29, 80] width 36 height 53
click at [18, 79] on img at bounding box center [28, 79] width 37 height 53
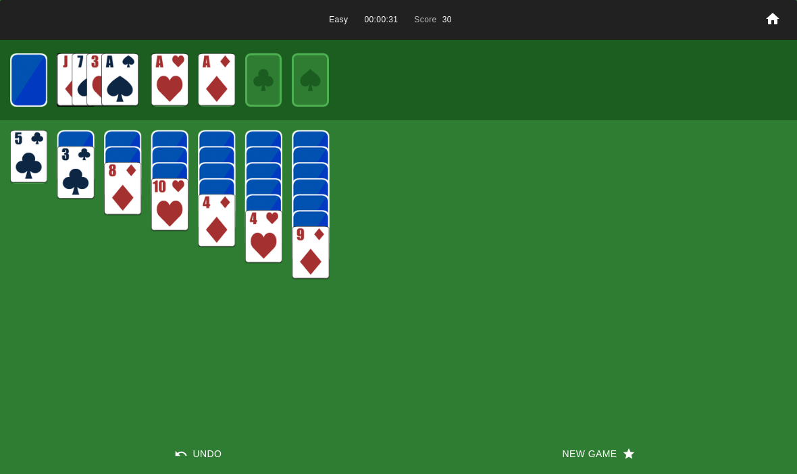
click at [22, 84] on img at bounding box center [28, 79] width 36 height 53
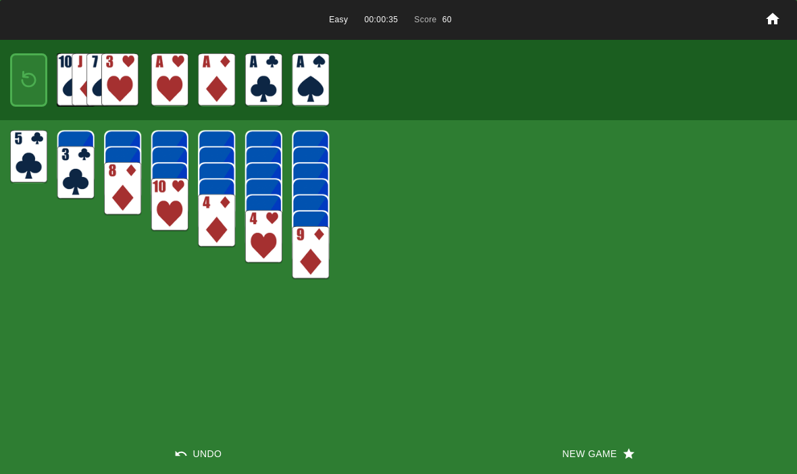
click at [24, 75] on img at bounding box center [29, 80] width 22 height 32
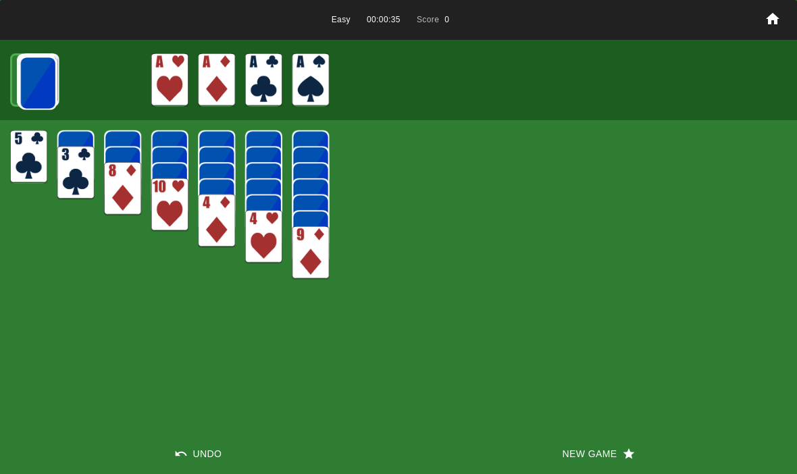
click at [28, 74] on img at bounding box center [38, 82] width 37 height 53
click at [34, 74] on img at bounding box center [32, 83] width 37 height 53
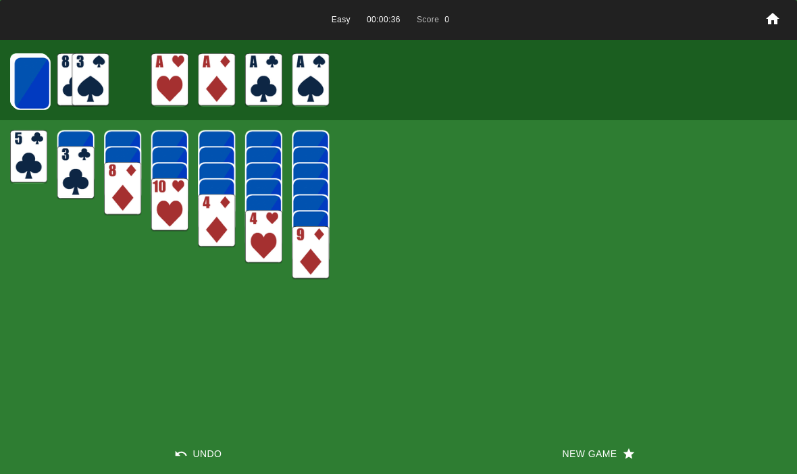
click at [31, 72] on img at bounding box center [32, 83] width 37 height 53
click at [34, 77] on img at bounding box center [31, 82] width 37 height 53
click at [32, 78] on img at bounding box center [31, 82] width 37 height 53
click at [32, 82] on img at bounding box center [31, 82] width 37 height 53
click at [28, 82] on img at bounding box center [31, 82] width 37 height 53
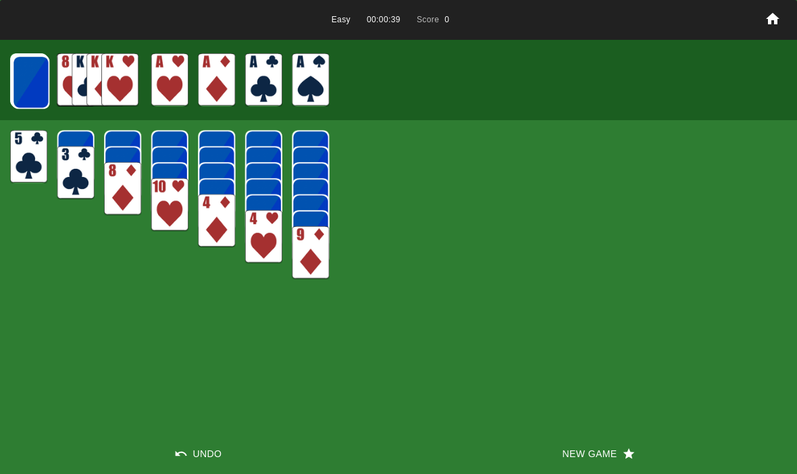
click at [24, 84] on img at bounding box center [30, 81] width 37 height 53
click at [32, 85] on img at bounding box center [30, 81] width 37 height 53
click at [25, 81] on img at bounding box center [30, 81] width 37 height 53
click at [24, 87] on img at bounding box center [30, 81] width 37 height 53
click at [22, 85] on img at bounding box center [29, 81] width 37 height 53
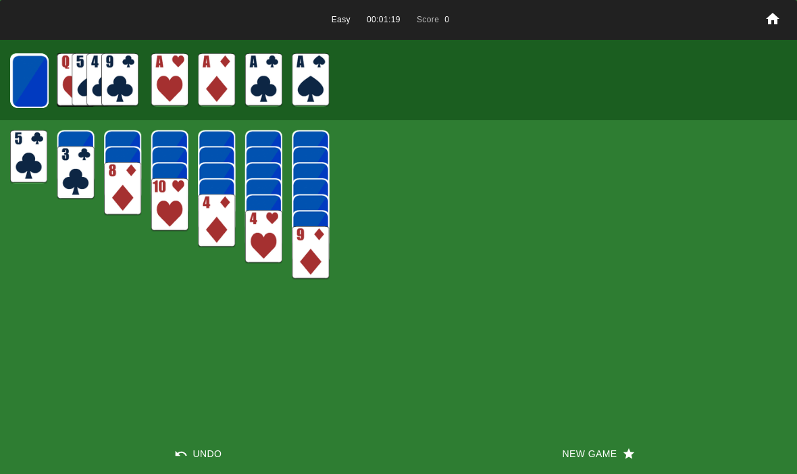
click at [26, 78] on img at bounding box center [29, 81] width 37 height 53
click at [20, 80] on img at bounding box center [29, 81] width 37 height 53
click at [16, 72] on img at bounding box center [29, 80] width 37 height 53
click at [25, 80] on img at bounding box center [29, 80] width 37 height 53
click at [14, 77] on img at bounding box center [29, 80] width 36 height 53
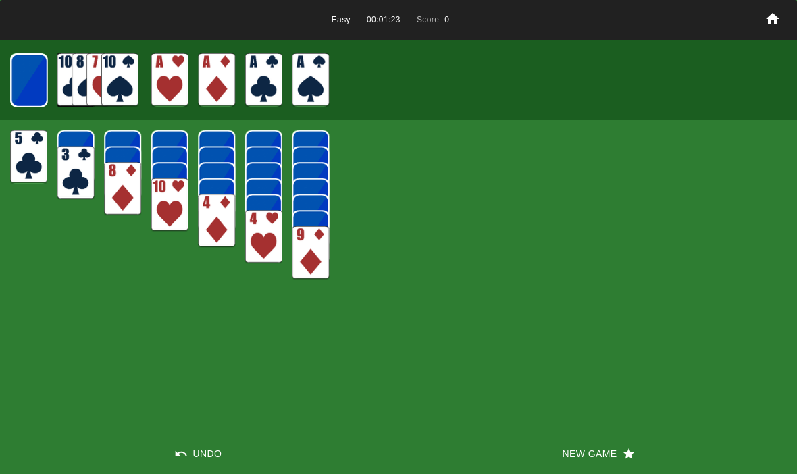
click at [16, 76] on img at bounding box center [29, 80] width 36 height 53
click at [11, 71] on img at bounding box center [28, 79] width 37 height 53
click at [33, 88] on img at bounding box center [28, 79] width 36 height 53
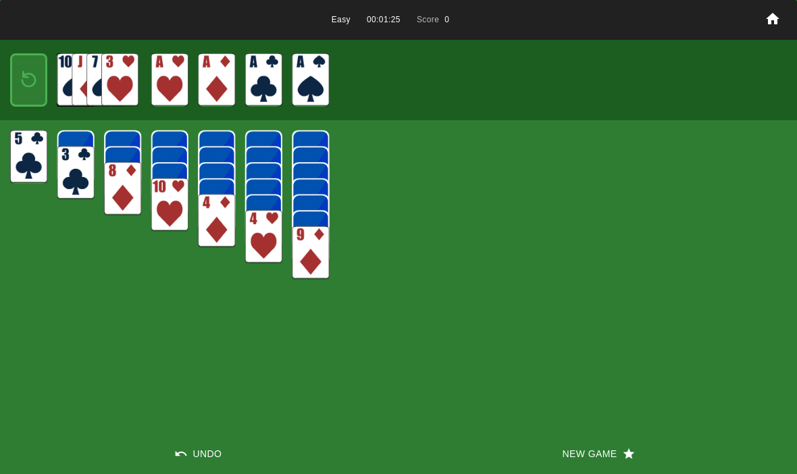
click at [22, 87] on img at bounding box center [29, 80] width 22 height 32
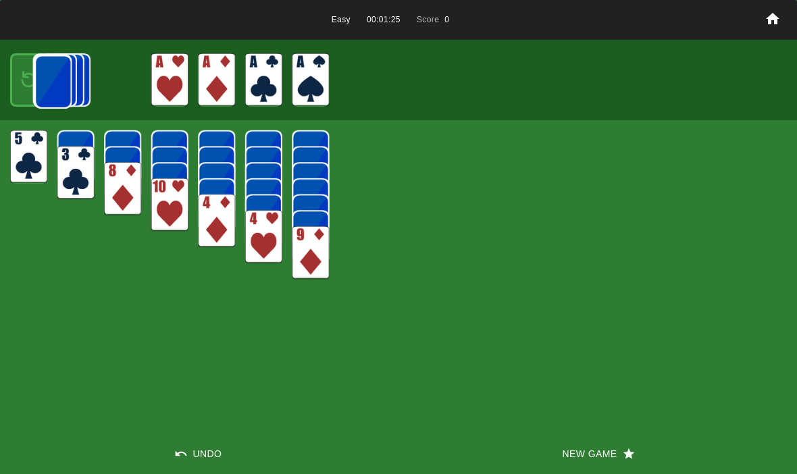
click at [34, 89] on img at bounding box center [52, 81] width 37 height 53
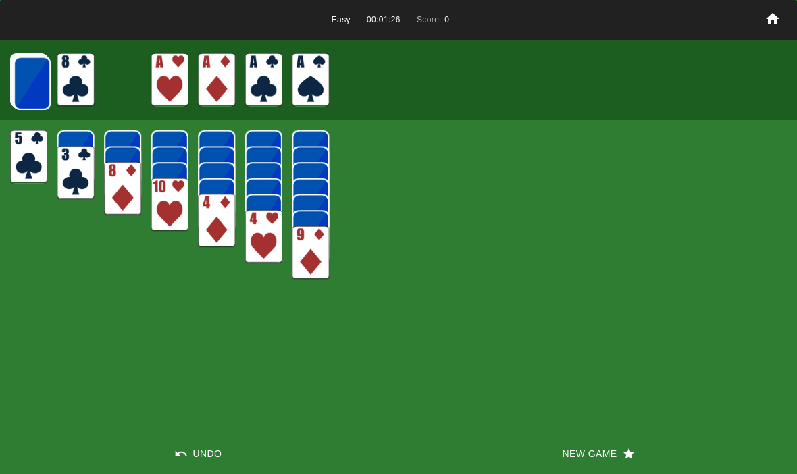
click at [30, 80] on img at bounding box center [32, 83] width 37 height 53
click at [30, 84] on img at bounding box center [32, 83] width 37 height 53
click at [31, 84] on img at bounding box center [31, 82] width 37 height 53
click at [28, 82] on img at bounding box center [31, 82] width 37 height 53
click at [34, 84] on img at bounding box center [31, 82] width 37 height 53
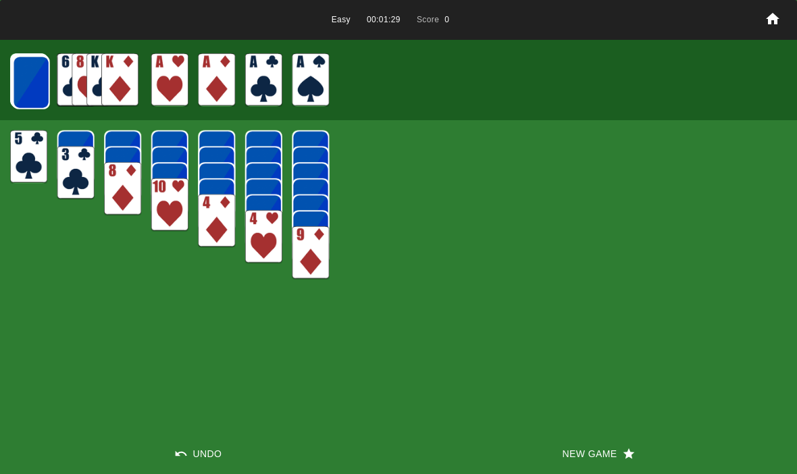
click at [35, 86] on img at bounding box center [31, 82] width 37 height 53
click at [27, 78] on img at bounding box center [30, 81] width 37 height 53
click at [34, 69] on img at bounding box center [30, 81] width 37 height 53
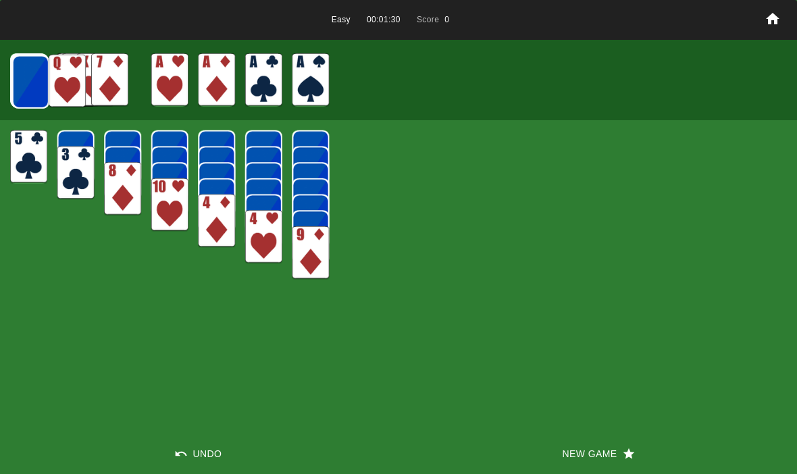
click at [32, 78] on img at bounding box center [30, 81] width 37 height 53
click at [27, 82] on img at bounding box center [30, 81] width 37 height 53
click at [26, 79] on img at bounding box center [29, 81] width 37 height 53
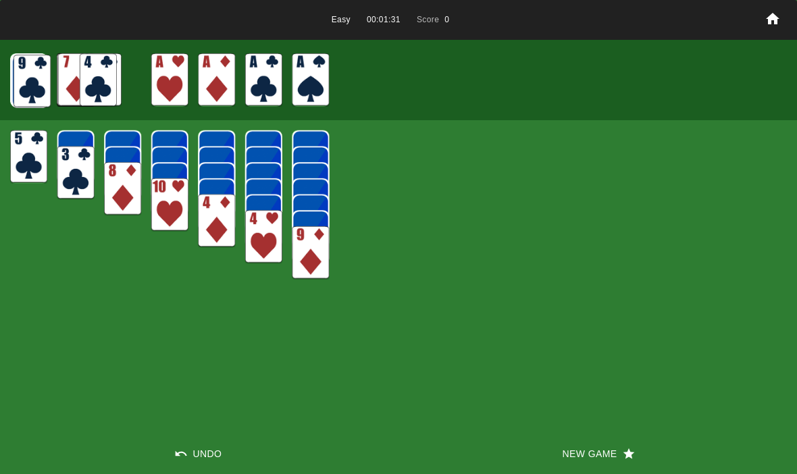
click at [28, 76] on img at bounding box center [29, 81] width 37 height 53
click at [29, 77] on img at bounding box center [29, 81] width 37 height 53
click at [32, 79] on img at bounding box center [29, 80] width 37 height 53
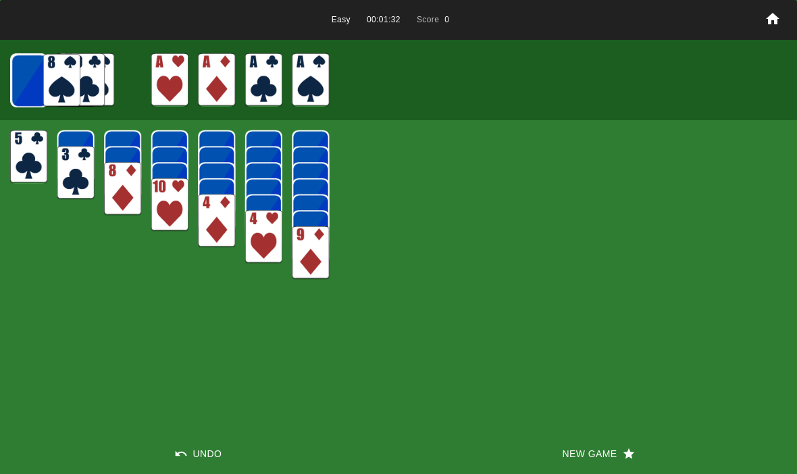
click at [33, 80] on img at bounding box center [29, 80] width 37 height 53
click at [30, 78] on img at bounding box center [29, 80] width 36 height 53
click at [27, 79] on img at bounding box center [29, 80] width 36 height 53
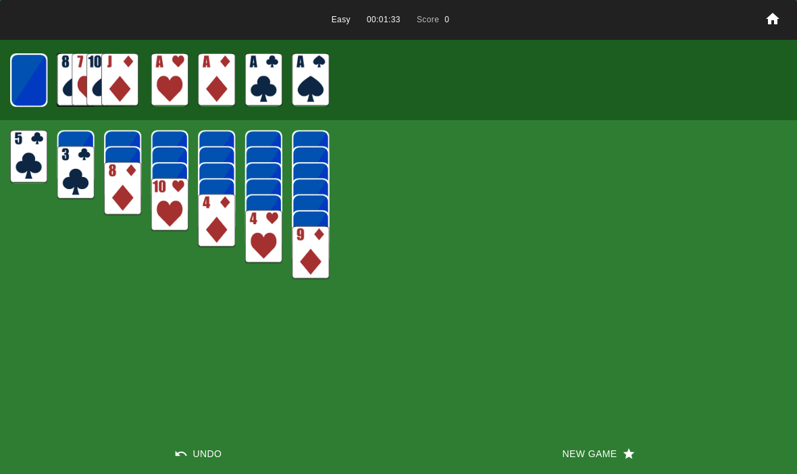
click at [22, 79] on img at bounding box center [28, 79] width 37 height 53
click at [35, 85] on img at bounding box center [28, 79] width 36 height 53
click at [39, 70] on img at bounding box center [29, 80] width 22 height 32
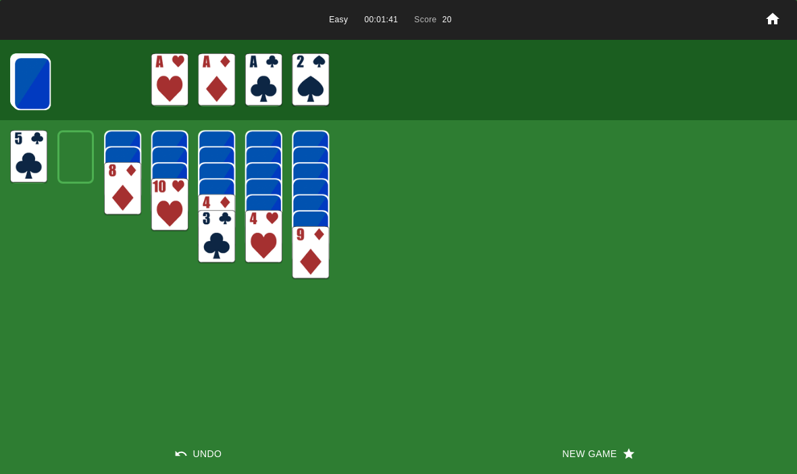
click at [31, 90] on img at bounding box center [32, 83] width 37 height 53
click at [39, 87] on img at bounding box center [32, 83] width 37 height 53
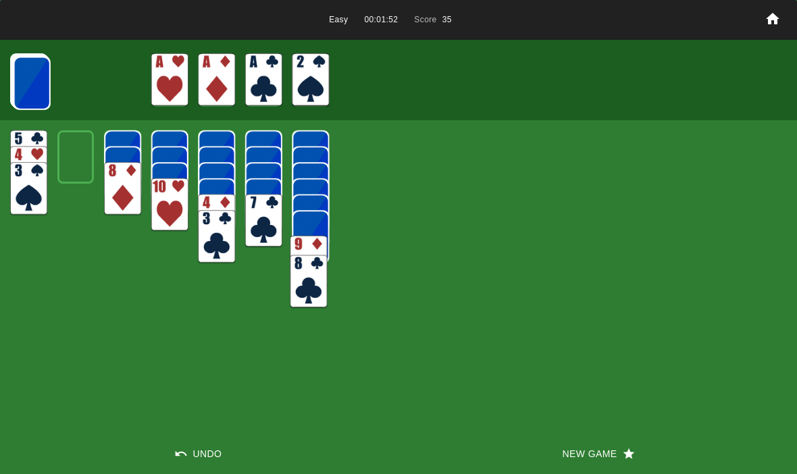
click at [306, 228] on img at bounding box center [310, 236] width 37 height 53
click at [16, 83] on img at bounding box center [32, 83] width 37 height 53
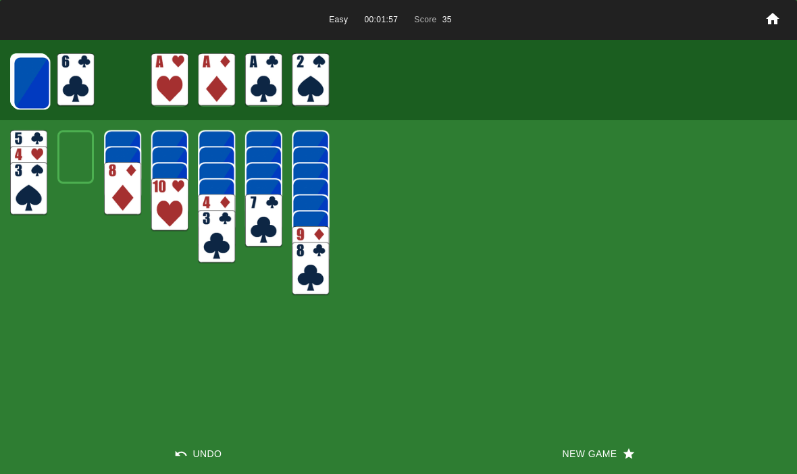
click at [29, 85] on img at bounding box center [31, 82] width 37 height 53
click at [24, 78] on img at bounding box center [31, 82] width 37 height 53
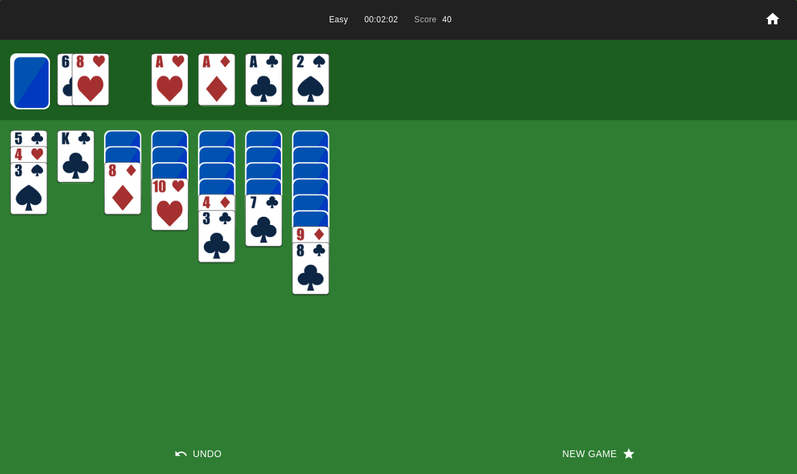
click at [32, 82] on img at bounding box center [31, 82] width 37 height 53
click at [30, 87] on img at bounding box center [31, 82] width 37 height 53
click at [29, 91] on img at bounding box center [30, 81] width 37 height 53
click at [35, 85] on img at bounding box center [30, 81] width 37 height 53
click at [32, 86] on img at bounding box center [30, 81] width 37 height 53
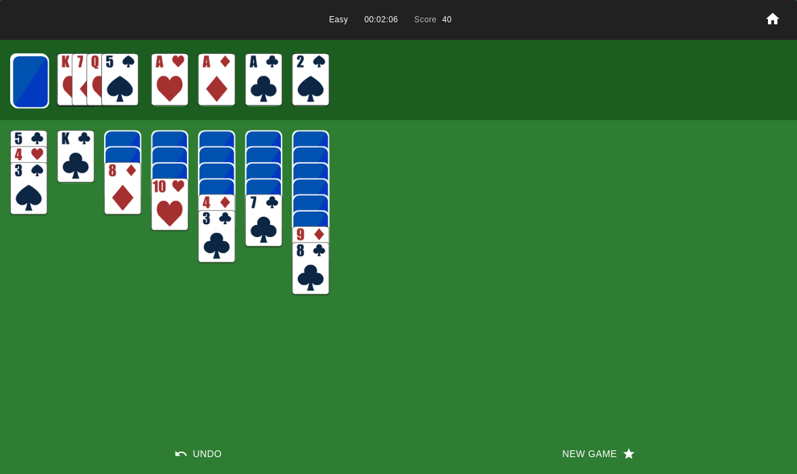
click at [36, 80] on img at bounding box center [30, 81] width 37 height 53
click at [31, 89] on img at bounding box center [29, 81] width 37 height 53
click at [32, 88] on img at bounding box center [29, 81] width 37 height 53
click at [25, 82] on img at bounding box center [29, 81] width 37 height 53
click at [25, 82] on img at bounding box center [29, 80] width 37 height 53
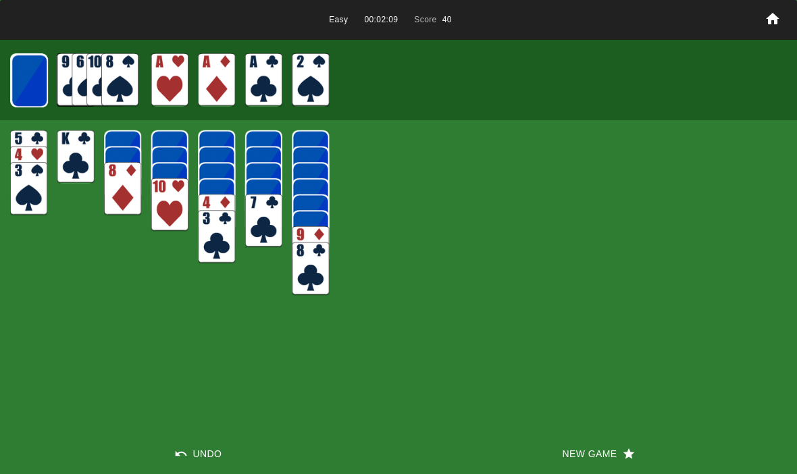
click at [24, 86] on img at bounding box center [29, 80] width 37 height 53
click at [32, 86] on img at bounding box center [29, 80] width 36 height 53
click at [27, 83] on img at bounding box center [29, 80] width 36 height 53
click at [28, 80] on img at bounding box center [28, 79] width 37 height 53
click at [24, 83] on img at bounding box center [28, 79] width 36 height 53
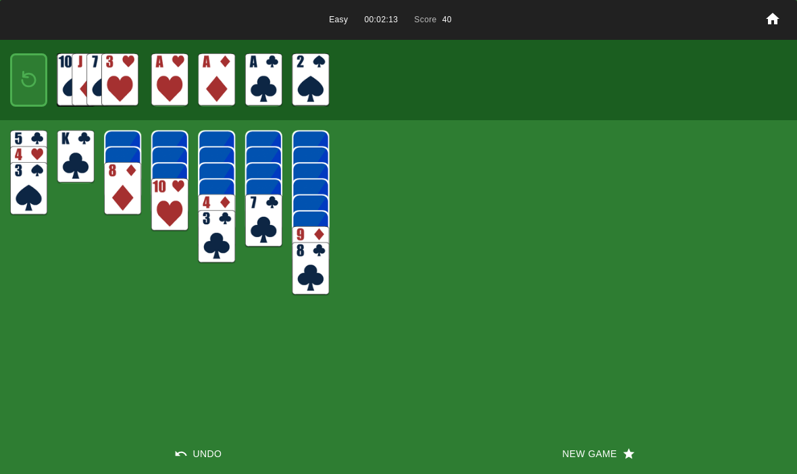
click at [22, 82] on img at bounding box center [29, 80] width 22 height 32
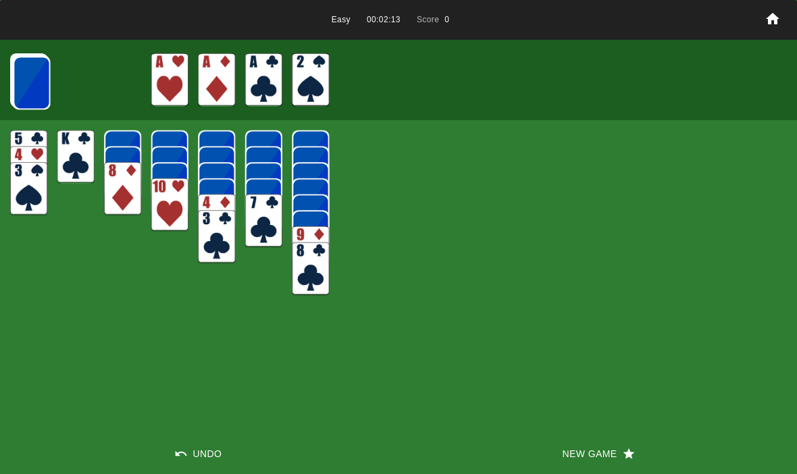
click at [21, 82] on img at bounding box center [31, 82] width 37 height 53
click at [35, 84] on img at bounding box center [31, 82] width 37 height 53
click at [20, 77] on img at bounding box center [31, 82] width 37 height 53
click at [26, 71] on img at bounding box center [31, 82] width 37 height 53
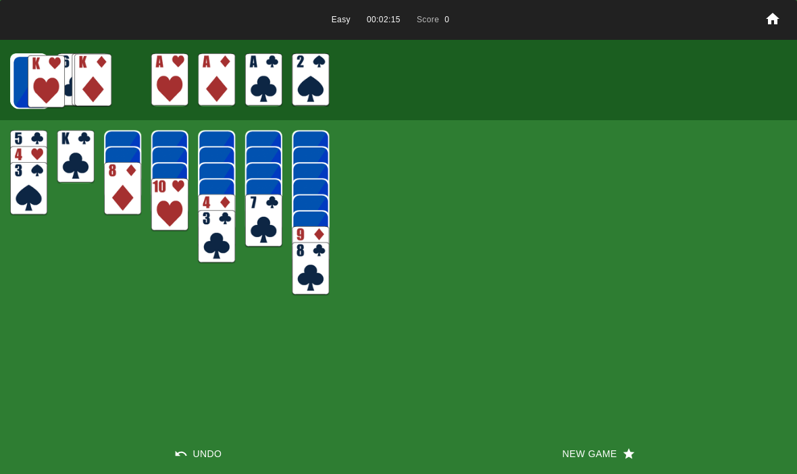
click at [39, 82] on img at bounding box center [30, 81] width 37 height 53
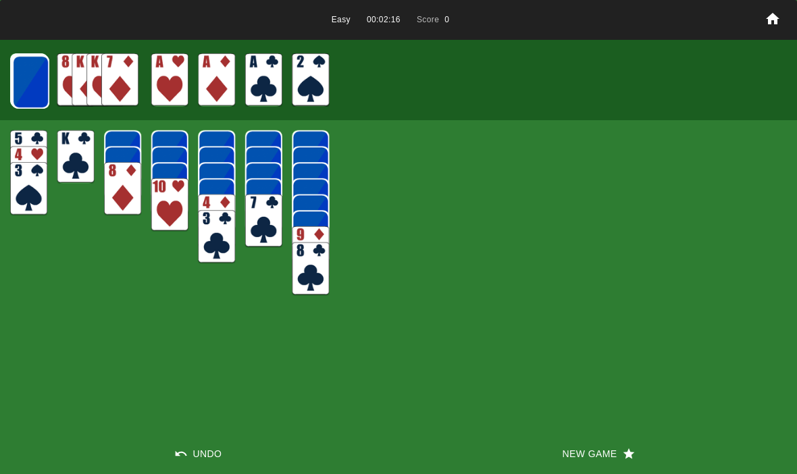
click at [28, 78] on img at bounding box center [30, 81] width 37 height 53
click at [27, 74] on img at bounding box center [30, 81] width 37 height 53
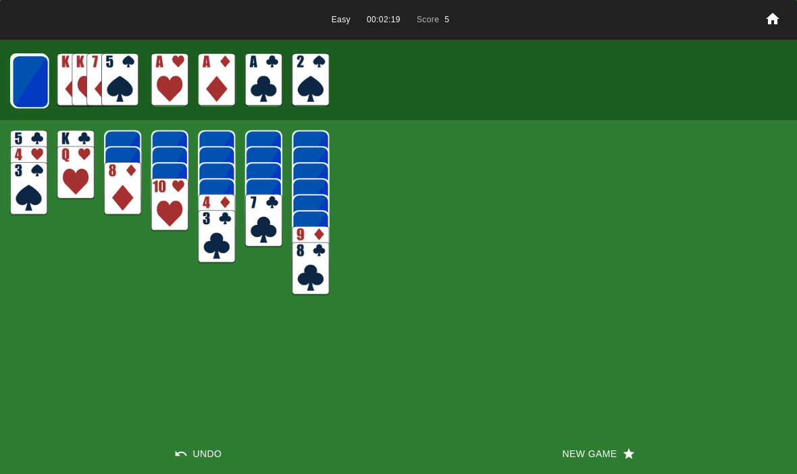
click at [31, 74] on img at bounding box center [30, 81] width 37 height 53
click at [40, 78] on img at bounding box center [29, 81] width 37 height 53
click at [30, 88] on img at bounding box center [29, 81] width 37 height 53
click at [40, 84] on img at bounding box center [29, 81] width 37 height 53
click at [24, 80] on img at bounding box center [29, 80] width 37 height 53
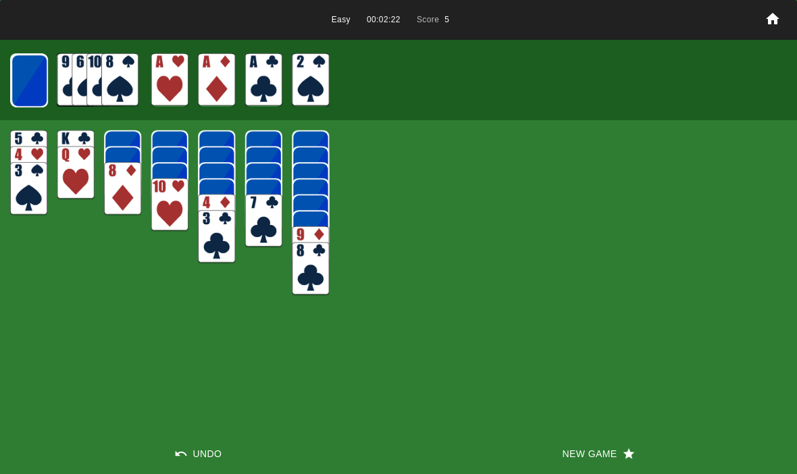
click at [24, 100] on img at bounding box center [29, 80] width 37 height 53
click at [33, 86] on img at bounding box center [29, 80] width 36 height 53
click at [24, 82] on img at bounding box center [29, 80] width 36 height 53
click at [24, 78] on img at bounding box center [28, 79] width 37 height 53
click at [36, 76] on img at bounding box center [28, 79] width 36 height 53
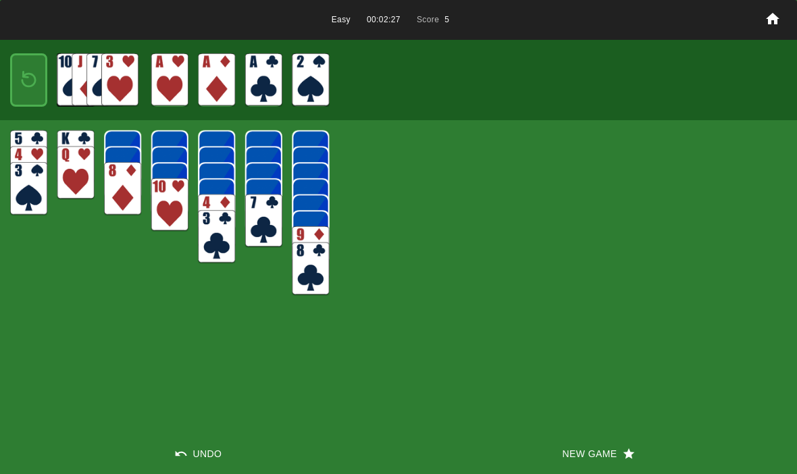
click at [34, 84] on img at bounding box center [29, 80] width 22 height 32
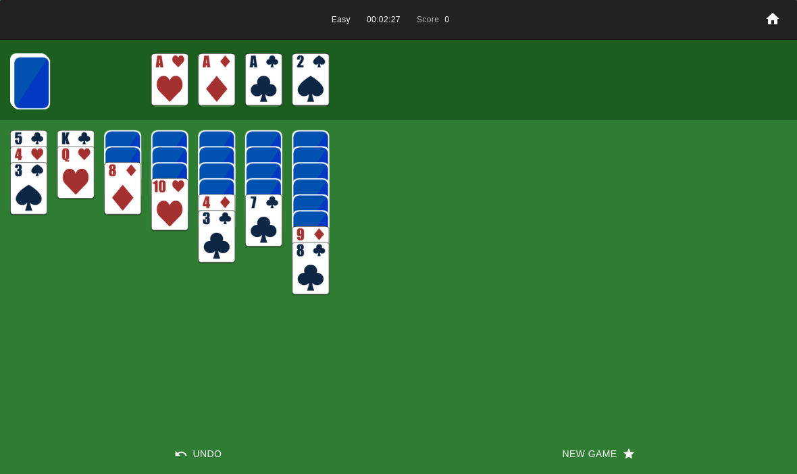
click at [30, 87] on img at bounding box center [31, 82] width 37 height 53
click at [32, 82] on img at bounding box center [31, 82] width 37 height 53
click at [34, 78] on img at bounding box center [31, 82] width 37 height 53
click at [37, 84] on img at bounding box center [30, 81] width 37 height 53
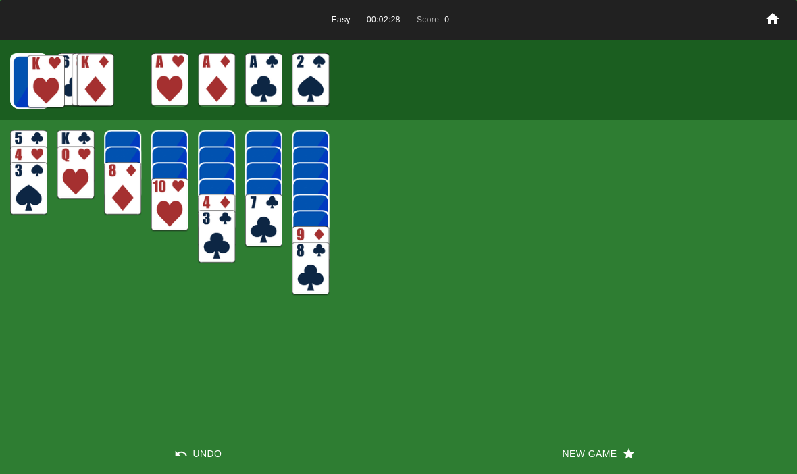
click at [37, 85] on img at bounding box center [30, 81] width 37 height 53
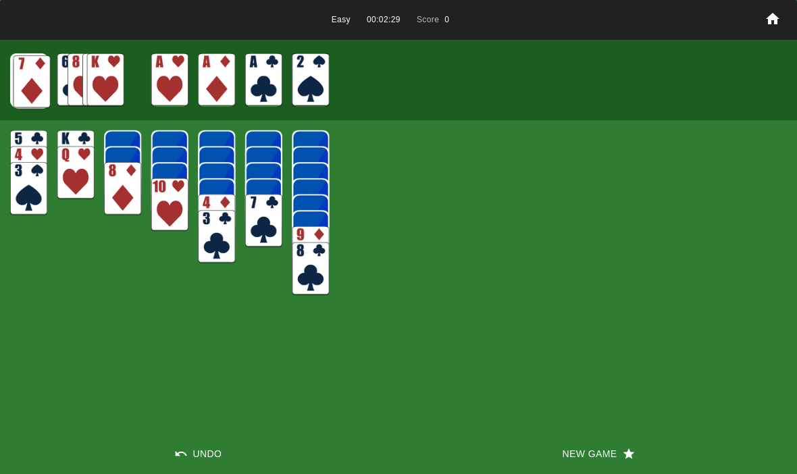
click at [40, 88] on img at bounding box center [30, 81] width 37 height 53
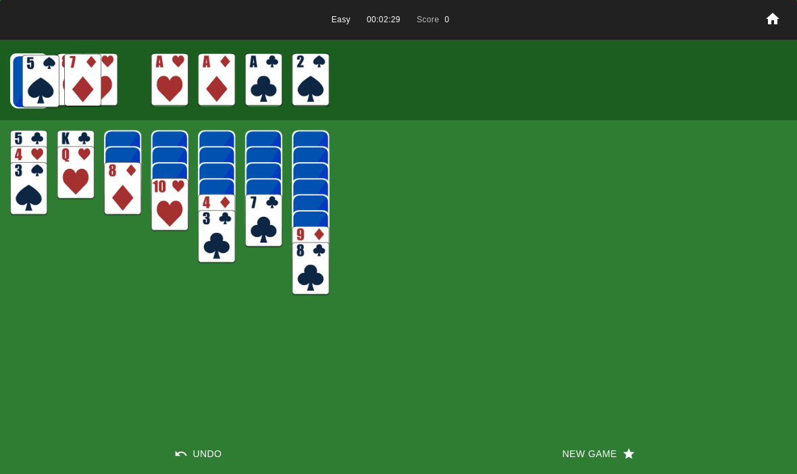
click at [41, 83] on img at bounding box center [30, 81] width 37 height 53
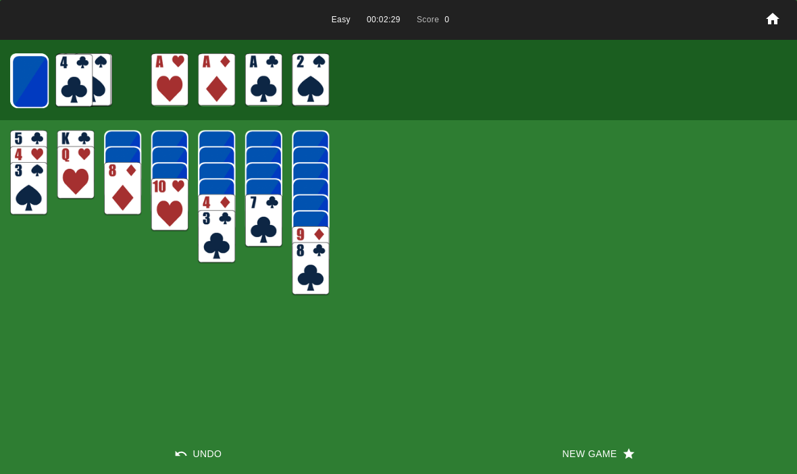
click at [39, 78] on img at bounding box center [29, 81] width 37 height 53
click at [57, 88] on img at bounding box center [75, 79] width 37 height 53
click at [43, 86] on img at bounding box center [29, 81] width 37 height 53
click at [37, 77] on img at bounding box center [29, 81] width 37 height 53
click at [32, 81] on img at bounding box center [29, 80] width 37 height 53
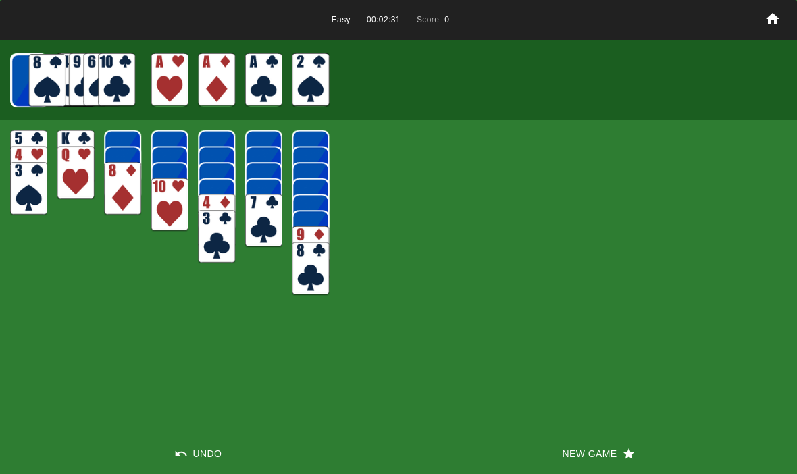
click at [24, 82] on img at bounding box center [29, 80] width 37 height 53
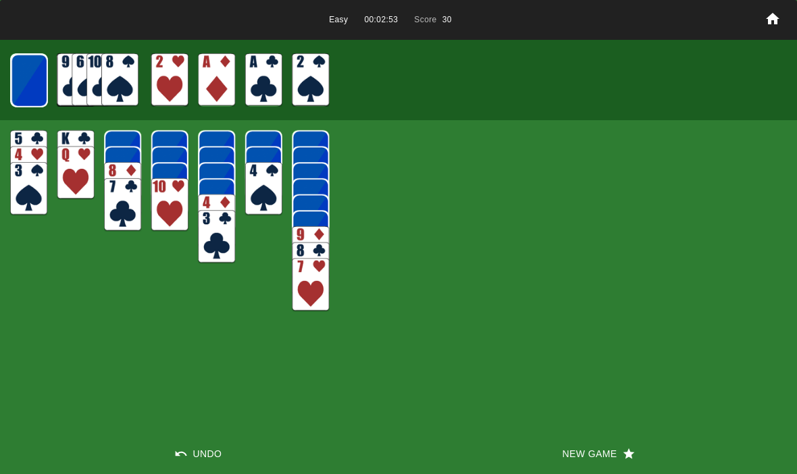
click at [22, 74] on img at bounding box center [29, 80] width 36 height 53
click at [22, 95] on img at bounding box center [29, 80] width 36 height 53
click at [33, 93] on img at bounding box center [28, 79] width 37 height 53
click at [17, 82] on img at bounding box center [28, 79] width 36 height 53
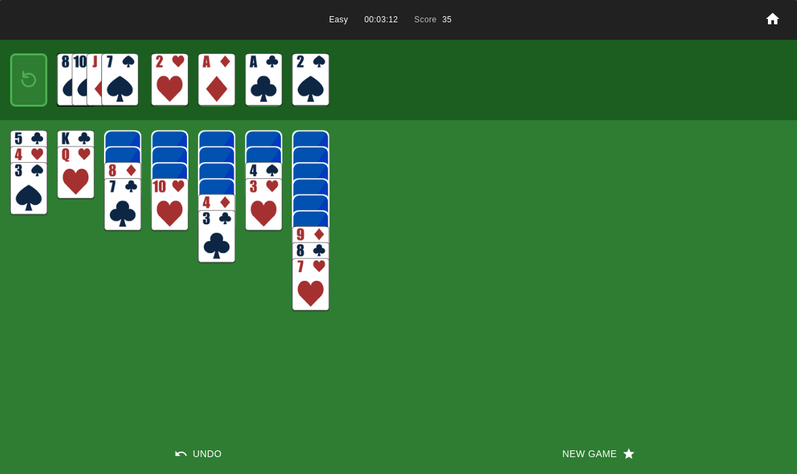
click at [33, 86] on img at bounding box center [29, 80] width 22 height 32
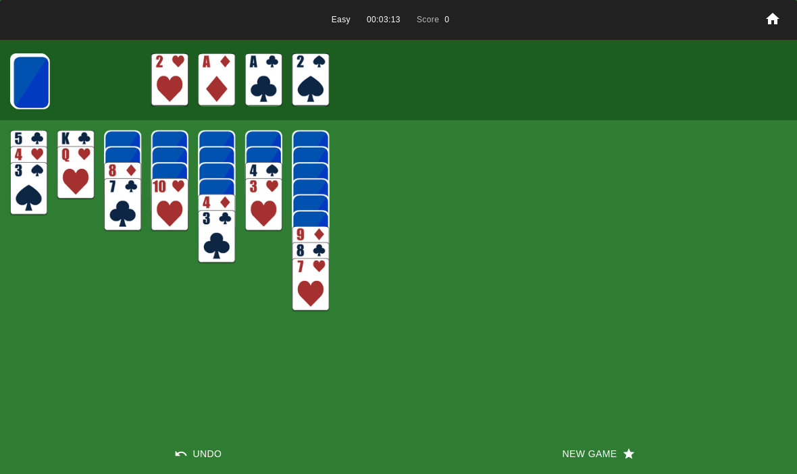
click at [19, 93] on img at bounding box center [31, 82] width 37 height 53
click at [25, 90] on img at bounding box center [30, 81] width 37 height 53
click at [24, 80] on img at bounding box center [30, 81] width 37 height 53
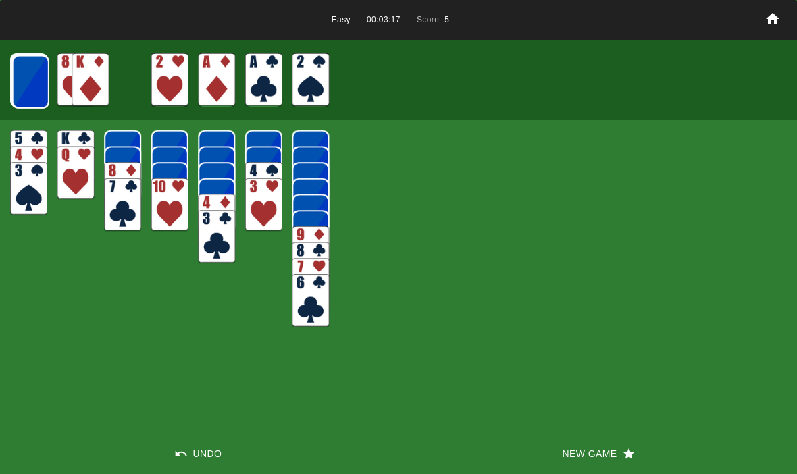
click at [20, 82] on img at bounding box center [30, 81] width 37 height 53
click at [30, 79] on img at bounding box center [30, 81] width 37 height 53
click at [26, 82] on img at bounding box center [29, 81] width 37 height 53
click at [26, 83] on img at bounding box center [29, 81] width 37 height 53
click at [30, 88] on img at bounding box center [29, 81] width 37 height 53
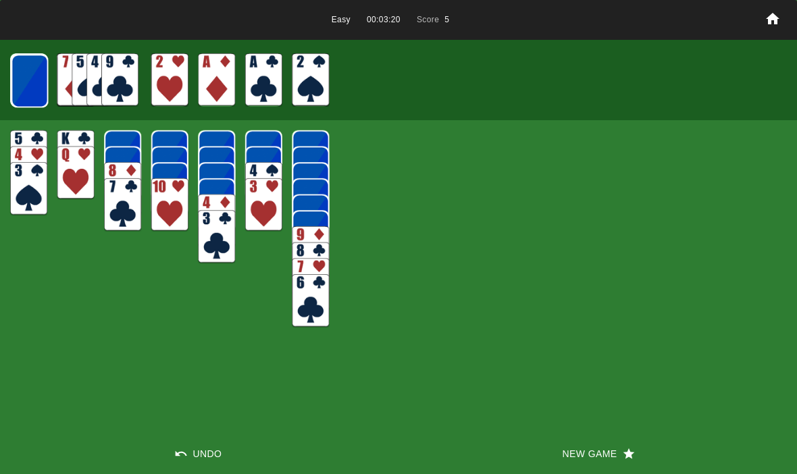
click at [28, 79] on img at bounding box center [29, 80] width 37 height 53
click at [24, 88] on img at bounding box center [29, 80] width 37 height 53
click at [26, 85] on img at bounding box center [29, 80] width 36 height 53
click at [27, 92] on img at bounding box center [29, 80] width 36 height 53
click at [22, 91] on img at bounding box center [28, 79] width 37 height 53
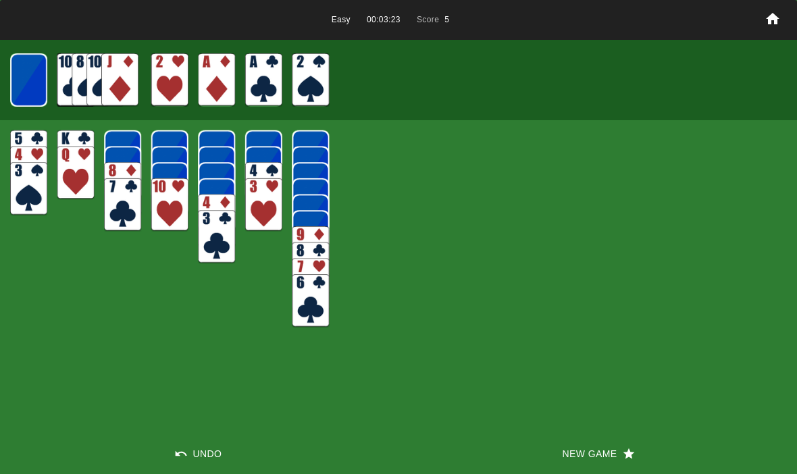
click at [24, 86] on img at bounding box center [28, 79] width 36 height 53
click at [24, 88] on img at bounding box center [29, 80] width 22 height 32
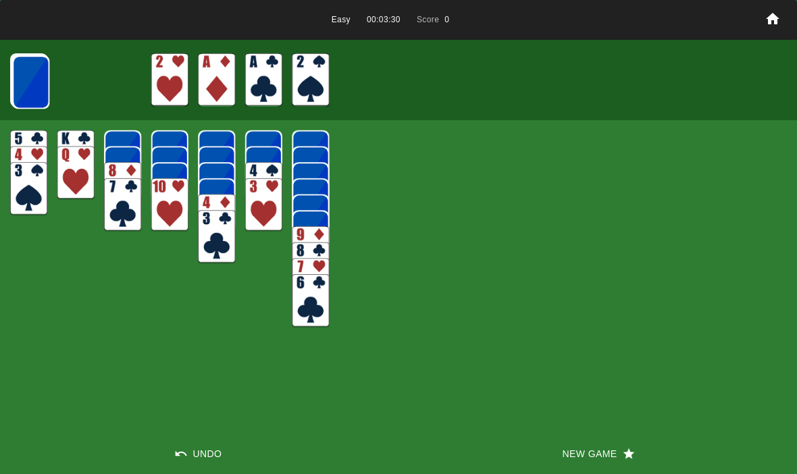
click at [31, 86] on img at bounding box center [30, 81] width 37 height 53
click at [32, 86] on img at bounding box center [30, 81] width 37 height 53
click at [28, 86] on img at bounding box center [30, 81] width 37 height 53
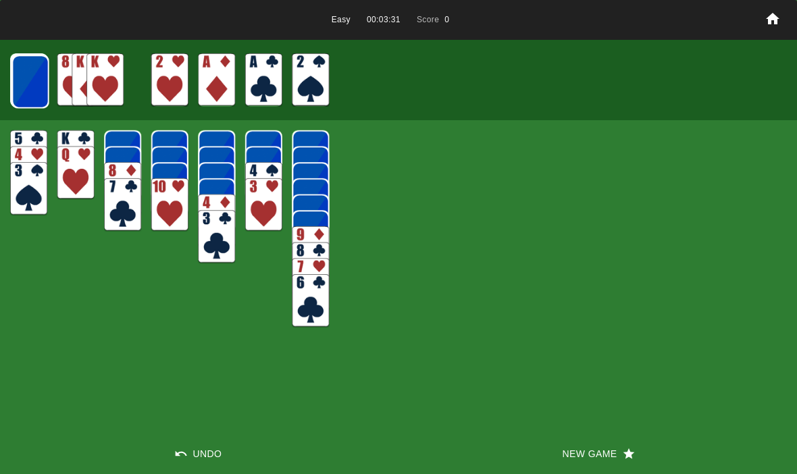
click at [27, 84] on img at bounding box center [30, 81] width 37 height 53
click at [24, 72] on img at bounding box center [29, 81] width 37 height 53
click at [26, 77] on img at bounding box center [29, 81] width 37 height 53
click at [29, 80] on img at bounding box center [29, 81] width 37 height 53
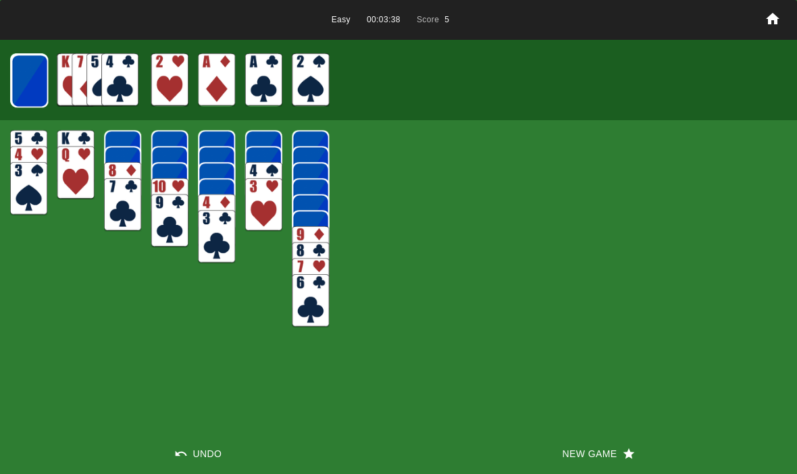
click at [32, 80] on img at bounding box center [29, 80] width 37 height 53
click at [22, 83] on img at bounding box center [29, 80] width 37 height 53
click at [27, 82] on img at bounding box center [29, 80] width 36 height 53
click at [30, 85] on img at bounding box center [29, 80] width 36 height 53
click at [31, 82] on img at bounding box center [28, 79] width 37 height 53
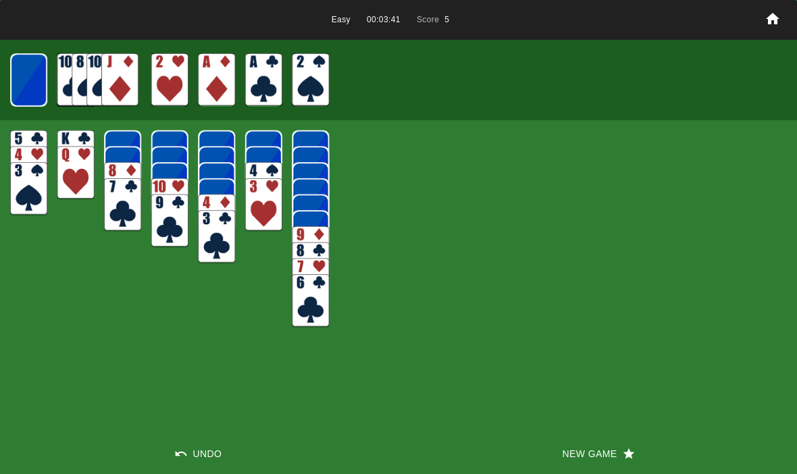
click at [35, 82] on img at bounding box center [28, 79] width 36 height 53
click at [32, 82] on img at bounding box center [29, 80] width 22 height 32
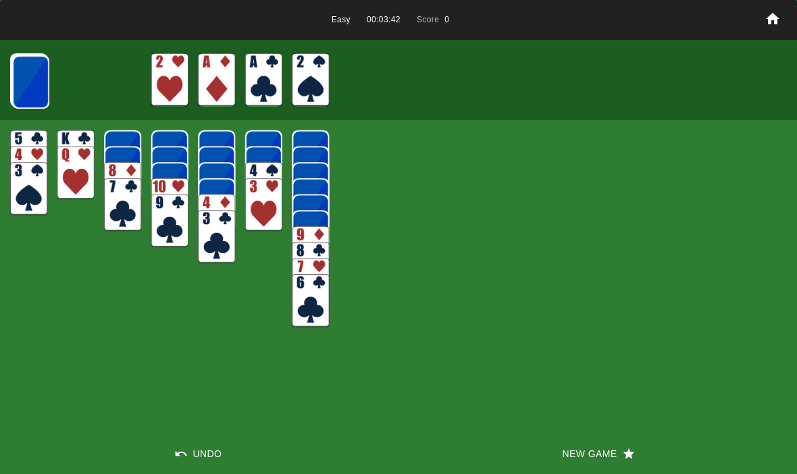
click at [30, 86] on img at bounding box center [30, 81] width 37 height 53
click at [31, 85] on img at bounding box center [30, 81] width 37 height 53
click at [35, 77] on img at bounding box center [30, 81] width 37 height 53
click at [39, 75] on img at bounding box center [29, 81] width 37 height 53
click at [36, 74] on img at bounding box center [29, 81] width 37 height 53
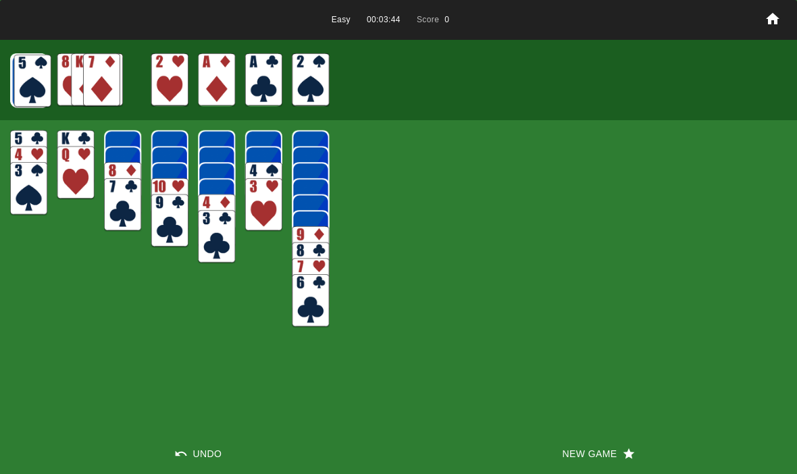
click at [32, 70] on img at bounding box center [29, 81] width 37 height 53
click at [34, 75] on img at bounding box center [29, 80] width 37 height 53
click at [37, 75] on img at bounding box center [29, 80] width 37 height 53
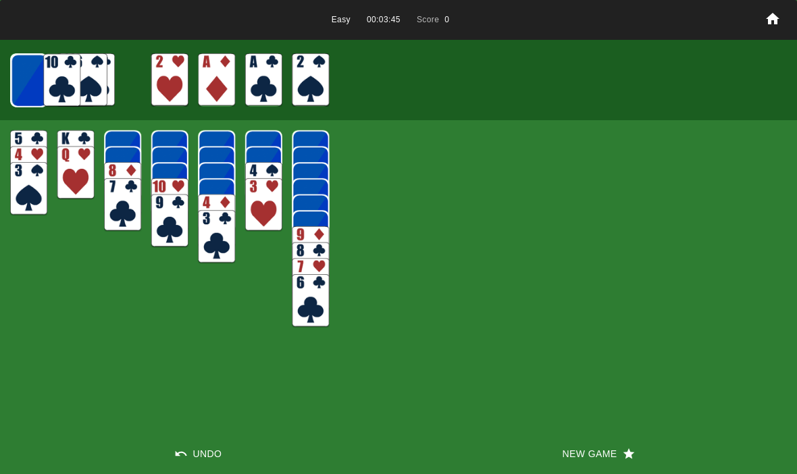
click at [35, 76] on img at bounding box center [29, 80] width 36 height 53
click at [22, 82] on img at bounding box center [29, 80] width 36 height 53
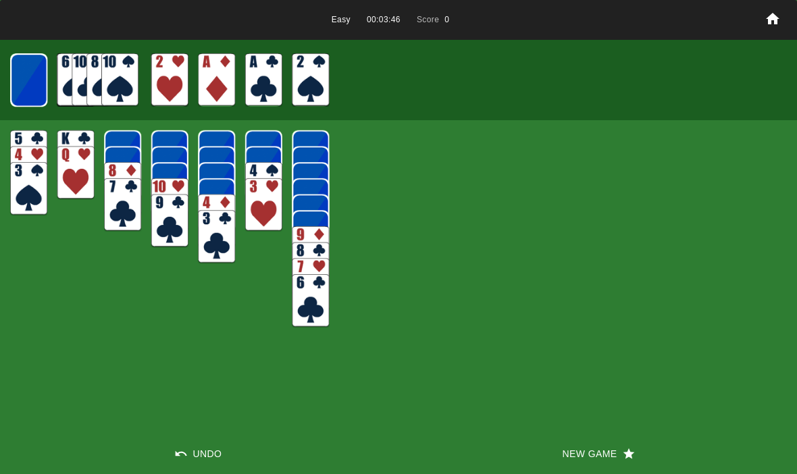
click at [23, 83] on img at bounding box center [28, 79] width 37 height 53
click at [33, 82] on img at bounding box center [28, 79] width 36 height 53
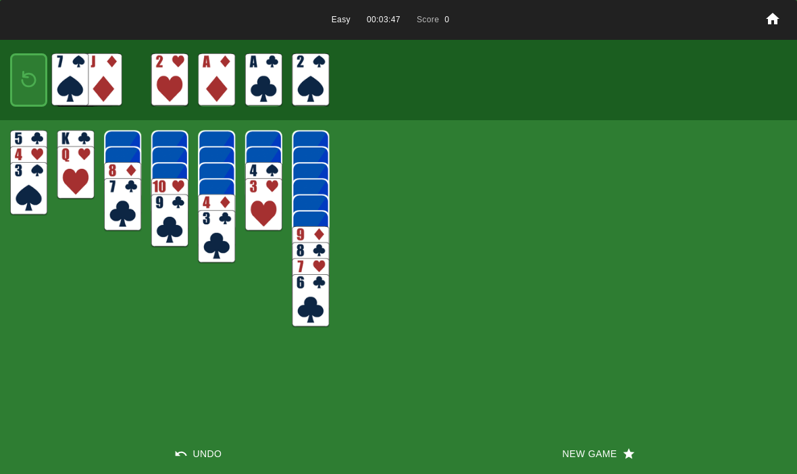
click at [34, 79] on img at bounding box center [29, 80] width 22 height 32
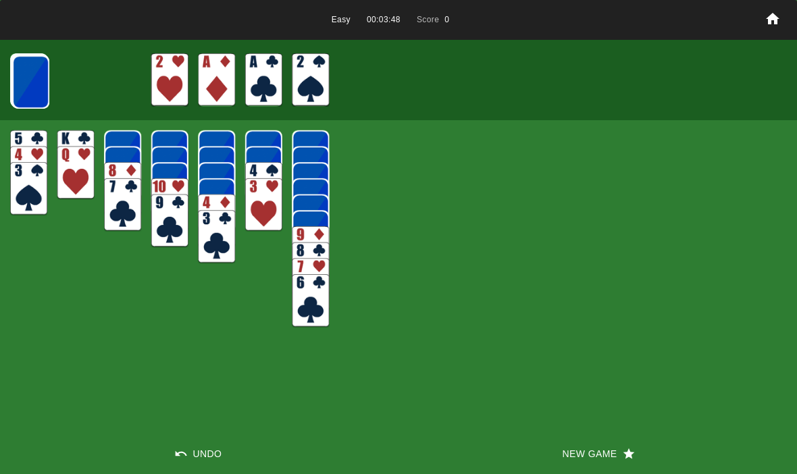
click at [32, 92] on img at bounding box center [30, 81] width 37 height 53
click at [27, 77] on img at bounding box center [30, 81] width 37 height 53
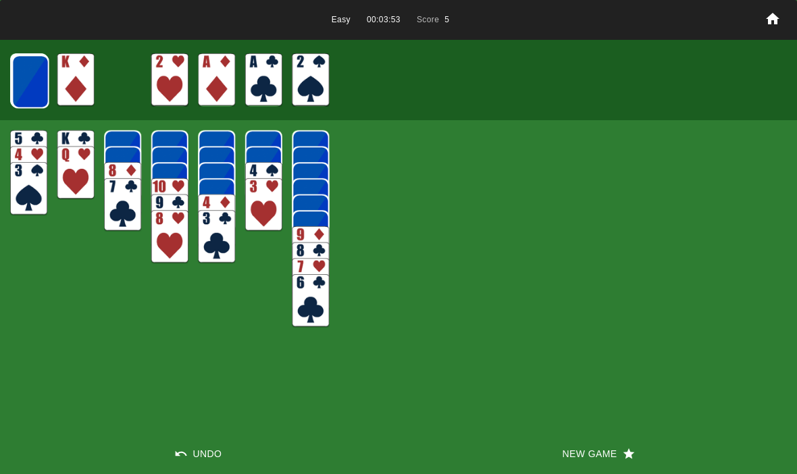
click at [22, 81] on img at bounding box center [30, 81] width 37 height 53
click at [28, 92] on img at bounding box center [29, 81] width 37 height 53
click at [18, 77] on img at bounding box center [29, 81] width 37 height 53
click at [41, 79] on img at bounding box center [29, 81] width 37 height 53
click at [19, 80] on img at bounding box center [29, 80] width 37 height 53
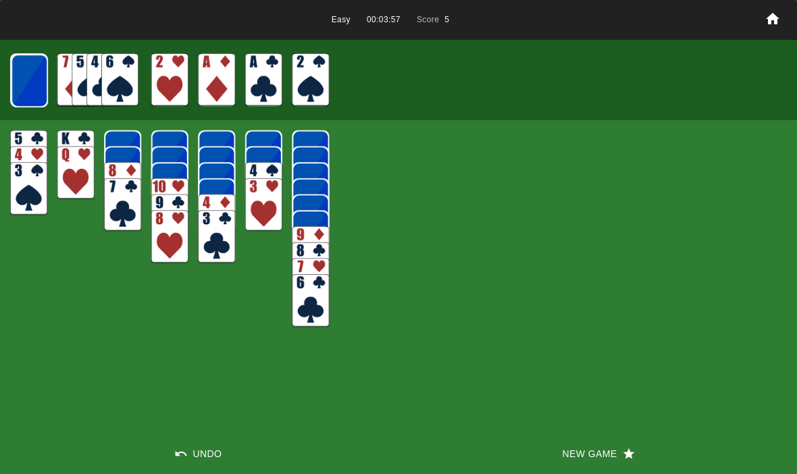
click at [12, 80] on img at bounding box center [29, 80] width 37 height 53
click at [12, 83] on img at bounding box center [29, 80] width 36 height 53
click at [11, 86] on img at bounding box center [29, 80] width 36 height 53
click at [18, 86] on img at bounding box center [28, 79] width 37 height 53
click at [22, 86] on img at bounding box center [28, 79] width 36 height 53
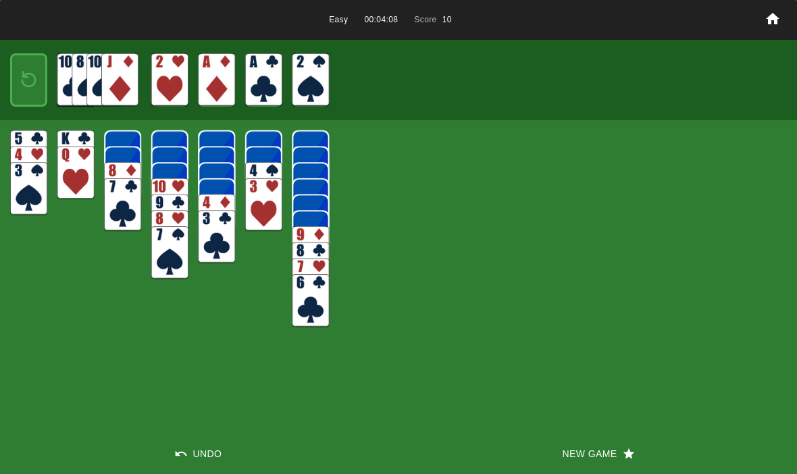
click at [20, 82] on img at bounding box center [29, 80] width 22 height 32
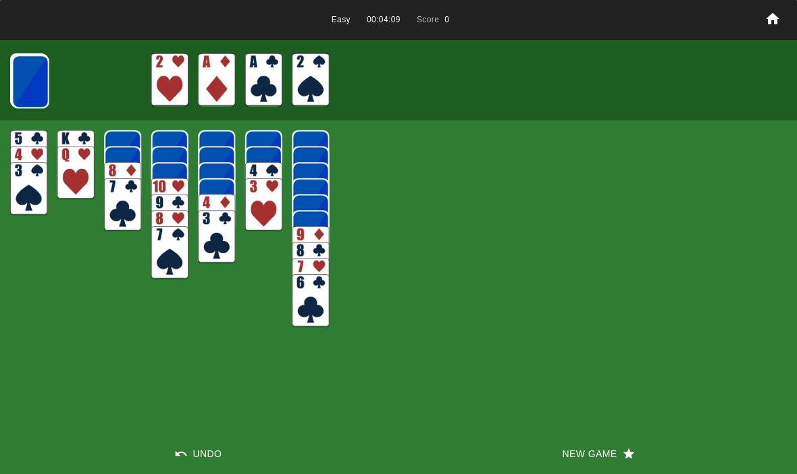
click at [18, 82] on img at bounding box center [30, 81] width 37 height 53
click at [26, 85] on img at bounding box center [29, 81] width 37 height 53
click at [32, 89] on img at bounding box center [29, 81] width 37 height 53
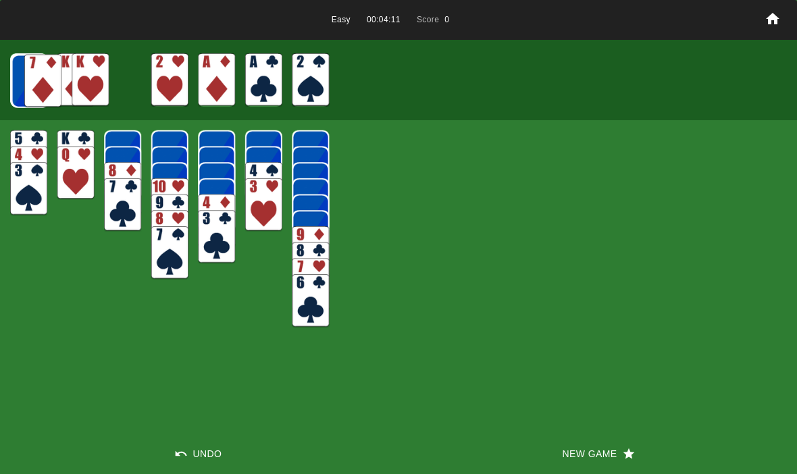
click at [30, 91] on img at bounding box center [29, 81] width 37 height 53
click at [32, 80] on img at bounding box center [29, 80] width 37 height 53
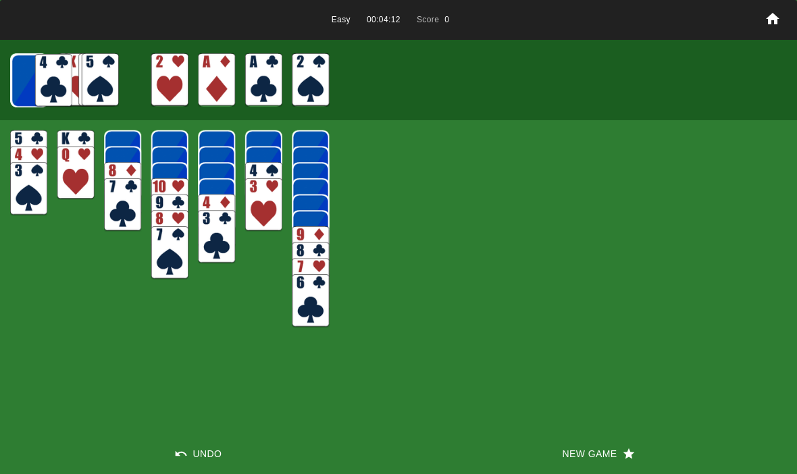
click at [39, 76] on img at bounding box center [29, 80] width 37 height 53
click at [36, 81] on img at bounding box center [29, 80] width 36 height 53
click at [35, 79] on img at bounding box center [29, 80] width 36 height 53
click at [32, 80] on img at bounding box center [28, 79] width 37 height 53
click at [30, 80] on img at bounding box center [28, 79] width 36 height 53
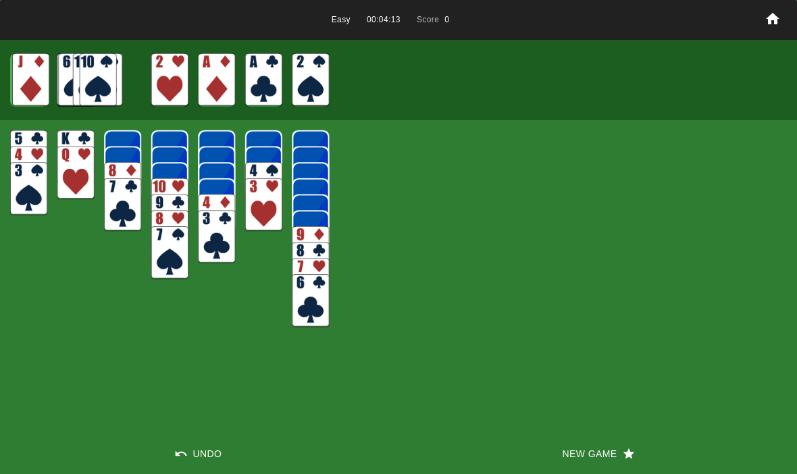
click at [31, 78] on img at bounding box center [29, 80] width 22 height 32
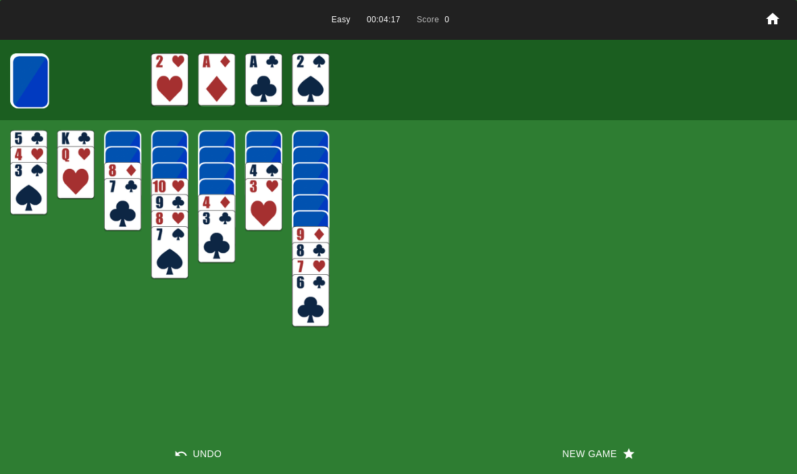
click at [563, 455] on button "New Game" at bounding box center [598, 454] width 399 height 41
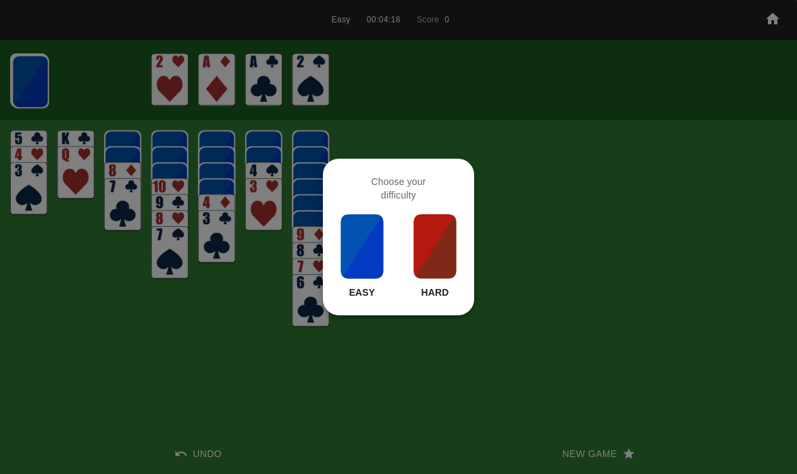
click at [357, 297] on p "Easy" at bounding box center [362, 293] width 26 height 14
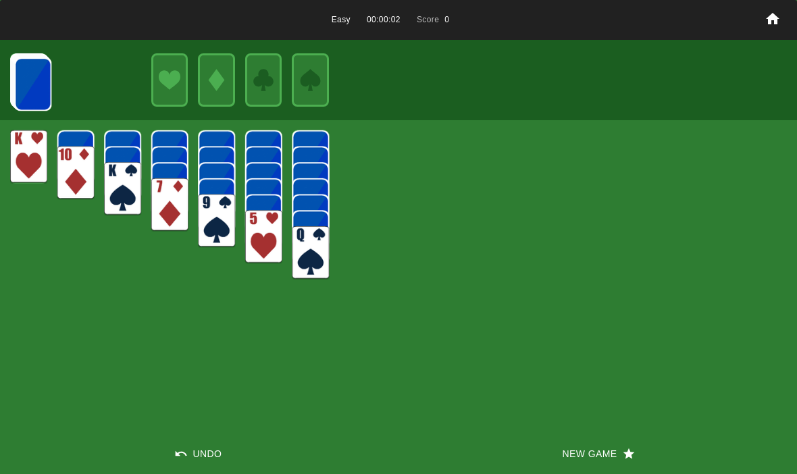
click at [43, 86] on img at bounding box center [32, 83] width 37 height 53
click at [26, 77] on img at bounding box center [32, 83] width 37 height 53
click at [22, 84] on img at bounding box center [32, 83] width 37 height 53
click at [27, 88] on img at bounding box center [32, 83] width 37 height 53
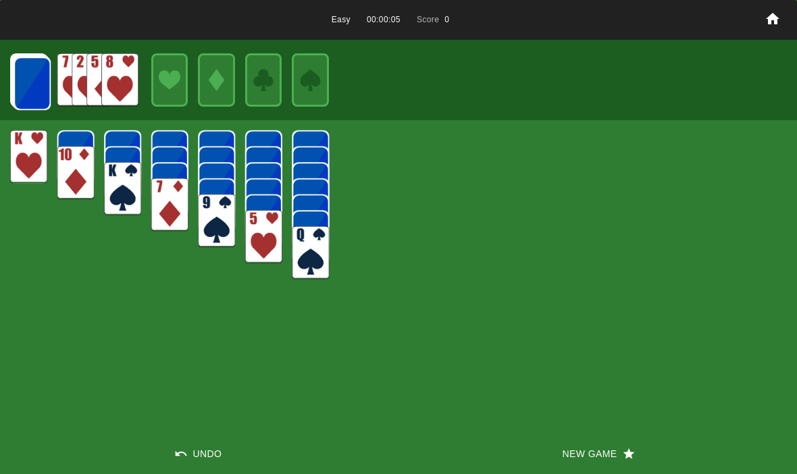
click at [14, 78] on img at bounding box center [32, 83] width 37 height 53
click at [36, 81] on img at bounding box center [32, 83] width 37 height 53
click at [32, 89] on img at bounding box center [32, 83] width 37 height 53
click at [28, 91] on img at bounding box center [31, 82] width 37 height 53
click at [24, 82] on img at bounding box center [31, 82] width 37 height 53
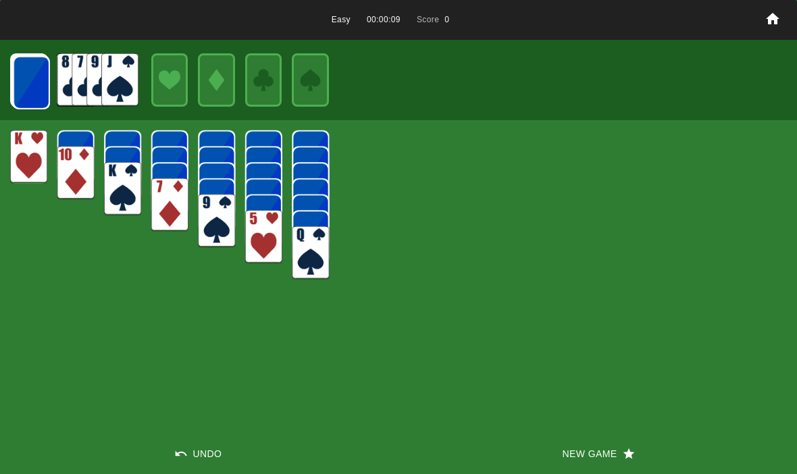
click at [28, 83] on img at bounding box center [31, 82] width 37 height 53
click at [23, 84] on img at bounding box center [31, 82] width 37 height 53
click at [27, 80] on img at bounding box center [30, 81] width 37 height 53
click at [18, 76] on img at bounding box center [30, 81] width 37 height 53
click at [17, 86] on img at bounding box center [30, 81] width 37 height 53
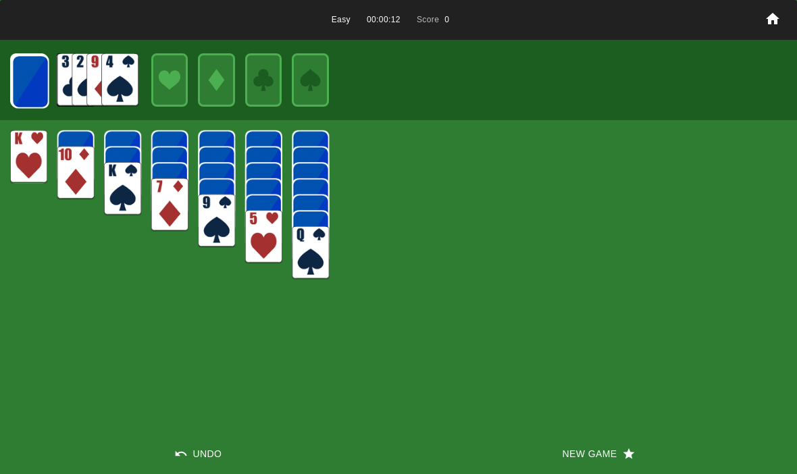
click at [24, 78] on img at bounding box center [30, 81] width 37 height 53
click at [19, 82] on img at bounding box center [29, 81] width 37 height 53
click at [20, 86] on img at bounding box center [29, 81] width 37 height 53
click at [14, 80] on img at bounding box center [29, 81] width 37 height 53
click at [18, 74] on img at bounding box center [29, 80] width 37 height 53
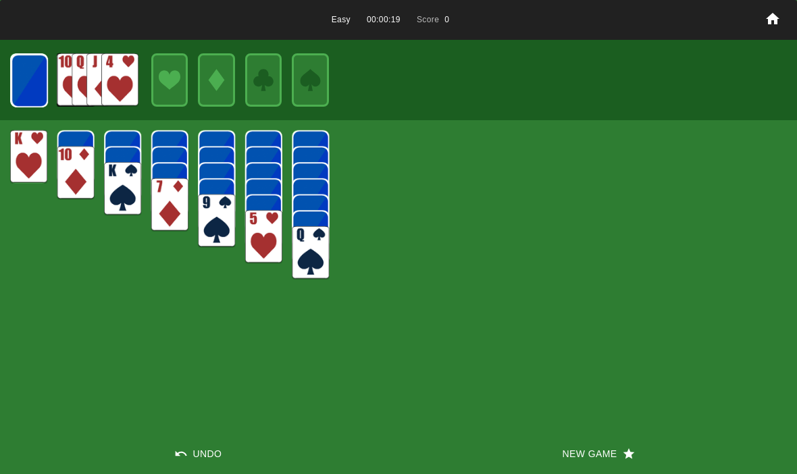
click at [20, 82] on img at bounding box center [29, 80] width 37 height 53
click at [30, 74] on img at bounding box center [29, 80] width 36 height 53
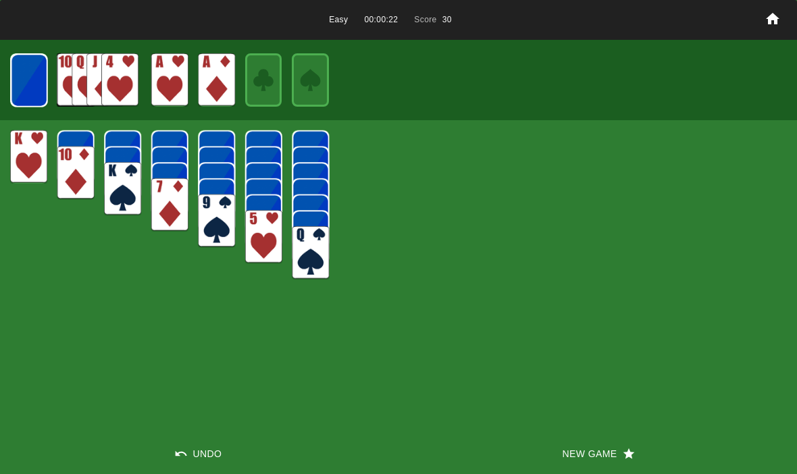
click at [34, 74] on img at bounding box center [29, 80] width 36 height 53
click at [24, 82] on img at bounding box center [28, 79] width 37 height 53
click at [20, 76] on img at bounding box center [28, 79] width 36 height 53
click at [24, 80] on img at bounding box center [29, 80] width 22 height 32
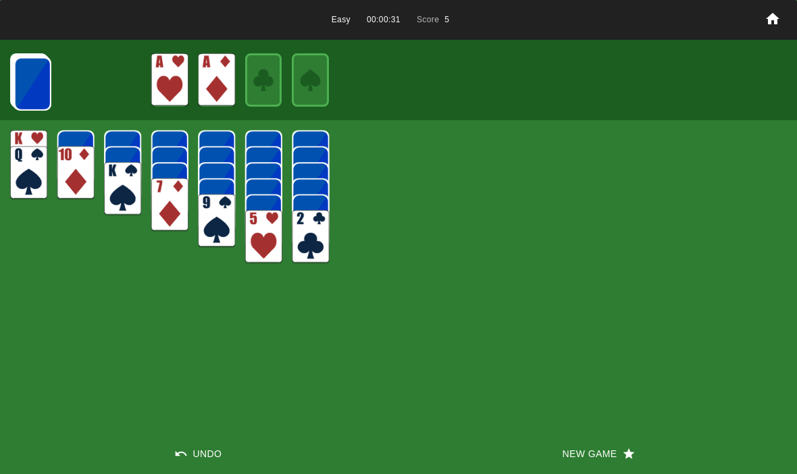
click at [33, 68] on img at bounding box center [32, 83] width 37 height 53
click at [30, 81] on img at bounding box center [32, 83] width 37 height 53
click at [22, 82] on img at bounding box center [32, 83] width 37 height 53
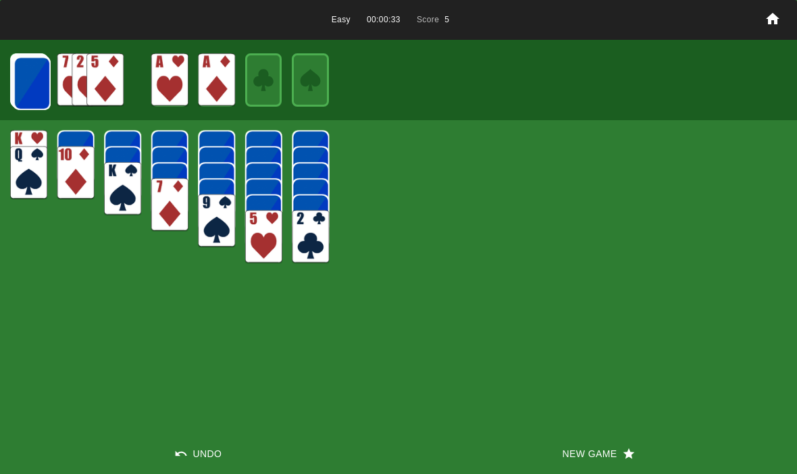
click at [653, 452] on button "New Game" at bounding box center [598, 454] width 399 height 41
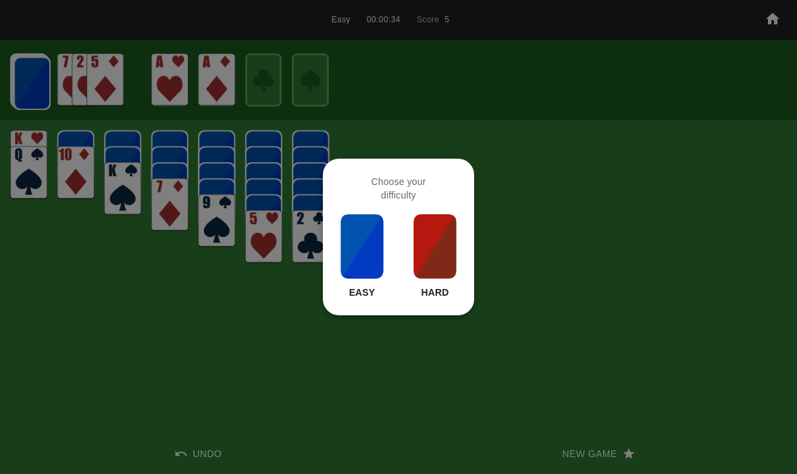
click at [367, 266] on img at bounding box center [362, 247] width 46 height 68
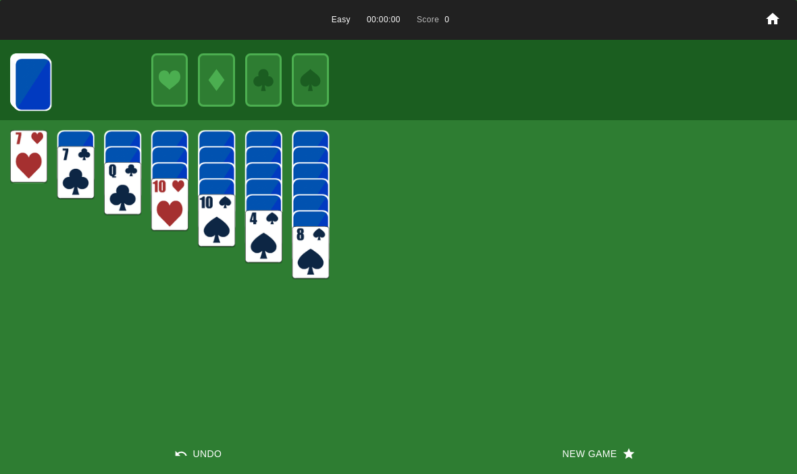
click at [28, 99] on img at bounding box center [32, 83] width 37 height 53
click at [18, 82] on img at bounding box center [32, 83] width 37 height 53
click at [18, 76] on img at bounding box center [32, 83] width 37 height 53
click at [27, 84] on img at bounding box center [32, 83] width 37 height 53
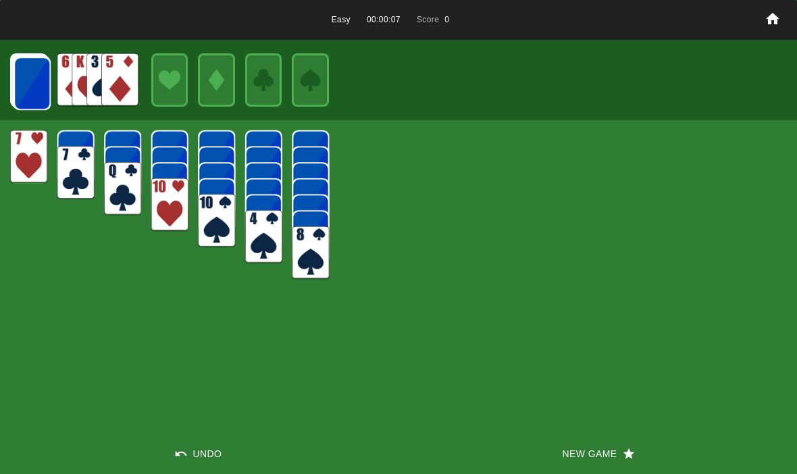
click at [24, 84] on img at bounding box center [32, 83] width 37 height 53
click at [30, 87] on img at bounding box center [32, 83] width 37 height 53
click at [25, 86] on img at bounding box center [32, 83] width 37 height 53
click at [23, 84] on img at bounding box center [31, 82] width 37 height 53
click at [22, 88] on img at bounding box center [31, 82] width 37 height 53
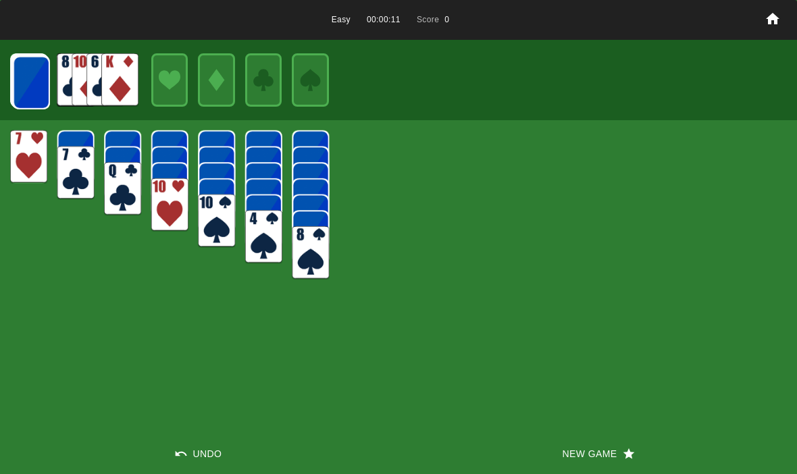
click at [26, 82] on img at bounding box center [31, 82] width 37 height 53
click at [32, 85] on img at bounding box center [31, 82] width 37 height 53
click at [22, 84] on img at bounding box center [30, 81] width 37 height 53
click at [18, 84] on img at bounding box center [30, 81] width 37 height 53
click at [24, 82] on img at bounding box center [30, 81] width 37 height 53
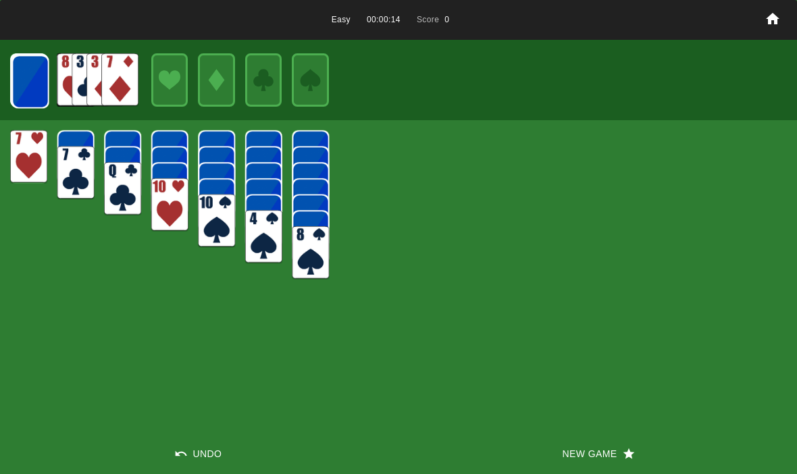
click at [24, 78] on img at bounding box center [30, 81] width 37 height 53
click at [24, 84] on img at bounding box center [29, 81] width 37 height 53
click at [24, 76] on img at bounding box center [29, 81] width 37 height 53
click at [13, 79] on img at bounding box center [29, 81] width 37 height 53
click at [6, 81] on div at bounding box center [398, 80] width 797 height 80
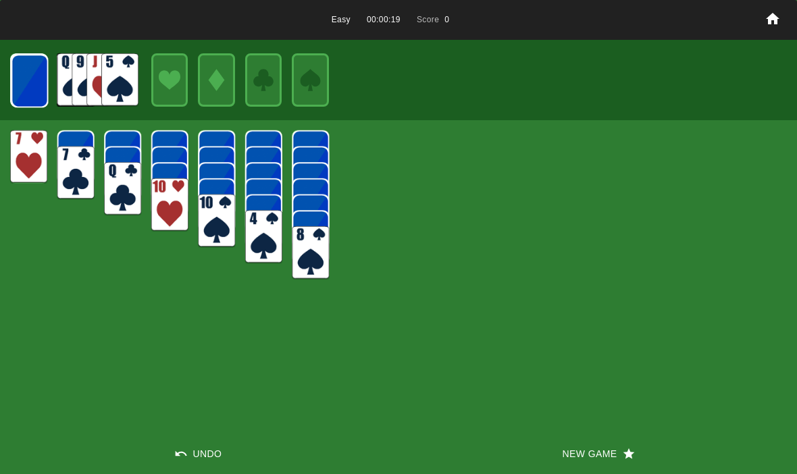
click at [24, 84] on img at bounding box center [29, 80] width 37 height 53
click at [29, 81] on img at bounding box center [29, 80] width 37 height 53
click at [11, 87] on img at bounding box center [29, 80] width 36 height 53
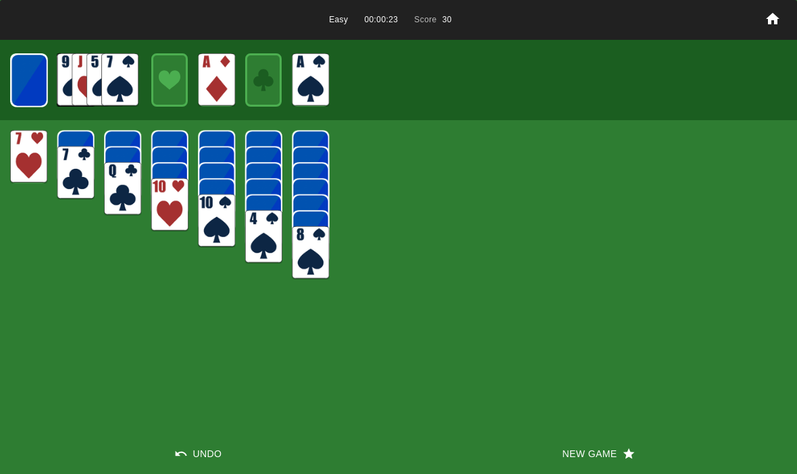
click at [21, 84] on img at bounding box center [29, 80] width 36 height 53
click at [17, 88] on img at bounding box center [28, 79] width 37 height 53
click at [24, 80] on img at bounding box center [28, 79] width 36 height 53
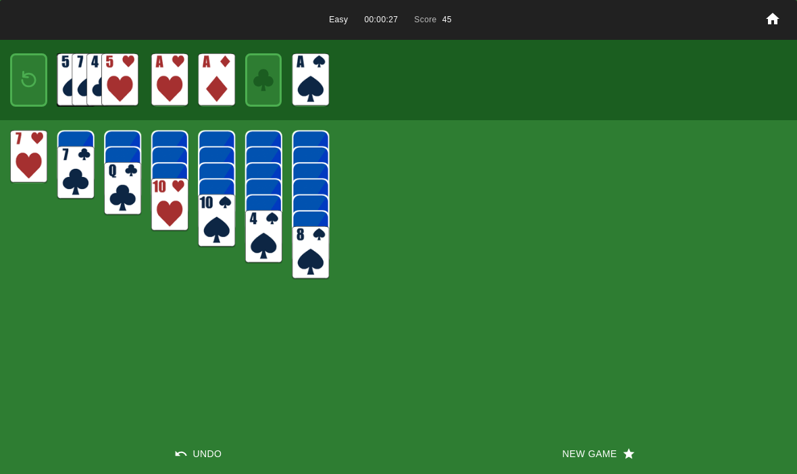
click at [27, 76] on img at bounding box center [29, 80] width 22 height 32
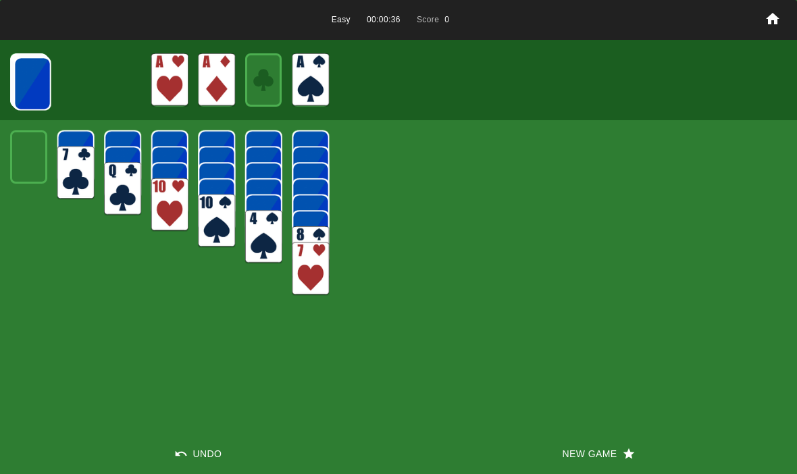
click at [28, 68] on img at bounding box center [32, 83] width 37 height 53
click at [28, 76] on img at bounding box center [32, 83] width 37 height 53
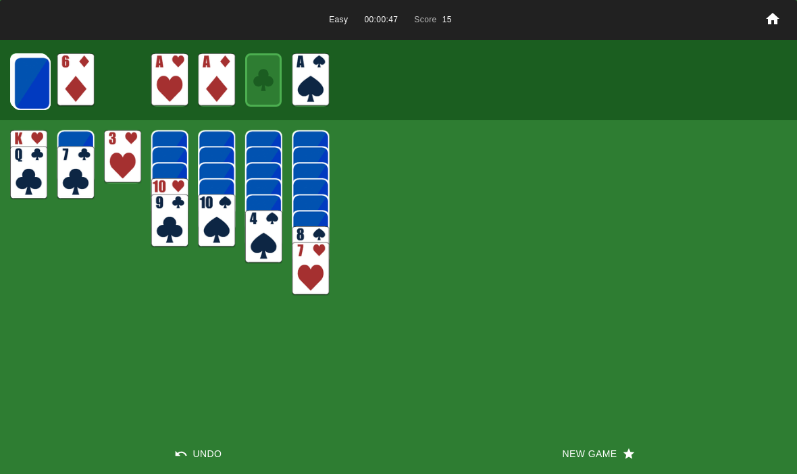
click at [30, 81] on img at bounding box center [32, 83] width 37 height 53
click at [29, 84] on img at bounding box center [32, 83] width 37 height 53
click at [35, 102] on img at bounding box center [31, 82] width 37 height 53
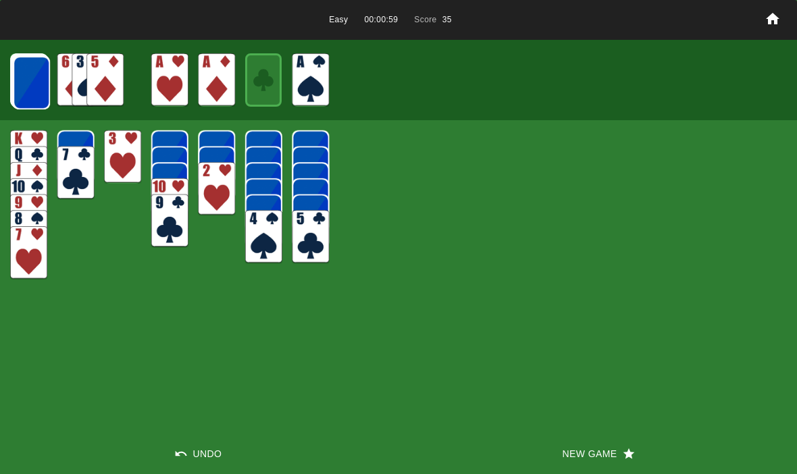
click at [30, 74] on img at bounding box center [31, 82] width 37 height 53
click at [26, 75] on img at bounding box center [31, 82] width 37 height 53
click at [24, 88] on img at bounding box center [31, 82] width 37 height 53
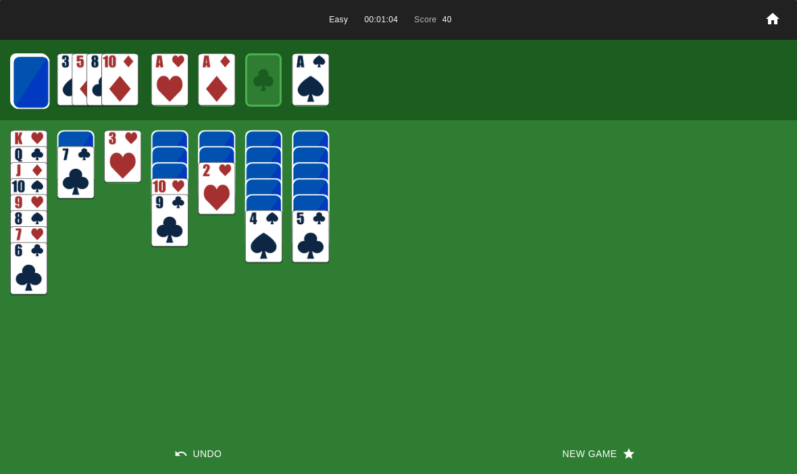
click at [41, 68] on img at bounding box center [30, 81] width 37 height 53
click at [38, 74] on img at bounding box center [30, 81] width 37 height 53
click at [36, 82] on img at bounding box center [30, 81] width 37 height 53
click at [23, 80] on img at bounding box center [30, 81] width 37 height 53
click at [24, 81] on img at bounding box center [29, 81] width 37 height 53
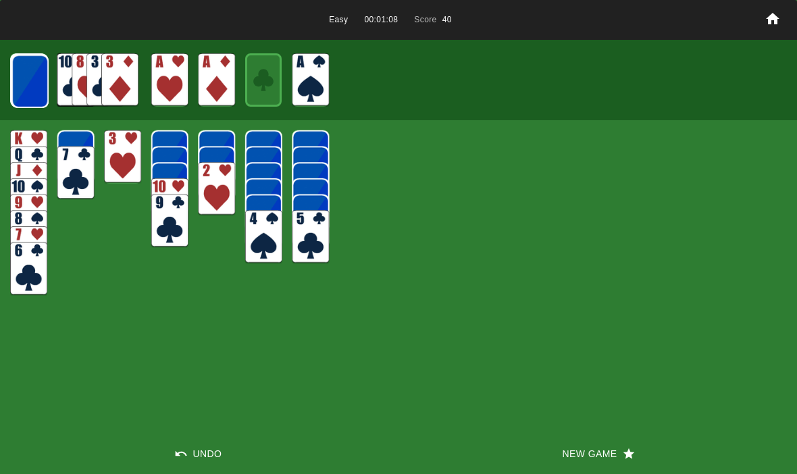
click at [23, 79] on img at bounding box center [29, 81] width 37 height 53
click at [23, 84] on img at bounding box center [29, 81] width 37 height 53
click at [25, 81] on img at bounding box center [29, 80] width 37 height 53
click at [25, 76] on img at bounding box center [29, 80] width 37 height 53
click at [28, 84] on img at bounding box center [29, 80] width 36 height 53
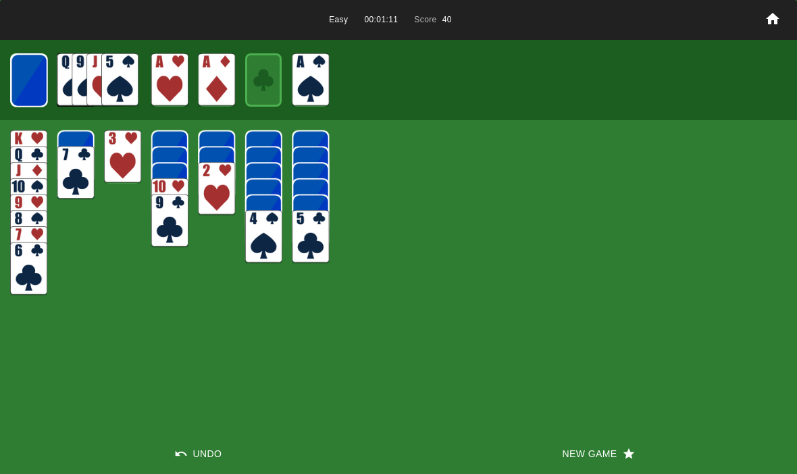
click at [24, 80] on img at bounding box center [29, 80] width 36 height 53
click at [23, 76] on img at bounding box center [28, 79] width 37 height 53
click at [22, 86] on img at bounding box center [28, 79] width 36 height 53
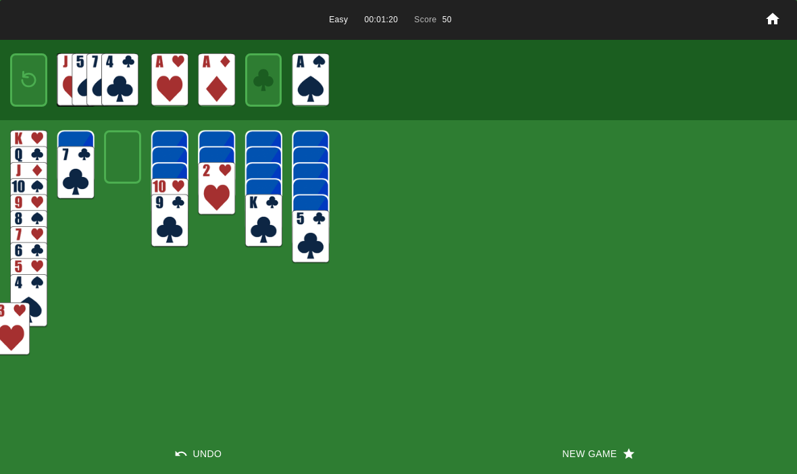
click at [7, 312] on img at bounding box center [11, 329] width 37 height 53
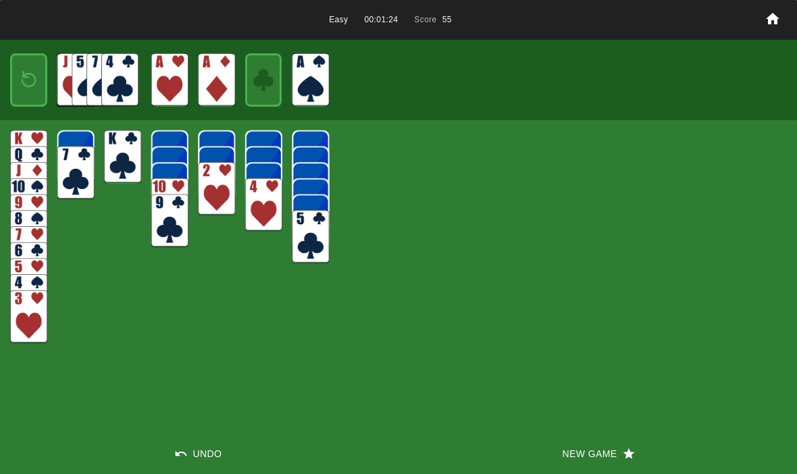
click at [26, 70] on img at bounding box center [29, 80] width 22 height 32
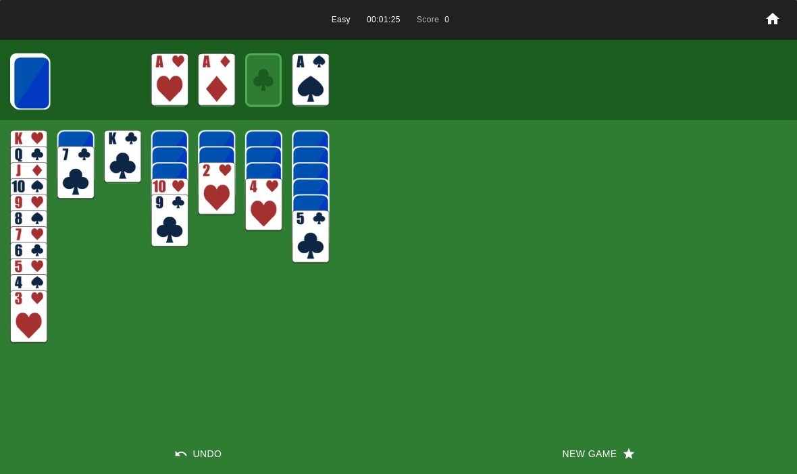
click at [23, 80] on img at bounding box center [31, 82] width 37 height 53
click at [34, 70] on img at bounding box center [31, 82] width 37 height 53
click at [30, 99] on img at bounding box center [31, 82] width 37 height 53
click at [26, 86] on img at bounding box center [31, 82] width 37 height 53
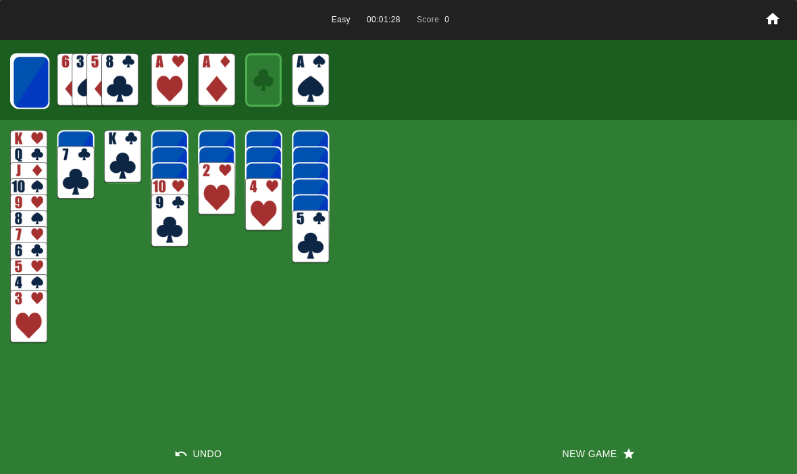
click at [30, 87] on img at bounding box center [30, 81] width 37 height 53
click at [23, 88] on img at bounding box center [30, 81] width 37 height 53
click at [22, 82] on img at bounding box center [30, 81] width 37 height 53
click at [24, 87] on img at bounding box center [30, 81] width 37 height 53
click at [16, 88] on img at bounding box center [29, 81] width 37 height 53
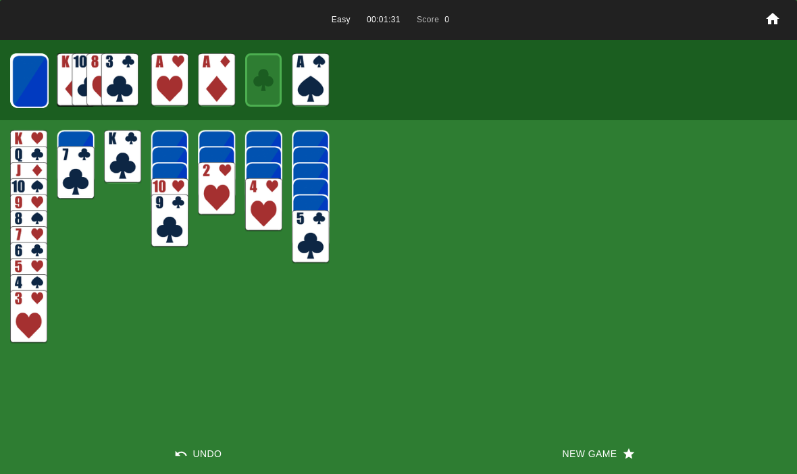
click at [18, 87] on img at bounding box center [29, 81] width 37 height 53
click at [14, 92] on img at bounding box center [29, 81] width 37 height 53
click at [11, 90] on img at bounding box center [29, 80] width 37 height 53
click at [18, 79] on img at bounding box center [29, 80] width 37 height 53
click at [20, 84] on img at bounding box center [29, 80] width 36 height 53
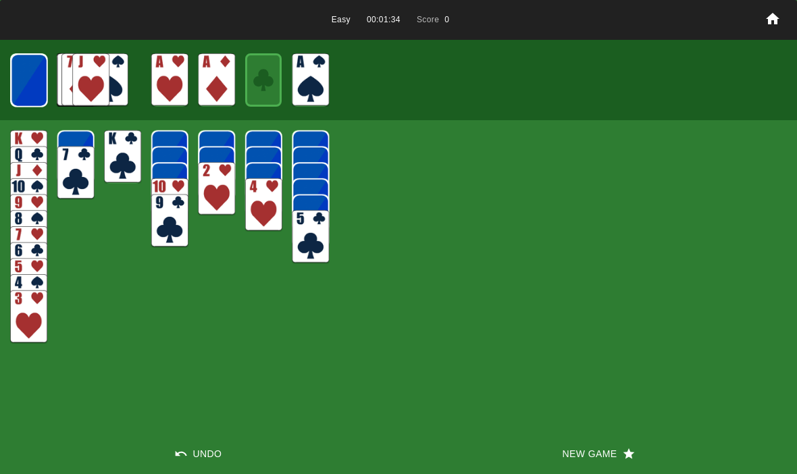
click at [21, 80] on img at bounding box center [29, 80] width 36 height 53
click at [12, 81] on img at bounding box center [28, 79] width 37 height 53
click at [19, 80] on img at bounding box center [28, 79] width 36 height 53
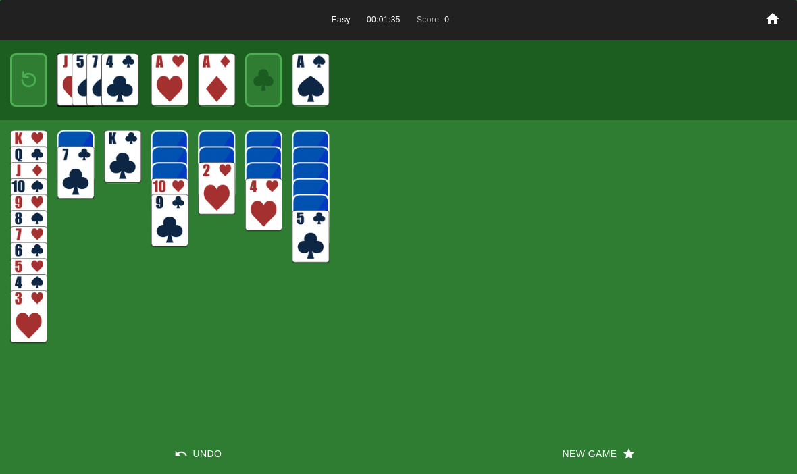
click at [21, 91] on img at bounding box center [29, 80] width 22 height 32
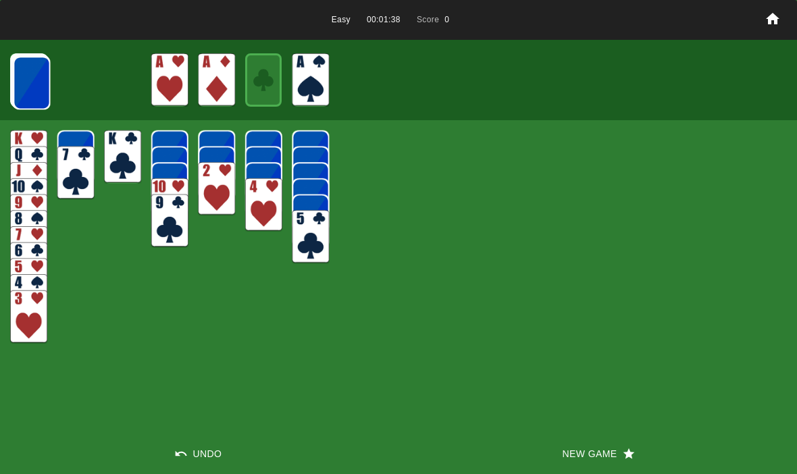
click at [49, 95] on img at bounding box center [31, 82] width 37 height 53
click at [32, 97] on img at bounding box center [31, 82] width 37 height 53
click at [20, 83] on img at bounding box center [31, 82] width 37 height 53
click at [30, 91] on img at bounding box center [31, 82] width 37 height 53
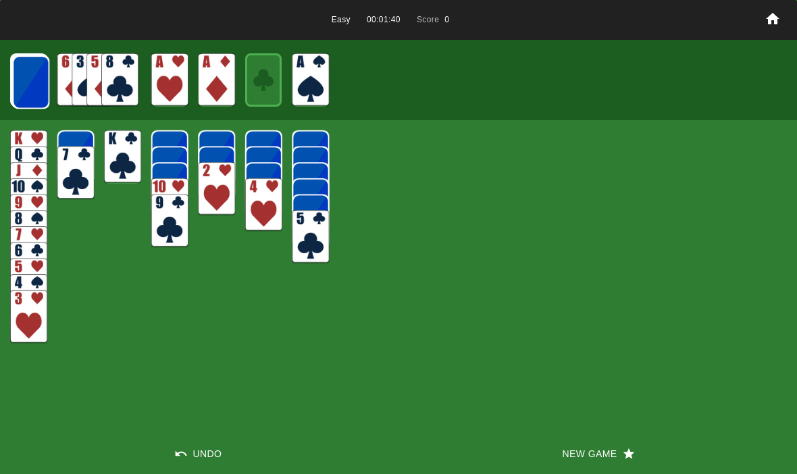
click at [22, 85] on img at bounding box center [30, 81] width 37 height 53
click at [27, 87] on img at bounding box center [30, 81] width 37 height 53
click at [28, 85] on img at bounding box center [30, 81] width 37 height 53
click at [29, 86] on img at bounding box center [30, 81] width 37 height 53
click at [26, 87] on img at bounding box center [29, 81] width 37 height 53
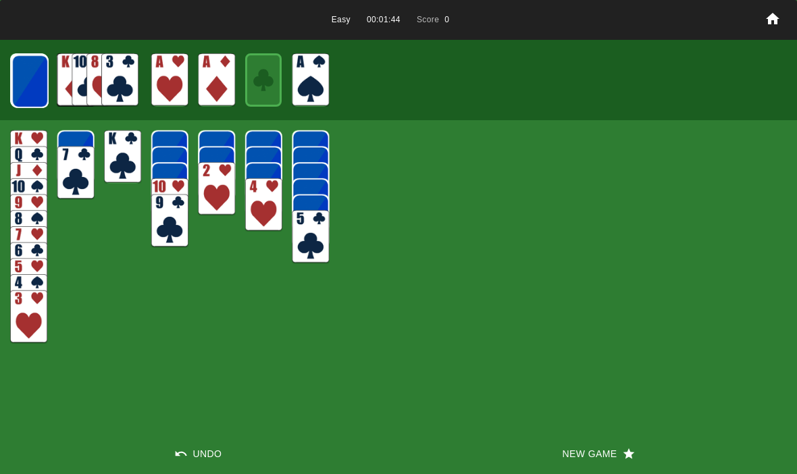
click at [22, 92] on img at bounding box center [29, 81] width 37 height 53
click at [22, 91] on img at bounding box center [29, 81] width 37 height 53
click at [21, 91] on img at bounding box center [29, 80] width 37 height 53
click at [11, 91] on img at bounding box center [29, 80] width 36 height 53
click at [16, 93] on img at bounding box center [29, 80] width 36 height 53
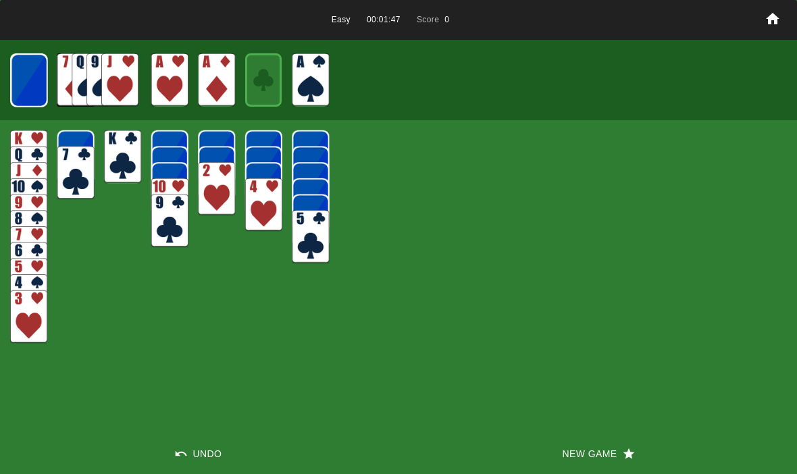
click at [11, 91] on img at bounding box center [29, 80] width 36 height 53
click at [7, 88] on div at bounding box center [398, 80] width 797 height 80
click at [22, 89] on img at bounding box center [28, 79] width 37 height 53
click at [24, 86] on img at bounding box center [28, 79] width 36 height 53
click at [18, 86] on img at bounding box center [29, 80] width 22 height 32
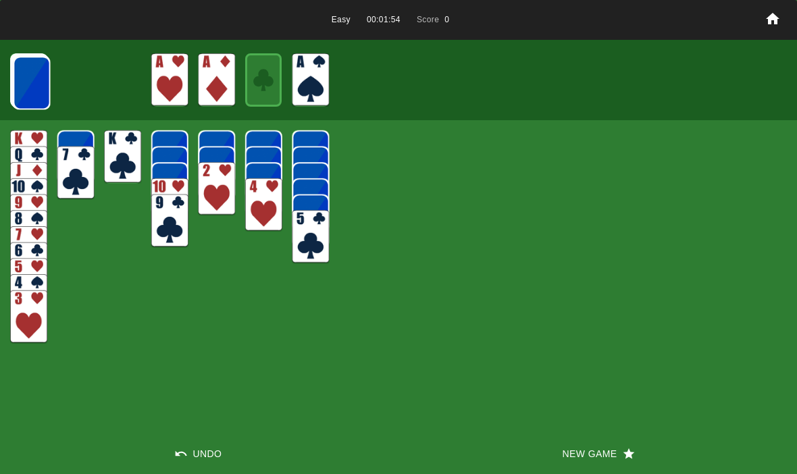
click at [24, 61] on img at bounding box center [31, 82] width 37 height 53
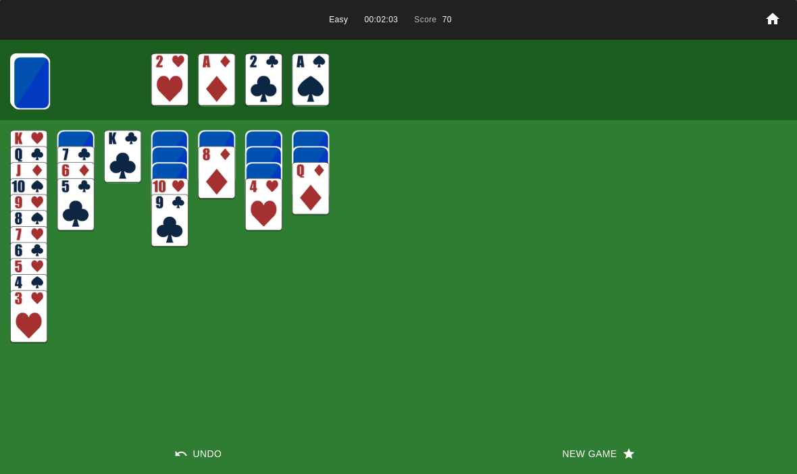
click at [42, 87] on img at bounding box center [31, 82] width 37 height 53
click at [30, 80] on img at bounding box center [31, 82] width 37 height 53
click at [11, 65] on img at bounding box center [29, 80] width 36 height 53
click at [11, 72] on img at bounding box center [29, 81] width 37 height 53
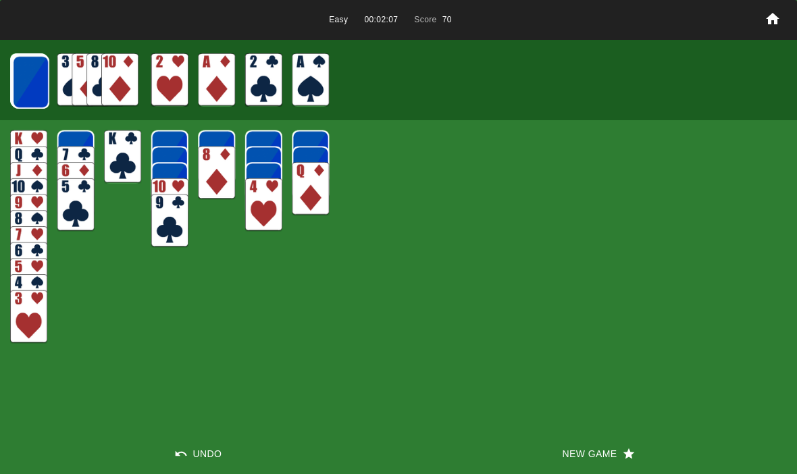
click at [20, 81] on img at bounding box center [30, 81] width 37 height 53
click at [22, 80] on img at bounding box center [30, 81] width 37 height 53
click at [19, 80] on img at bounding box center [30, 81] width 37 height 53
click at [20, 78] on img at bounding box center [29, 81] width 37 height 53
click at [22, 84] on img at bounding box center [29, 81] width 37 height 53
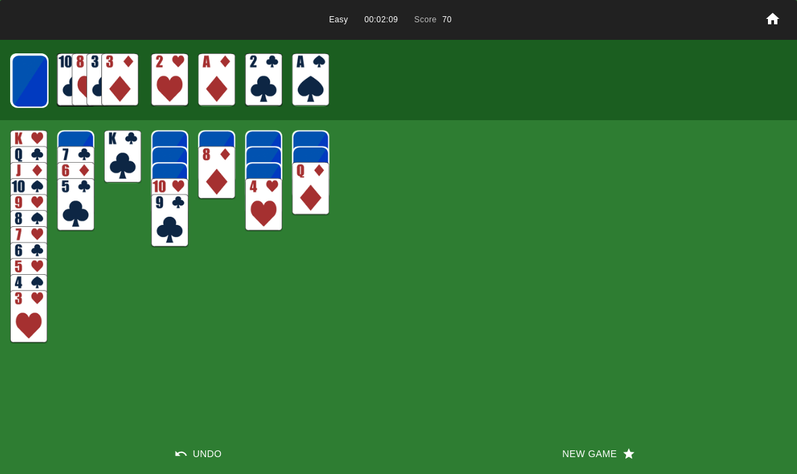
click at [24, 83] on img at bounding box center [29, 81] width 37 height 53
click at [22, 84] on img at bounding box center [29, 80] width 37 height 53
click at [22, 79] on img at bounding box center [29, 80] width 37 height 53
click at [22, 80] on img at bounding box center [29, 80] width 36 height 53
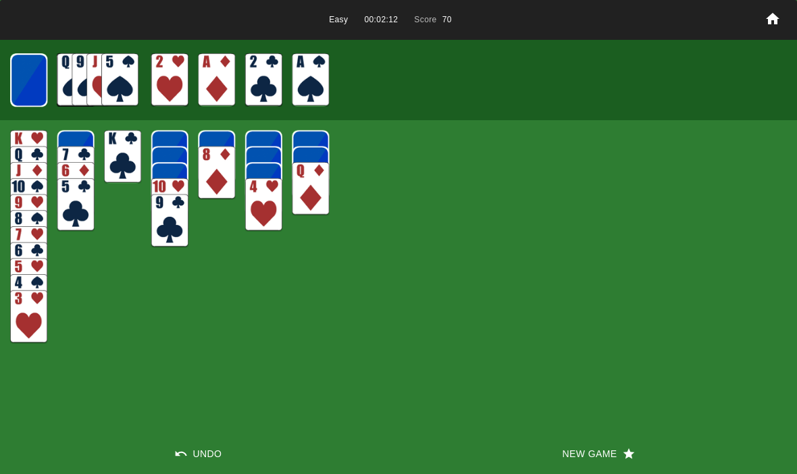
click at [24, 77] on img at bounding box center [28, 79] width 37 height 53
click at [25, 80] on img at bounding box center [28, 79] width 36 height 53
click at [25, 84] on img at bounding box center [29, 80] width 22 height 32
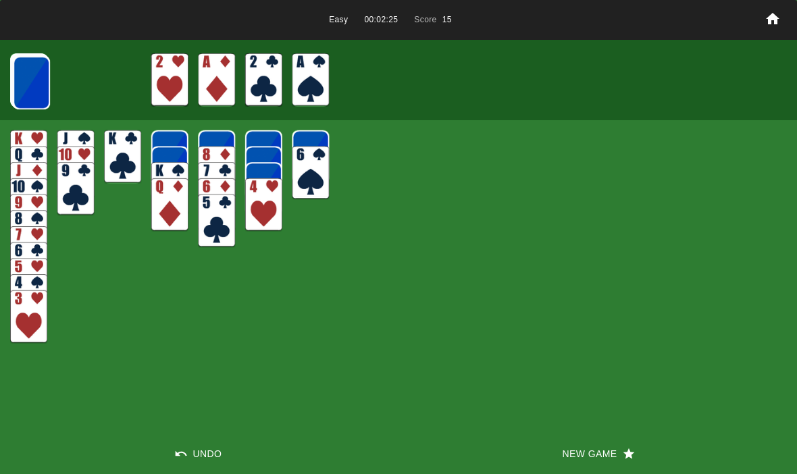
click at [18, 82] on img at bounding box center [31, 82] width 37 height 53
click at [27, 84] on img at bounding box center [31, 82] width 37 height 53
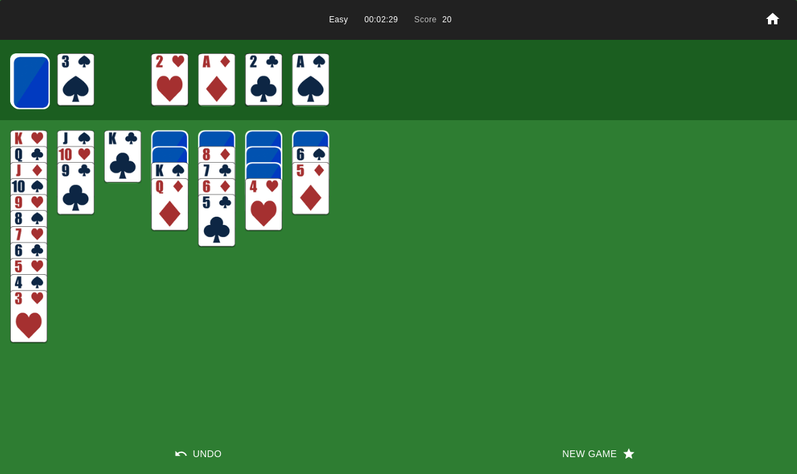
click at [29, 76] on img at bounding box center [31, 82] width 37 height 53
click at [18, 83] on img at bounding box center [30, 81] width 37 height 53
click at [1, 18] on div "Easy 00:02:30 Score 20" at bounding box center [398, 20] width 797 height 40
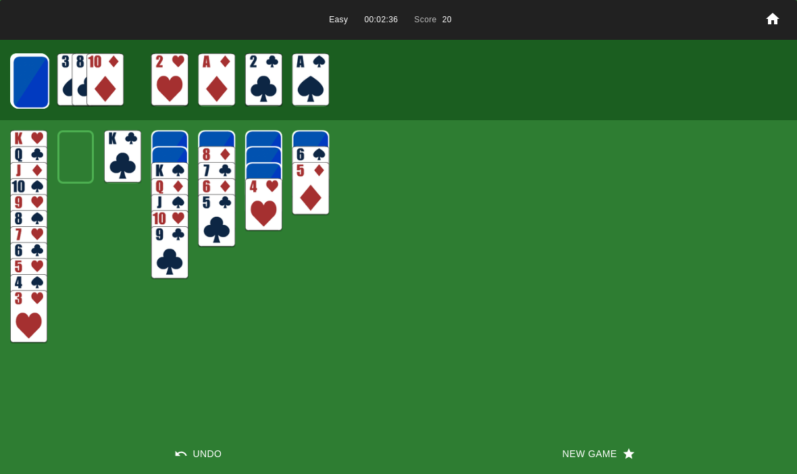
click at [29, 67] on img at bounding box center [30, 81] width 37 height 53
click at [27, 70] on img at bounding box center [30, 81] width 37 height 53
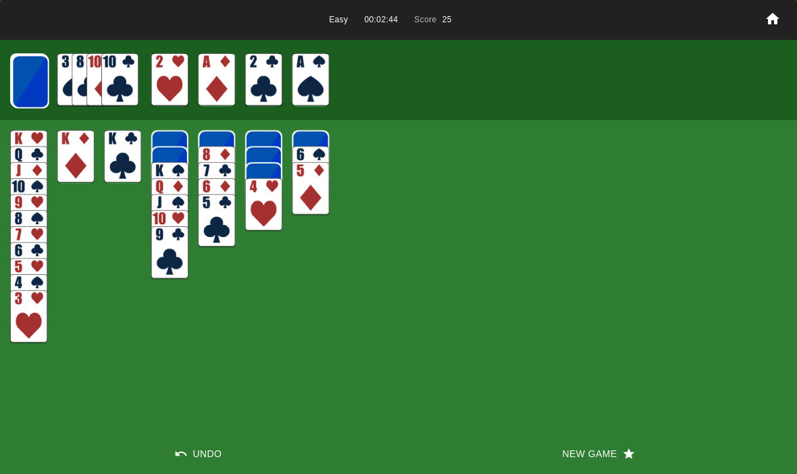
click at [28, 74] on img at bounding box center [30, 81] width 37 height 53
click at [22, 79] on img at bounding box center [29, 81] width 37 height 53
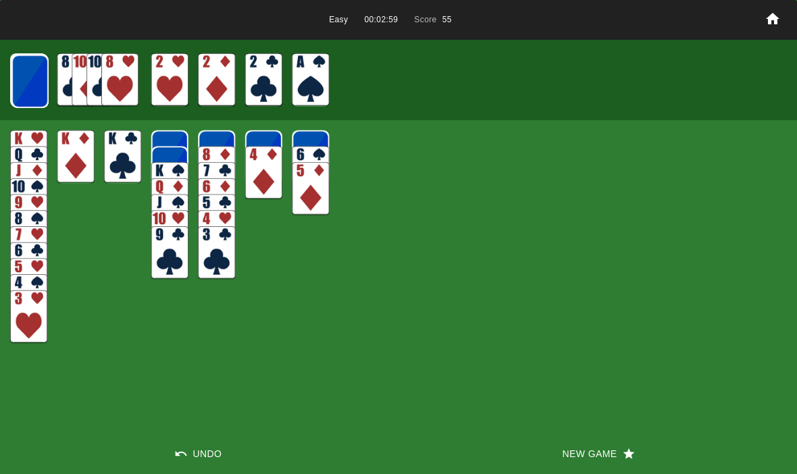
click at [24, 70] on img at bounding box center [29, 81] width 37 height 53
click at [26, 82] on img at bounding box center [29, 81] width 37 height 53
click at [29, 82] on img at bounding box center [29, 80] width 37 height 53
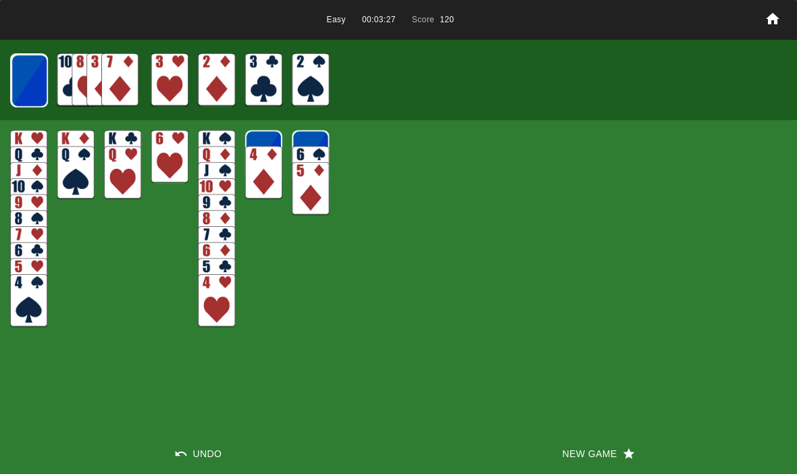
click at [28, 82] on img at bounding box center [29, 80] width 37 height 53
click at [25, 74] on img at bounding box center [29, 80] width 36 height 53
click at [26, 82] on img at bounding box center [29, 80] width 36 height 53
click at [28, 84] on img at bounding box center [28, 79] width 37 height 53
click at [23, 84] on img at bounding box center [28, 79] width 36 height 53
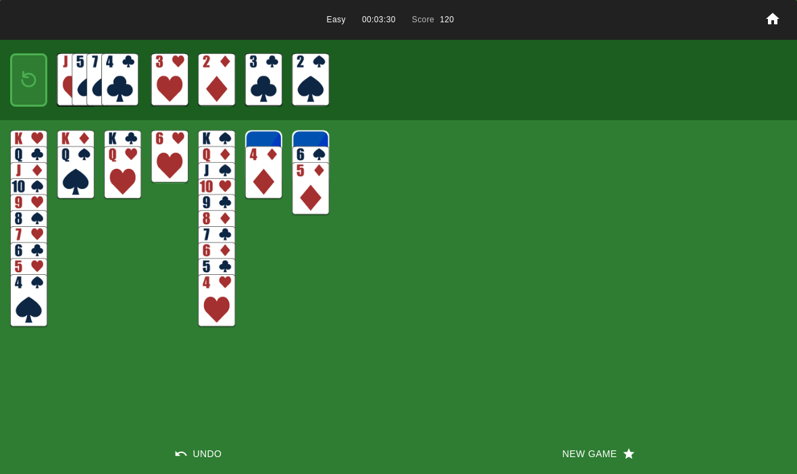
click at [24, 80] on img at bounding box center [29, 80] width 22 height 32
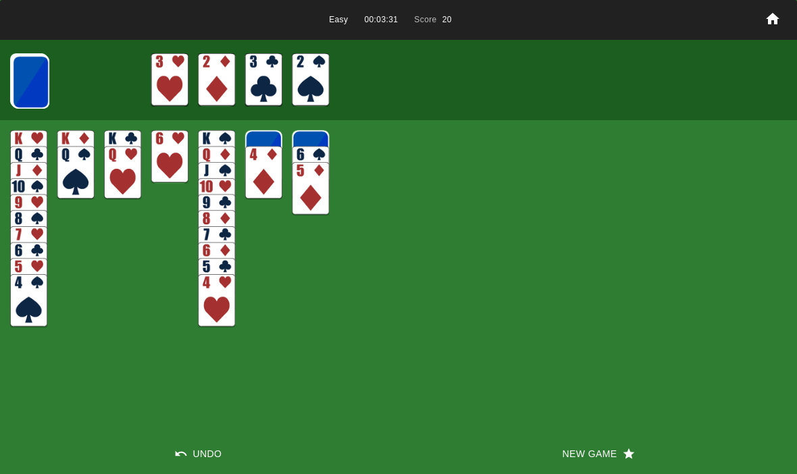
click at [26, 84] on img at bounding box center [30, 81] width 37 height 53
click at [39, 93] on img at bounding box center [30, 81] width 37 height 53
click at [30, 84] on img at bounding box center [30, 81] width 37 height 53
click at [25, 86] on img at bounding box center [29, 81] width 37 height 53
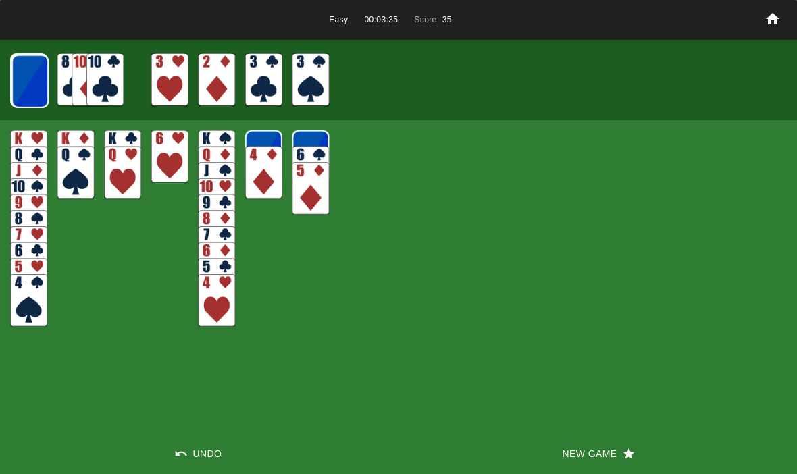
click at [26, 76] on img at bounding box center [29, 81] width 37 height 53
click at [26, 72] on img at bounding box center [29, 81] width 37 height 53
click at [22, 79] on img at bounding box center [29, 80] width 37 height 53
click at [32, 72] on img at bounding box center [29, 80] width 37 height 53
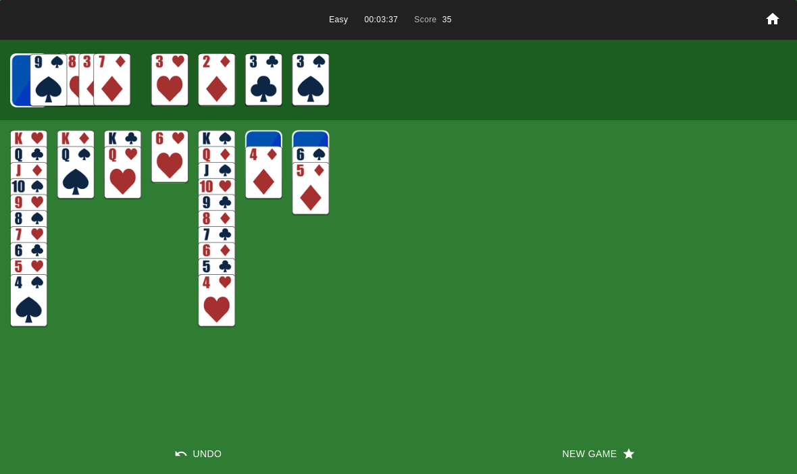
click at [32, 82] on img at bounding box center [29, 80] width 36 height 53
click at [34, 72] on img at bounding box center [29, 80] width 36 height 53
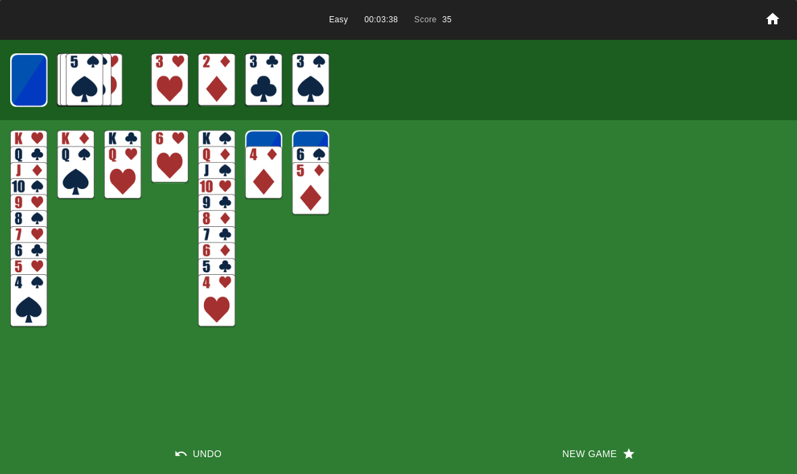
click at [32, 76] on img at bounding box center [28, 79] width 37 height 53
click at [41, 76] on img at bounding box center [28, 79] width 36 height 53
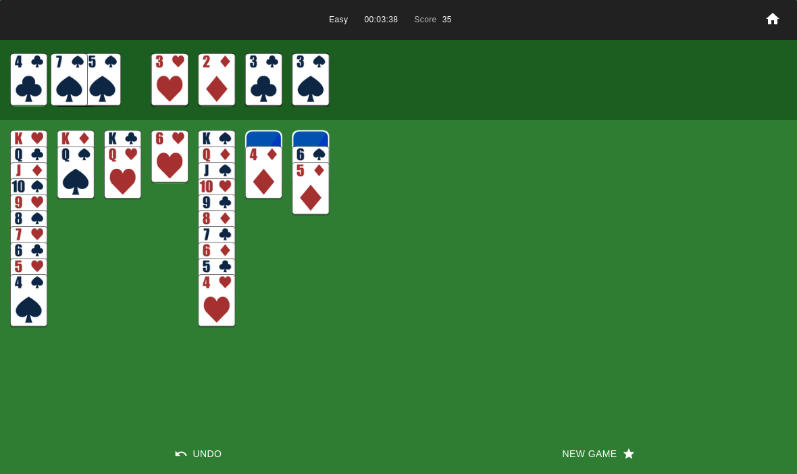
click at [26, 72] on img at bounding box center [29, 80] width 22 height 32
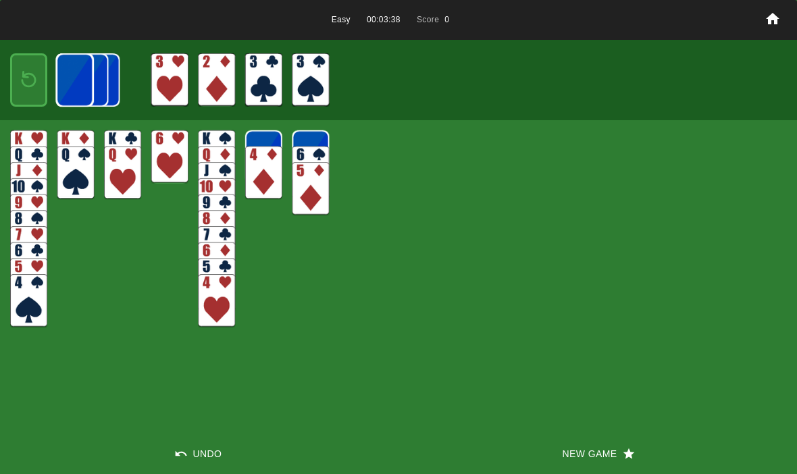
click at [56, 69] on img at bounding box center [74, 79] width 37 height 53
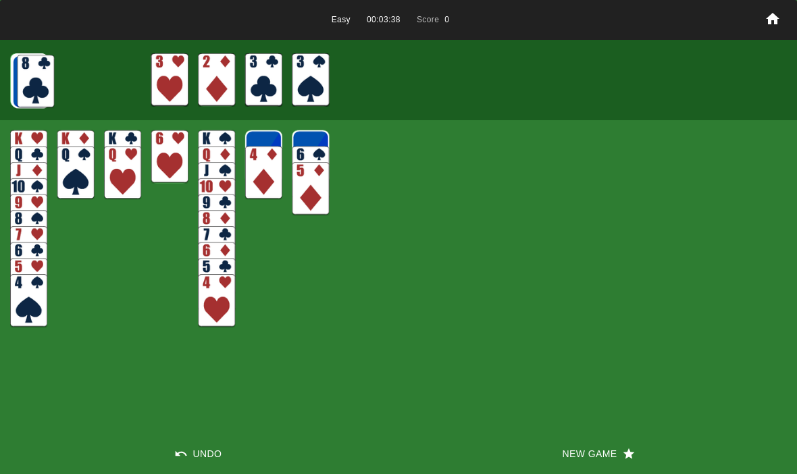
click at [24, 74] on img at bounding box center [30, 81] width 37 height 53
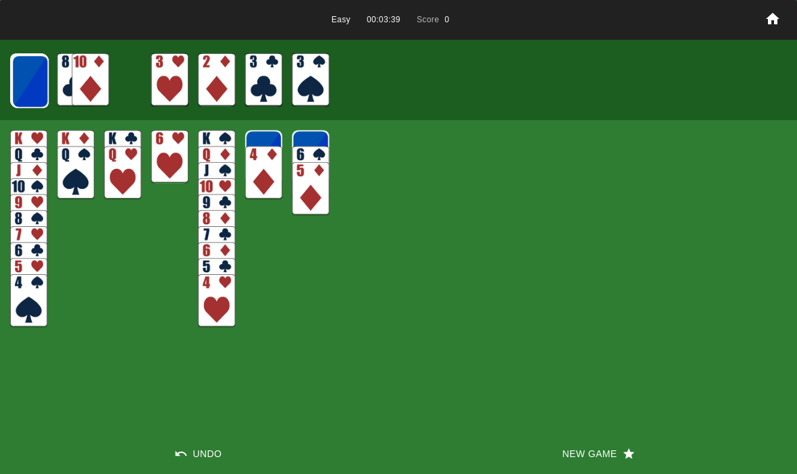
click at [31, 76] on img at bounding box center [29, 81] width 37 height 53
click at [26, 80] on img at bounding box center [29, 81] width 37 height 53
click at [36, 74] on img at bounding box center [29, 81] width 37 height 53
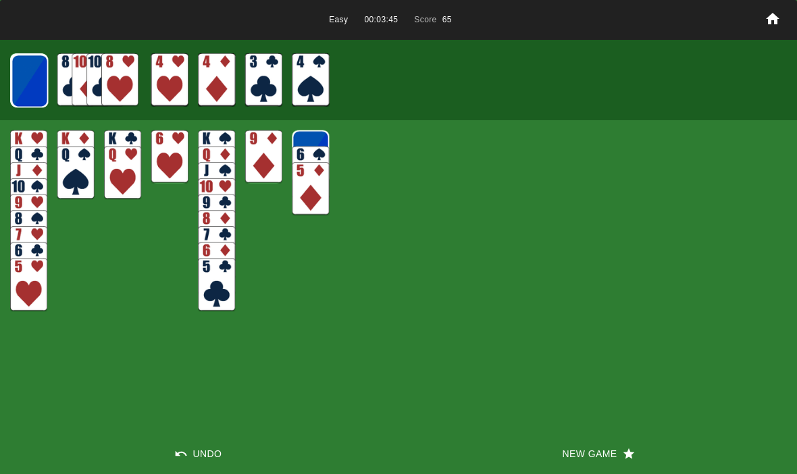
click at [27, 80] on img at bounding box center [29, 80] width 37 height 53
click at [26, 80] on img at bounding box center [29, 80] width 37 height 53
click at [33, 88] on img at bounding box center [29, 80] width 36 height 53
click at [17, 85] on img at bounding box center [29, 80] width 36 height 53
click at [22, 84] on img at bounding box center [28, 79] width 37 height 53
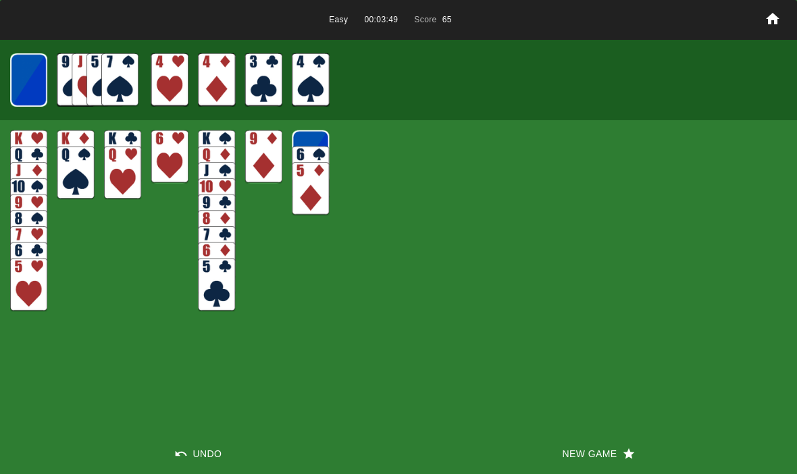
click at [23, 86] on img at bounding box center [28, 79] width 36 height 53
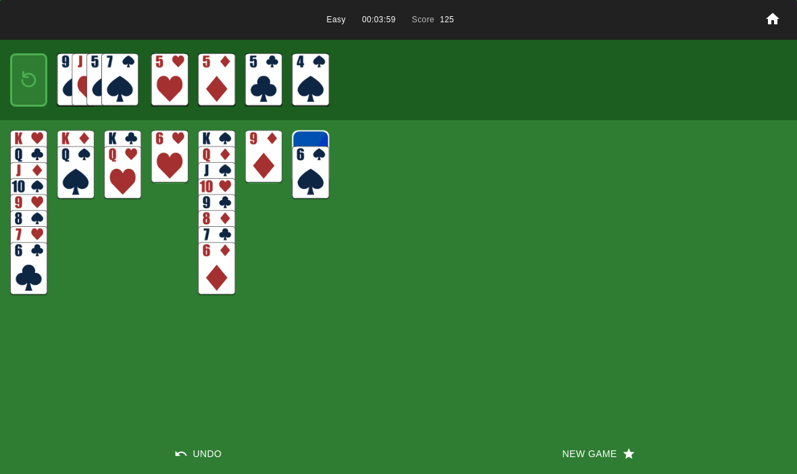
click at [34, 85] on img at bounding box center [29, 80] width 22 height 32
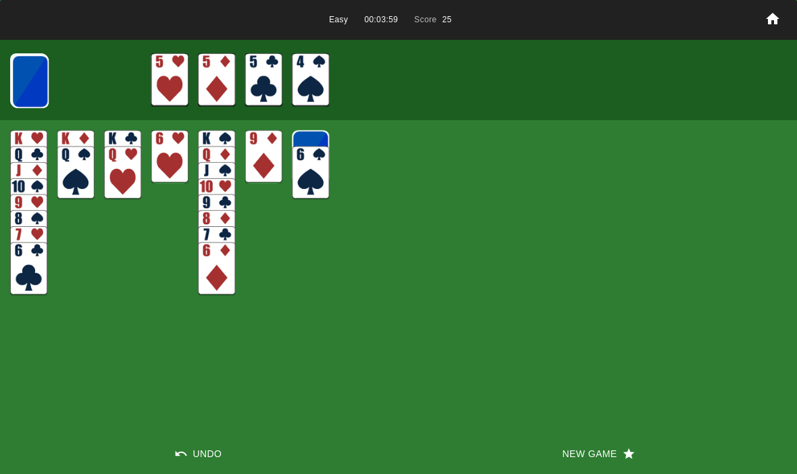
click at [20, 72] on img at bounding box center [29, 81] width 37 height 53
click at [19, 64] on img at bounding box center [29, 81] width 37 height 53
click at [29, 82] on img at bounding box center [29, 81] width 37 height 53
click at [25, 79] on img at bounding box center [29, 80] width 37 height 53
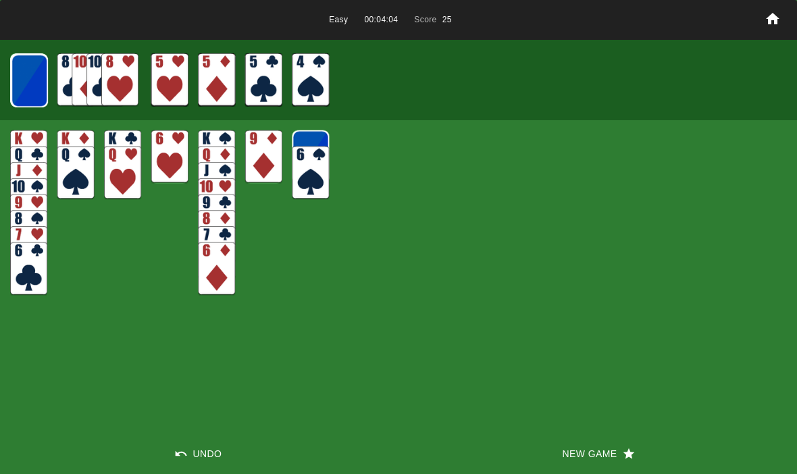
click at [34, 88] on img at bounding box center [29, 80] width 37 height 53
click at [28, 77] on img at bounding box center [29, 80] width 36 height 53
click at [26, 89] on img at bounding box center [28, 79] width 37 height 53
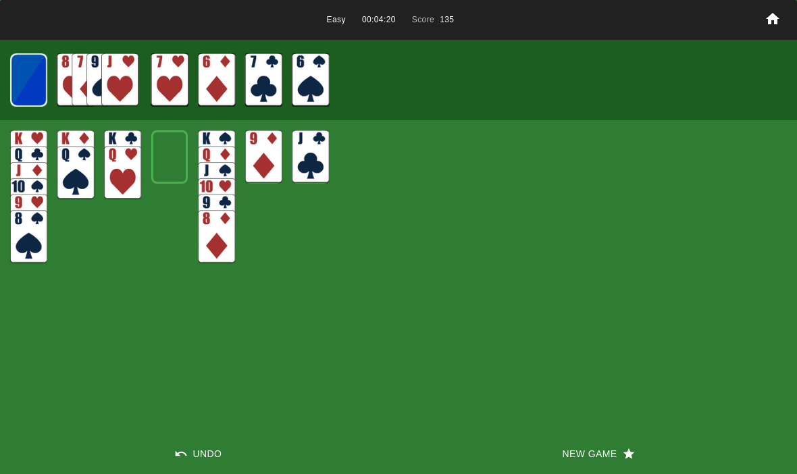
click at [19, 91] on img at bounding box center [28, 79] width 36 height 53
click at [24, 66] on img at bounding box center [29, 80] width 22 height 32
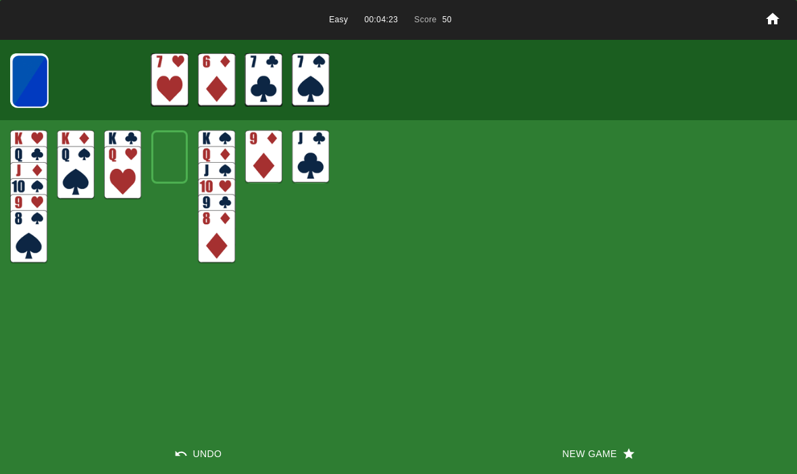
click at [18, 75] on img at bounding box center [29, 81] width 37 height 53
click at [20, 76] on img at bounding box center [29, 80] width 37 height 53
click at [22, 84] on img at bounding box center [29, 80] width 37 height 53
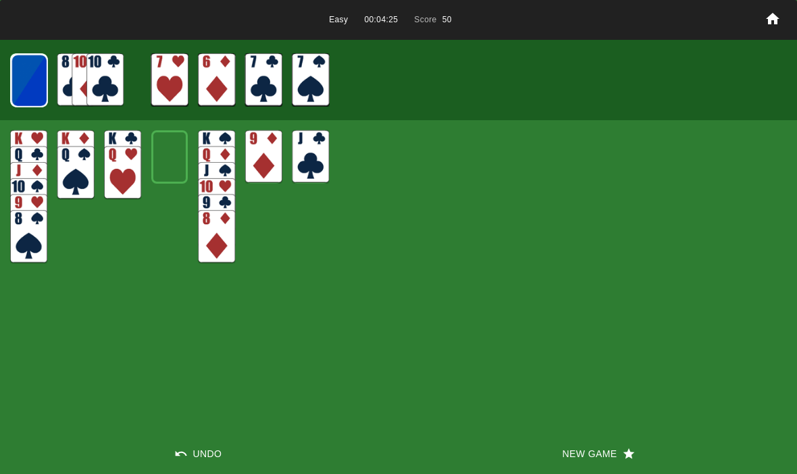
click at [26, 78] on img at bounding box center [29, 80] width 36 height 53
click at [19, 71] on img at bounding box center [29, 80] width 36 height 53
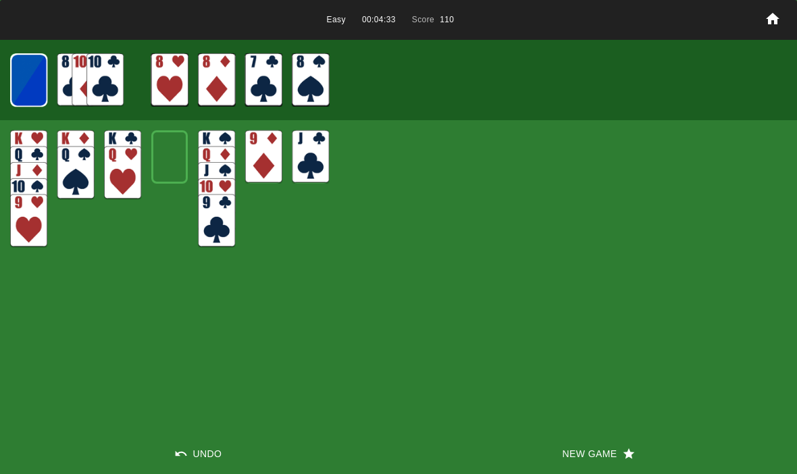
click at [29, 83] on img at bounding box center [28, 79] width 37 height 53
click at [25, 84] on img at bounding box center [28, 79] width 36 height 53
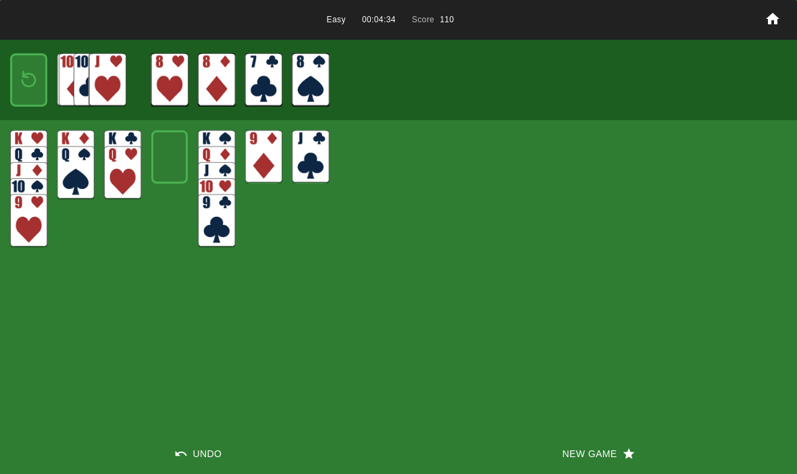
click at [28, 76] on img at bounding box center [29, 80] width 22 height 32
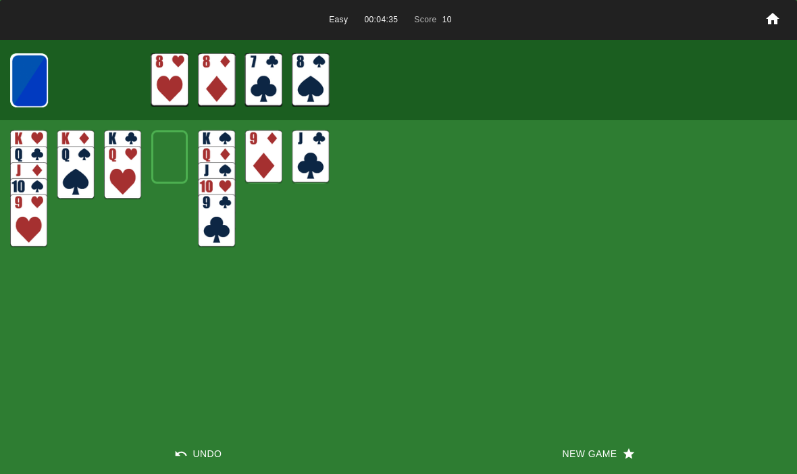
click at [28, 77] on img at bounding box center [29, 80] width 37 height 53
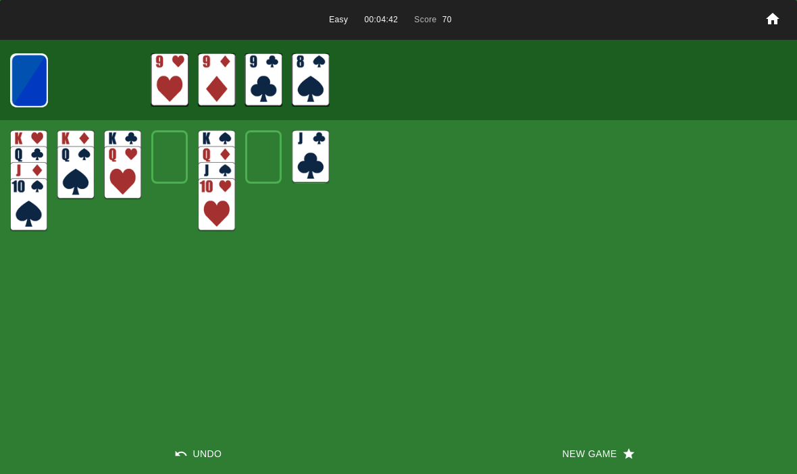
click at [20, 71] on img at bounding box center [29, 80] width 36 height 53
click at [36, 72] on img at bounding box center [29, 80] width 36 height 53
click at [31, 70] on img at bounding box center [28, 79] width 37 height 53
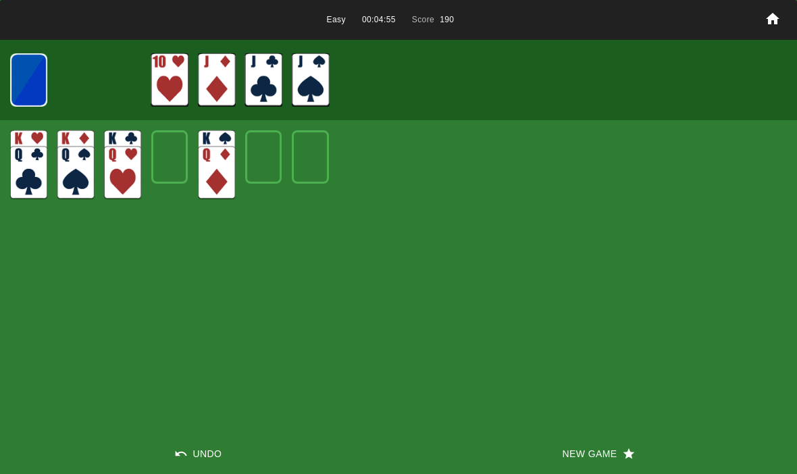
click at [22, 79] on img at bounding box center [28, 79] width 36 height 53
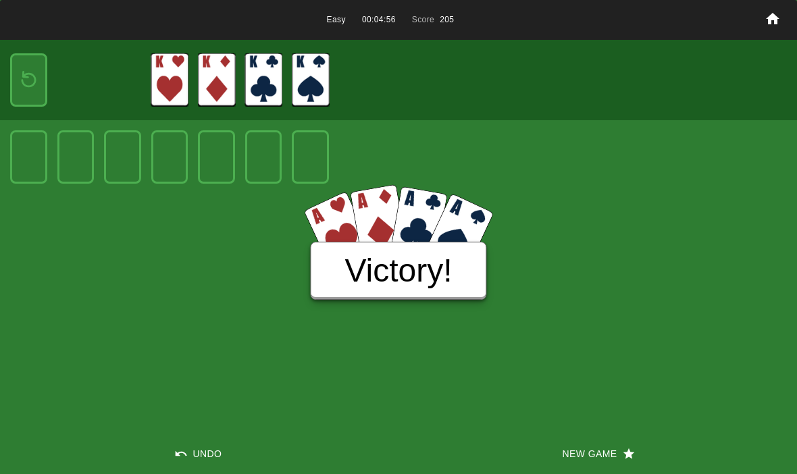
click at [345, 284] on h3 "Victory!" at bounding box center [398, 271] width 107 height 38
click at [579, 459] on button "New Game" at bounding box center [598, 454] width 399 height 41
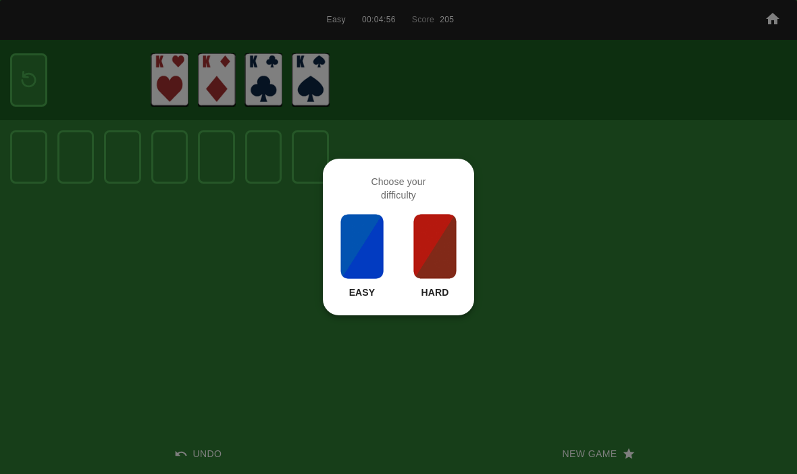
click at [439, 263] on img at bounding box center [435, 247] width 46 height 68
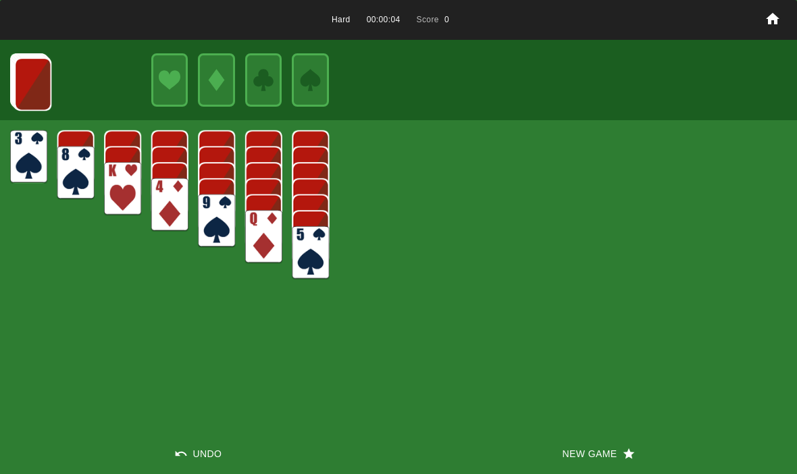
click at [26, 88] on img at bounding box center [32, 83] width 37 height 53
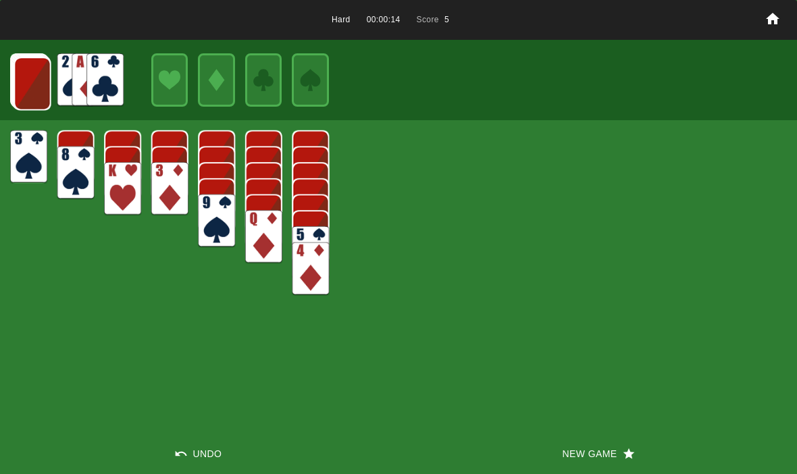
click at [28, 75] on img at bounding box center [32, 83] width 37 height 53
click at [23, 78] on img at bounding box center [32, 83] width 37 height 53
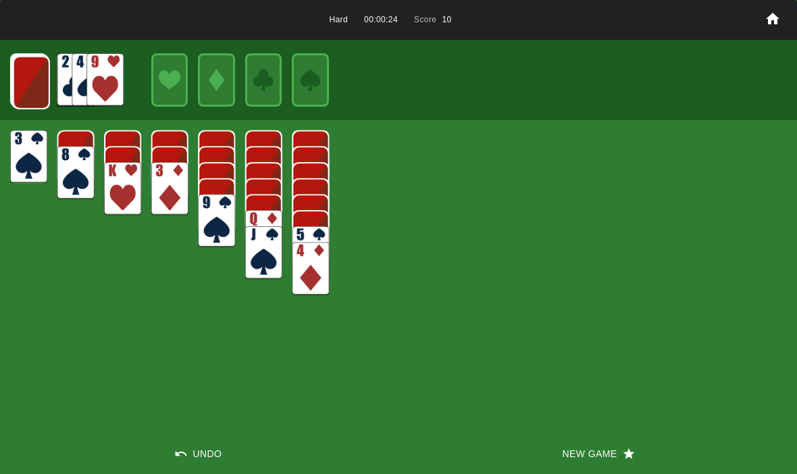
click at [37, 78] on img at bounding box center [31, 82] width 37 height 53
click at [583, 465] on button "New Game" at bounding box center [598, 454] width 399 height 41
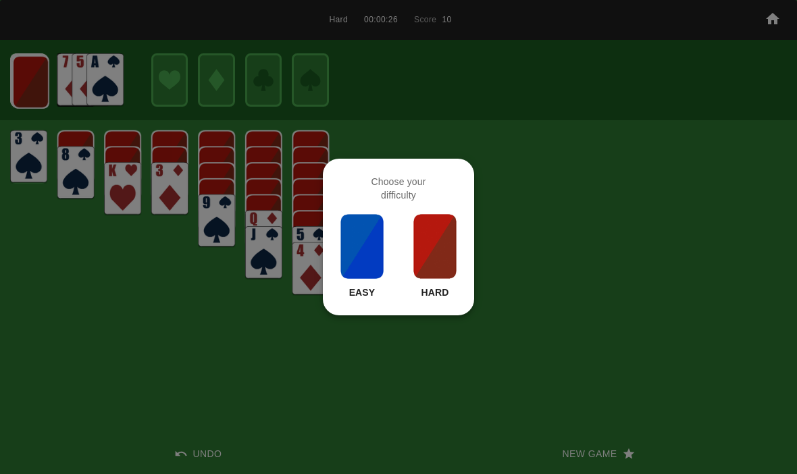
click at [368, 241] on img at bounding box center [362, 247] width 46 height 68
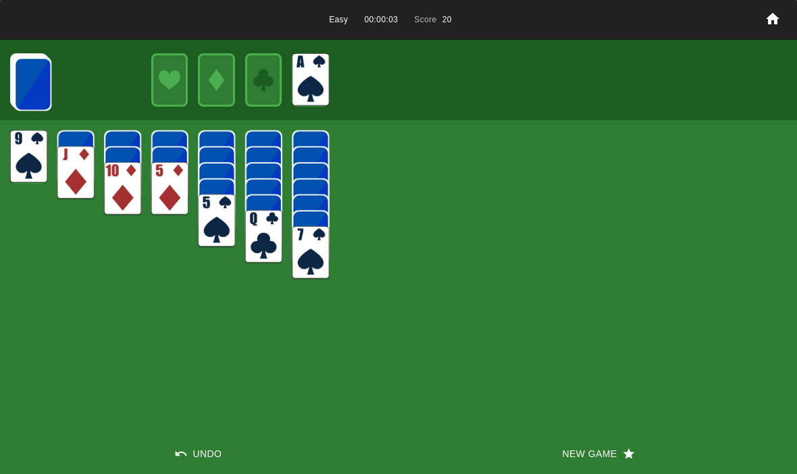
click at [32, 76] on img at bounding box center [32, 83] width 37 height 53
click at [22, 97] on img at bounding box center [32, 83] width 37 height 53
click at [655, 453] on button "New Game" at bounding box center [598, 454] width 399 height 41
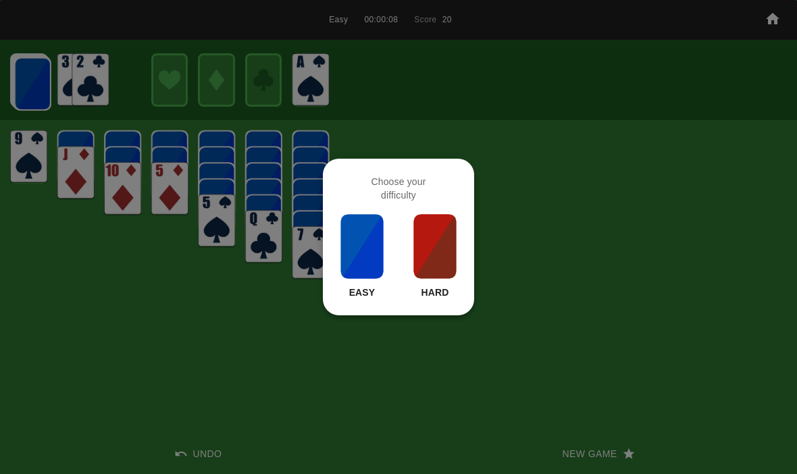
click at [457, 254] on img at bounding box center [435, 247] width 46 height 68
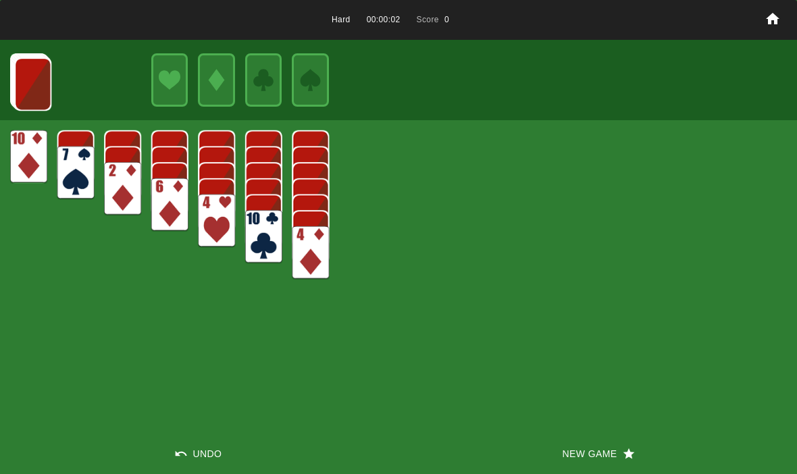
click at [29, 74] on img at bounding box center [32, 83] width 37 height 53
click at [24, 87] on img at bounding box center [32, 83] width 37 height 53
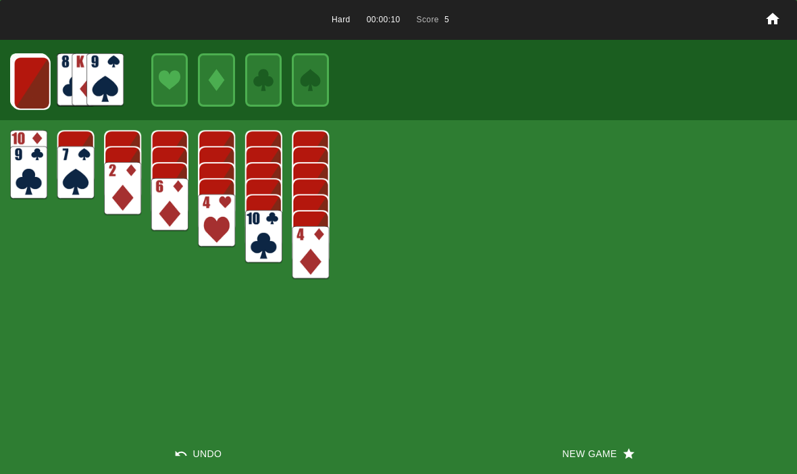
click at [34, 76] on img at bounding box center [32, 83] width 37 height 53
click at [26, 87] on img at bounding box center [31, 82] width 37 height 53
click at [25, 92] on img at bounding box center [30, 81] width 37 height 53
click at [25, 77] on img at bounding box center [29, 81] width 37 height 53
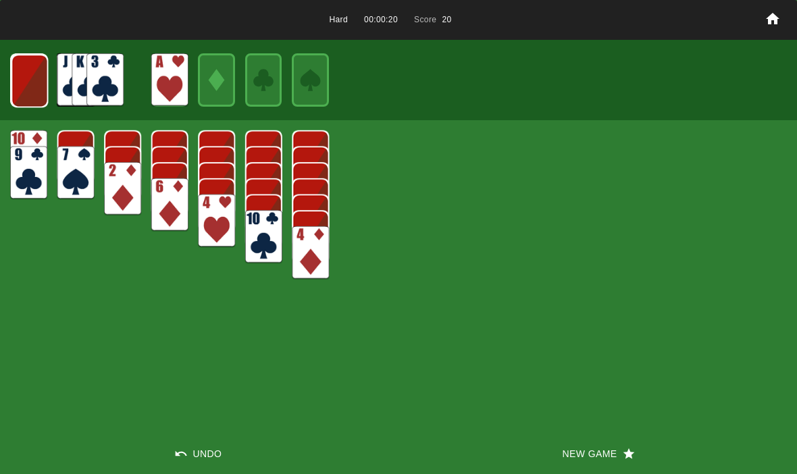
click at [20, 75] on img at bounding box center [29, 80] width 37 height 53
click at [15, 81] on img at bounding box center [29, 80] width 36 height 53
click at [20, 76] on img at bounding box center [29, 80] width 22 height 32
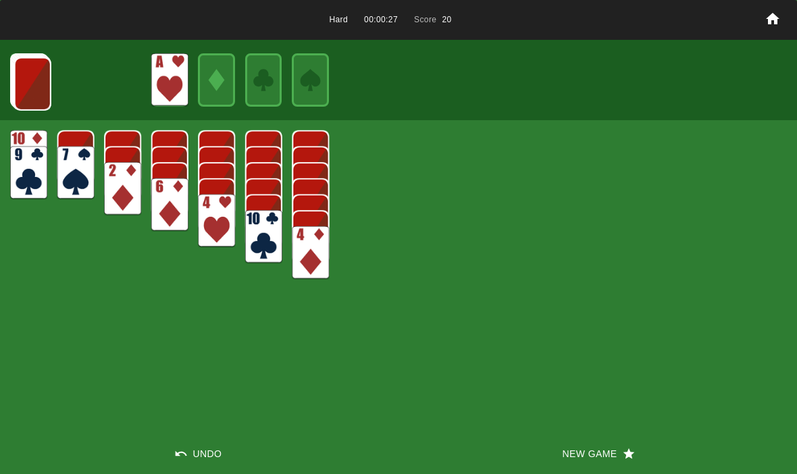
click at [31, 73] on img at bounding box center [32, 83] width 37 height 53
click at [567, 444] on button "New Game" at bounding box center [598, 454] width 399 height 41
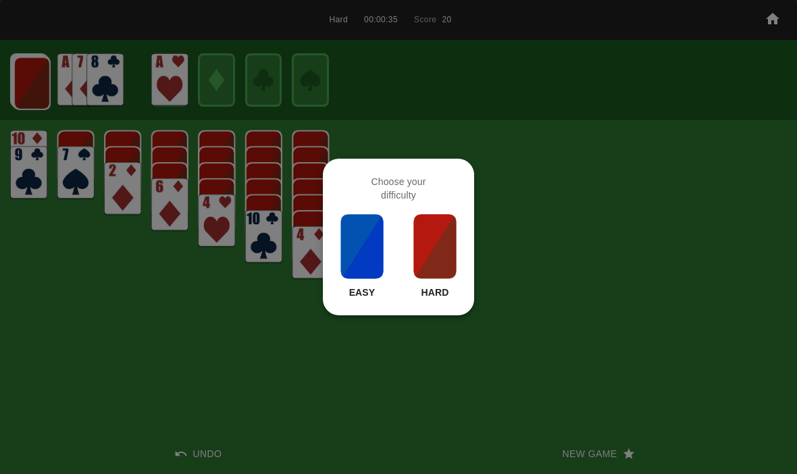
click at [434, 263] on img at bounding box center [435, 247] width 46 height 68
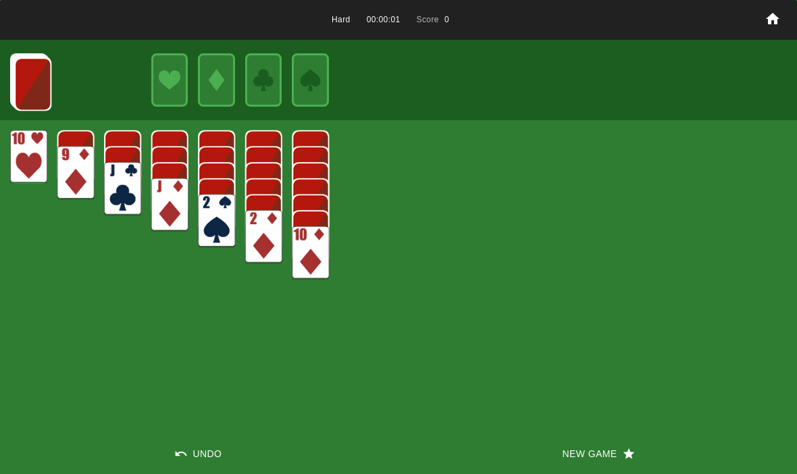
click at [26, 85] on img at bounding box center [32, 83] width 37 height 53
click at [20, 78] on img at bounding box center [32, 83] width 37 height 53
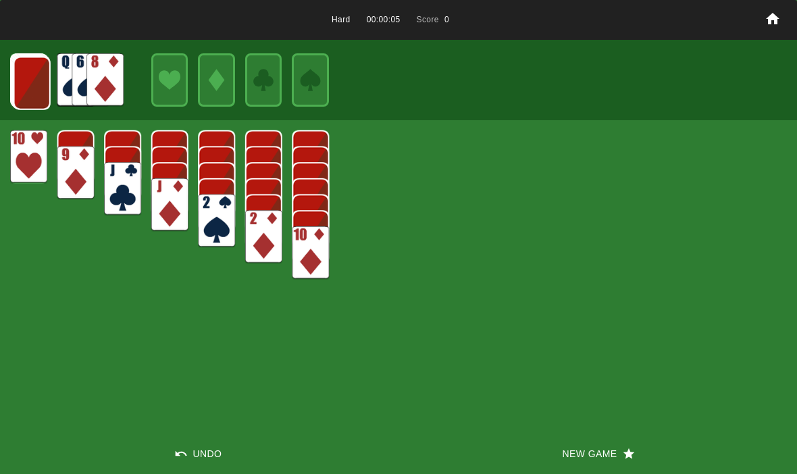
click at [22, 81] on img at bounding box center [32, 83] width 37 height 53
click at [30, 102] on img at bounding box center [31, 82] width 37 height 53
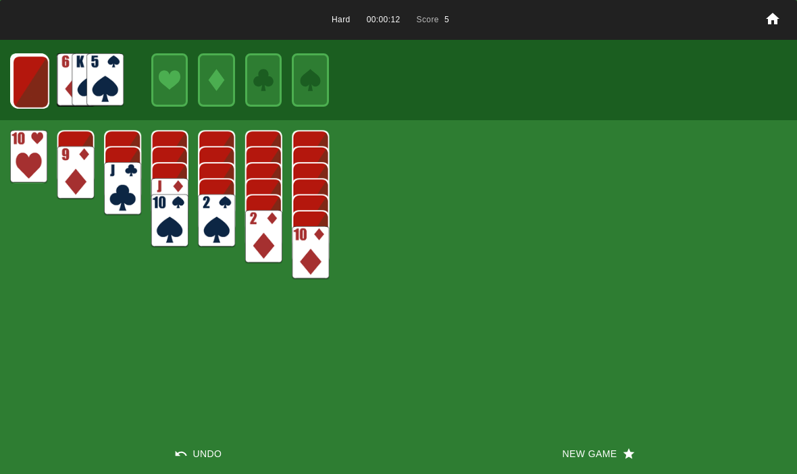
click at [32, 55] on img at bounding box center [30, 81] width 37 height 53
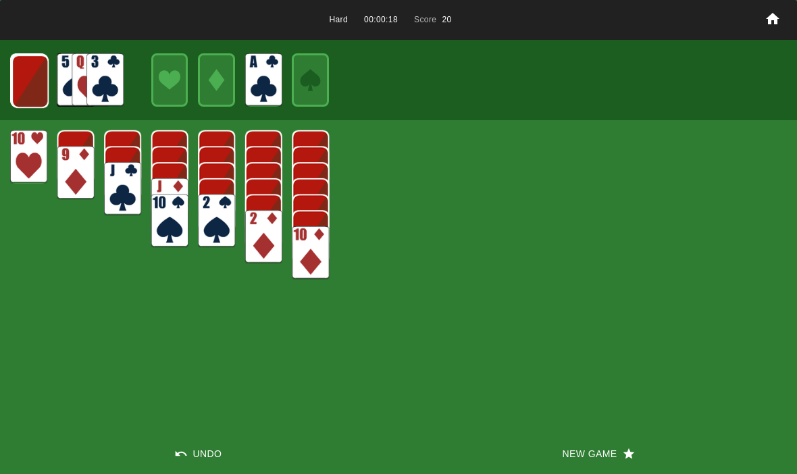
click at [32, 85] on img at bounding box center [29, 81] width 37 height 53
click at [10, 84] on div at bounding box center [28, 79] width 37 height 53
click at [26, 84] on img at bounding box center [29, 80] width 37 height 53
click at [29, 83] on img at bounding box center [29, 80] width 36 height 53
click at [30, 82] on img at bounding box center [29, 80] width 22 height 32
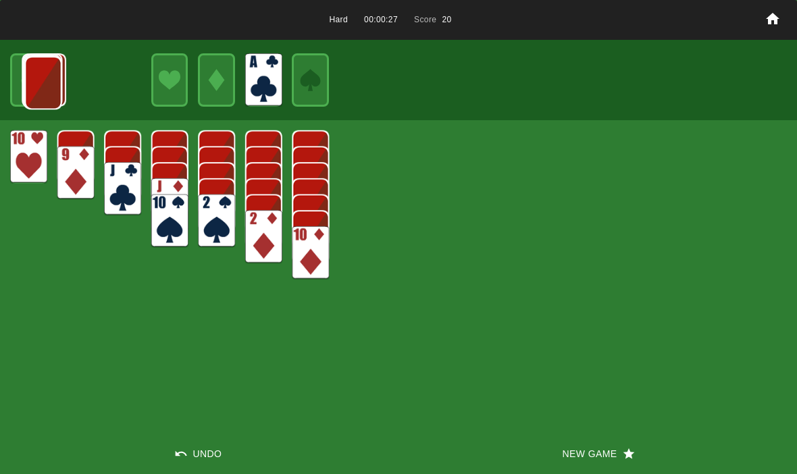
click at [28, 80] on img at bounding box center [43, 82] width 37 height 53
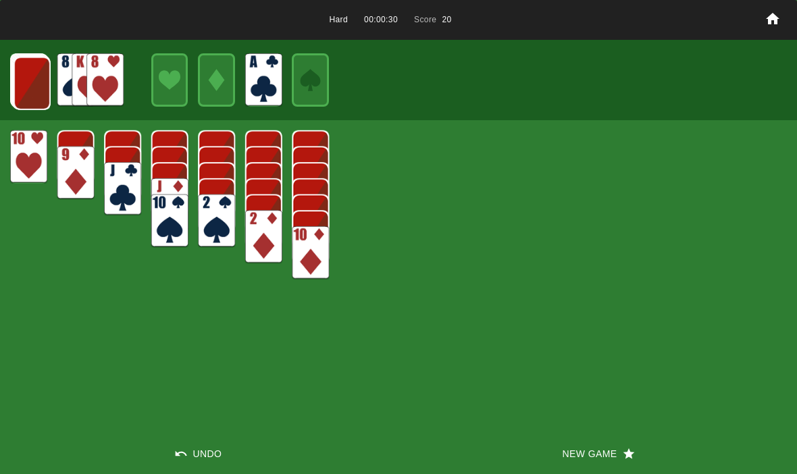
click at [28, 78] on img at bounding box center [32, 83] width 37 height 53
click at [26, 81] on img at bounding box center [31, 82] width 37 height 53
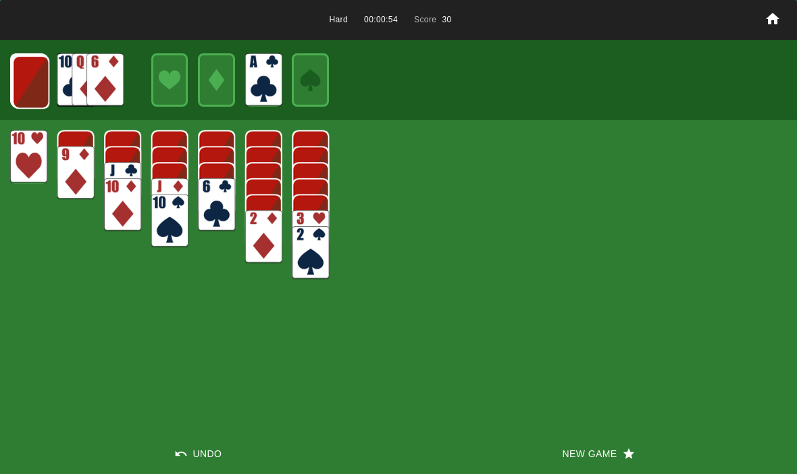
click at [25, 73] on img at bounding box center [30, 81] width 37 height 53
click at [24, 80] on img at bounding box center [30, 81] width 37 height 53
click at [30, 64] on img at bounding box center [29, 81] width 37 height 53
click at [35, 75] on img at bounding box center [29, 80] width 36 height 53
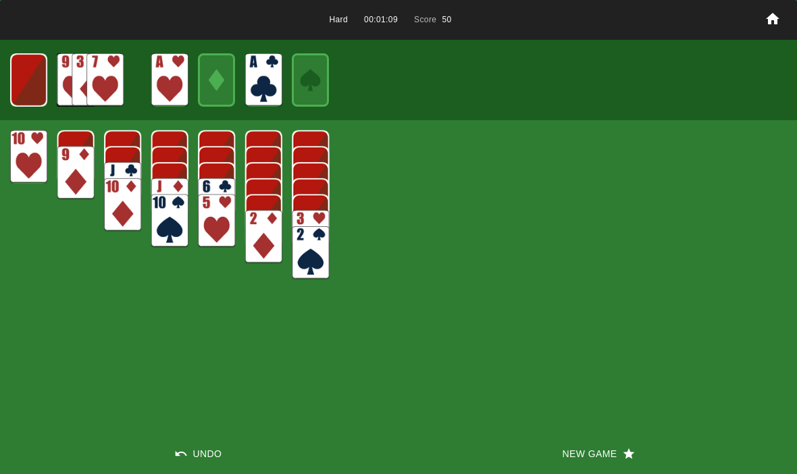
click at [28, 68] on img at bounding box center [28, 79] width 36 height 53
click at [20, 80] on img at bounding box center [29, 80] width 22 height 32
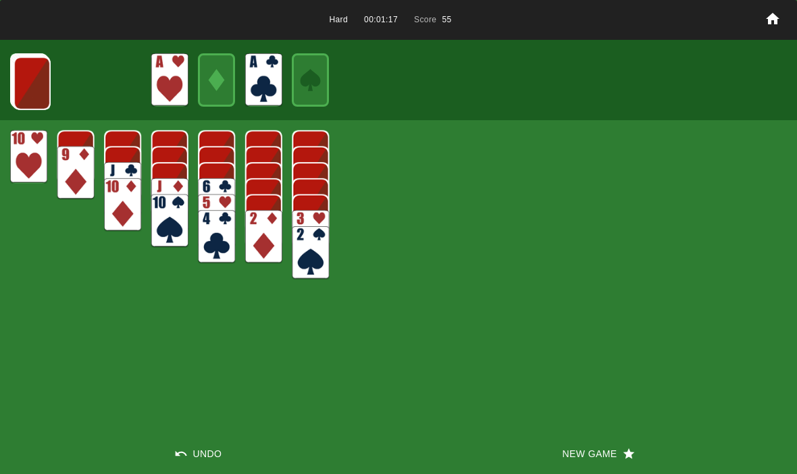
click at [29, 77] on img at bounding box center [32, 83] width 37 height 53
click at [16, 90] on img at bounding box center [31, 82] width 37 height 53
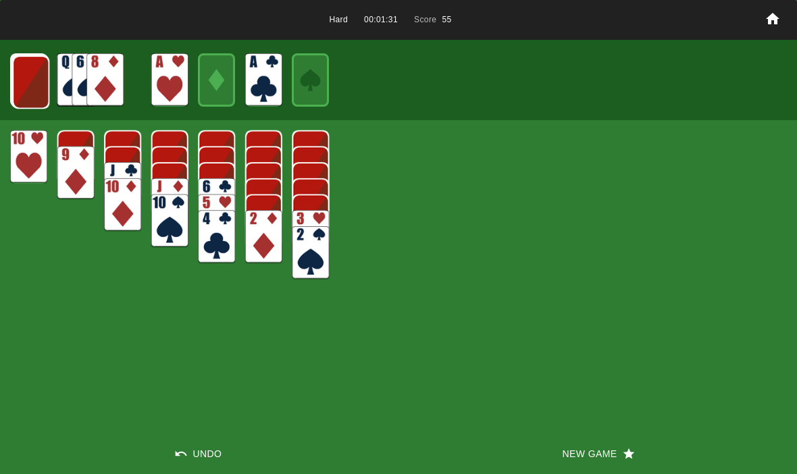
click at [24, 83] on img at bounding box center [30, 81] width 37 height 53
click at [29, 89] on img at bounding box center [30, 81] width 37 height 53
click at [35, 86] on img at bounding box center [29, 81] width 37 height 53
click at [28, 73] on img at bounding box center [29, 80] width 36 height 53
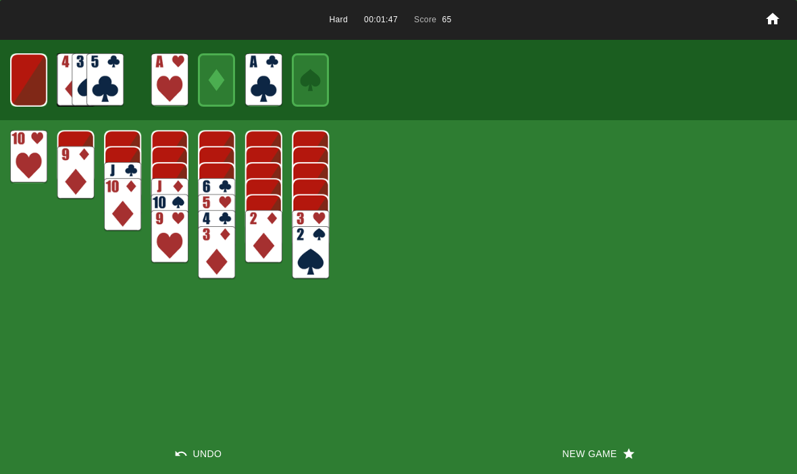
click at [27, 83] on img at bounding box center [28, 79] width 36 height 53
click at [20, 80] on img at bounding box center [29, 80] width 22 height 32
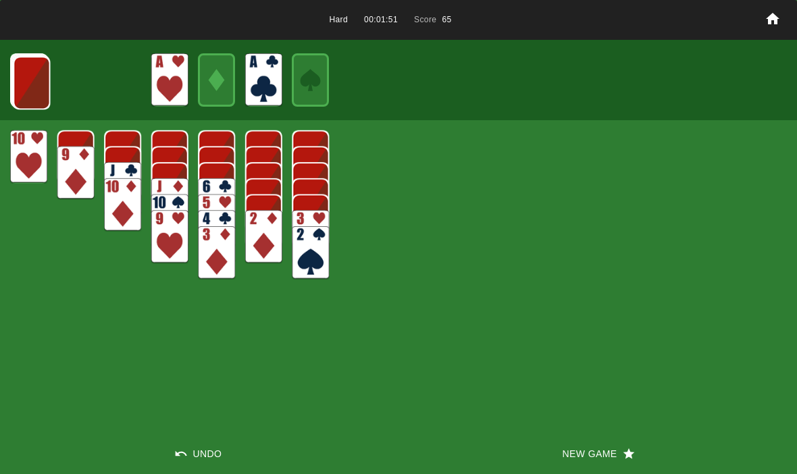
click at [26, 79] on img at bounding box center [31, 82] width 37 height 53
click at [36, 80] on img at bounding box center [31, 82] width 37 height 53
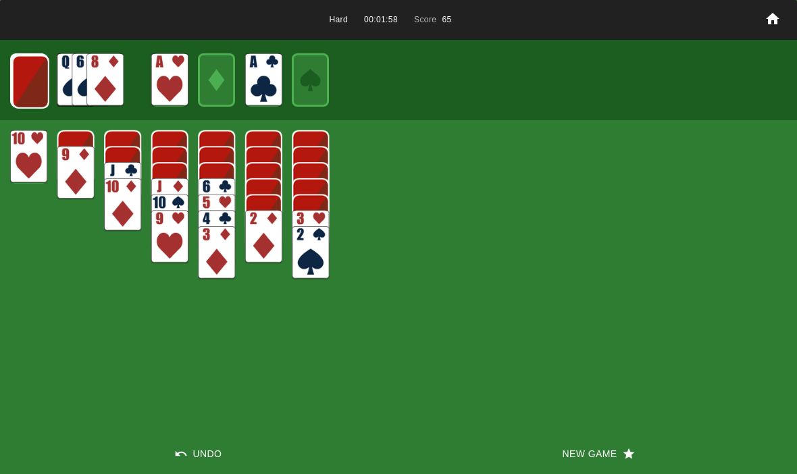
click at [24, 86] on img at bounding box center [30, 81] width 37 height 53
click at [21, 75] on img at bounding box center [29, 81] width 37 height 53
click at [28, 76] on img at bounding box center [29, 80] width 37 height 53
click at [586, 464] on button "New Game" at bounding box center [598, 454] width 399 height 41
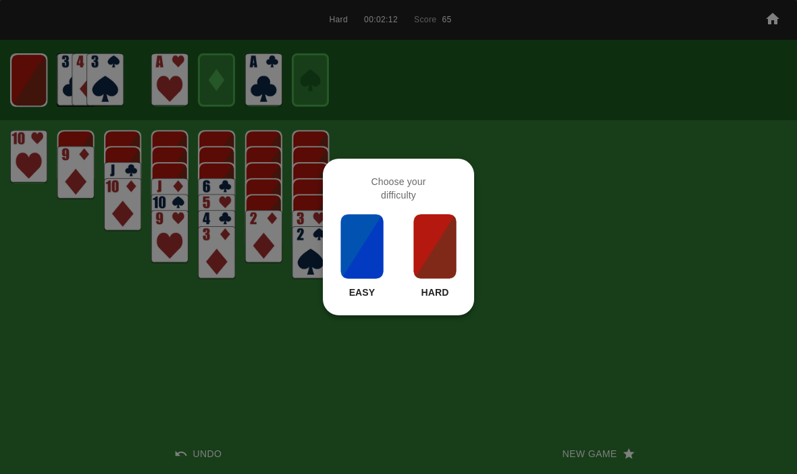
click at [365, 260] on img at bounding box center [362, 247] width 46 height 68
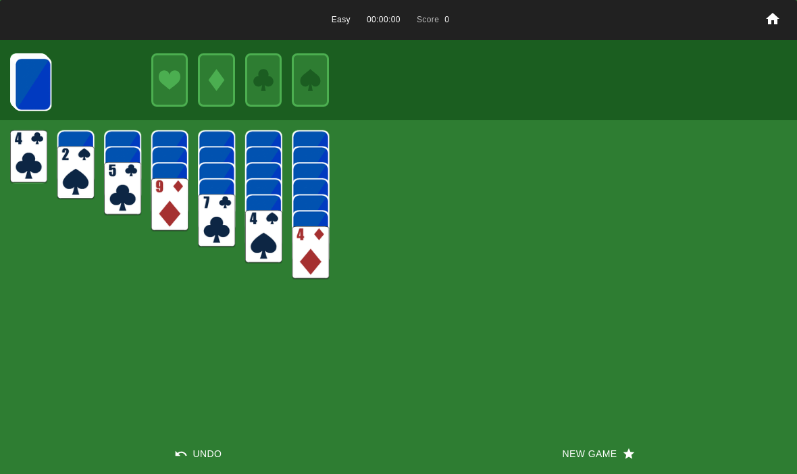
click at [596, 463] on button "New Game" at bounding box center [598, 454] width 399 height 41
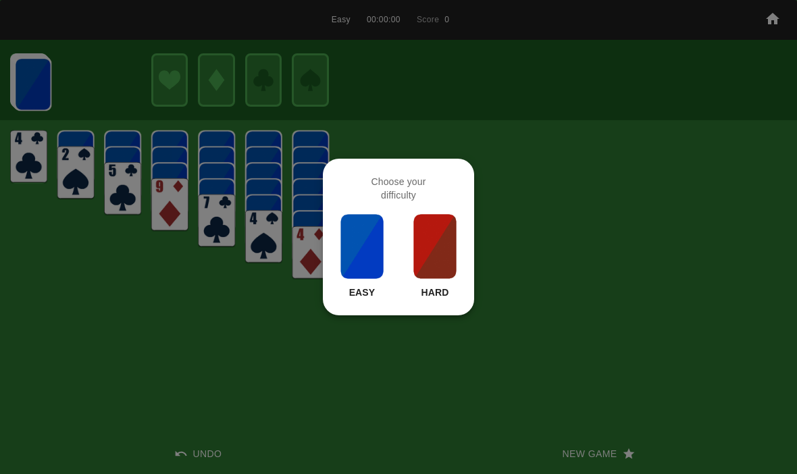
click at [433, 242] on img at bounding box center [435, 247] width 46 height 68
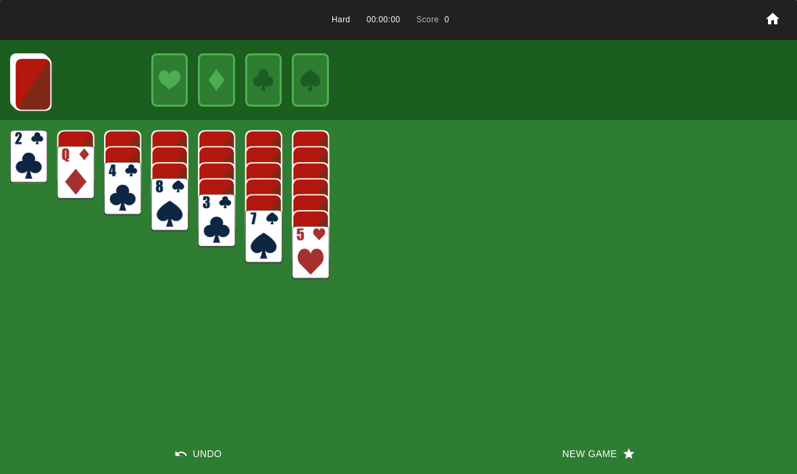
click at [32, 76] on img at bounding box center [32, 83] width 37 height 53
click at [18, 77] on img at bounding box center [32, 83] width 37 height 53
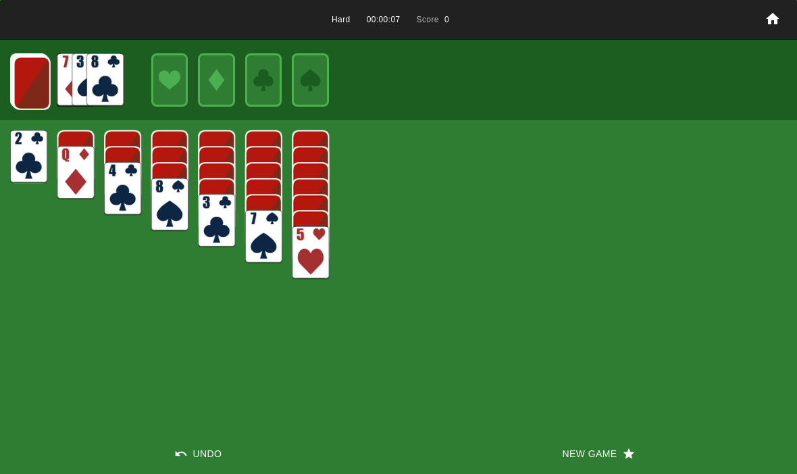
click at [4, 70] on div at bounding box center [398, 80] width 797 height 80
click at [22, 100] on img at bounding box center [32, 83] width 37 height 53
click at [24, 79] on img at bounding box center [31, 82] width 37 height 53
click at [12, 86] on img at bounding box center [30, 81] width 37 height 53
click at [18, 86] on img at bounding box center [29, 81] width 37 height 53
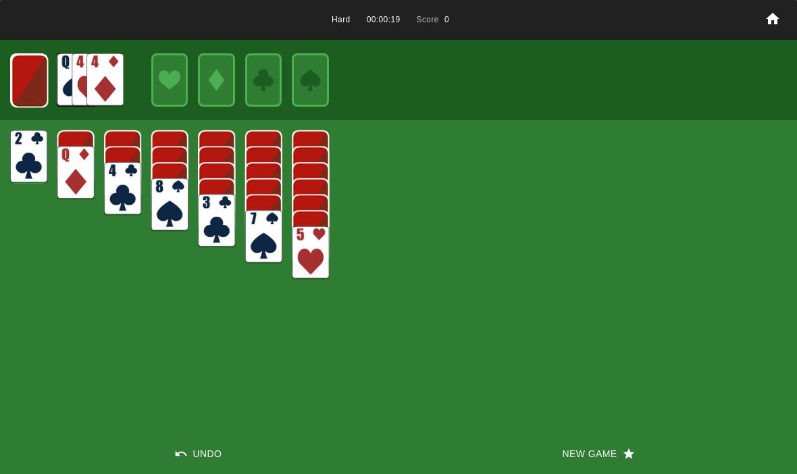
click at [16, 78] on img at bounding box center [29, 80] width 37 height 53
click at [11, 74] on img at bounding box center [29, 80] width 36 height 53
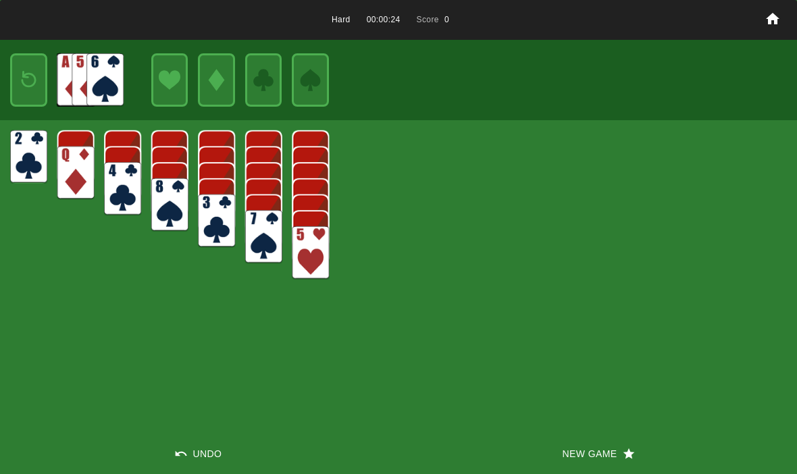
click at [588, 463] on button "New Game" at bounding box center [598, 454] width 399 height 41
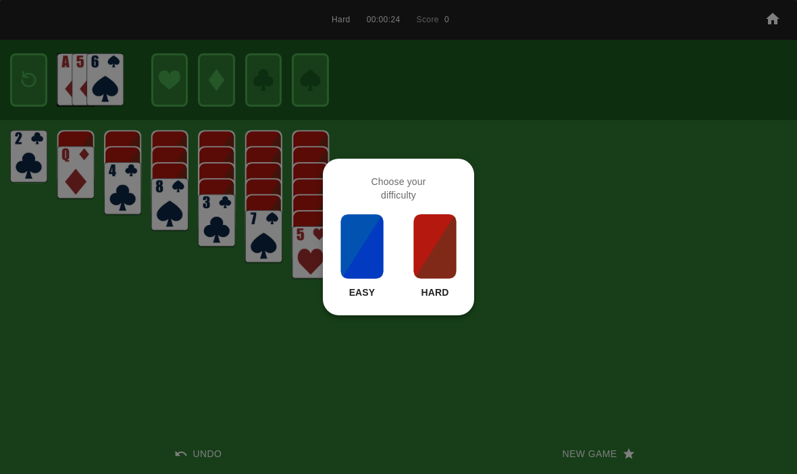
click at [429, 243] on img at bounding box center [435, 247] width 46 height 68
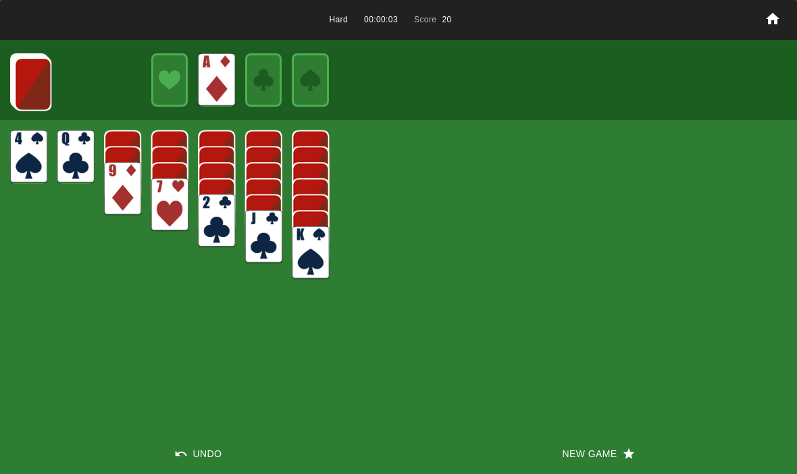
click at [36, 87] on img at bounding box center [32, 83] width 37 height 53
click at [25, 76] on img at bounding box center [32, 83] width 37 height 53
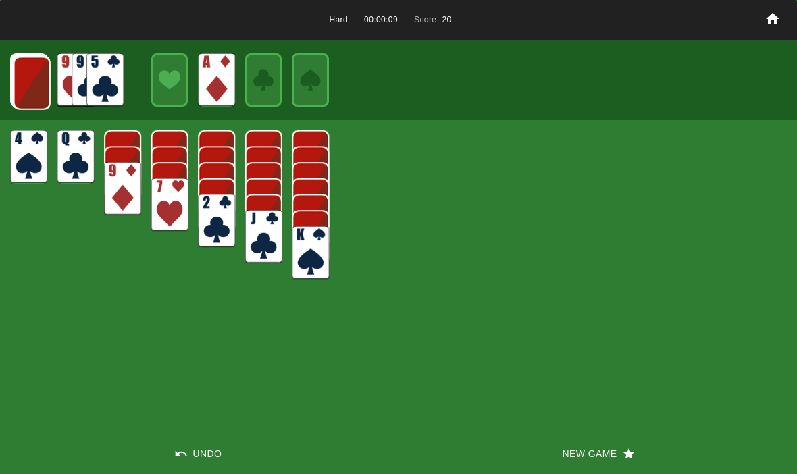
click at [24, 84] on img at bounding box center [32, 83] width 37 height 53
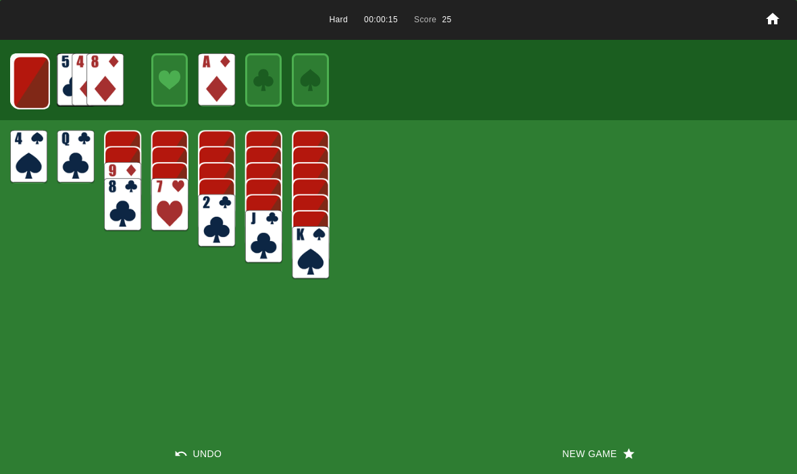
click at [17, 78] on img at bounding box center [31, 82] width 37 height 53
click at [22, 82] on img at bounding box center [30, 81] width 37 height 53
click at [25, 79] on img at bounding box center [29, 81] width 37 height 53
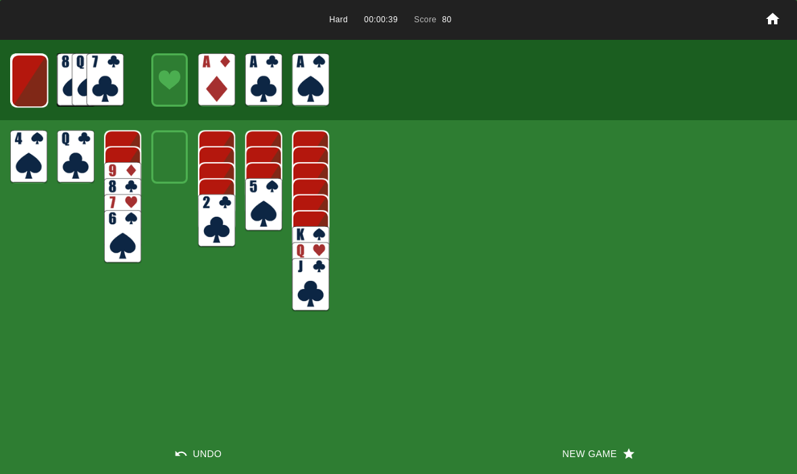
click at [31, 75] on img at bounding box center [29, 80] width 37 height 53
click at [29, 78] on img at bounding box center [29, 80] width 36 height 53
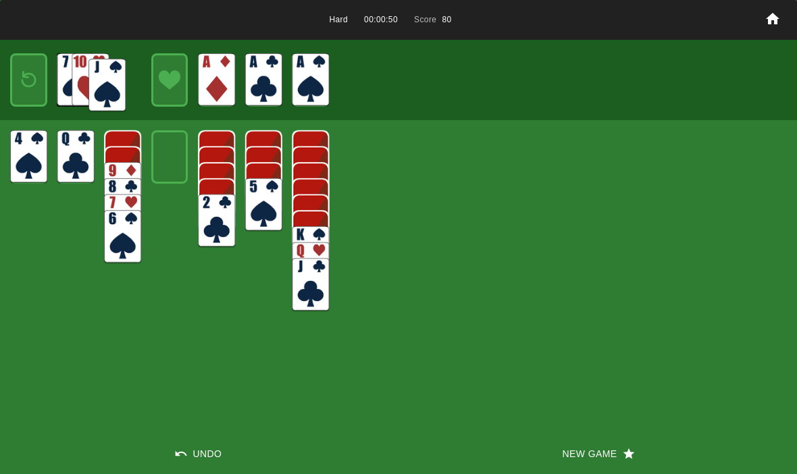
click at [101, 79] on img at bounding box center [106, 85] width 37 height 53
click at [27, 80] on img at bounding box center [29, 80] width 22 height 32
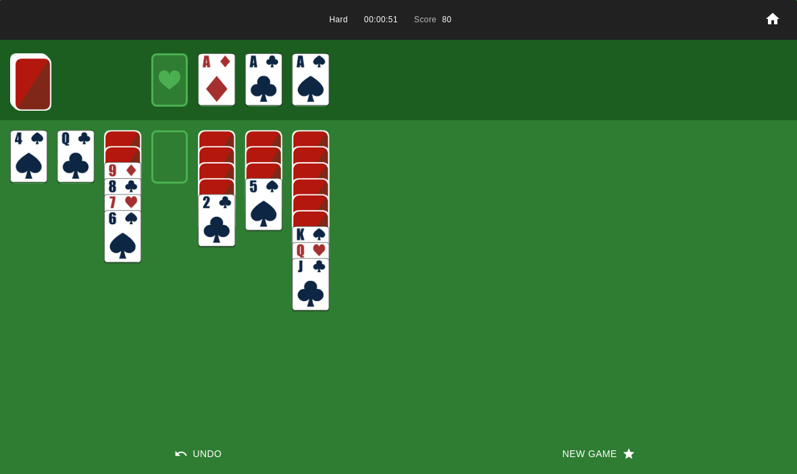
click at [30, 76] on img at bounding box center [32, 83] width 37 height 53
click at [23, 72] on img at bounding box center [32, 83] width 37 height 53
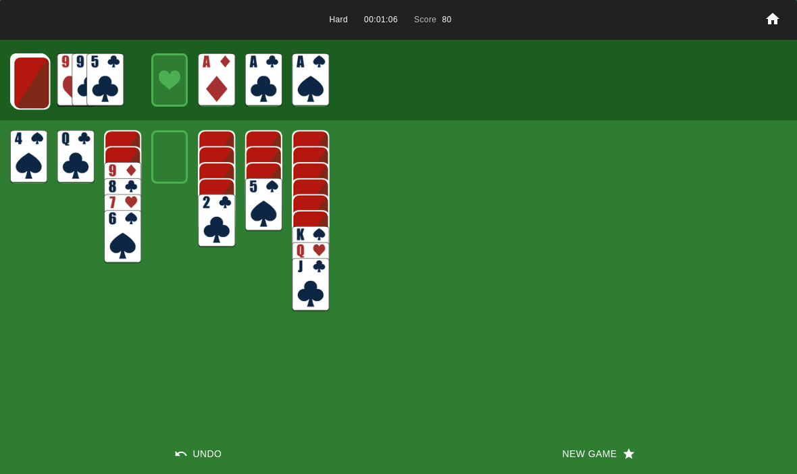
click at [20, 83] on img at bounding box center [31, 82] width 37 height 53
click at [28, 78] on img at bounding box center [31, 82] width 37 height 53
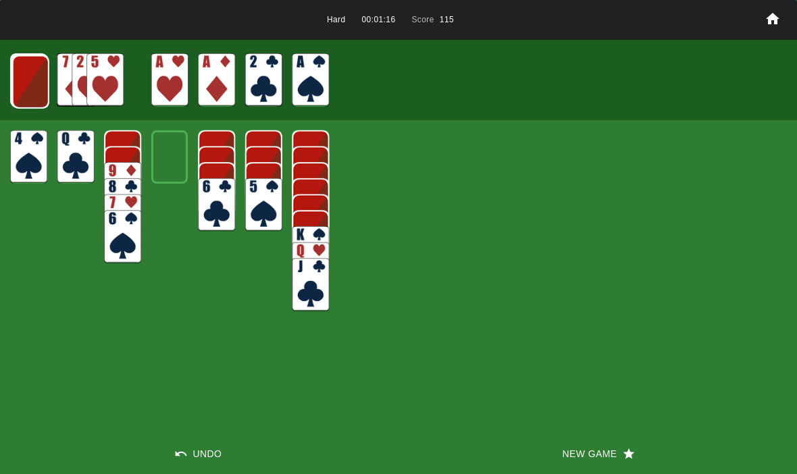
click at [41, 77] on img at bounding box center [30, 81] width 37 height 53
click at [32, 96] on img at bounding box center [29, 81] width 37 height 53
click at [32, 83] on img at bounding box center [29, 80] width 37 height 53
click at [30, 79] on img at bounding box center [28, 79] width 37 height 53
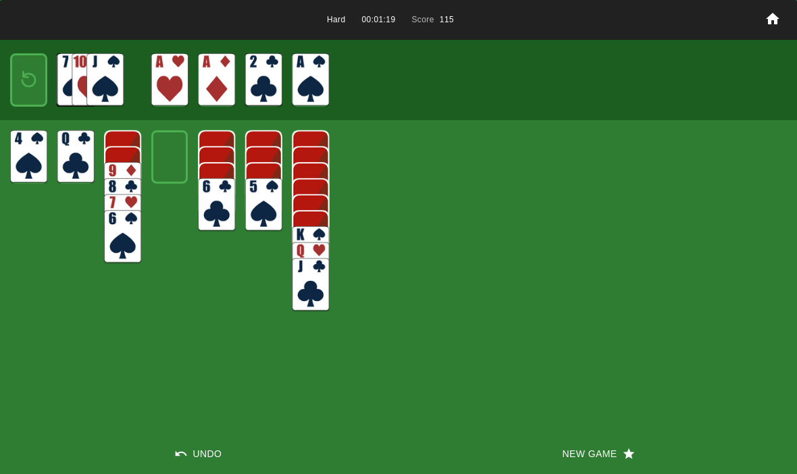
click at [24, 80] on img at bounding box center [29, 80] width 22 height 32
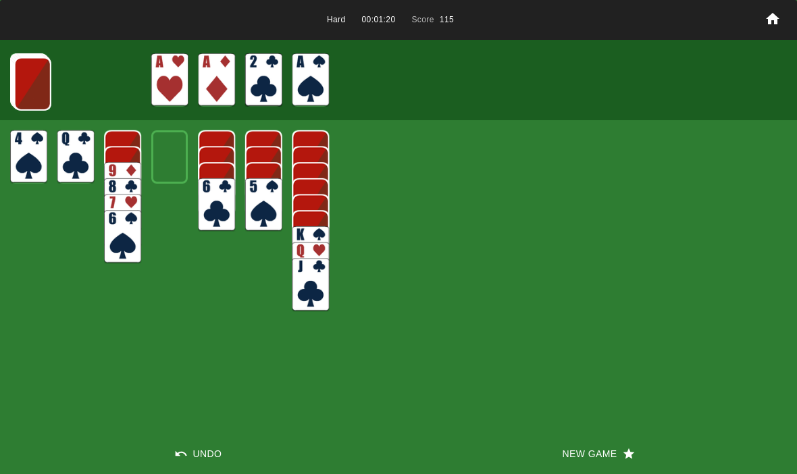
click at [20, 80] on img at bounding box center [32, 83] width 37 height 53
click at [34, 77] on img at bounding box center [32, 83] width 37 height 53
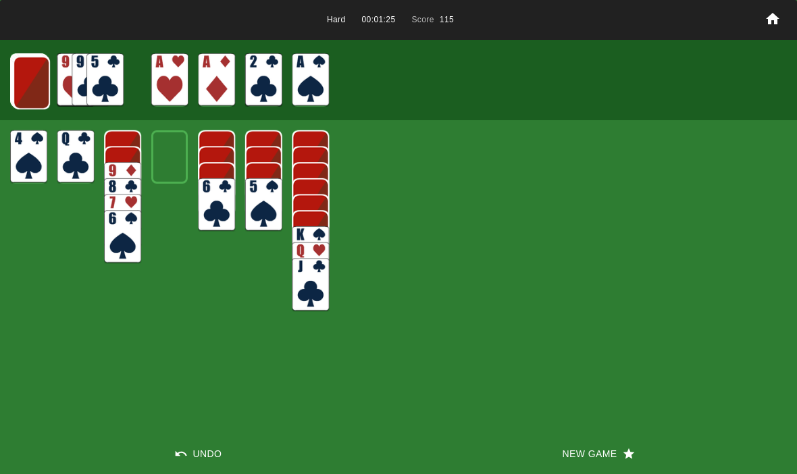
click at [22, 72] on img at bounding box center [31, 82] width 37 height 53
click at [28, 78] on img at bounding box center [30, 81] width 37 height 53
click at [27, 80] on img at bounding box center [30, 81] width 37 height 53
click at [27, 79] on img at bounding box center [29, 81] width 37 height 53
click at [26, 84] on img at bounding box center [29, 80] width 36 height 53
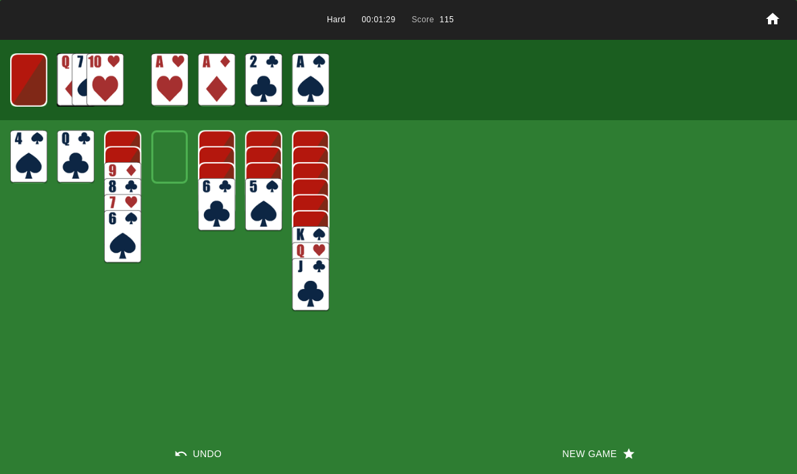
click at [25, 76] on img at bounding box center [28, 79] width 36 height 53
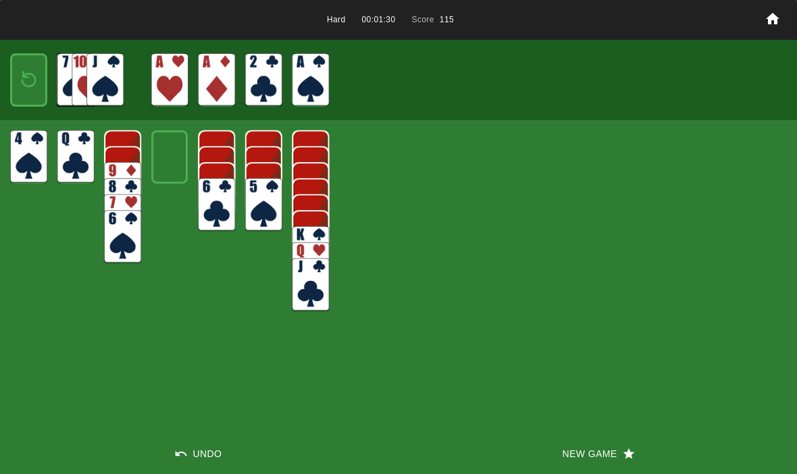
click at [23, 79] on img at bounding box center [29, 80] width 22 height 32
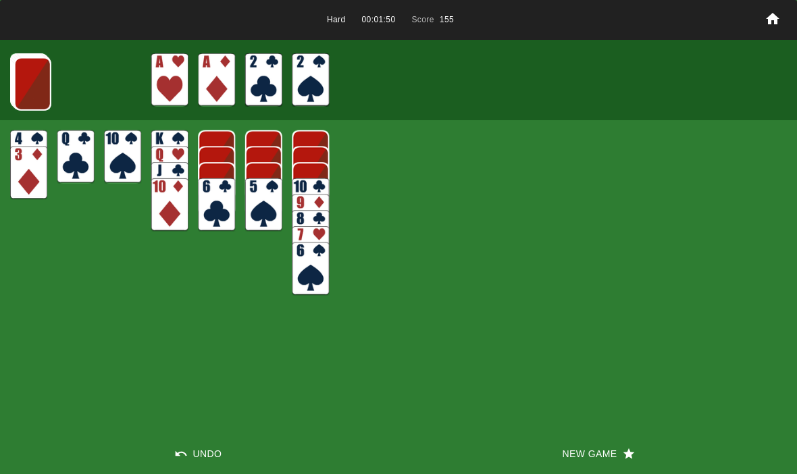
click at [33, 91] on img at bounding box center [32, 83] width 37 height 53
click at [28, 72] on img at bounding box center [32, 83] width 37 height 53
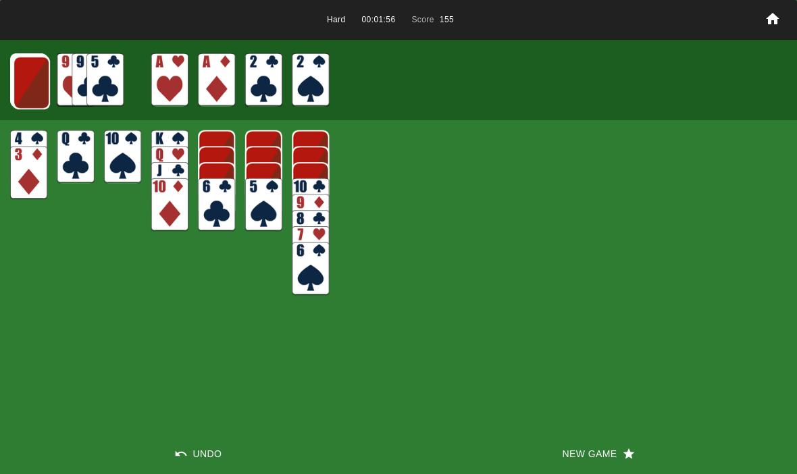
click at [32, 70] on img at bounding box center [31, 82] width 37 height 53
click at [22, 84] on img at bounding box center [30, 81] width 37 height 53
click at [21, 77] on img at bounding box center [30, 81] width 37 height 53
click at [34, 77] on img at bounding box center [29, 81] width 37 height 53
click at [32, 79] on img at bounding box center [29, 80] width 36 height 53
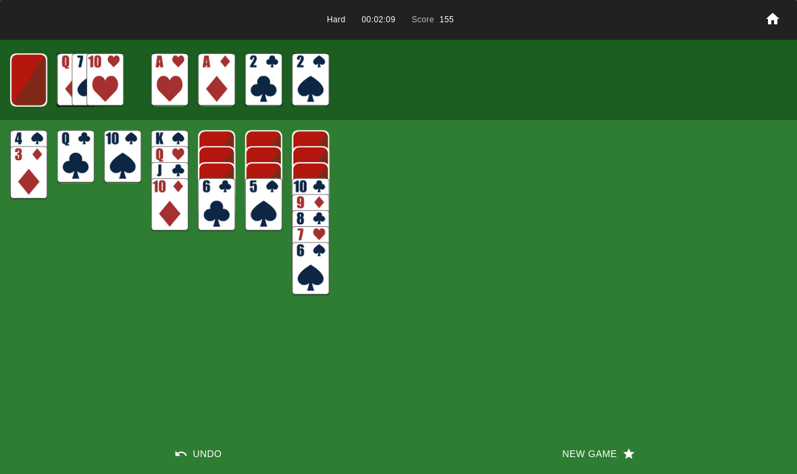
click at [23, 76] on img at bounding box center [28, 79] width 36 height 53
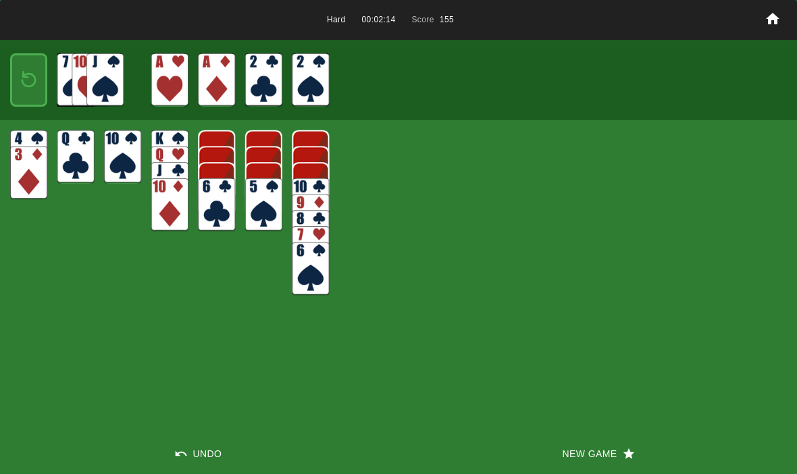
click at [608, 463] on button "New Game" at bounding box center [598, 454] width 399 height 41
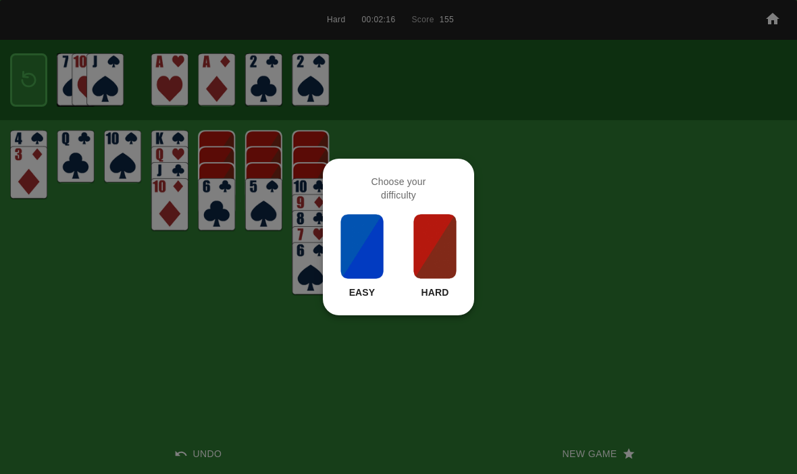
click at [437, 252] on img at bounding box center [435, 247] width 46 height 68
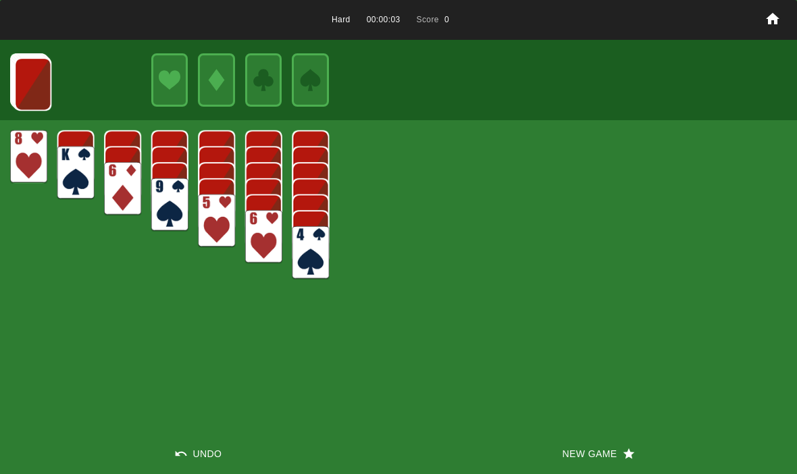
click at [565, 462] on button "New Game" at bounding box center [598, 454] width 399 height 41
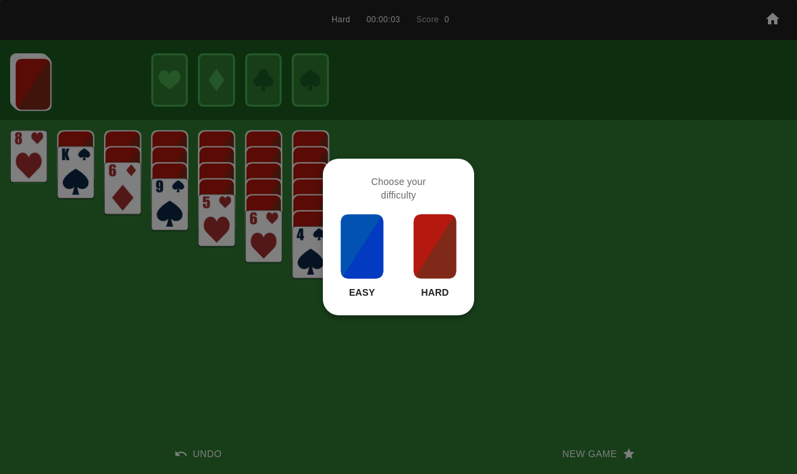
click at [430, 250] on img at bounding box center [435, 247] width 46 height 68
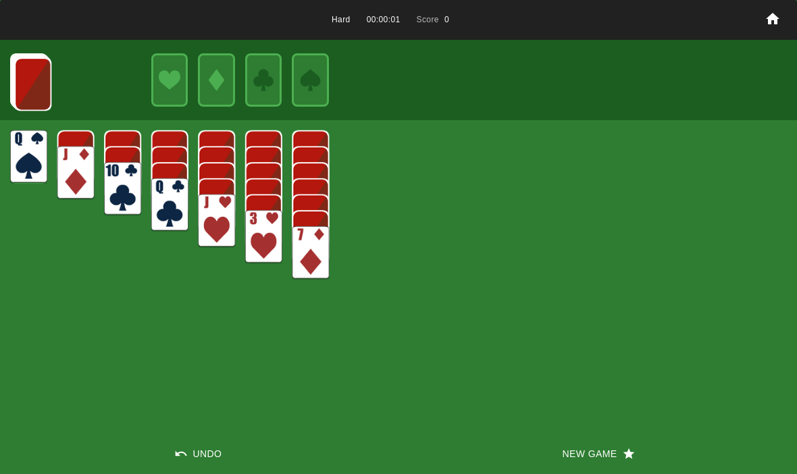
click at [561, 444] on button "New Game" at bounding box center [598, 454] width 399 height 41
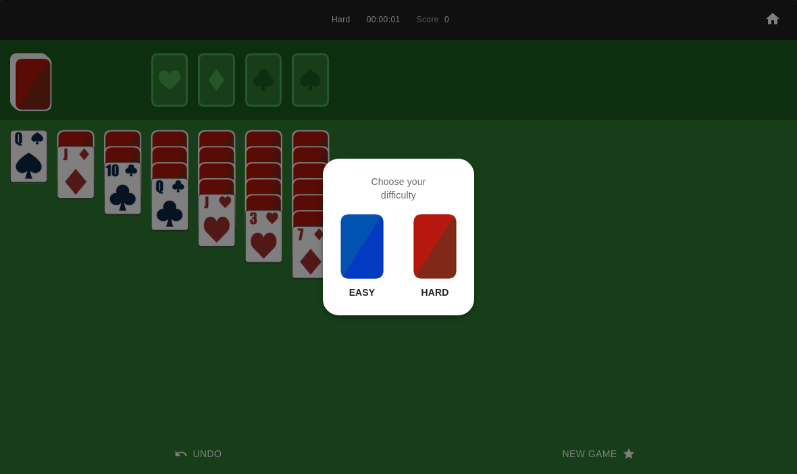
click at [436, 251] on img at bounding box center [435, 247] width 46 height 68
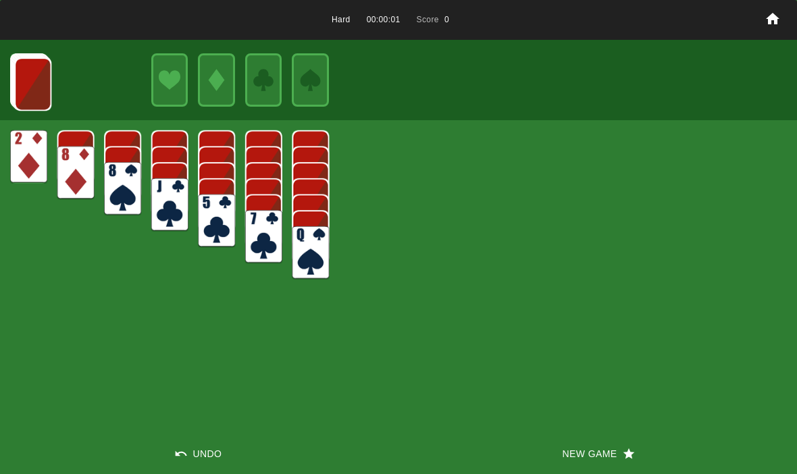
click at [571, 451] on button "New Game" at bounding box center [598, 454] width 399 height 41
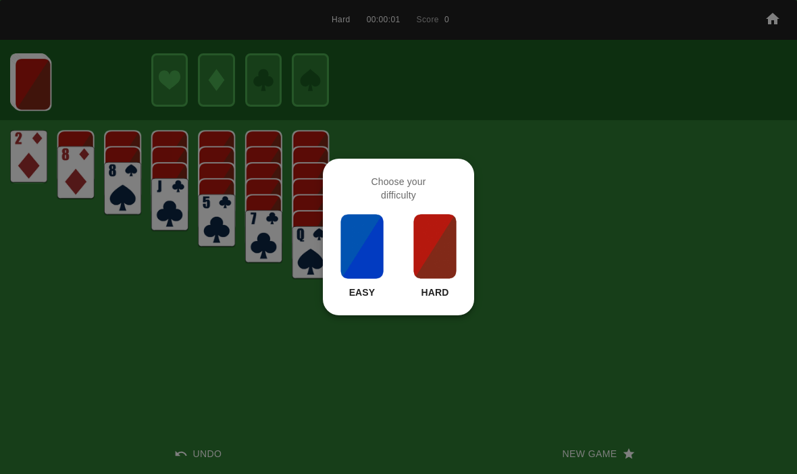
click at [445, 270] on img at bounding box center [435, 247] width 46 height 68
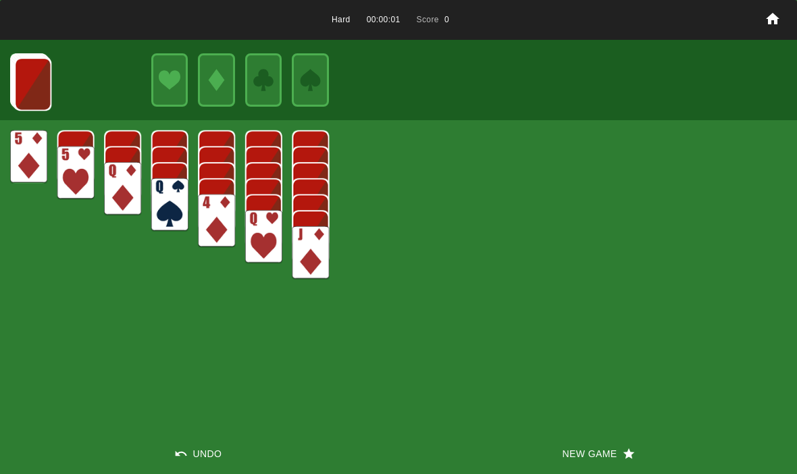
click at [553, 435] on button "New Game" at bounding box center [598, 454] width 399 height 41
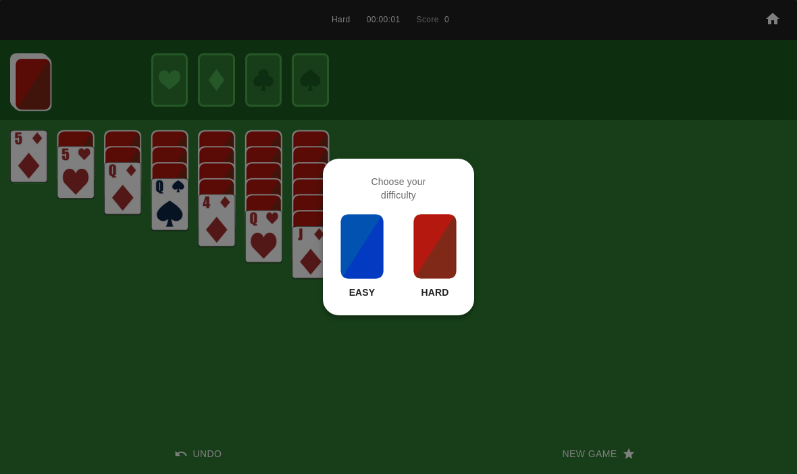
click at [418, 226] on img at bounding box center [435, 247] width 46 height 68
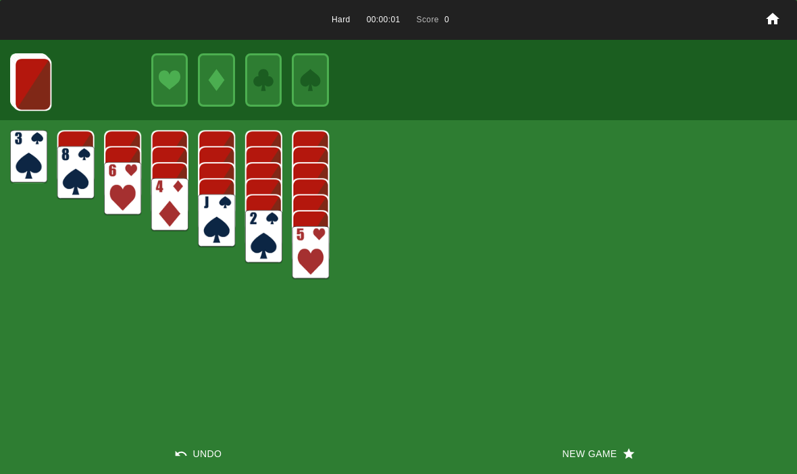
click at [555, 430] on div "Hard 00:00:01 Score 0 Undo New Game" at bounding box center [398, 237] width 797 height 474
click at [560, 461] on button "New Game" at bounding box center [598, 454] width 399 height 41
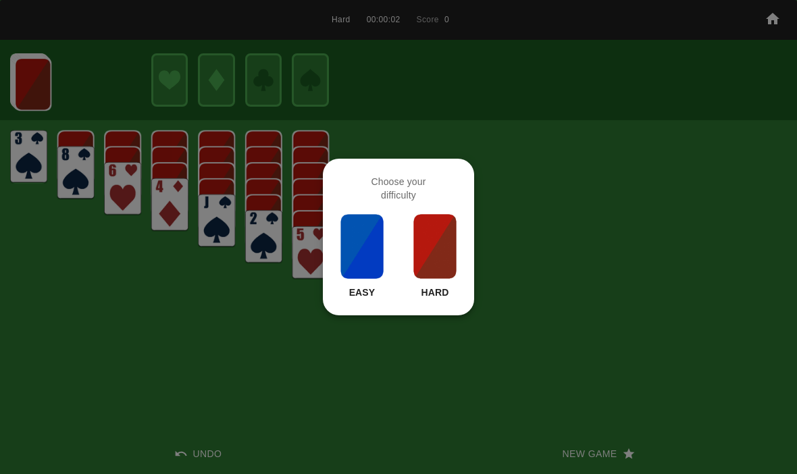
click at [437, 256] on img at bounding box center [435, 247] width 46 height 68
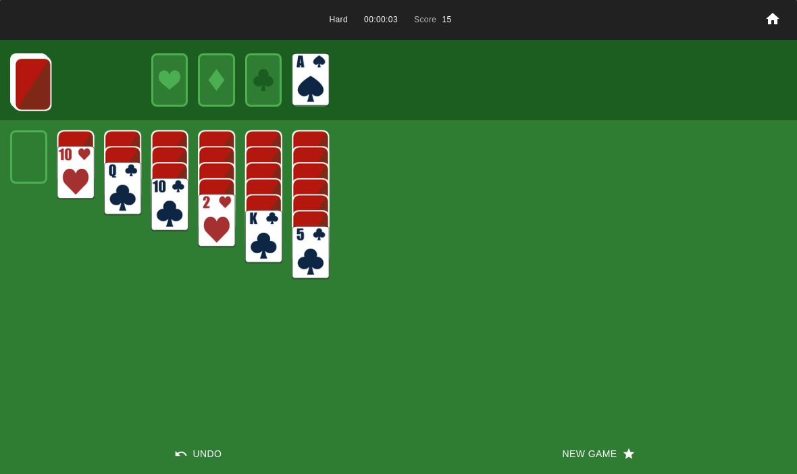
click at [16, 85] on img at bounding box center [32, 83] width 37 height 53
click at [26, 93] on img at bounding box center [32, 83] width 37 height 53
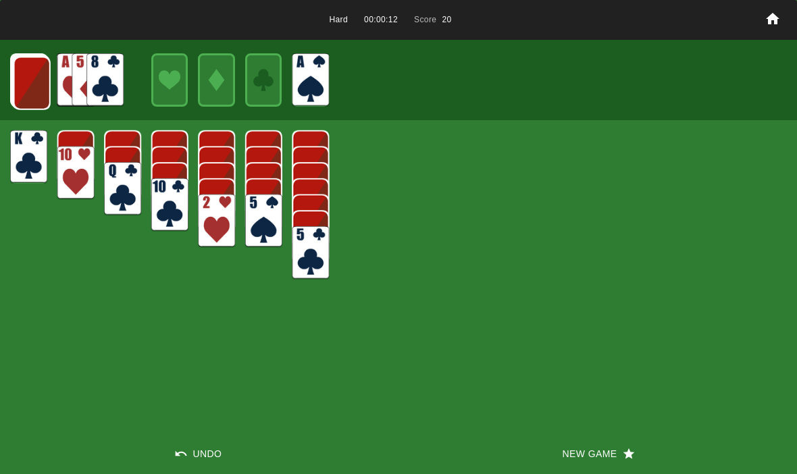
click at [16, 78] on img at bounding box center [32, 83] width 37 height 53
click at [26, 97] on img at bounding box center [31, 82] width 37 height 53
